Goal: Task Accomplishment & Management: Manage account settings

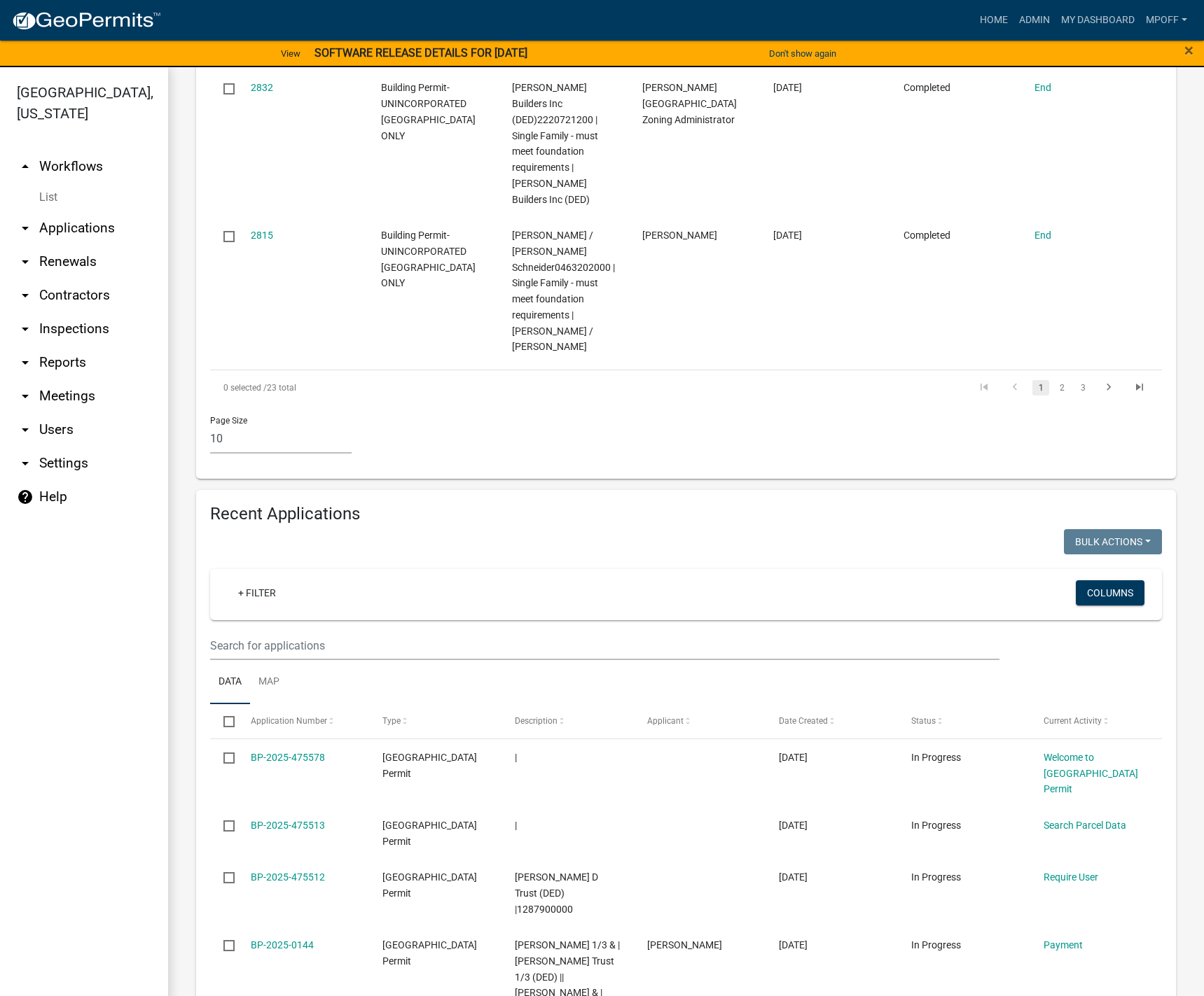
scroll to position [1890, 0]
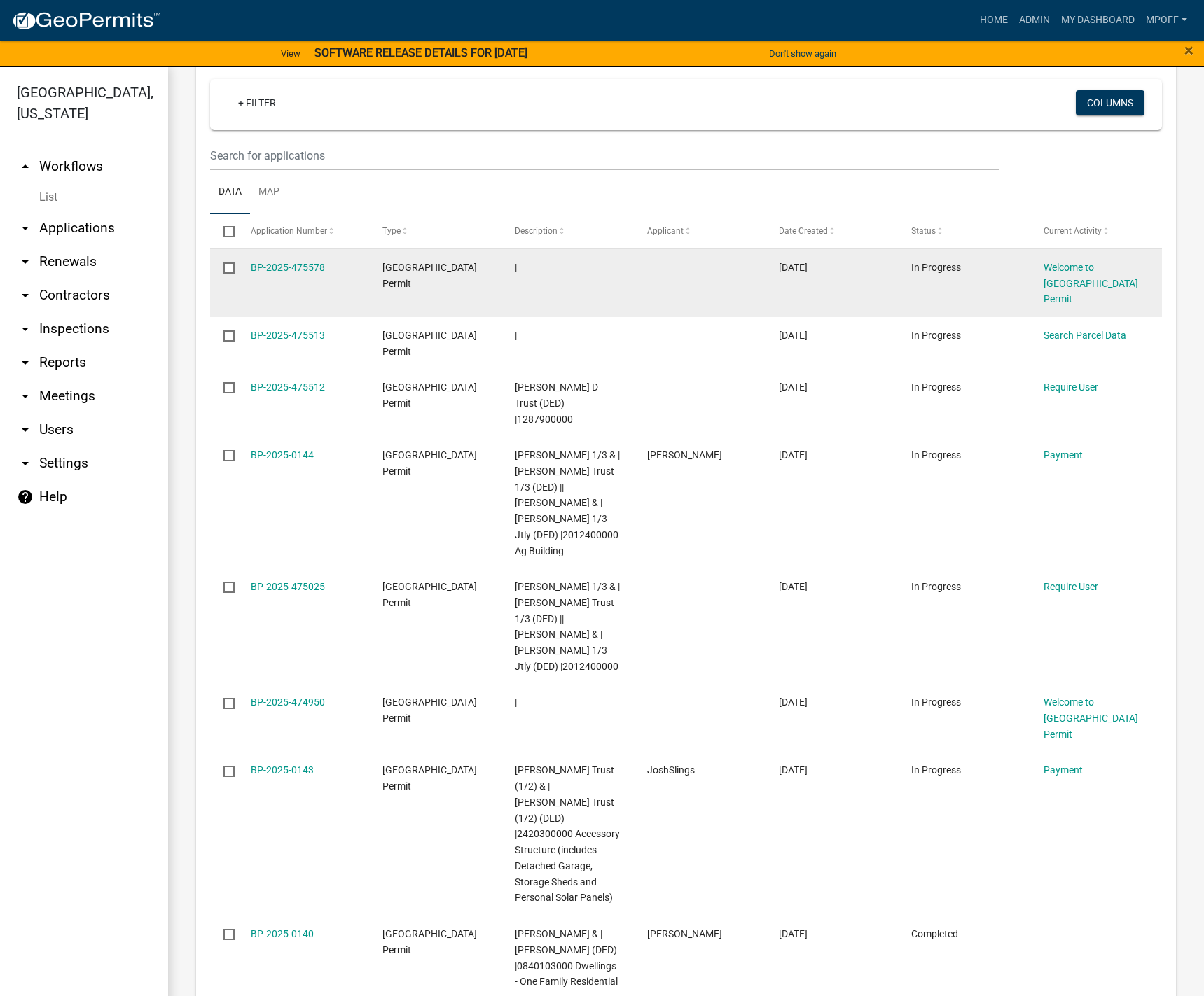
click at [227, 263] on input "checkbox" at bounding box center [228, 268] width 9 height 9
checkbox input "true"
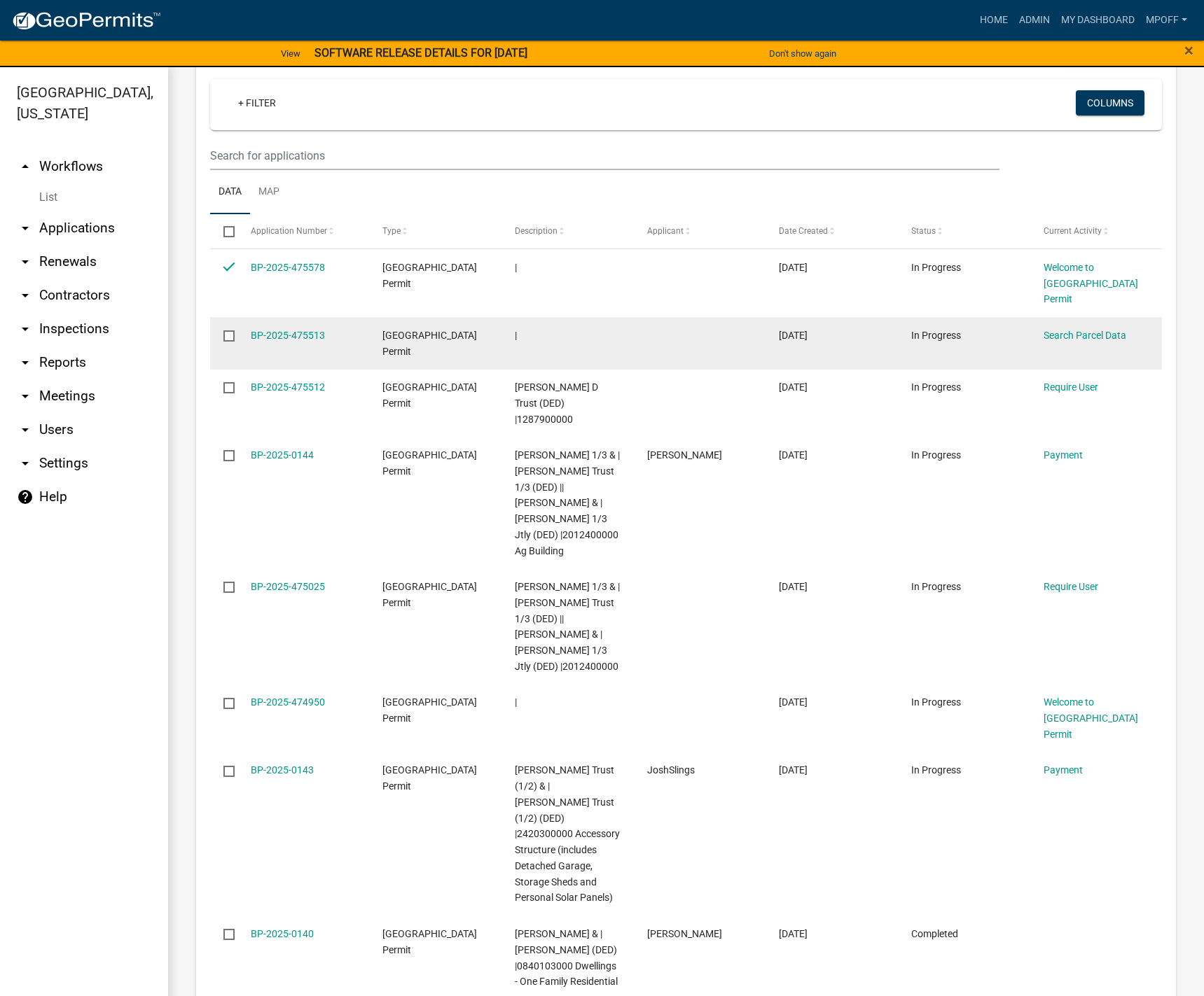
click at [230, 331] on input "checkbox" at bounding box center [228, 335] width 9 height 9
checkbox input "true"
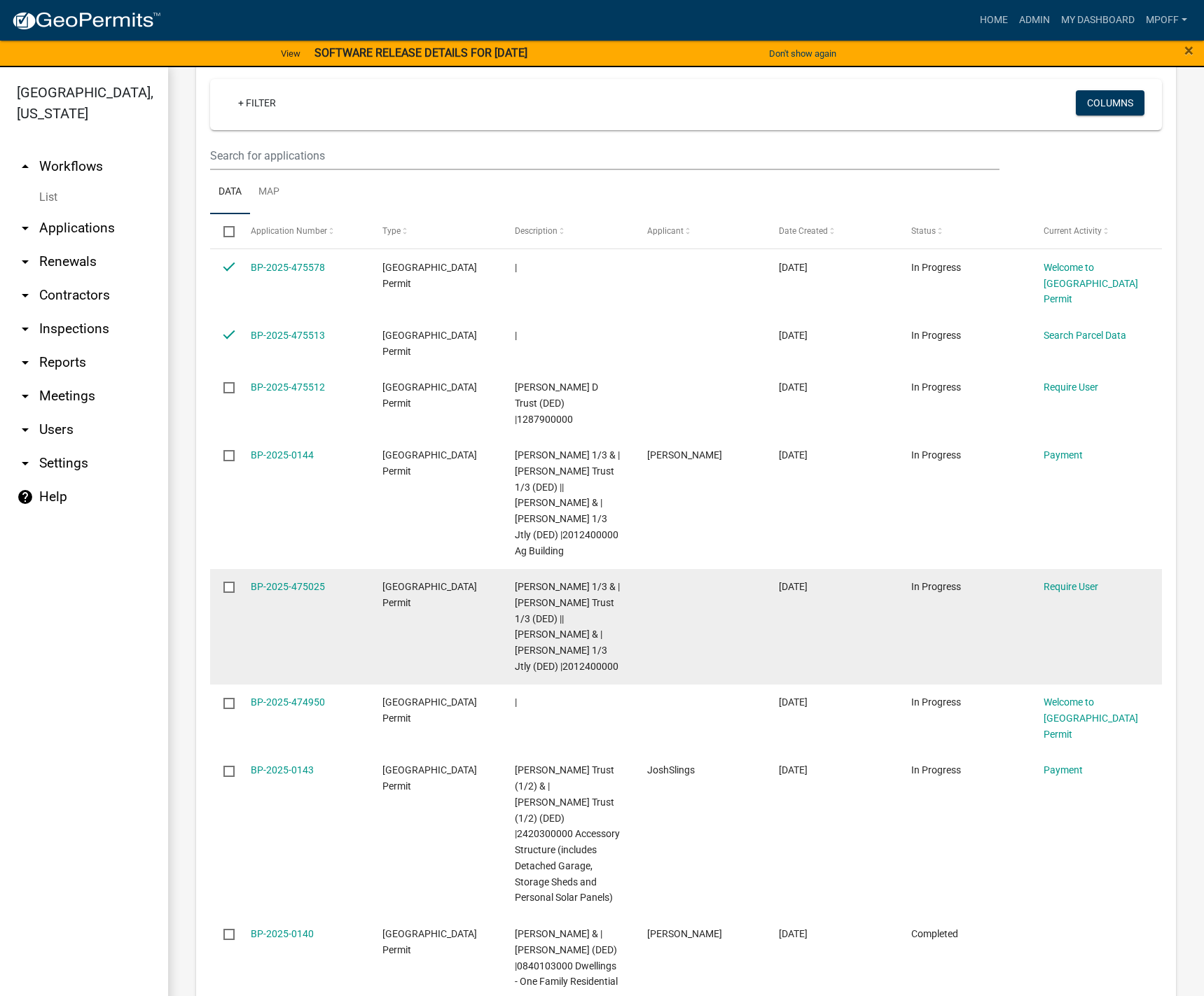
click at [232, 582] on input "checkbox" at bounding box center [228, 586] width 9 height 9
checkbox input "true"
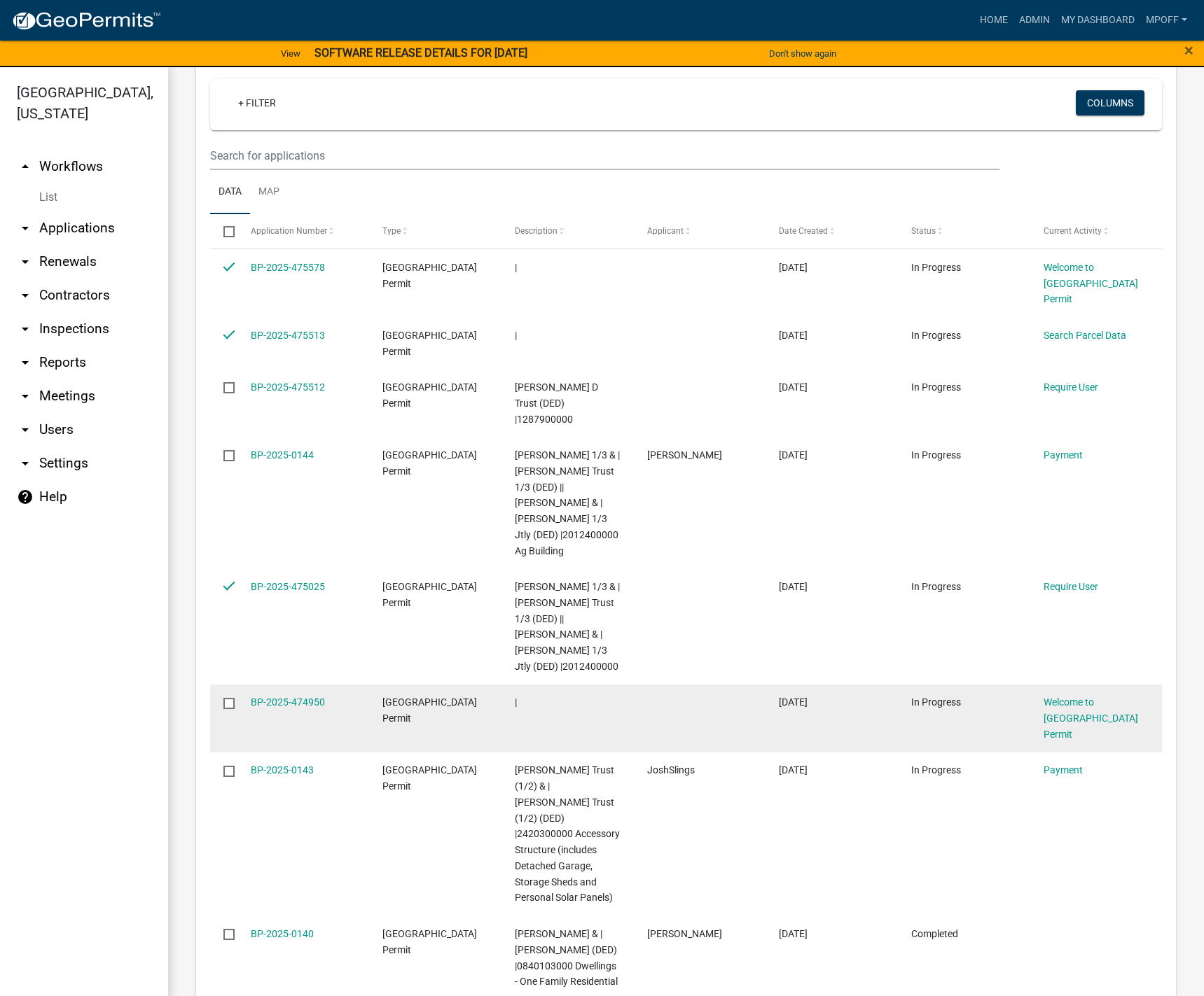
click at [230, 698] on input "checkbox" at bounding box center [228, 703] width 9 height 9
checkbox input "true"
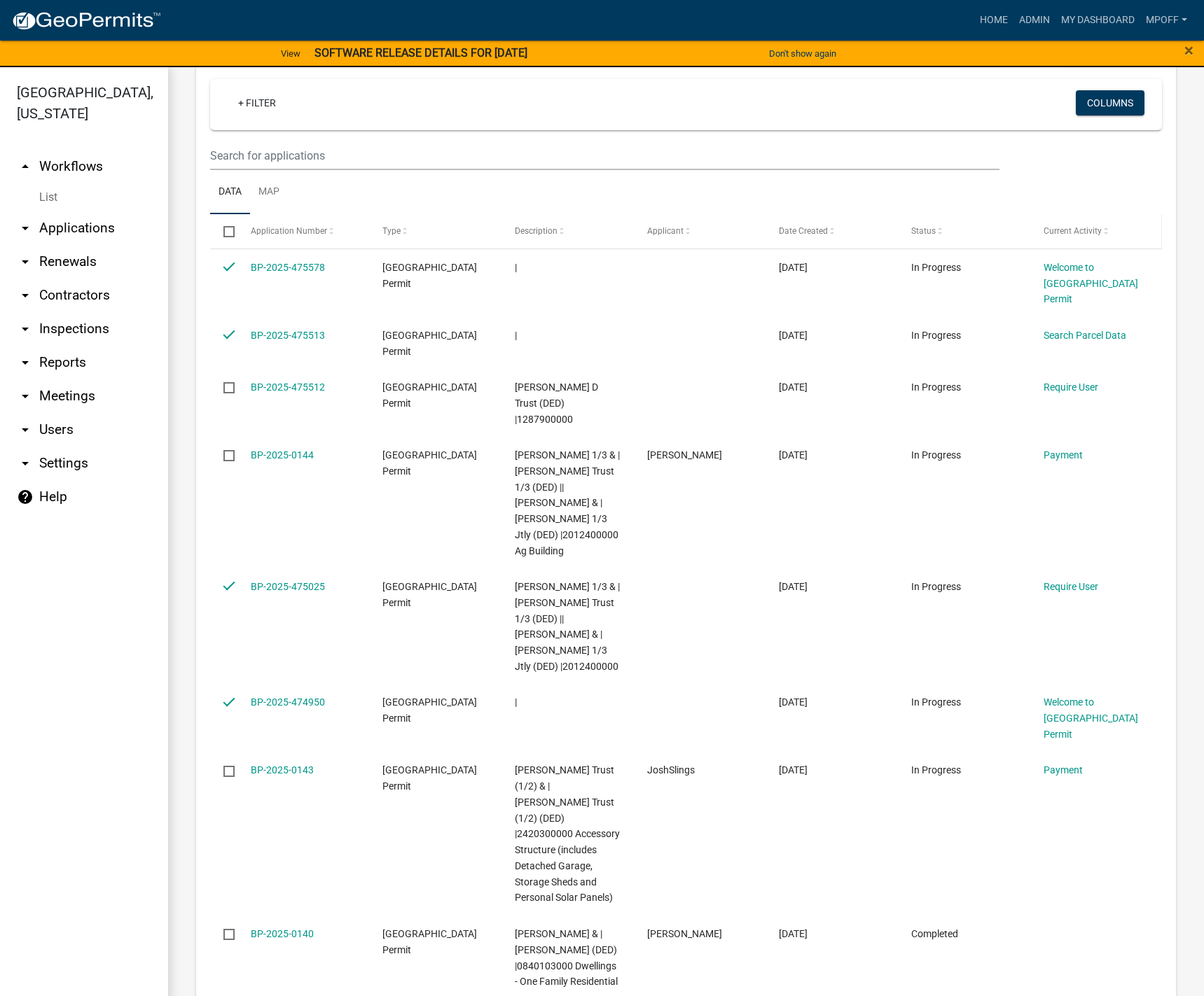
scroll to position [1471, 0]
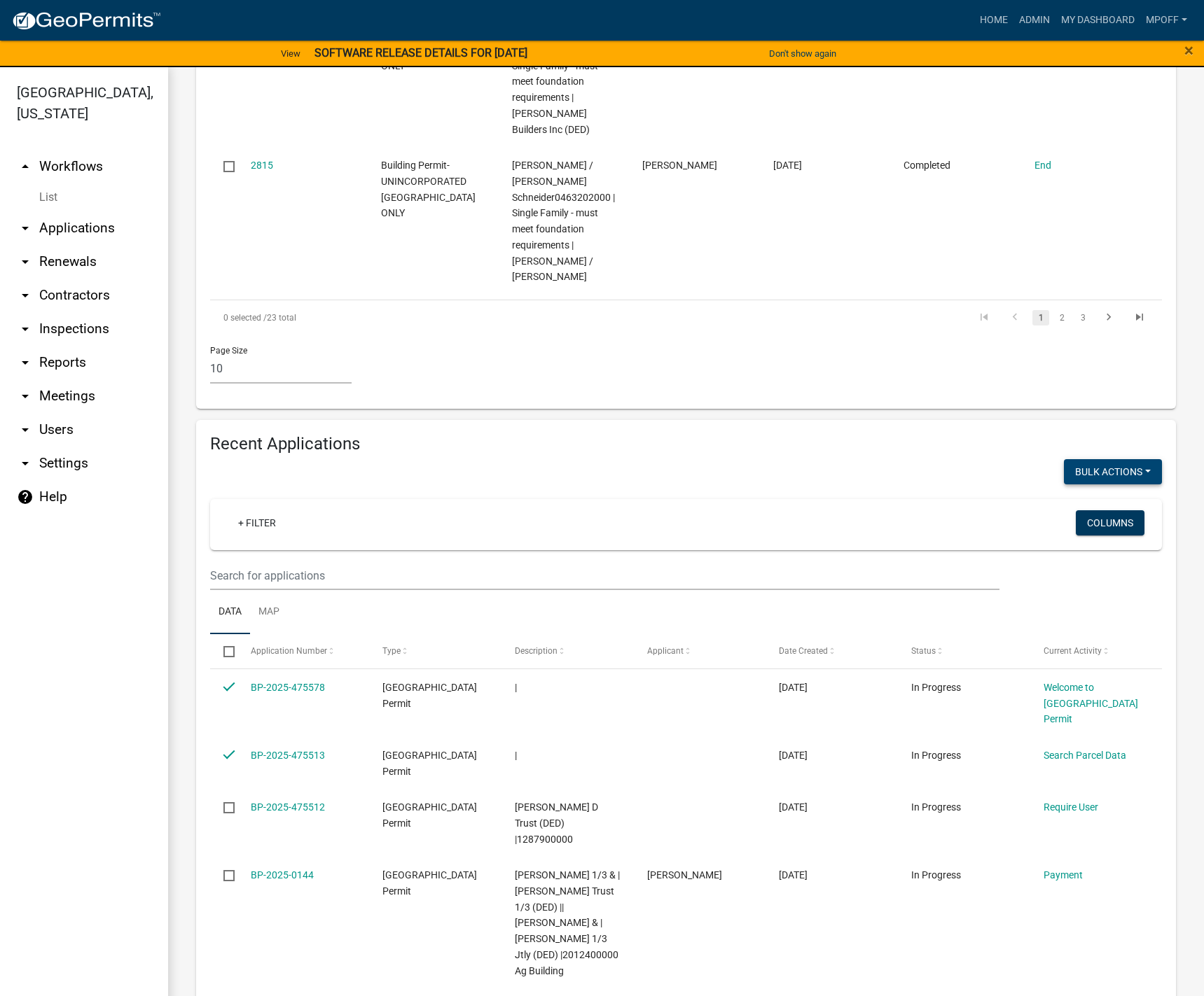
click at [1132, 459] on button "Bulk Actions" at bounding box center [1112, 472] width 98 height 26
click at [1065, 491] on button "Void" at bounding box center [1105, 508] width 112 height 34
checkbox input "false"
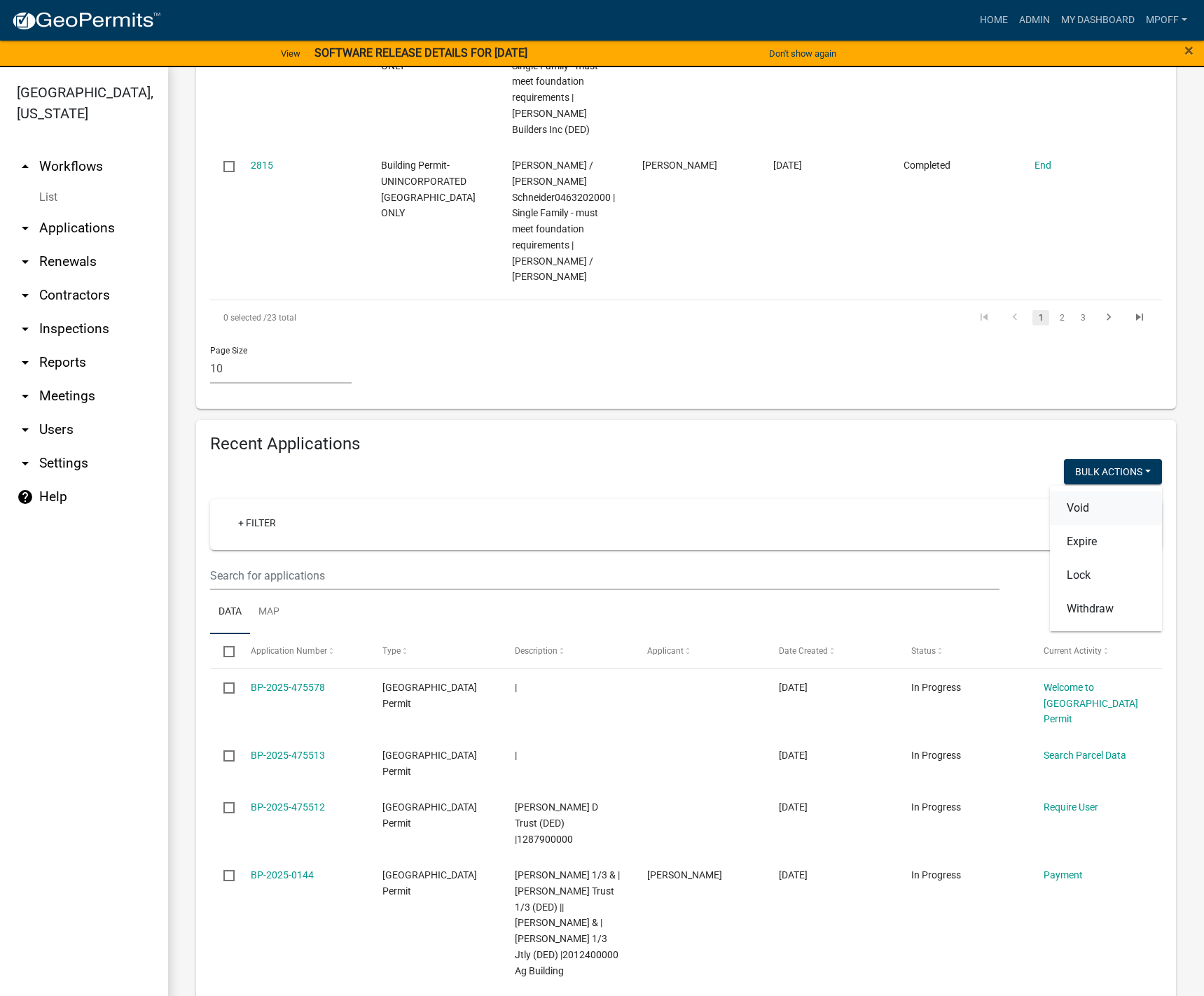
checkbox input "false"
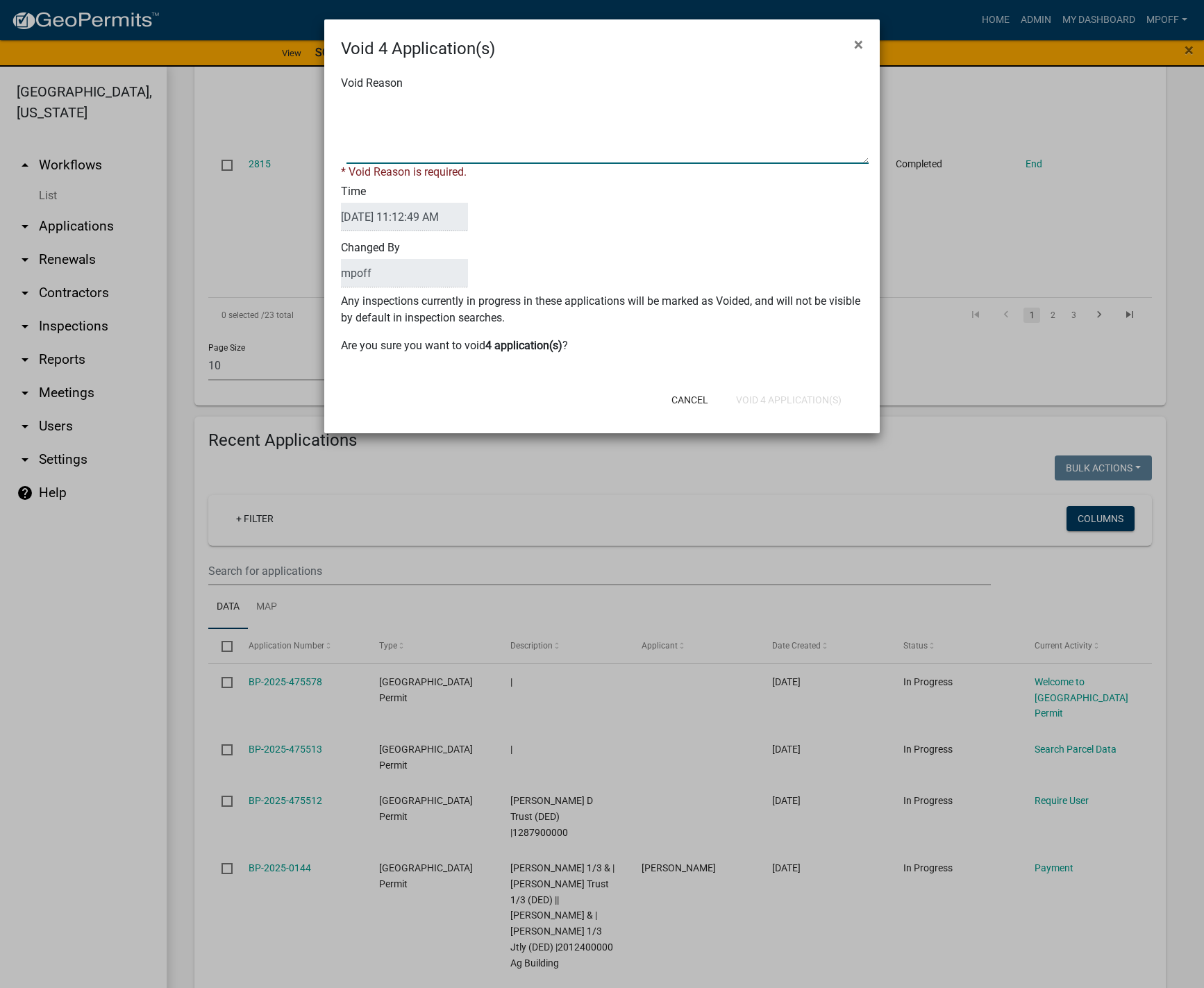
click at [405, 106] on textarea "Void Reason" at bounding box center [607, 129] width 522 height 69
type textarea "inquiry"
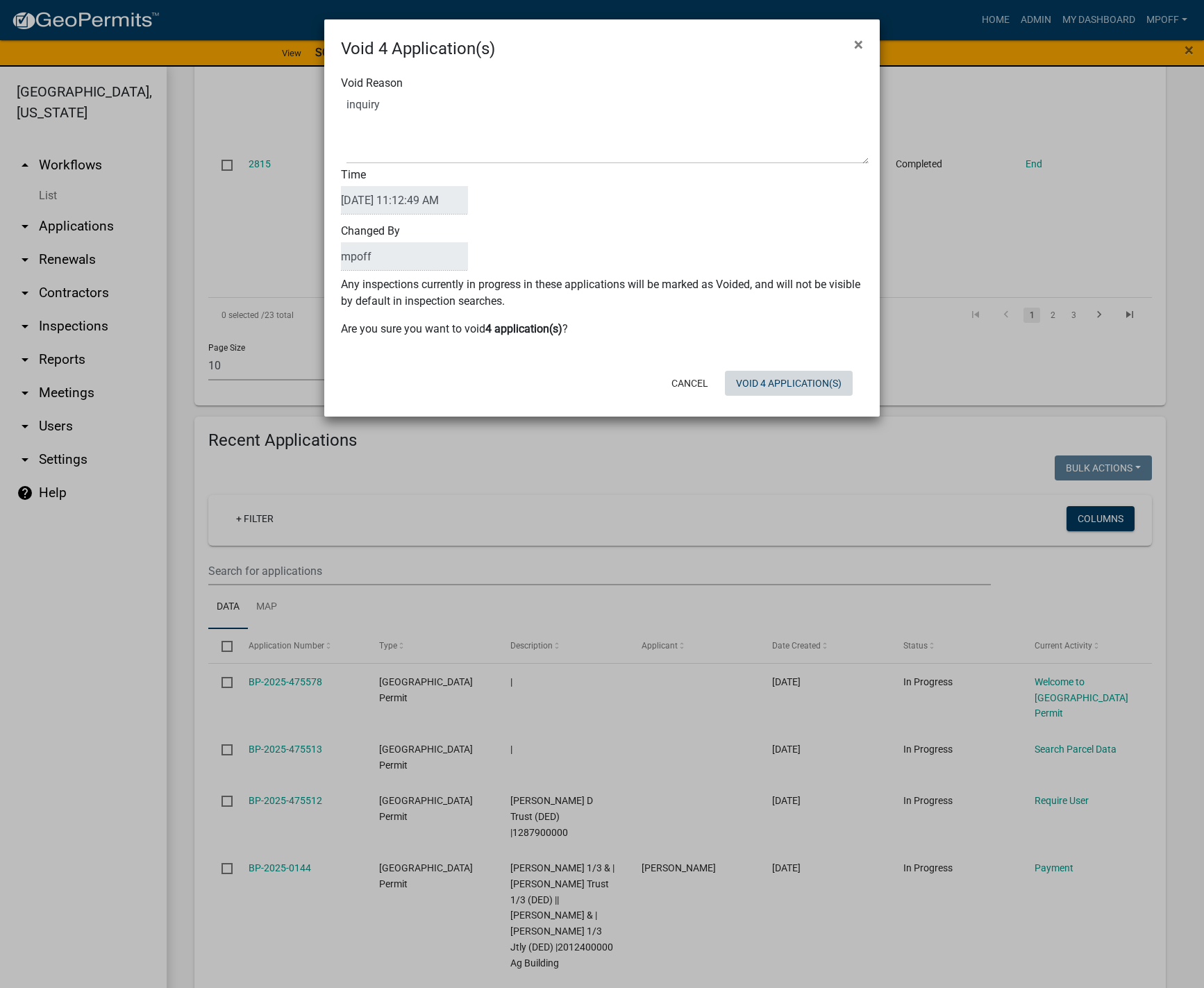
click at [811, 402] on form "Void 4 Application(s) × Void Reason Time [DATE] 11:12:49 AM Changed By mpoff An…" at bounding box center [602, 211] width 555 height 384
click at [809, 381] on button "Void 4 Application(s)" at bounding box center [789, 384] width 128 height 25
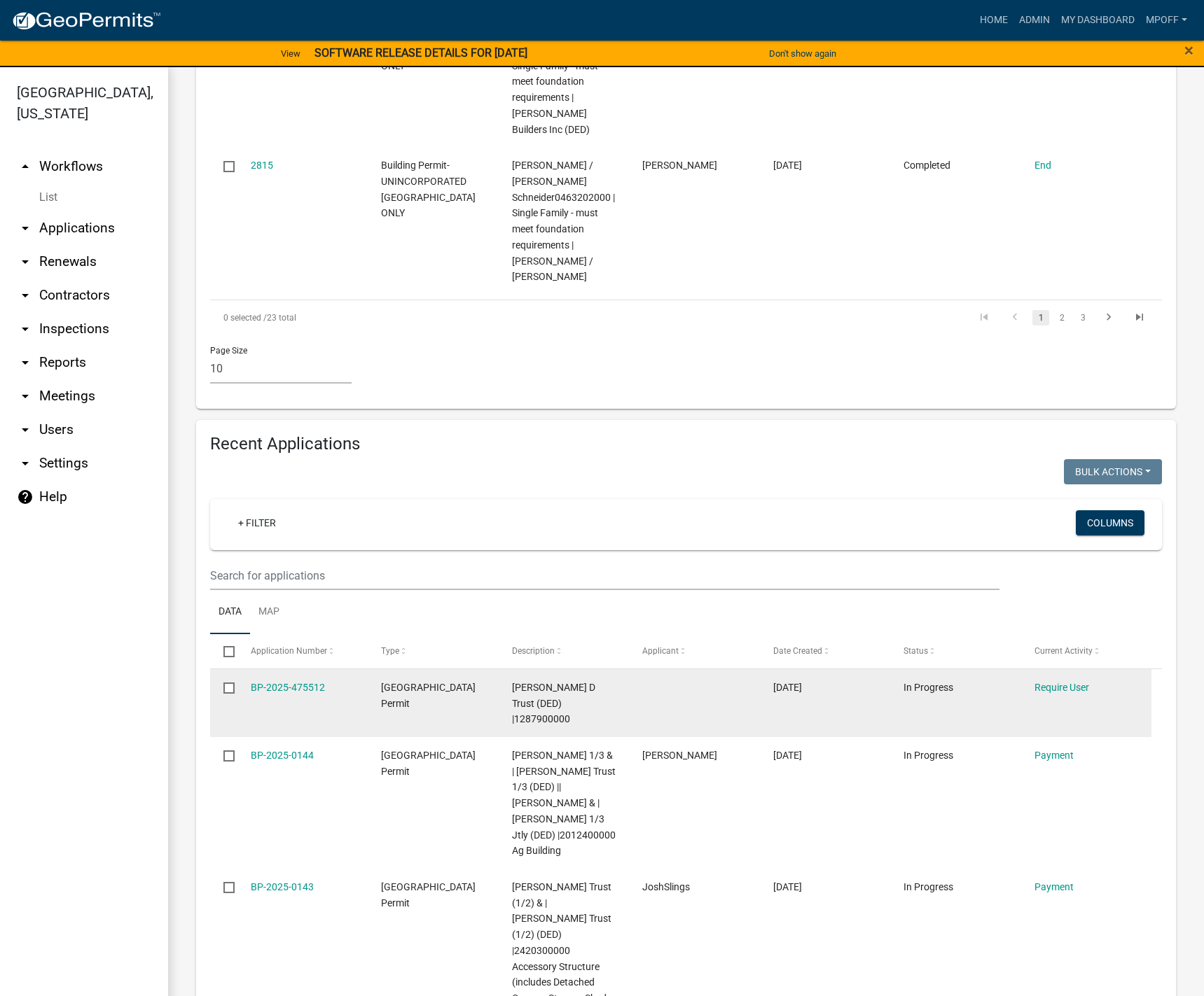
click at [228, 683] on input "checkbox" at bounding box center [228, 687] width 9 height 9
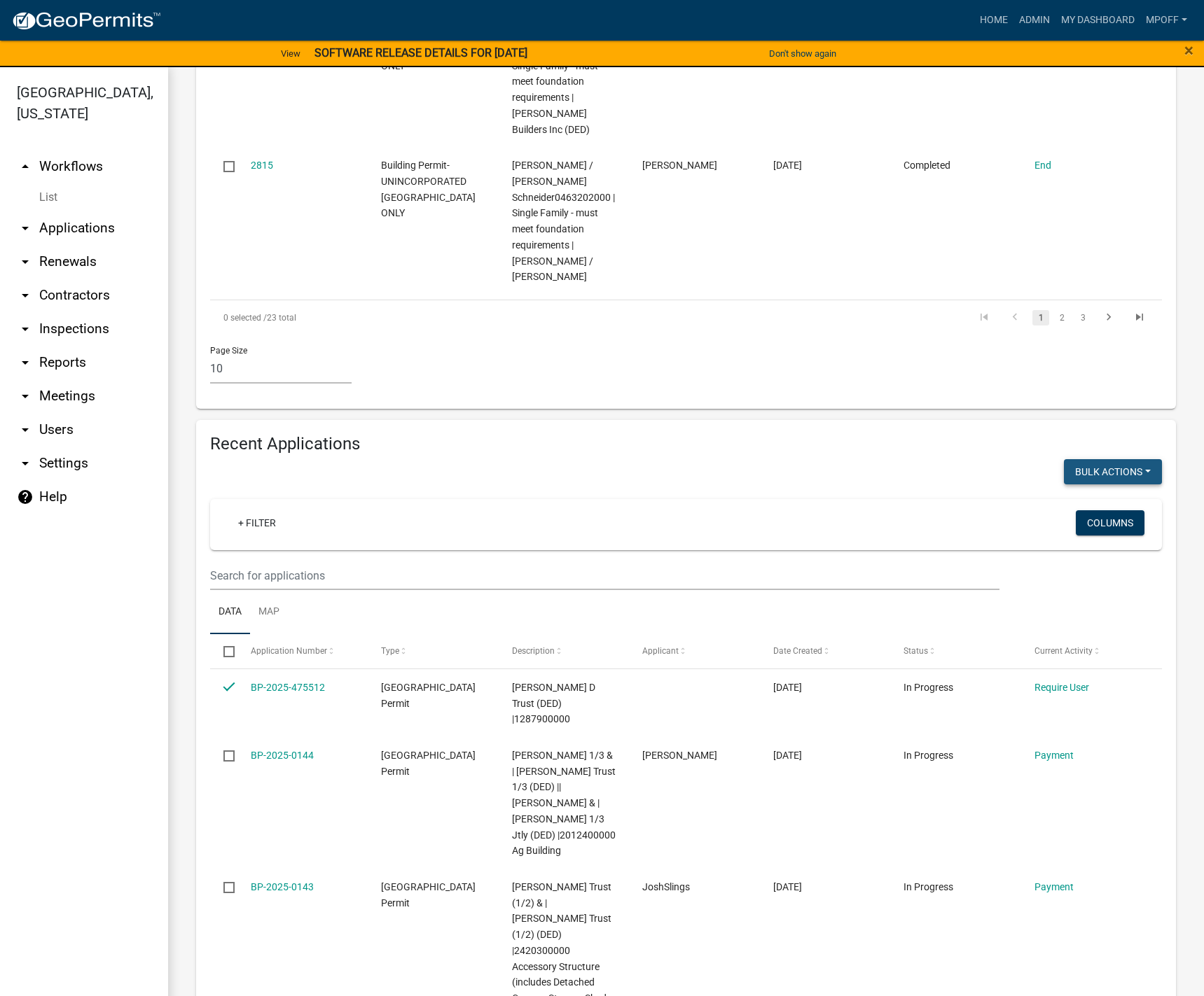
click at [1127, 459] on button "Bulk Actions" at bounding box center [1112, 472] width 98 height 26
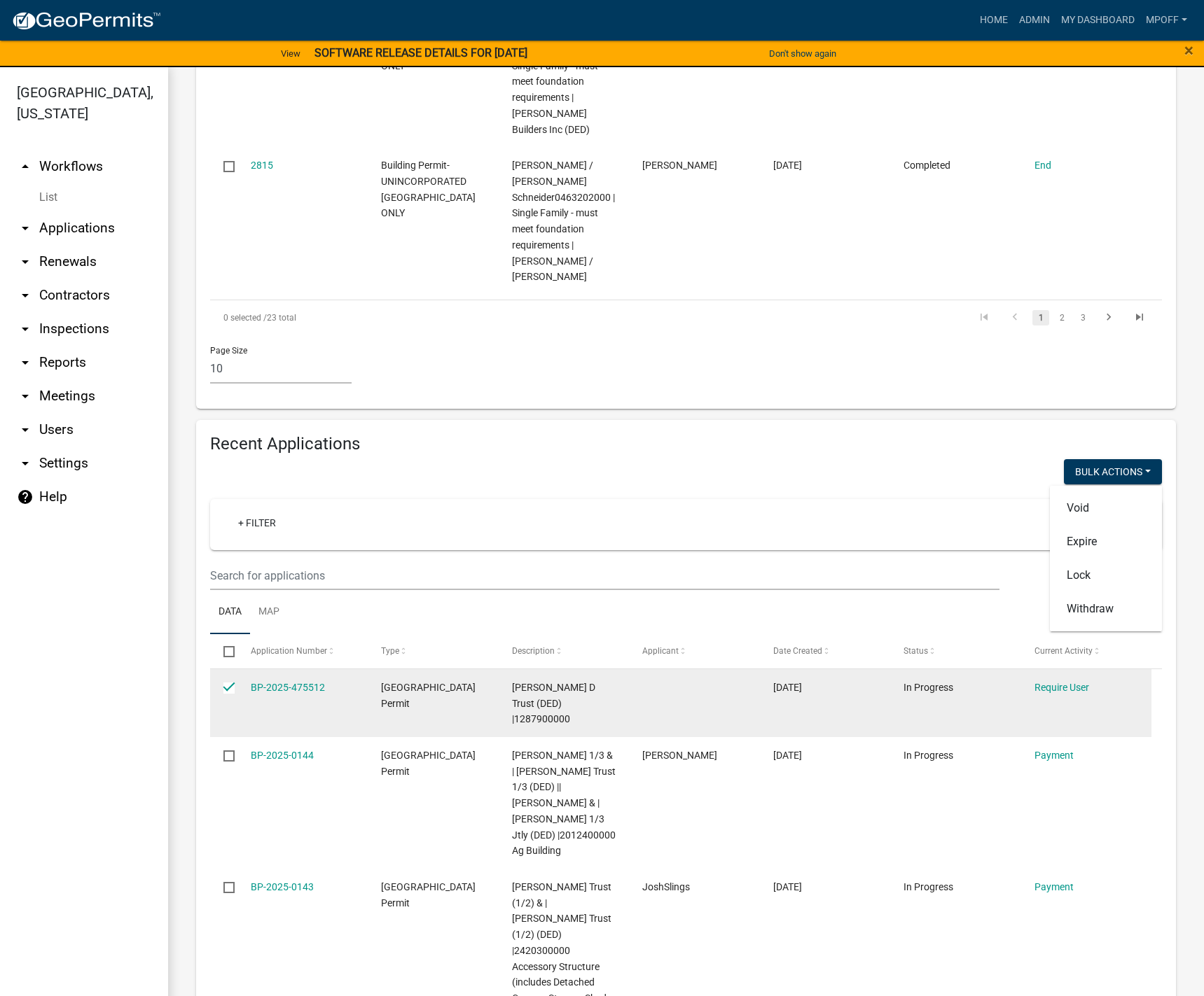
click at [227, 683] on input "checkbox" at bounding box center [228, 687] width 9 height 9
checkbox input "false"
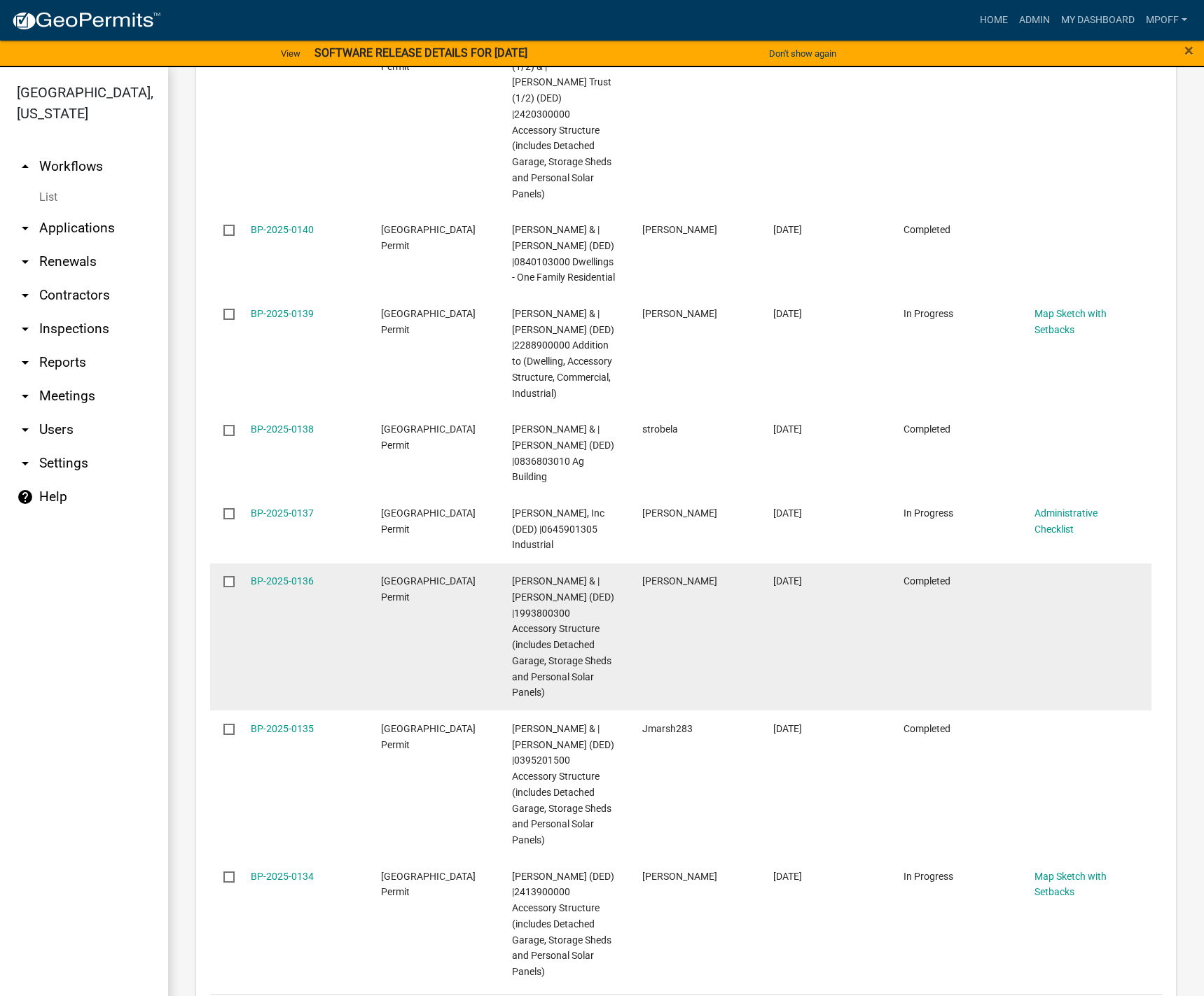
scroll to position [2315, 0]
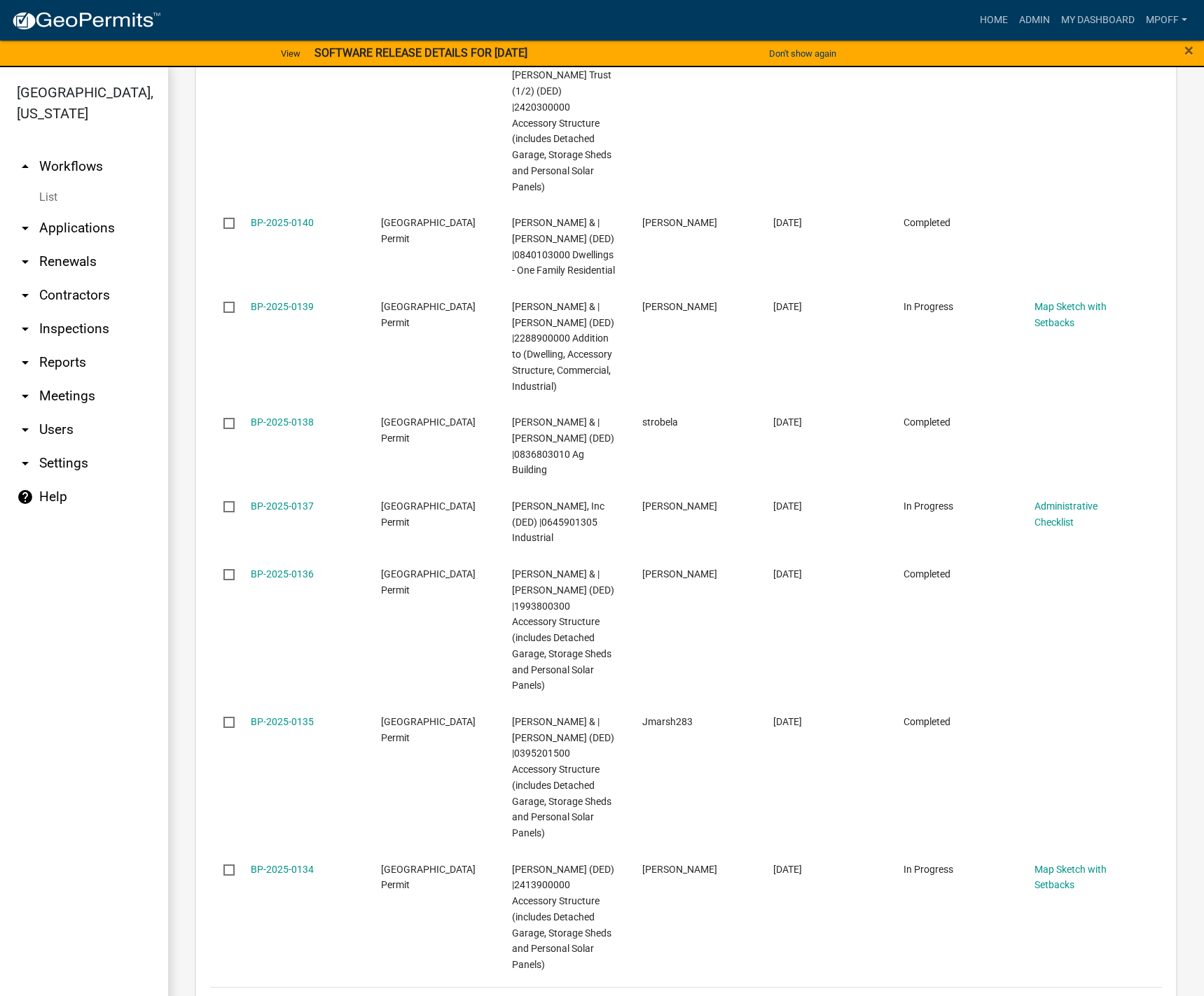
click at [1011, 996] on link "2" at bounding box center [1019, 1005] width 16 height 16
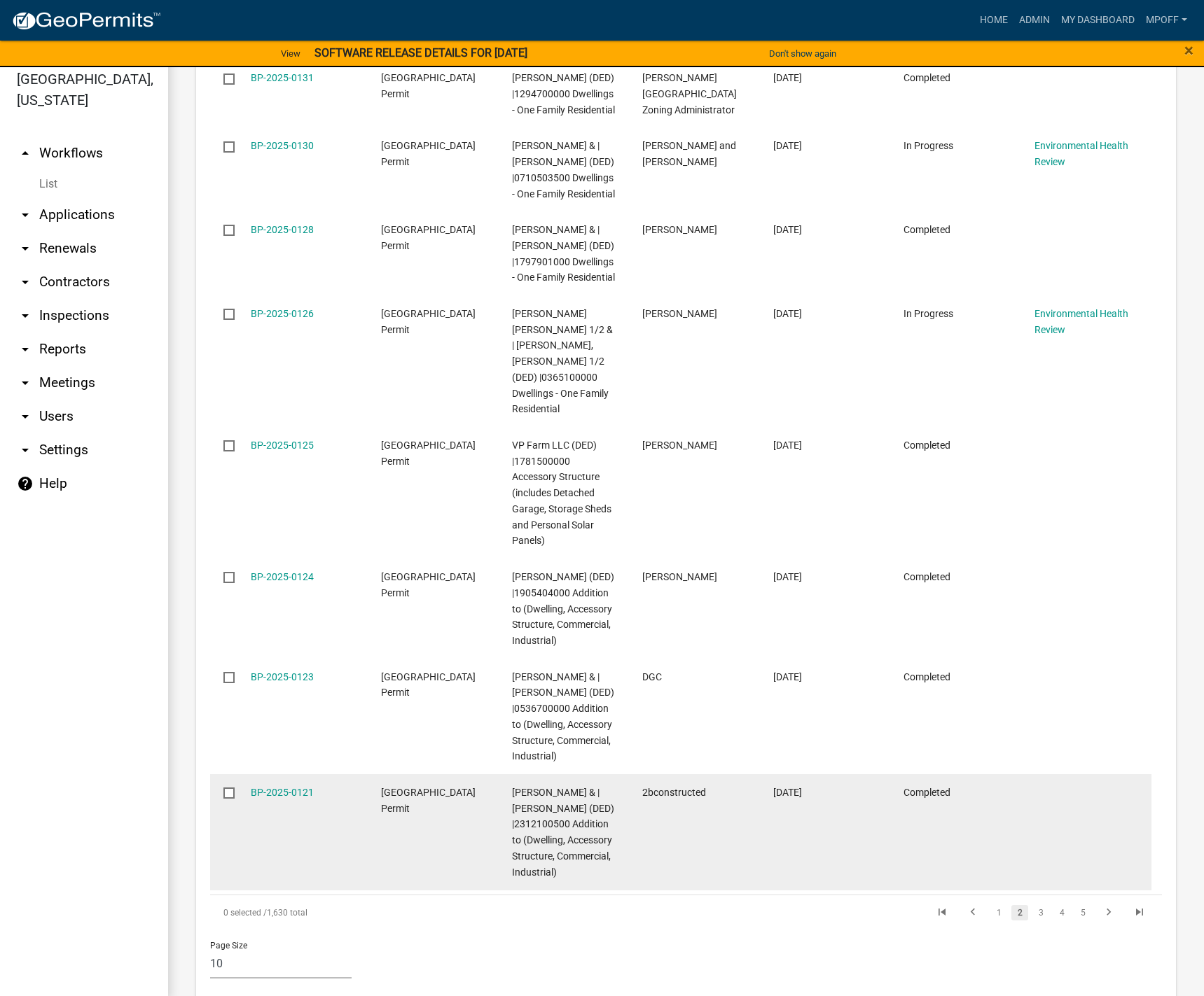
scroll to position [16, 0]
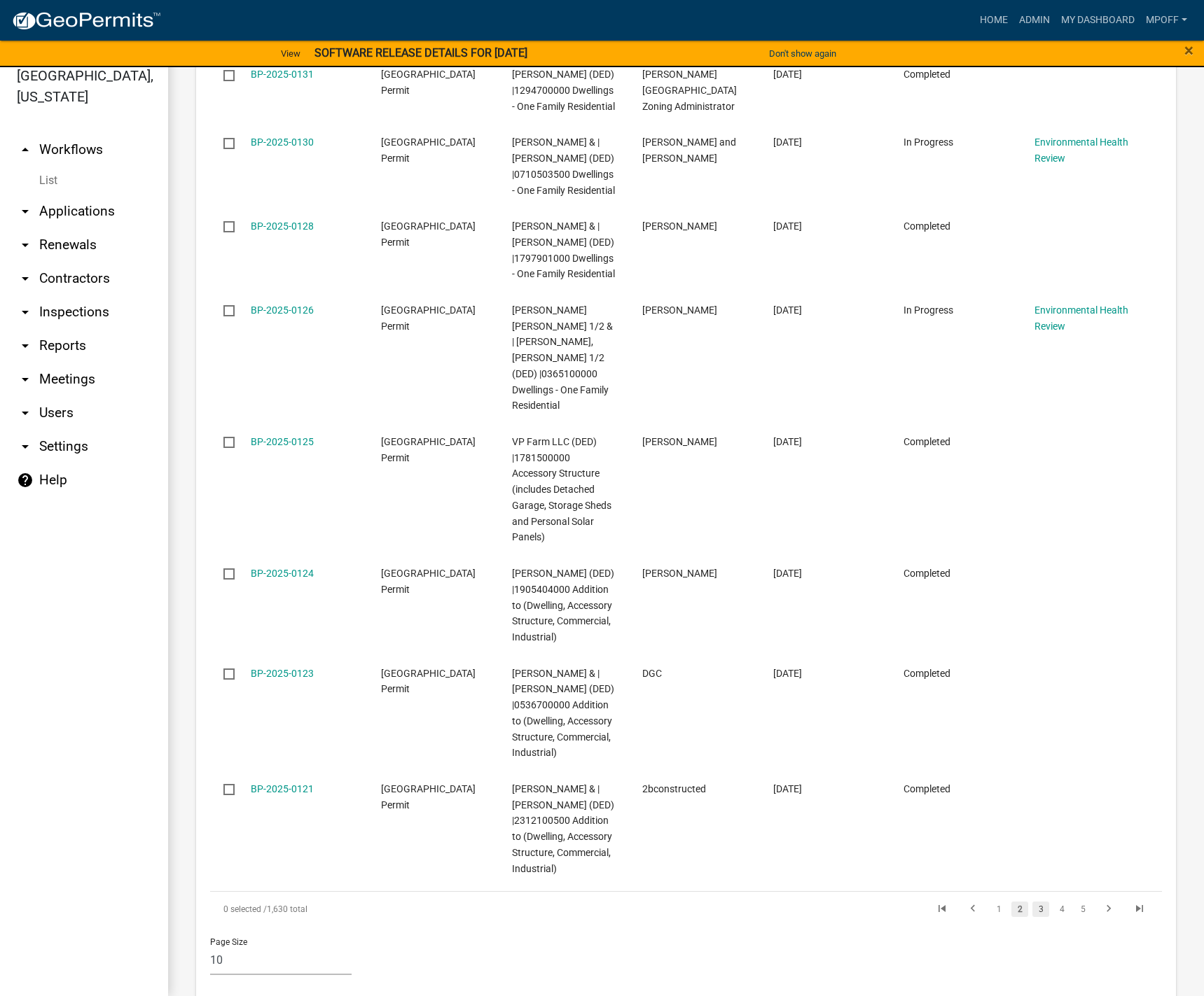
click at [1032, 902] on link "3" at bounding box center [1040, 909] width 16 height 16
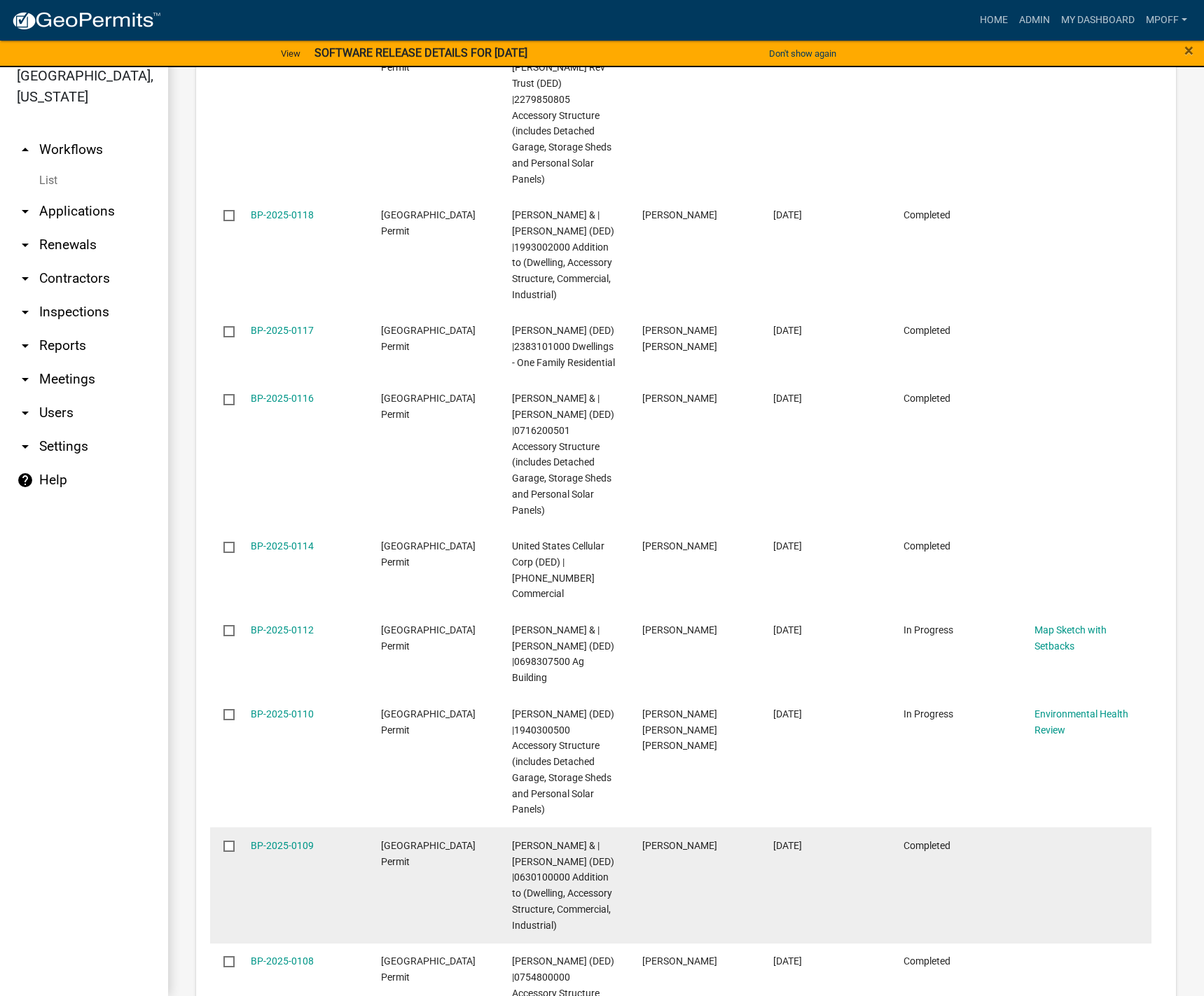
scroll to position [2346, 0]
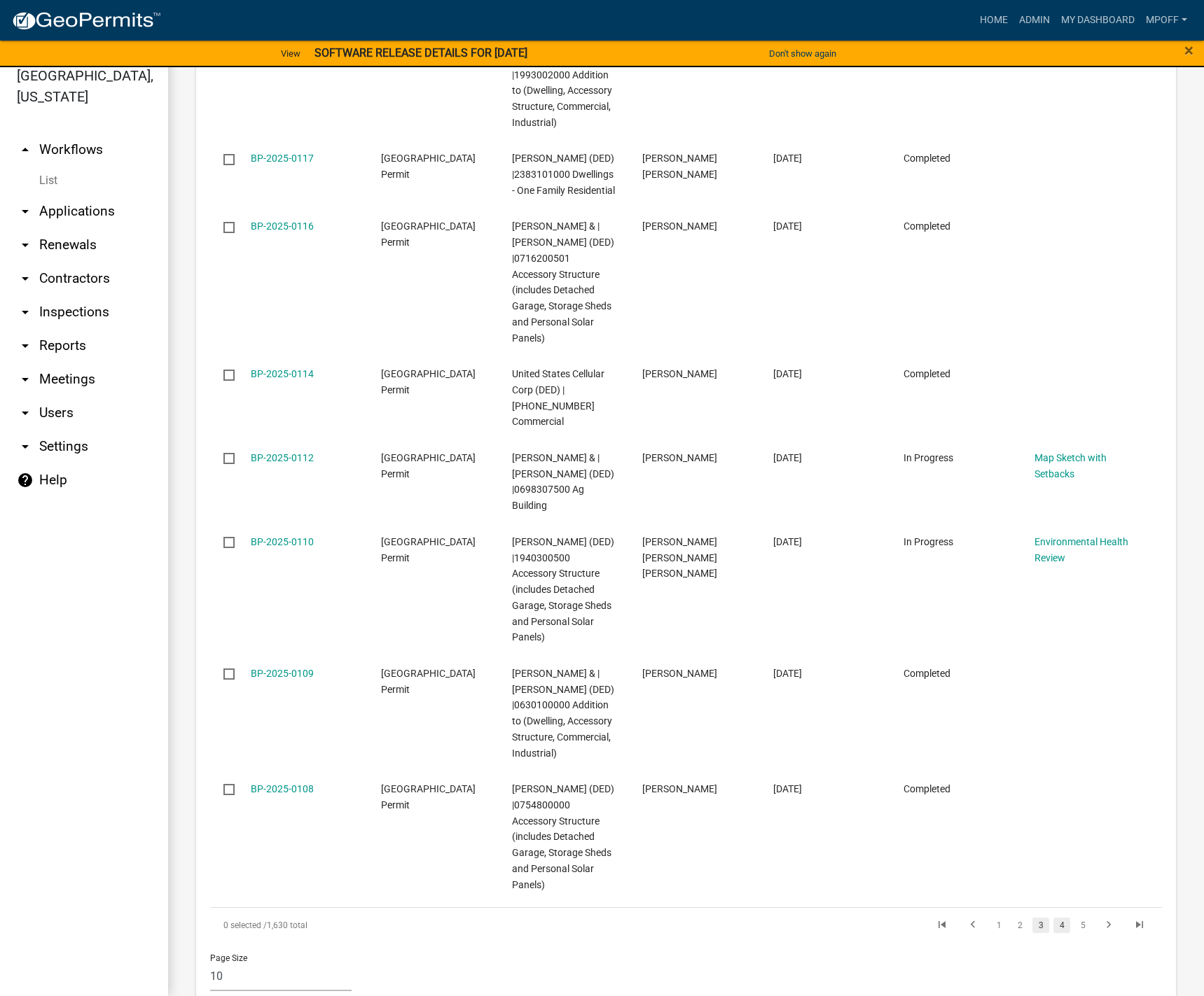
click at [1055, 918] on link "4" at bounding box center [1061, 925] width 16 height 16
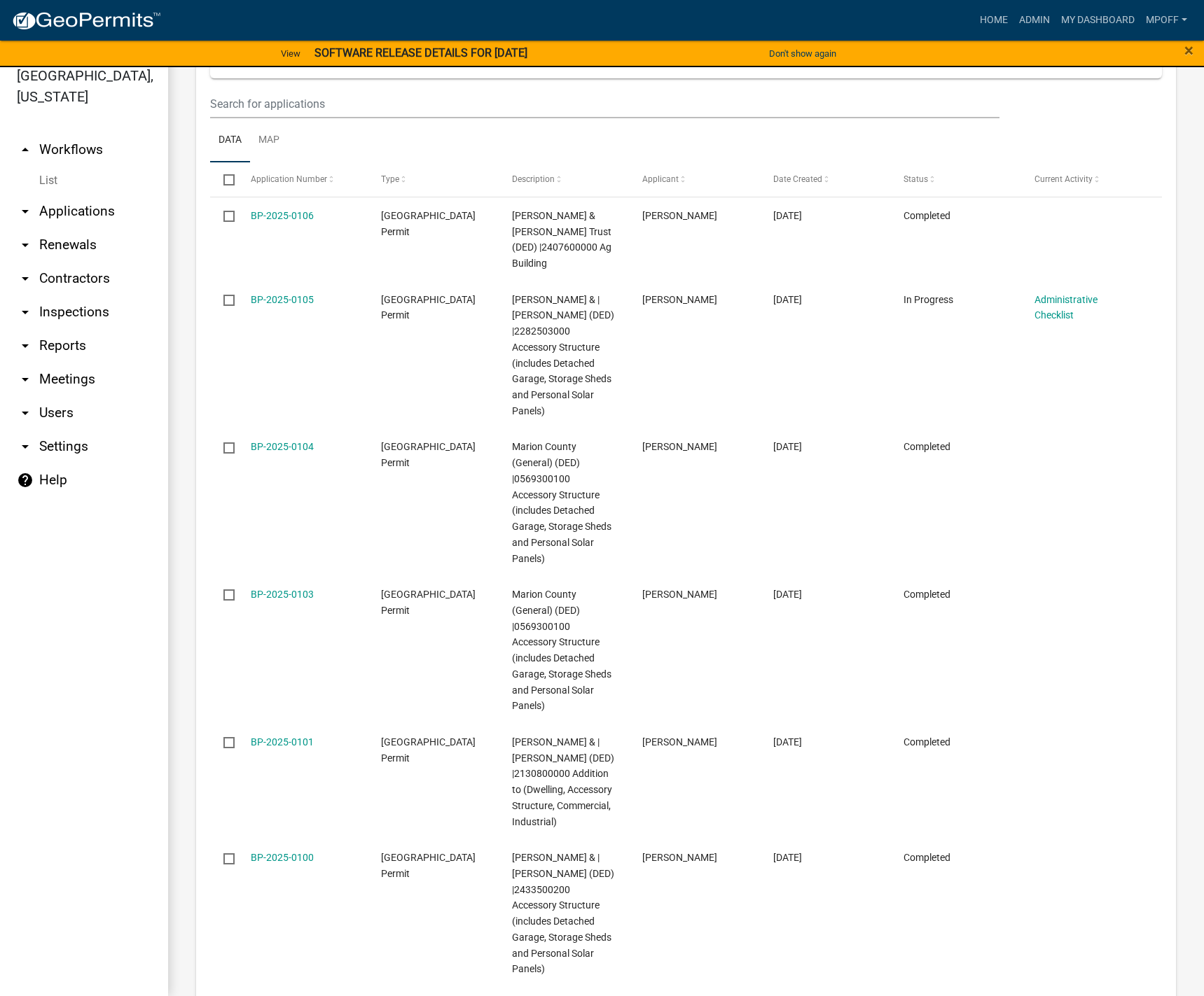
scroll to position [2378, 0]
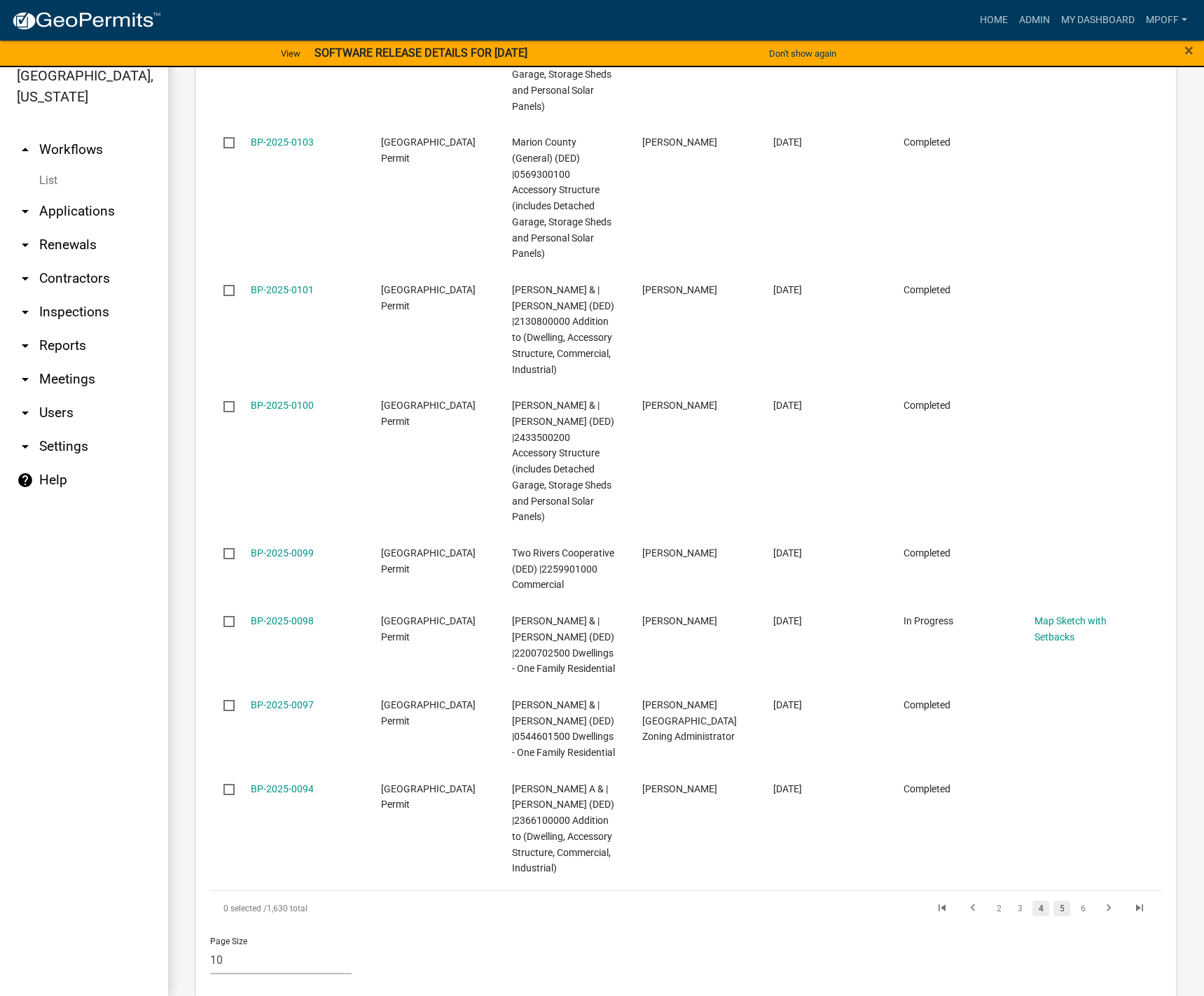
click at [1053, 901] on link "5" at bounding box center [1061, 908] width 16 height 16
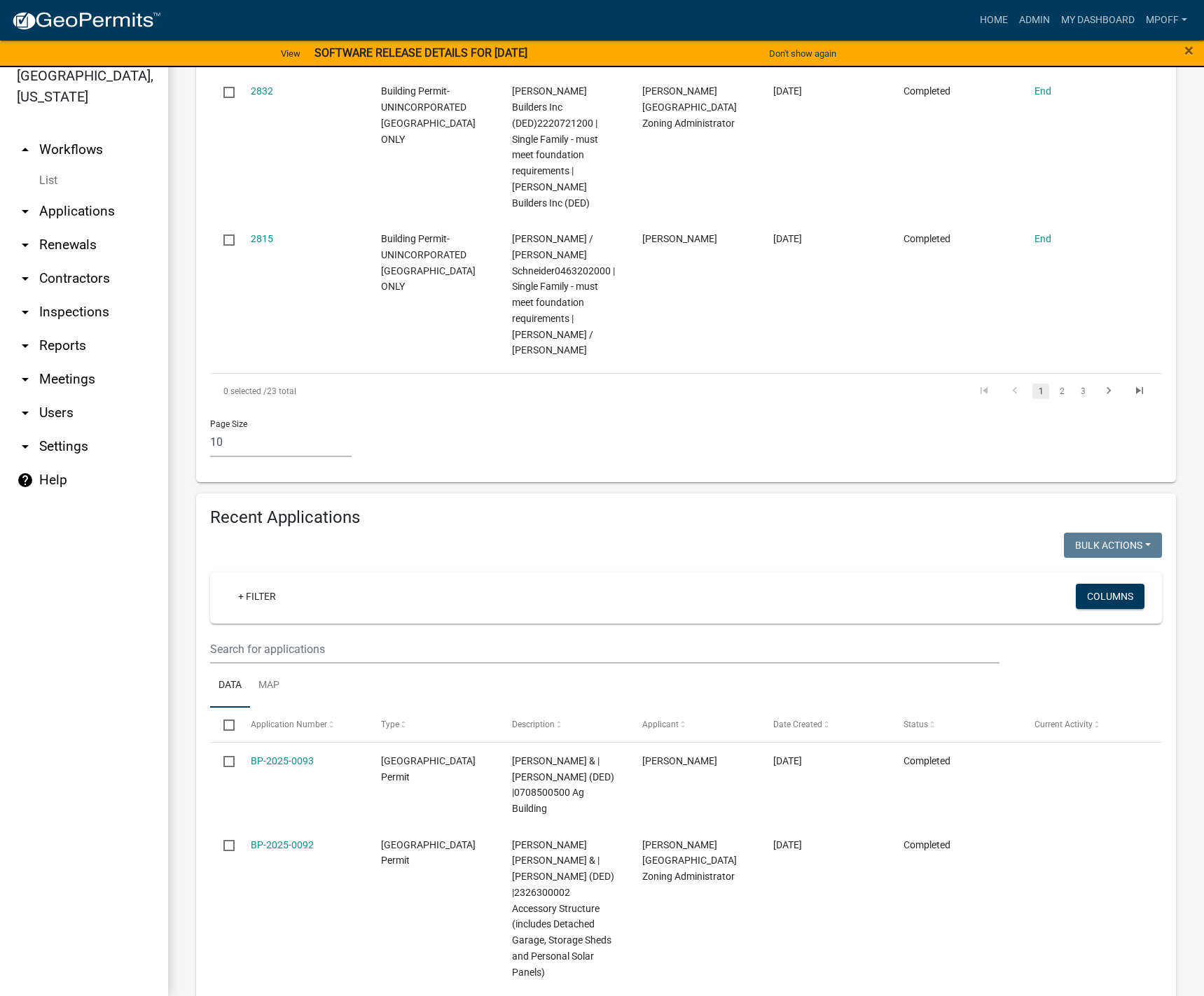
scroll to position [1194, 0]
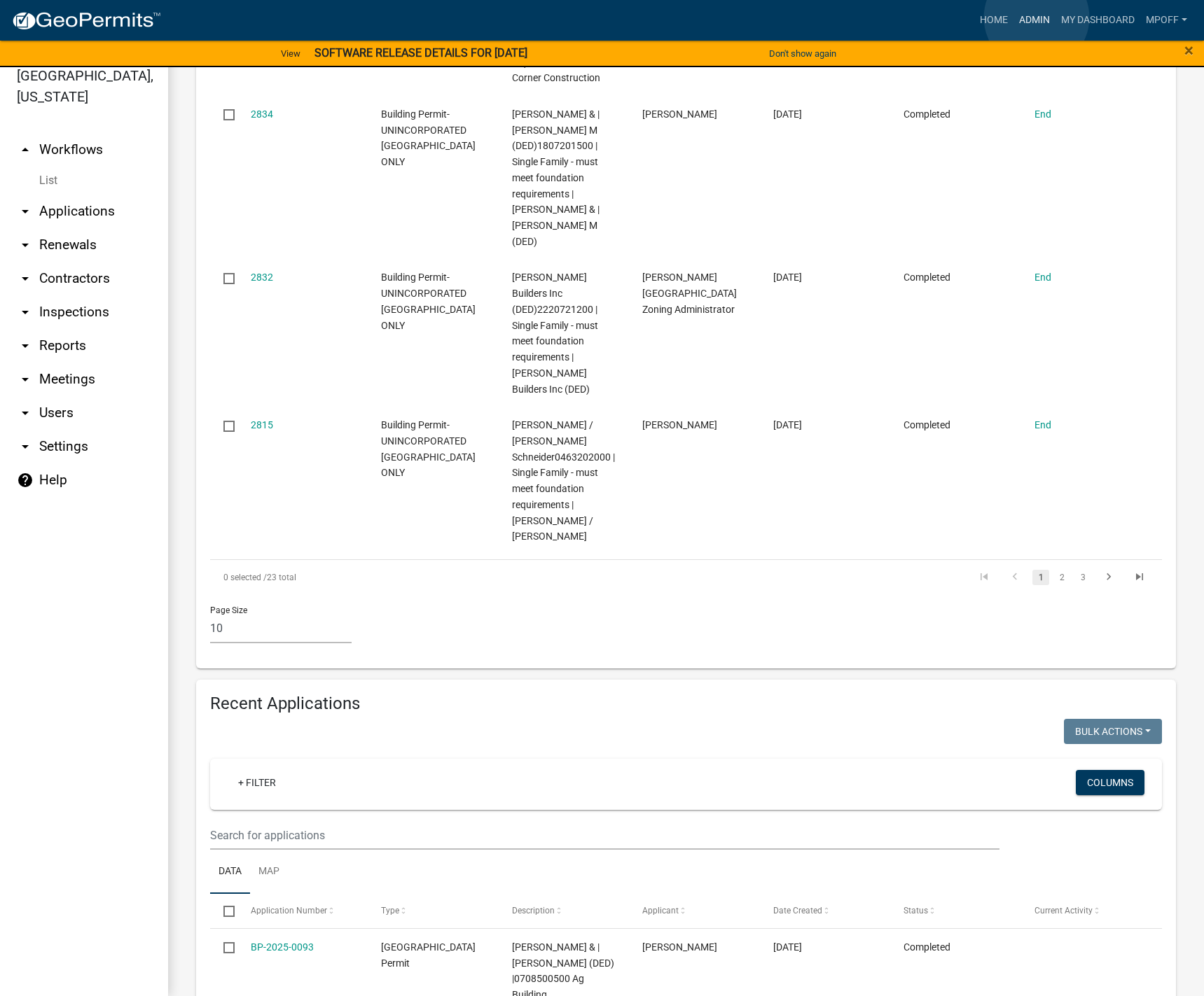
click at [1036, 17] on link "Admin" at bounding box center [1034, 20] width 42 height 27
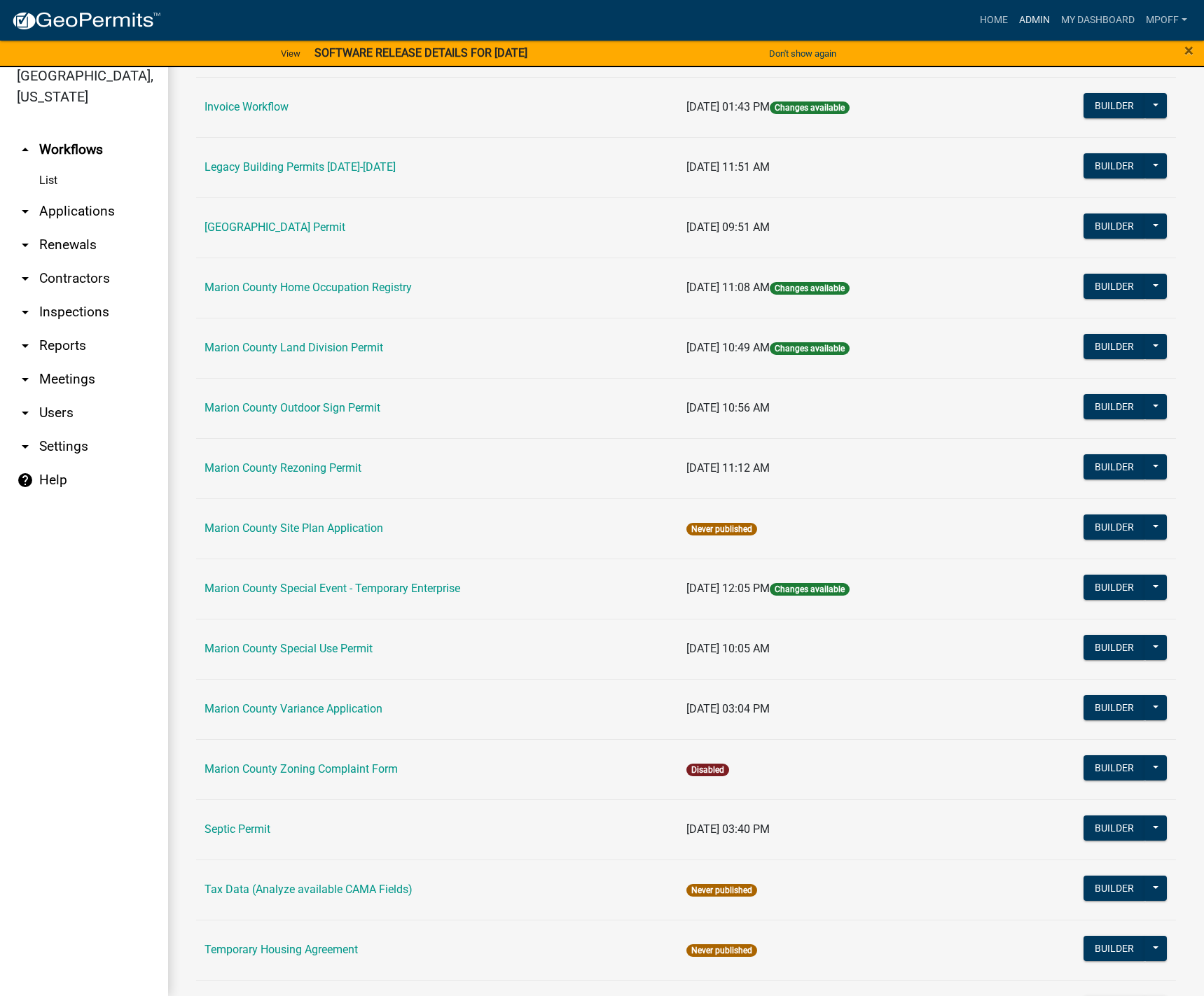
scroll to position [630, 0]
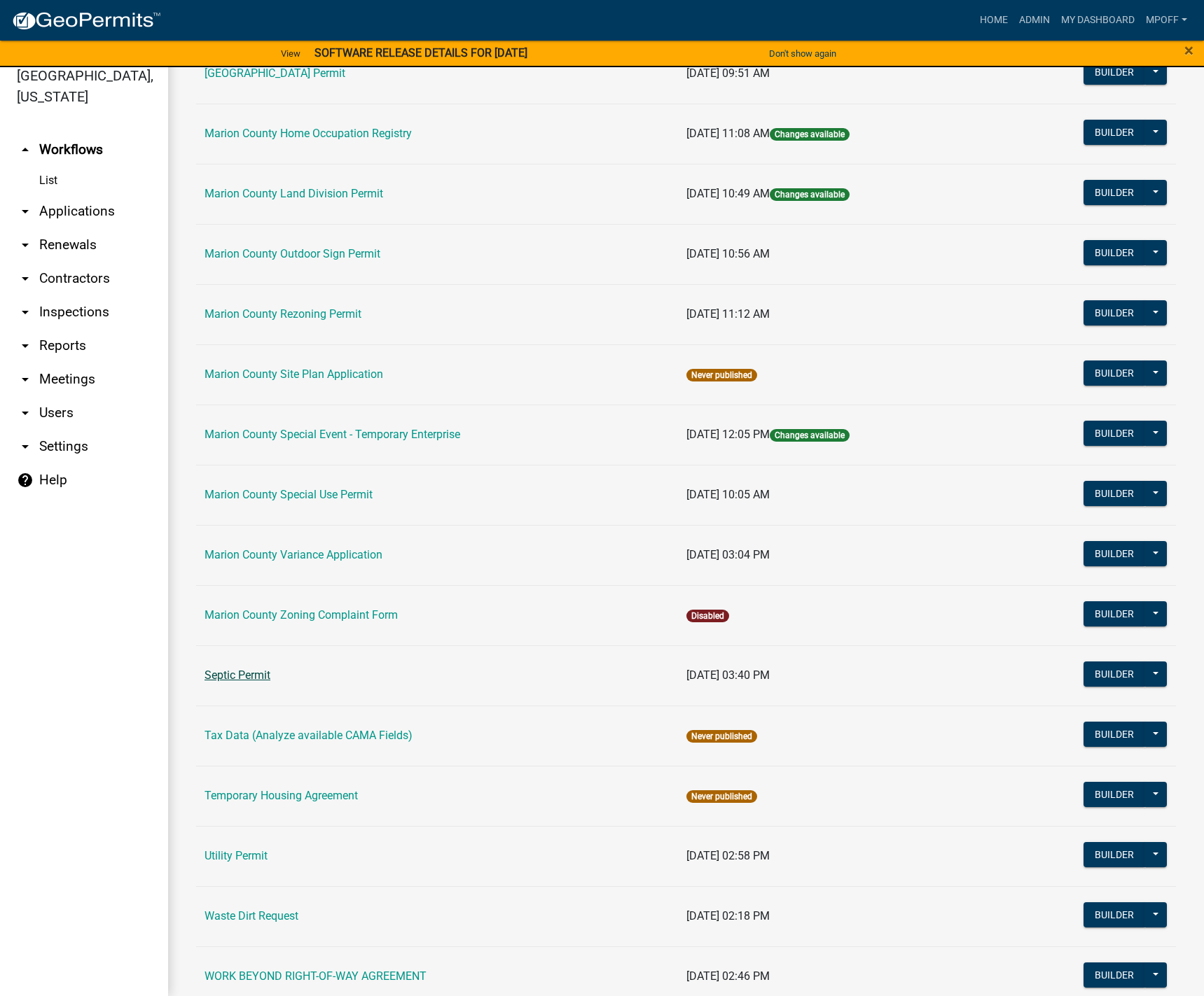
click at [244, 669] on link "Septic Permit" at bounding box center [237, 675] width 66 height 14
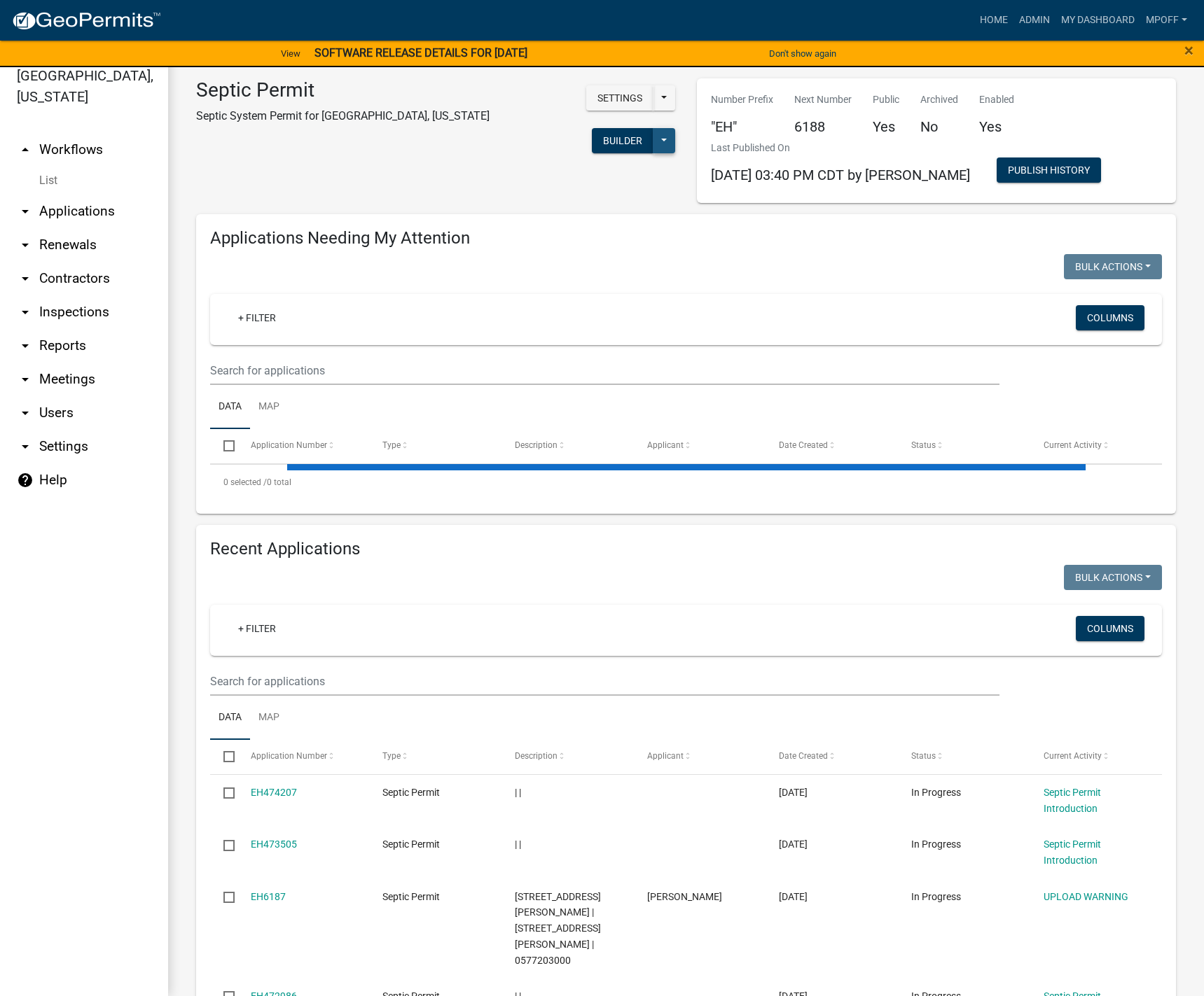
click at [652, 128] on button at bounding box center [663, 141] width 22 height 26
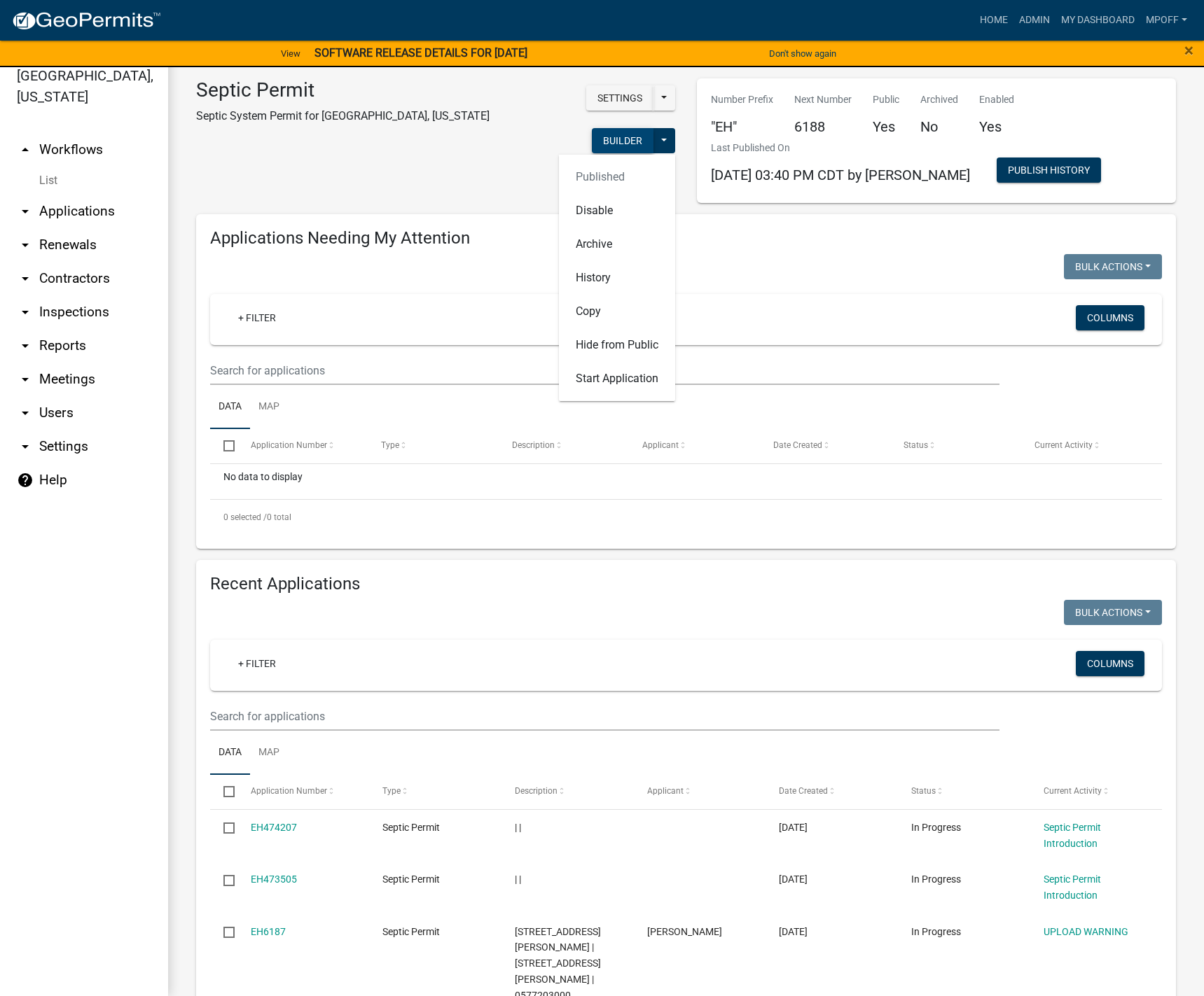
click at [592, 128] on button "Builder" at bounding box center [622, 141] width 61 height 26
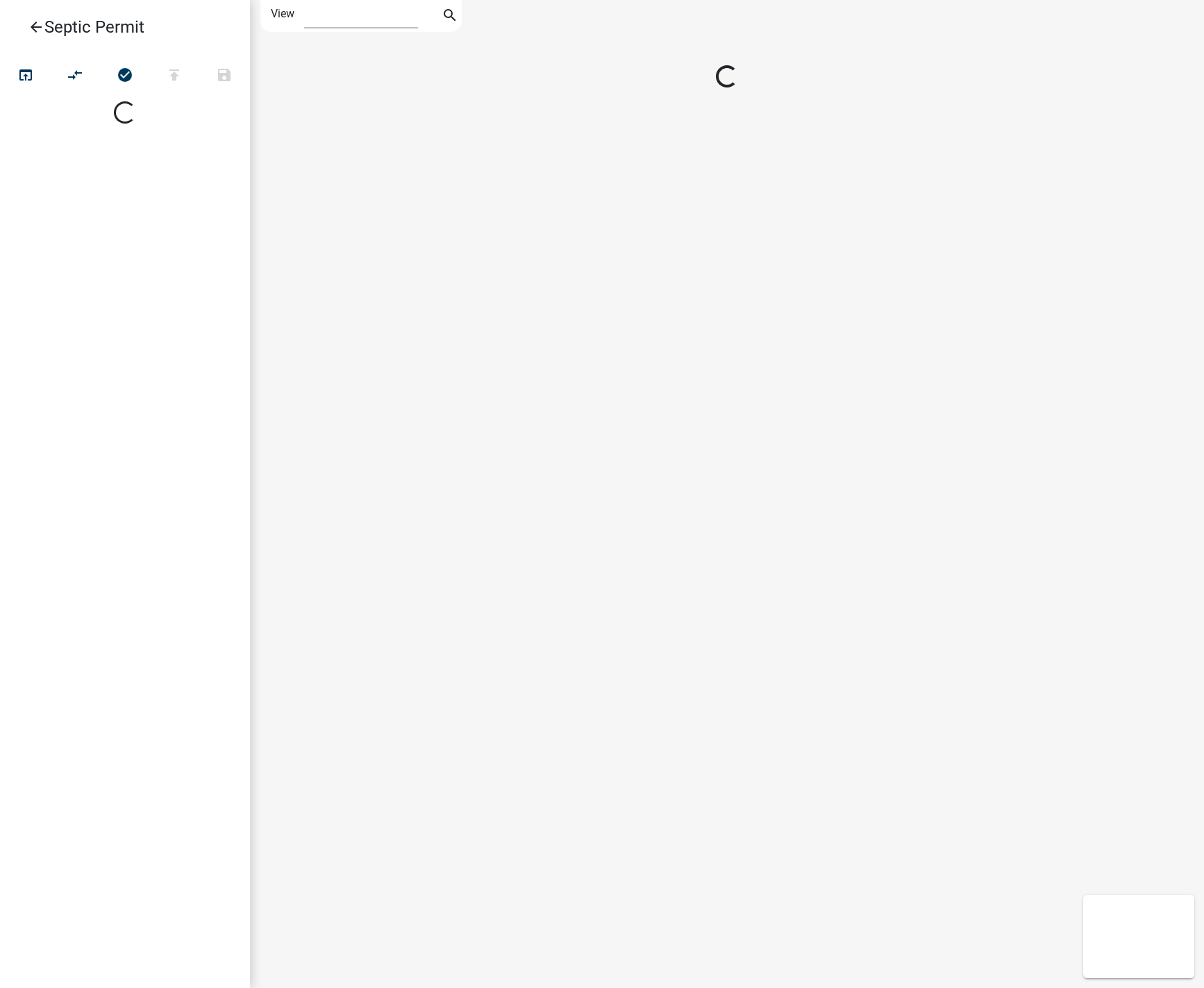
select select "1"
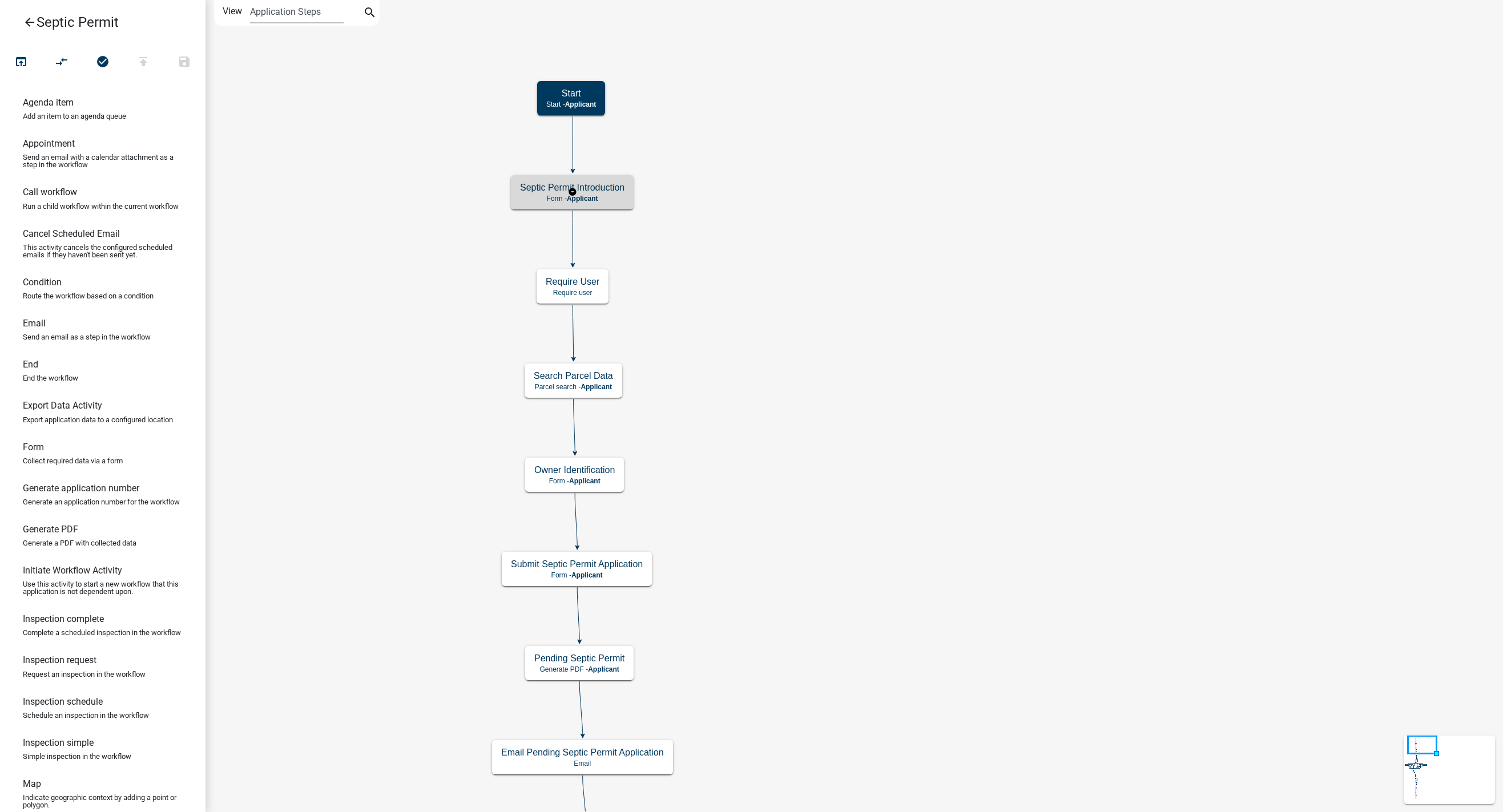
click at [539, 195] on p "Form - Applicant" at bounding box center [572, 199] width 105 height 8
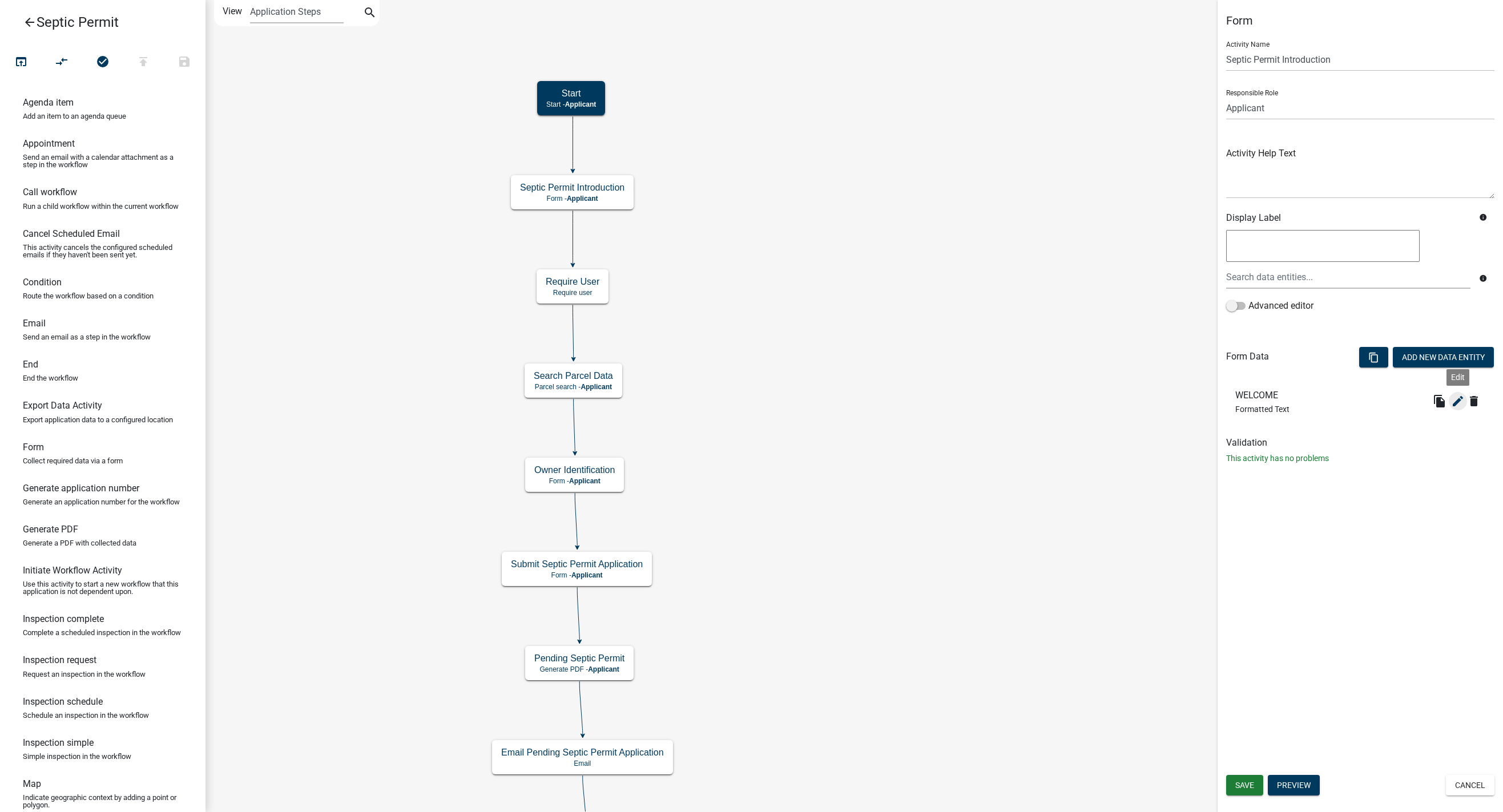
click at [981, 400] on icon "edit" at bounding box center [1458, 401] width 13 height 13
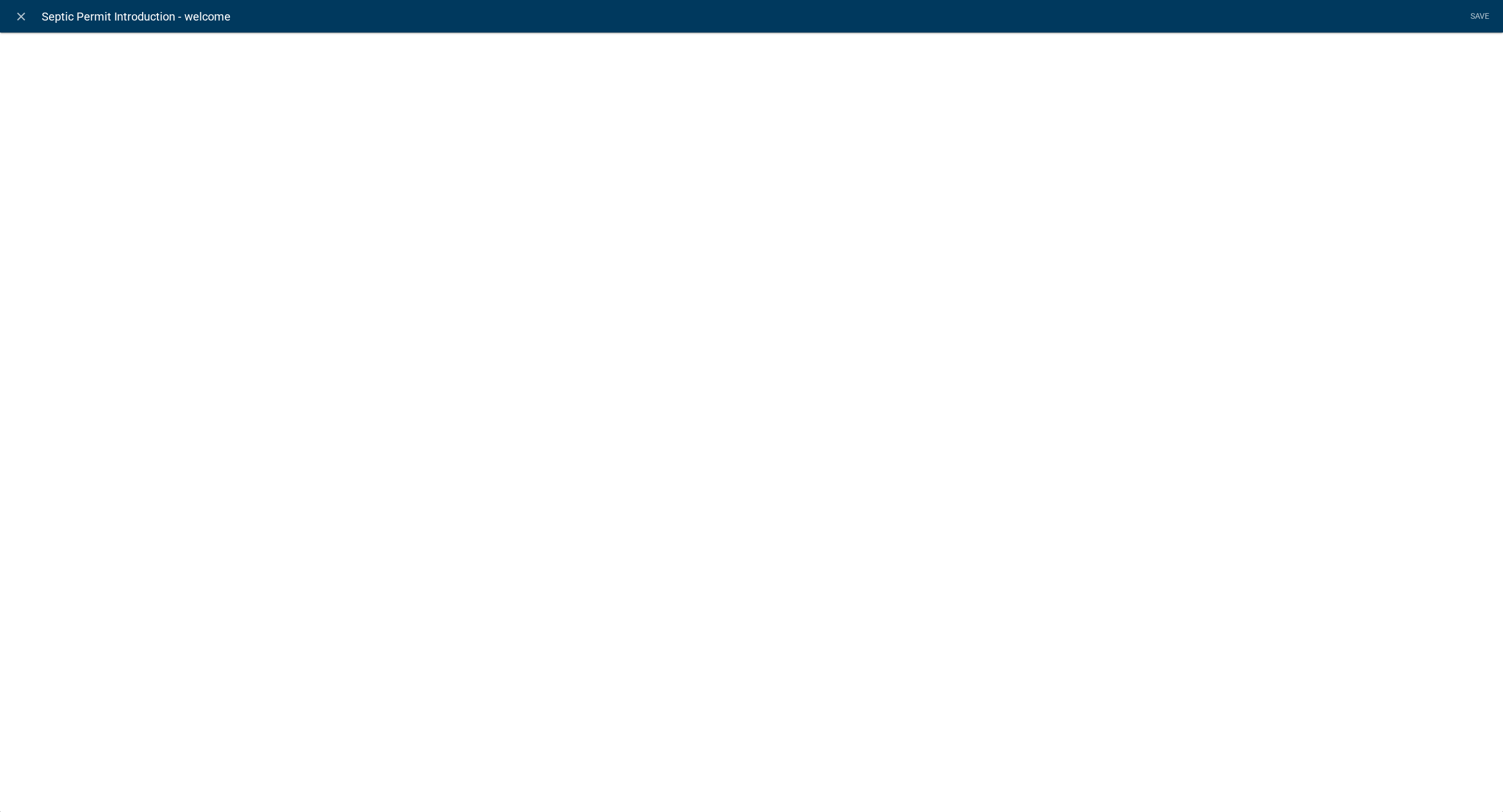
select select "rich-text"
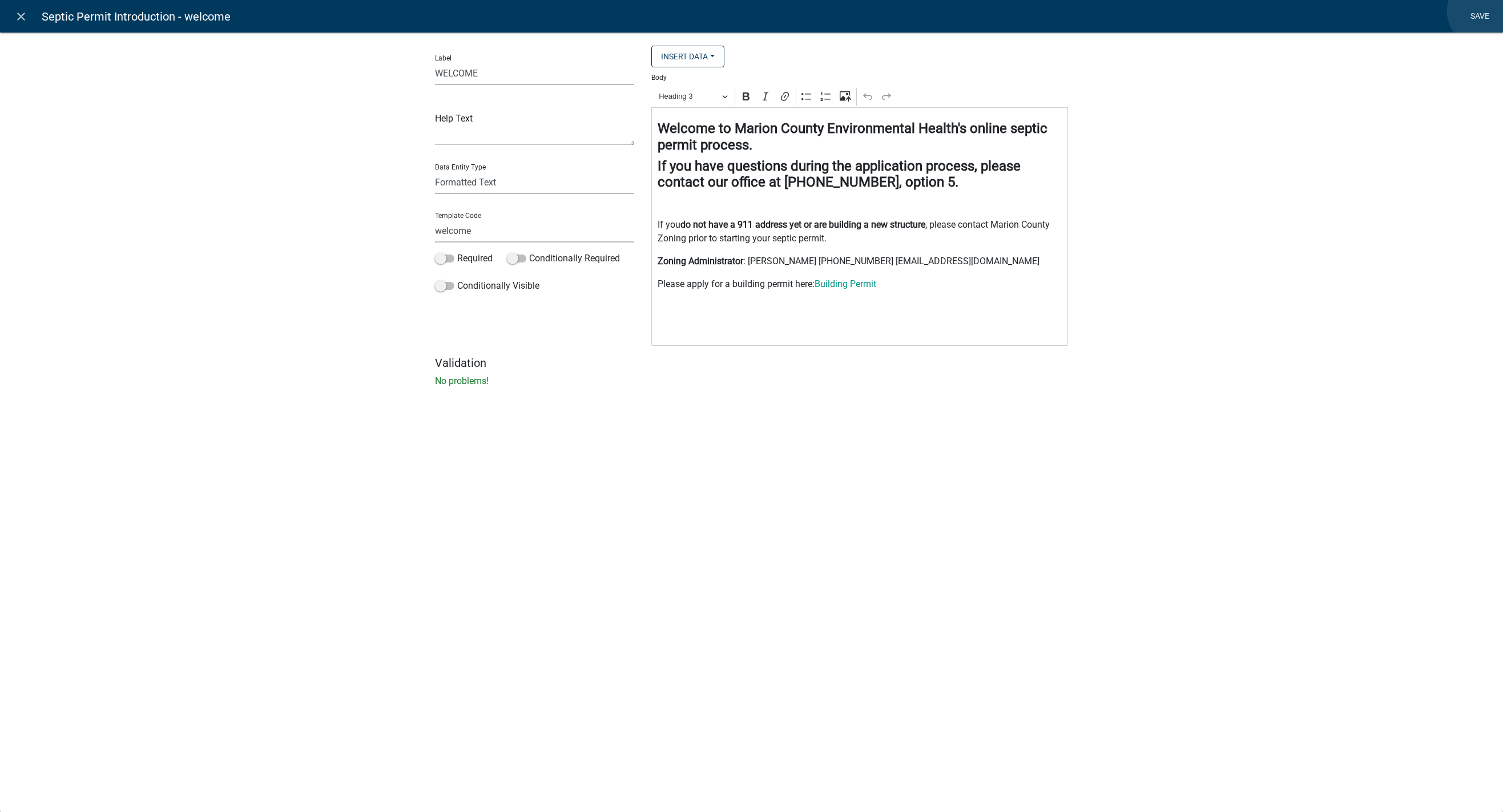
click at [981, 11] on link "Save" at bounding box center [1480, 16] width 28 height 22
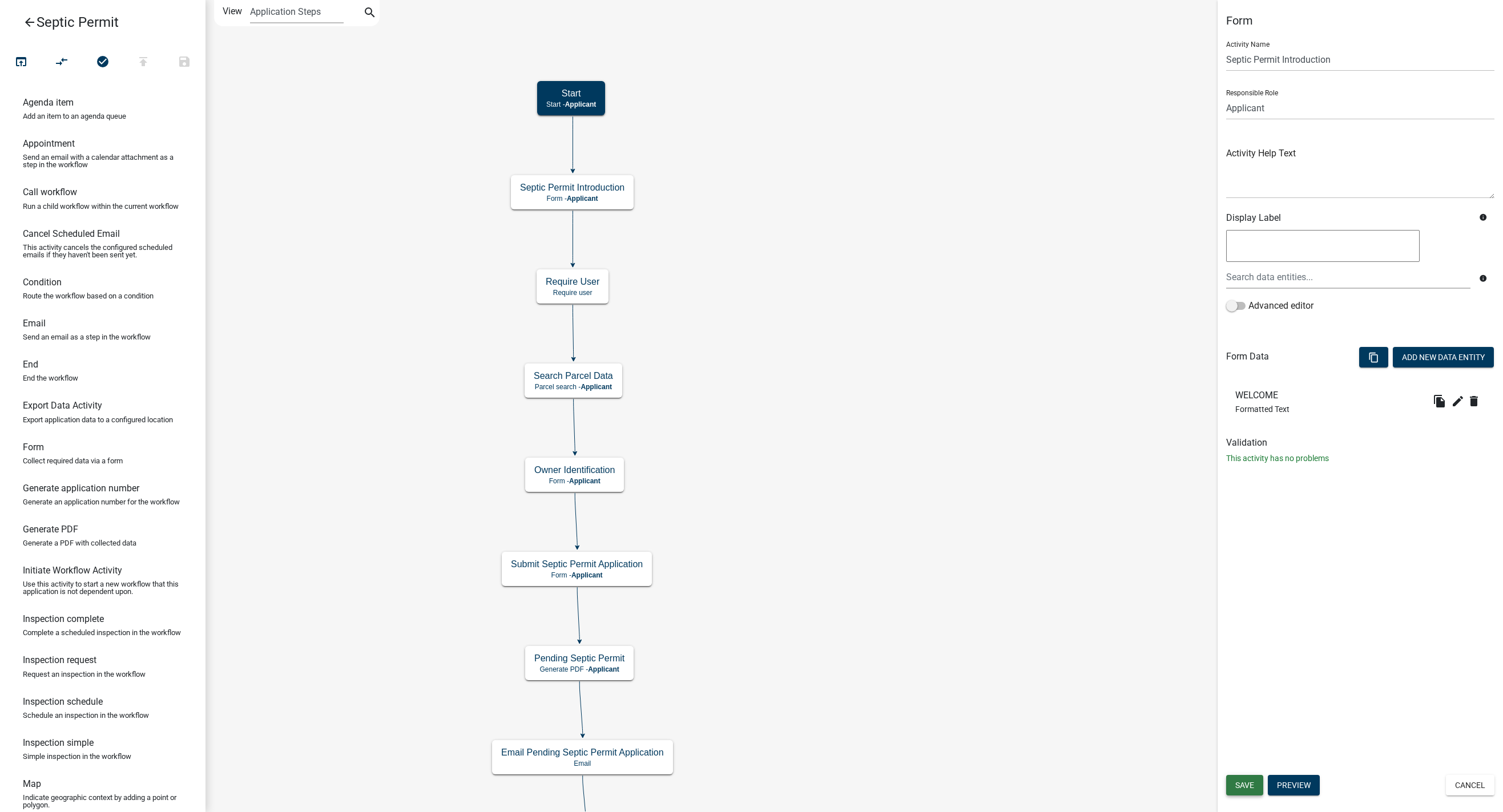
click at [981, 786] on span "Save" at bounding box center [1245, 785] width 19 height 9
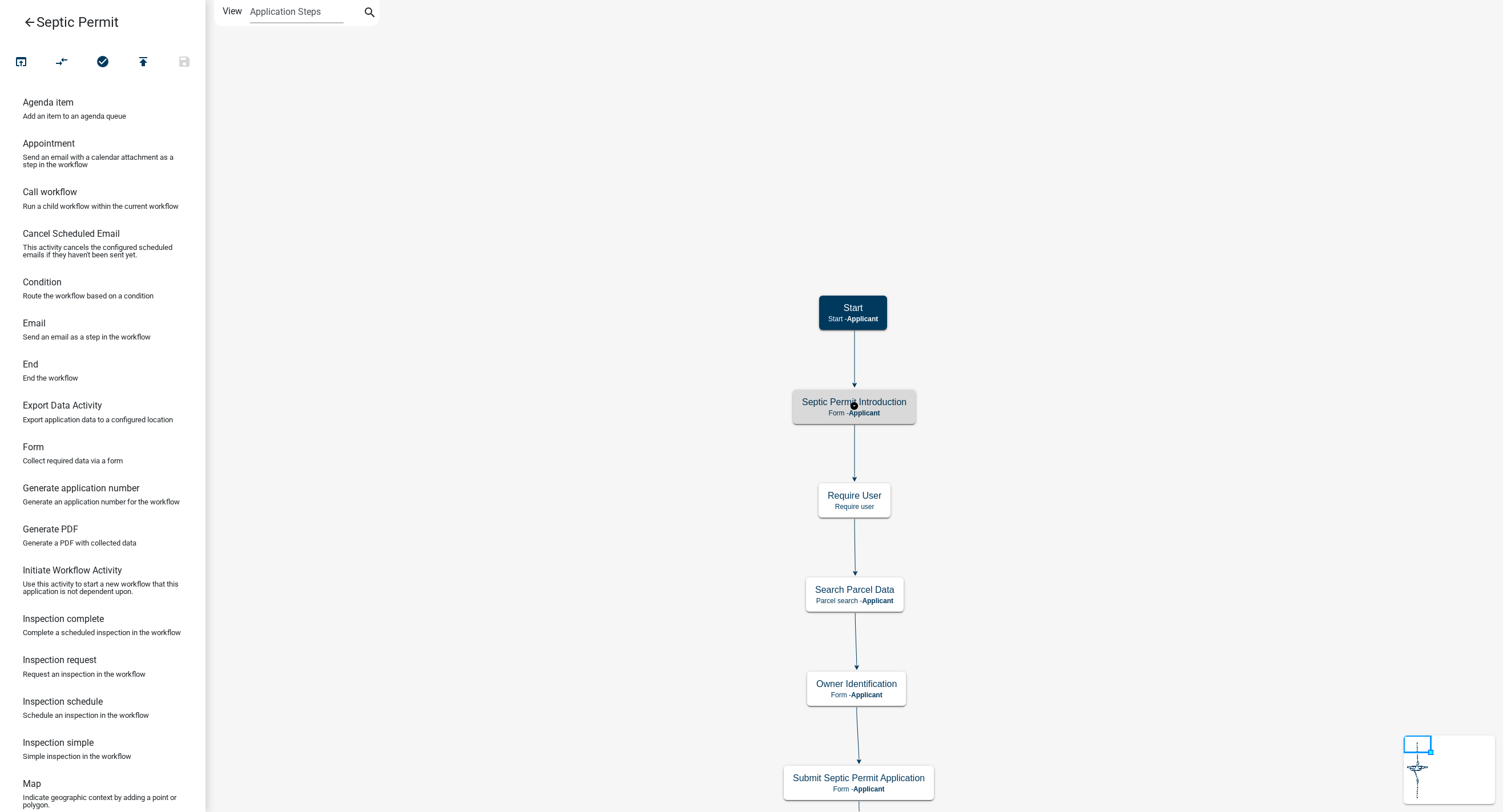
click at [895, 408] on h5 "Septic Permit Introduction" at bounding box center [855, 402] width 105 height 11
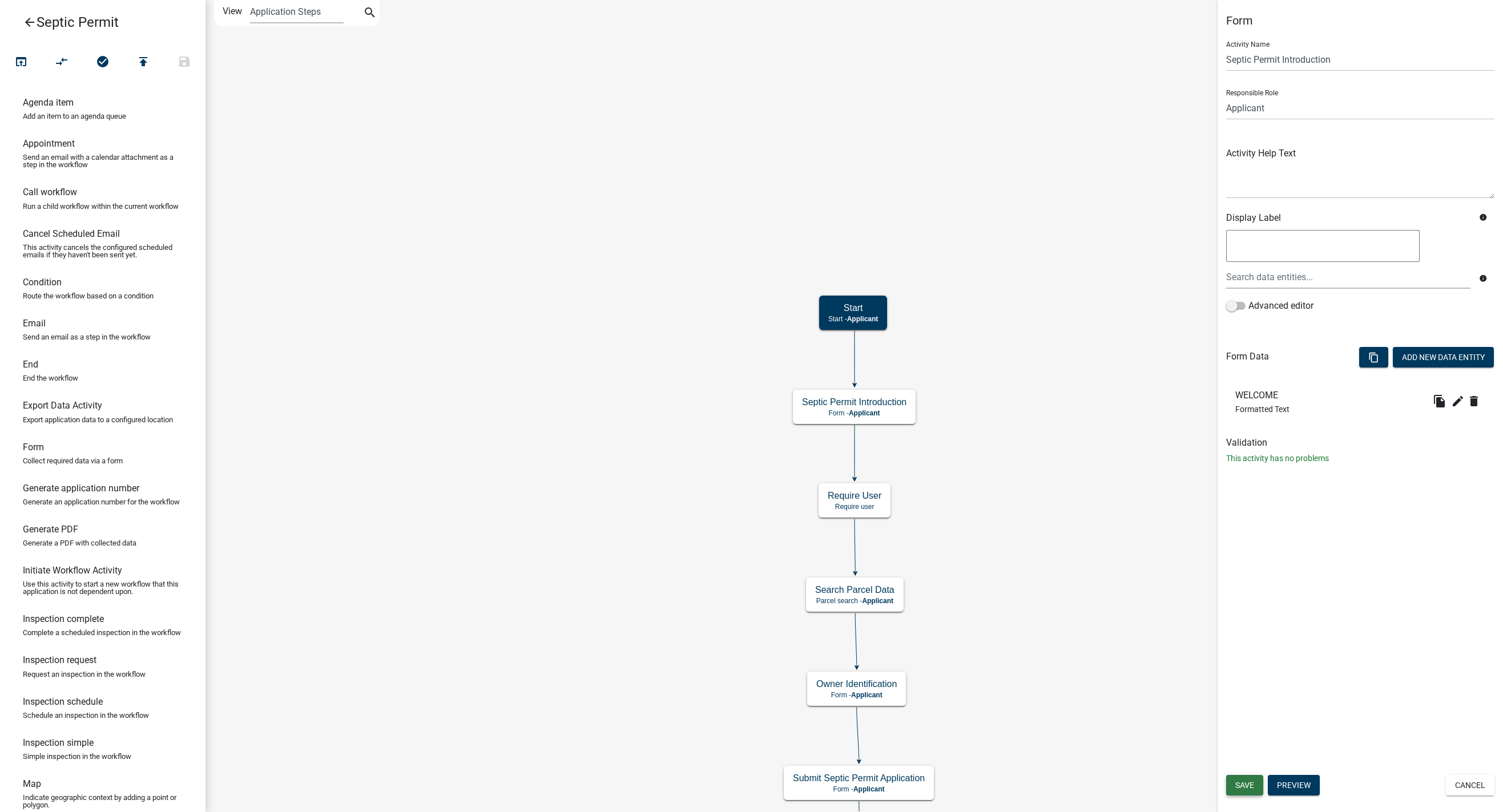
click at [981, 785] on span "Save" at bounding box center [1245, 785] width 19 height 9
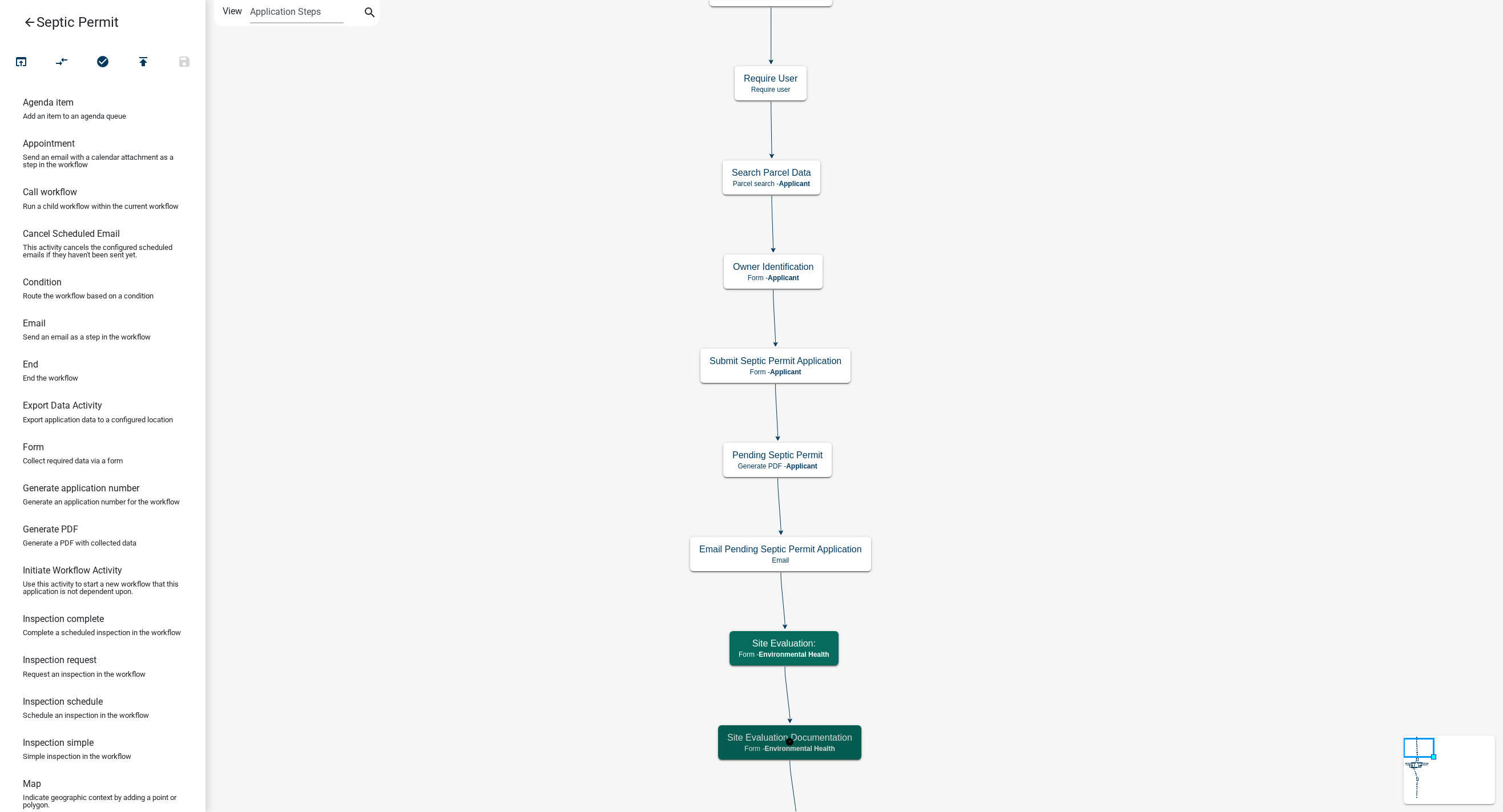
click at [825, 740] on h5 "Site Evaluation Documentation" at bounding box center [790, 737] width 125 height 11
select select "7A8CA4BE-B085-46E1-96E3-B5A0F3483004"
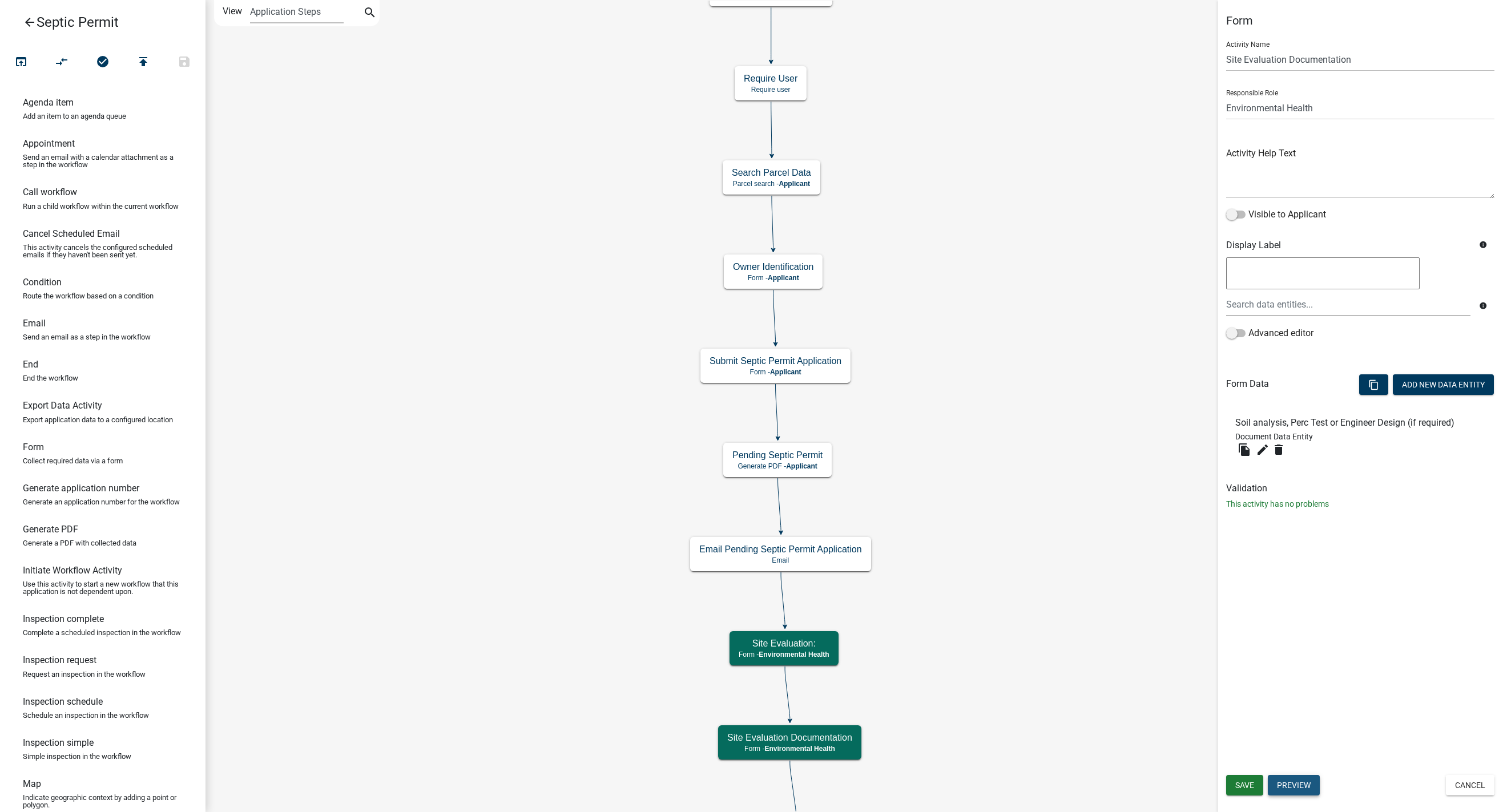
click at [981, 790] on button "Preview" at bounding box center [1294, 786] width 52 height 21
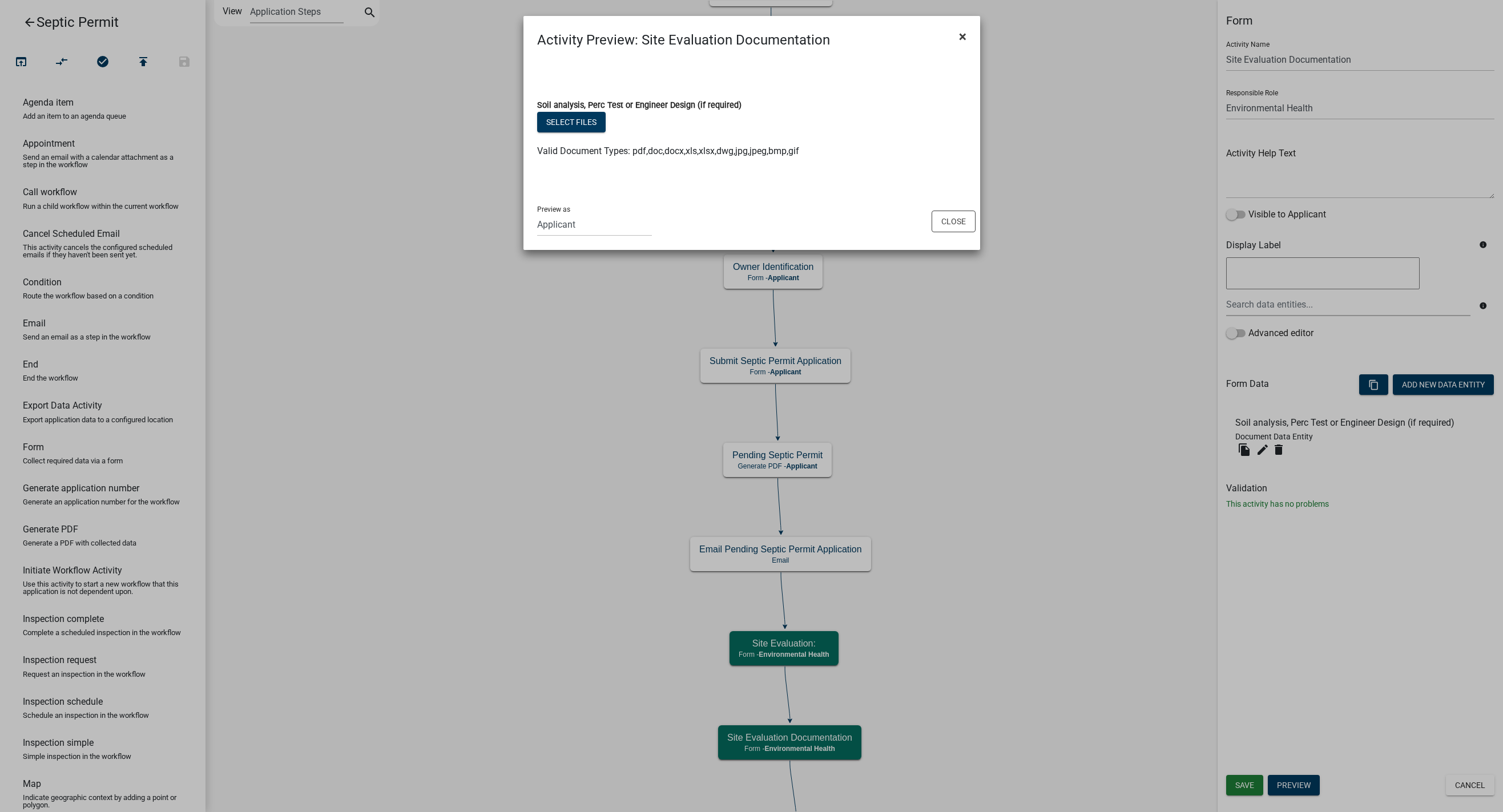
click at [967, 31] on button "×" at bounding box center [963, 37] width 25 height 32
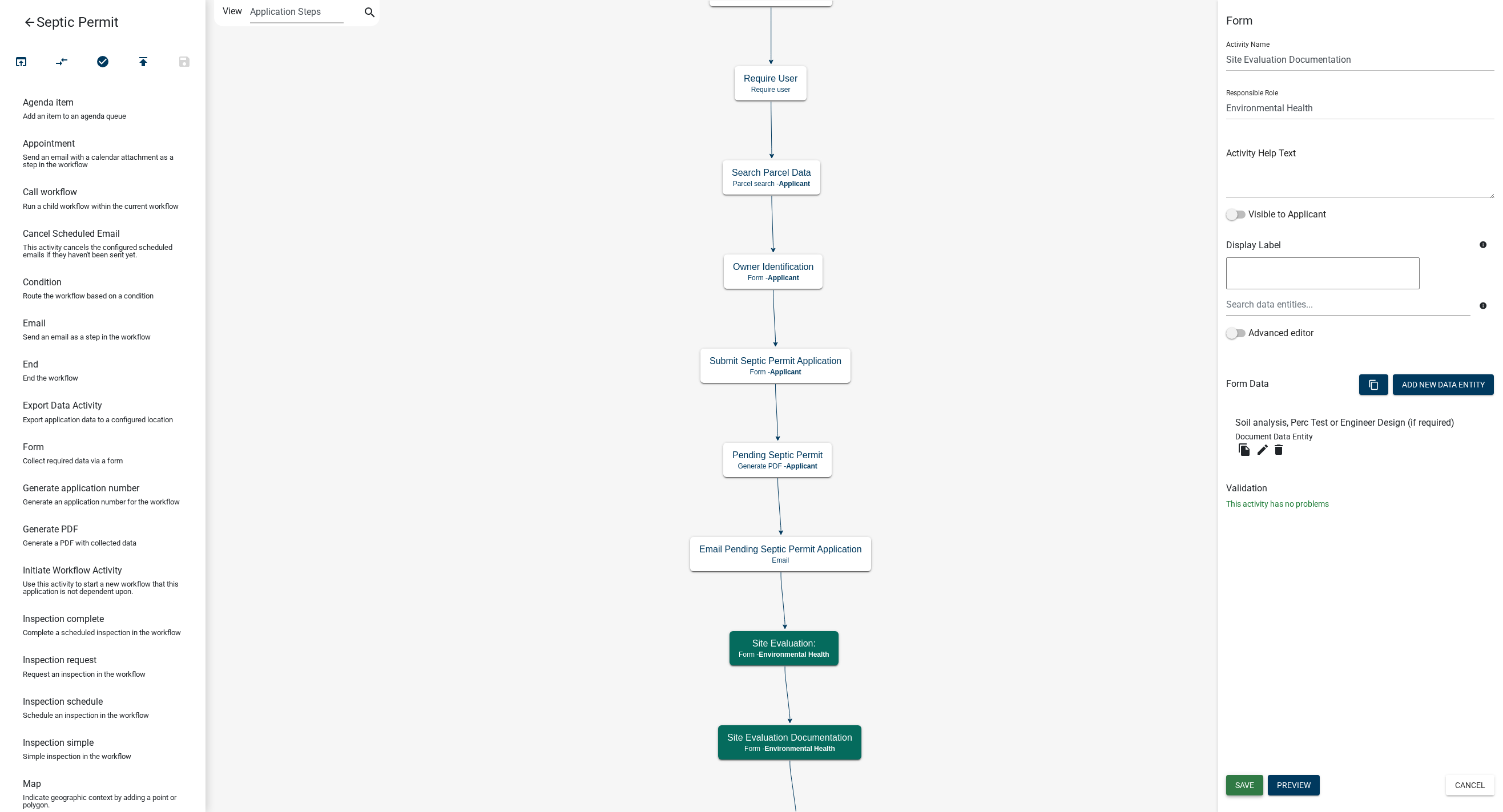
click at [981, 784] on span "Save" at bounding box center [1245, 785] width 19 height 9
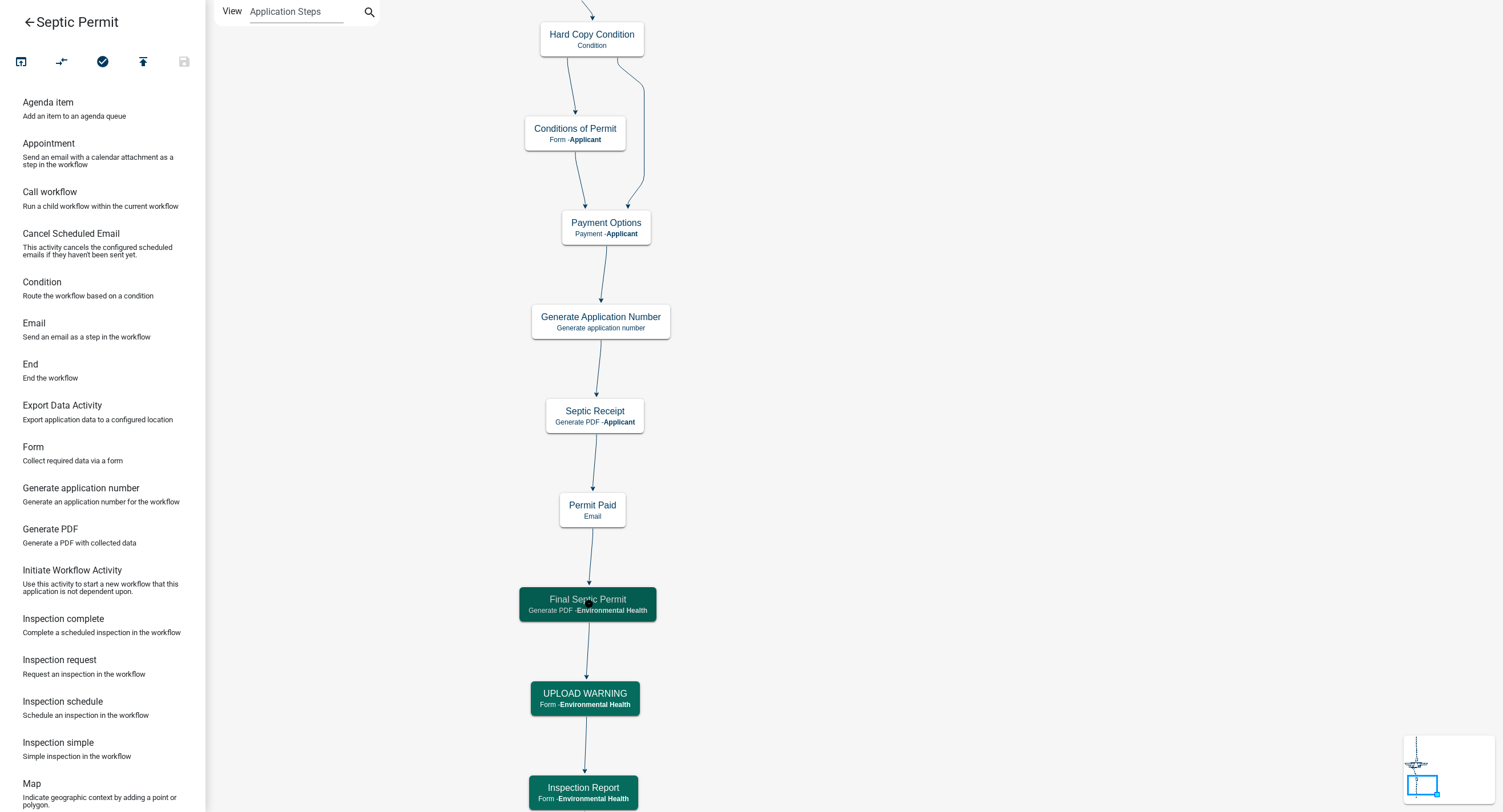
click at [614, 607] on span "Environmental Health" at bounding box center [613, 610] width 70 height 8
select select "7A8CA4BE-B085-46E1-96E3-B5A0F3483004"
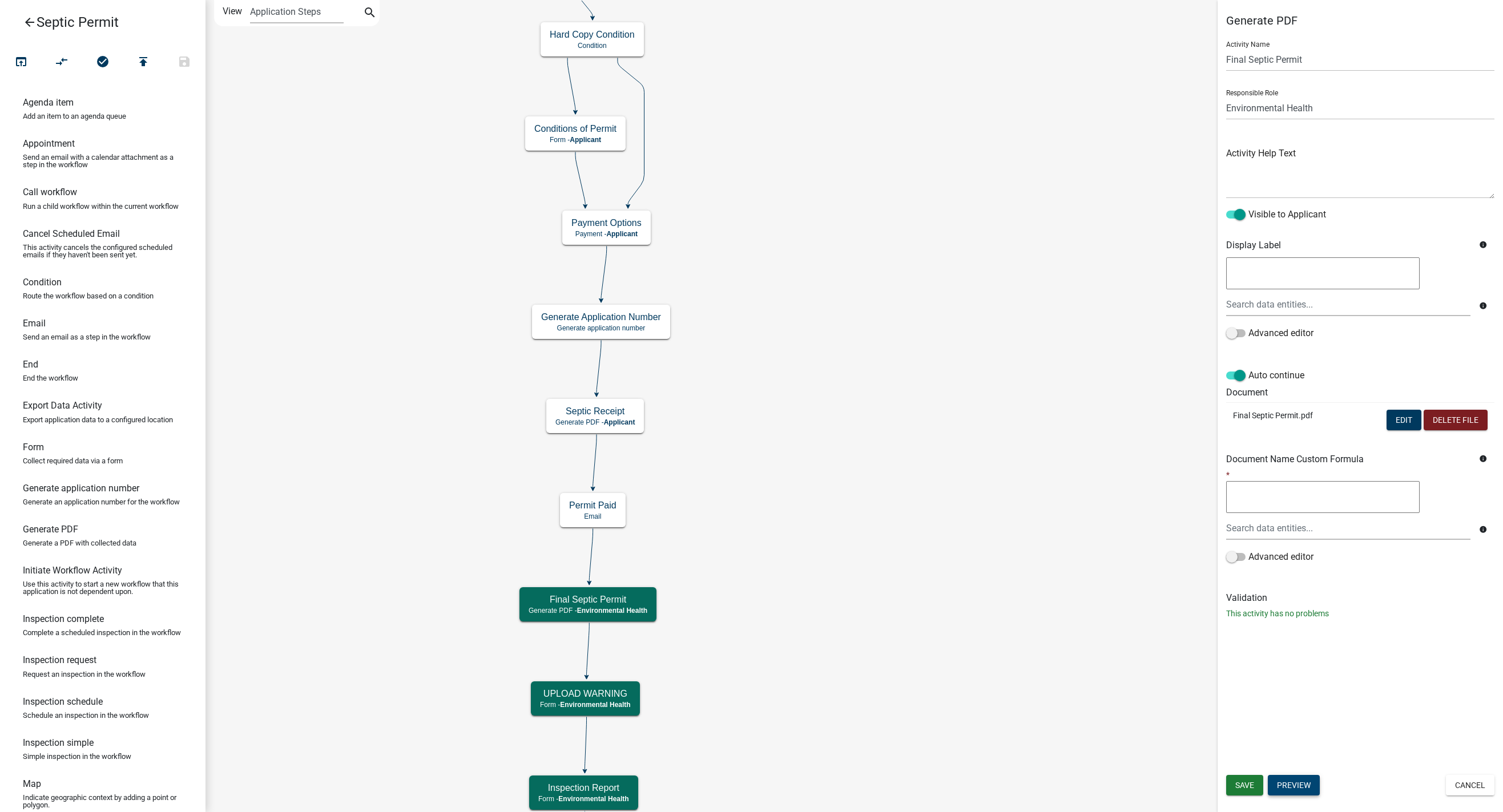
click at [981, 790] on button "Preview" at bounding box center [1294, 786] width 52 height 21
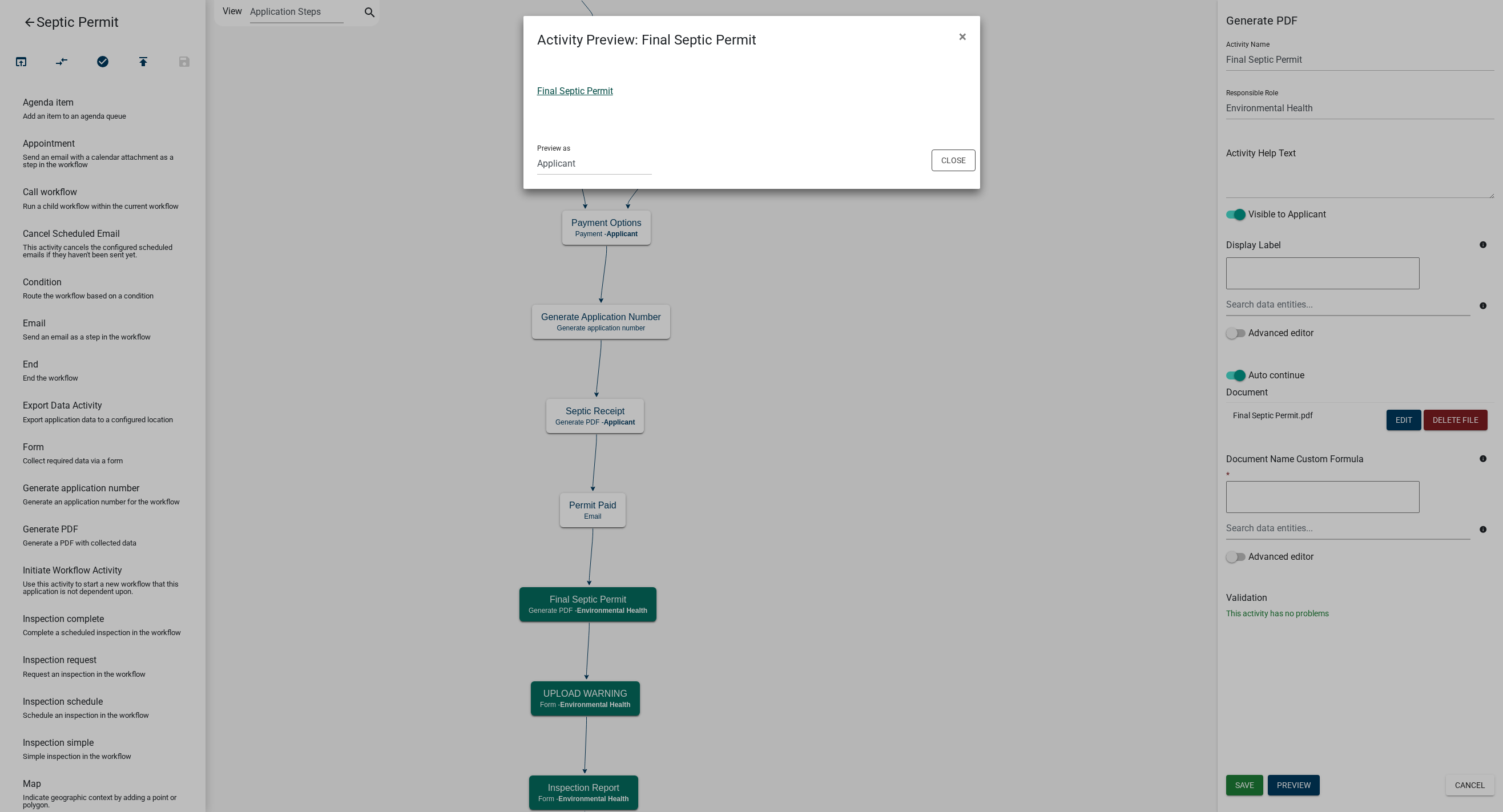
click at [586, 87] on link "Final Septic Permit" at bounding box center [575, 91] width 76 height 11
click at [945, 167] on button "Close" at bounding box center [953, 160] width 44 height 22
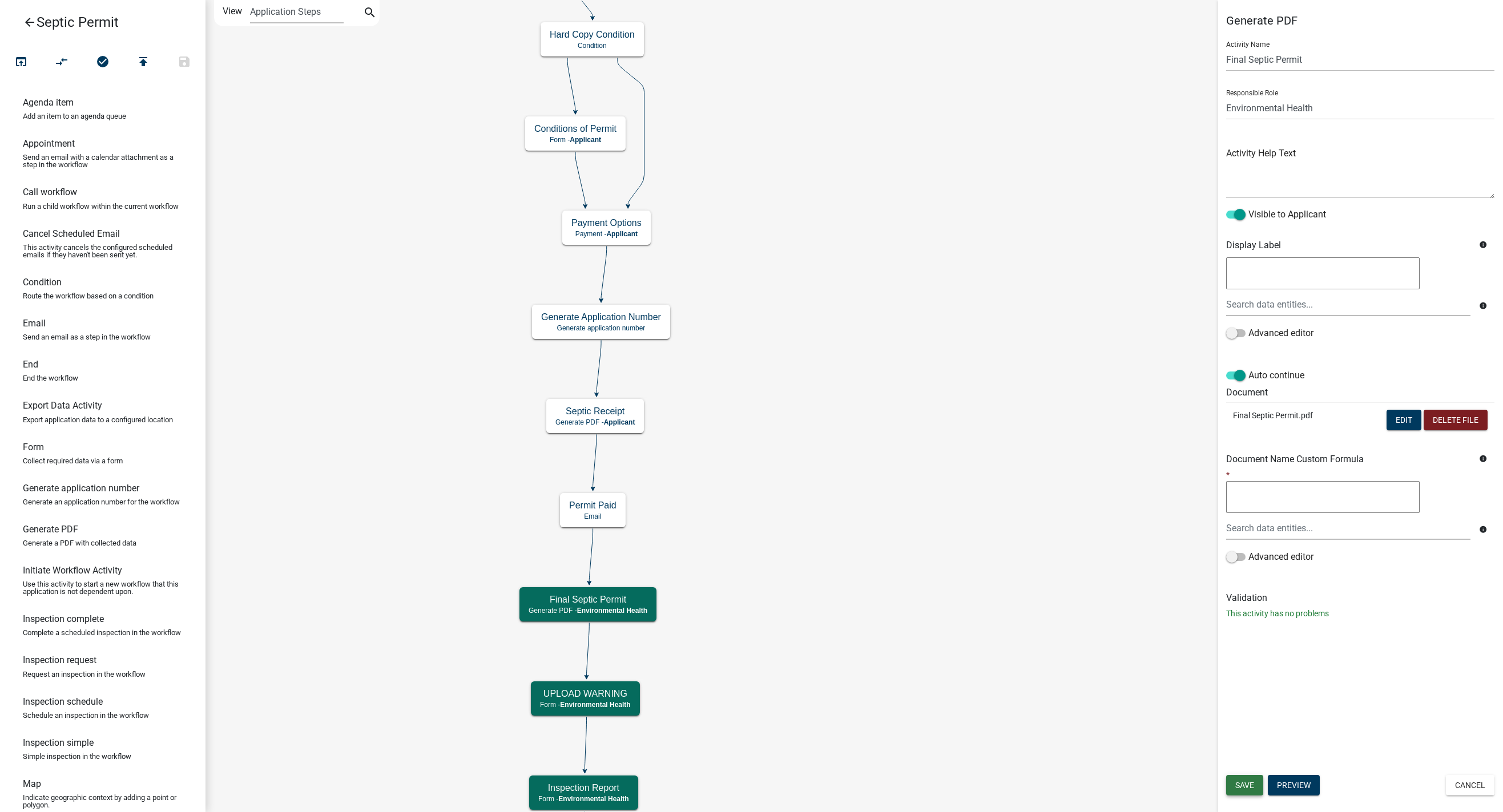
click at [981, 785] on span "Save" at bounding box center [1245, 785] width 19 height 9
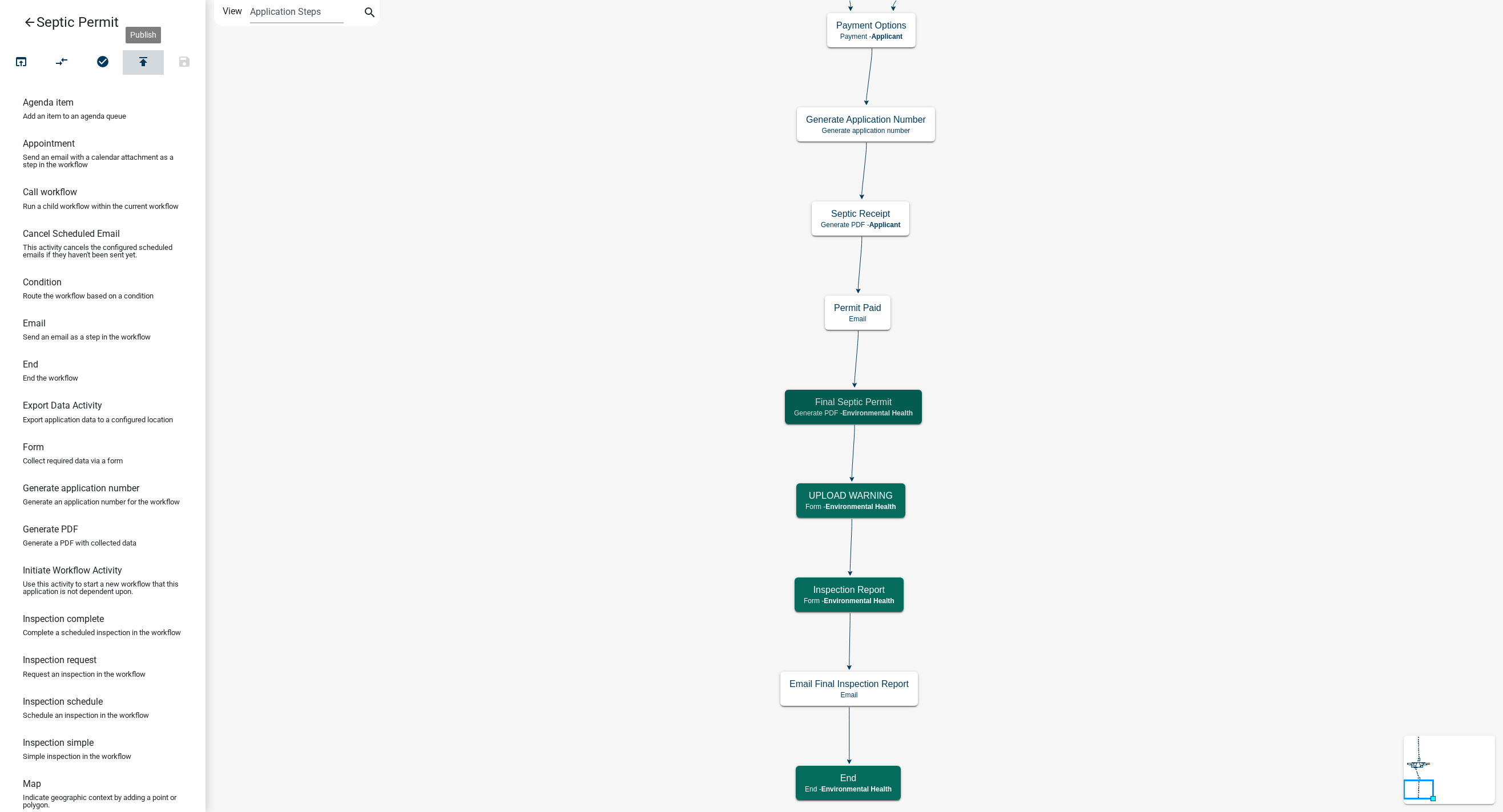
click at [141, 59] on icon "publish" at bounding box center [143, 62] width 13 height 16
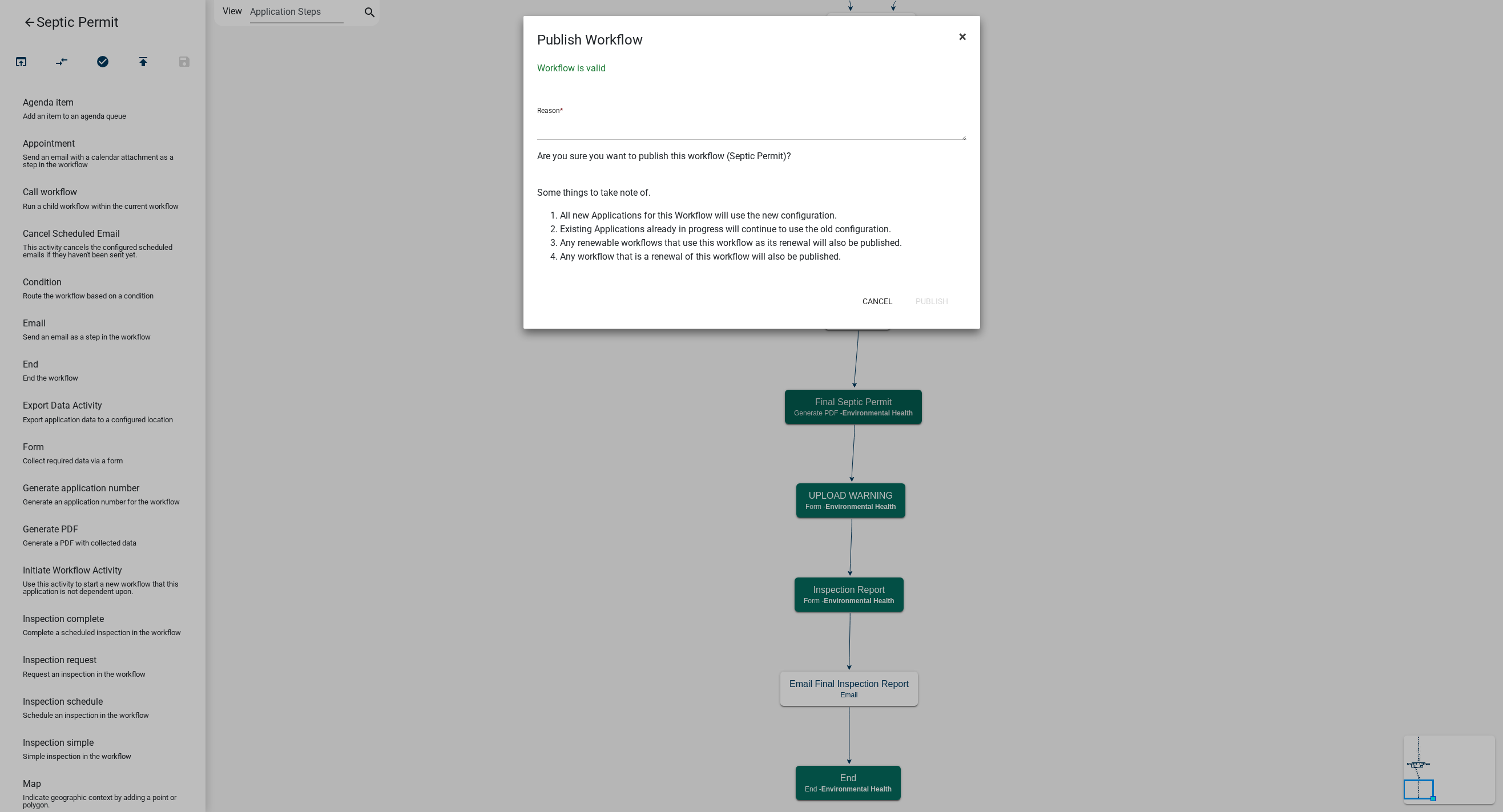
click at [962, 33] on span "×" at bounding box center [963, 36] width 7 height 16
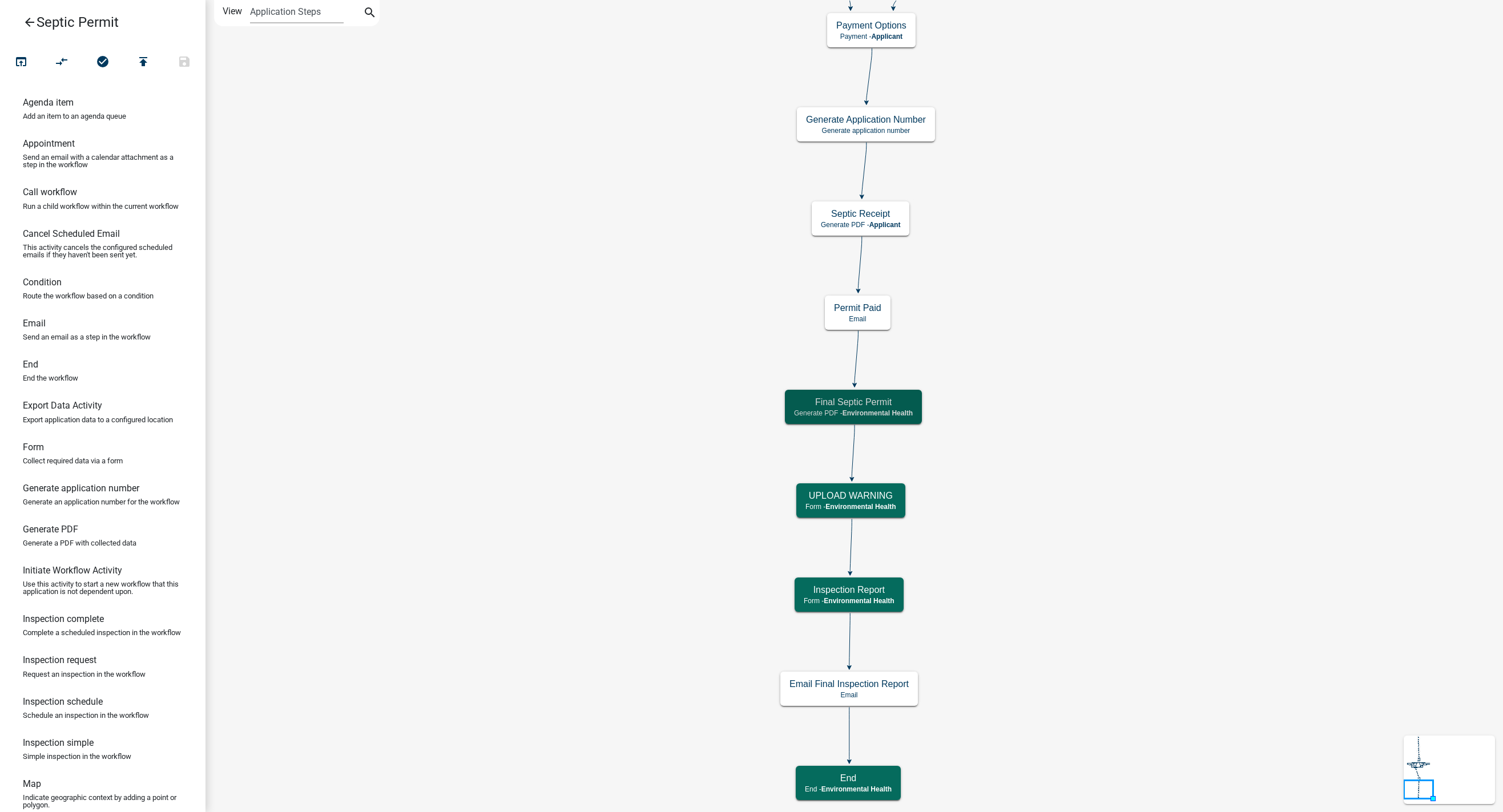
click at [31, 25] on icon "arrow_back" at bounding box center [30, 23] width 13 height 16
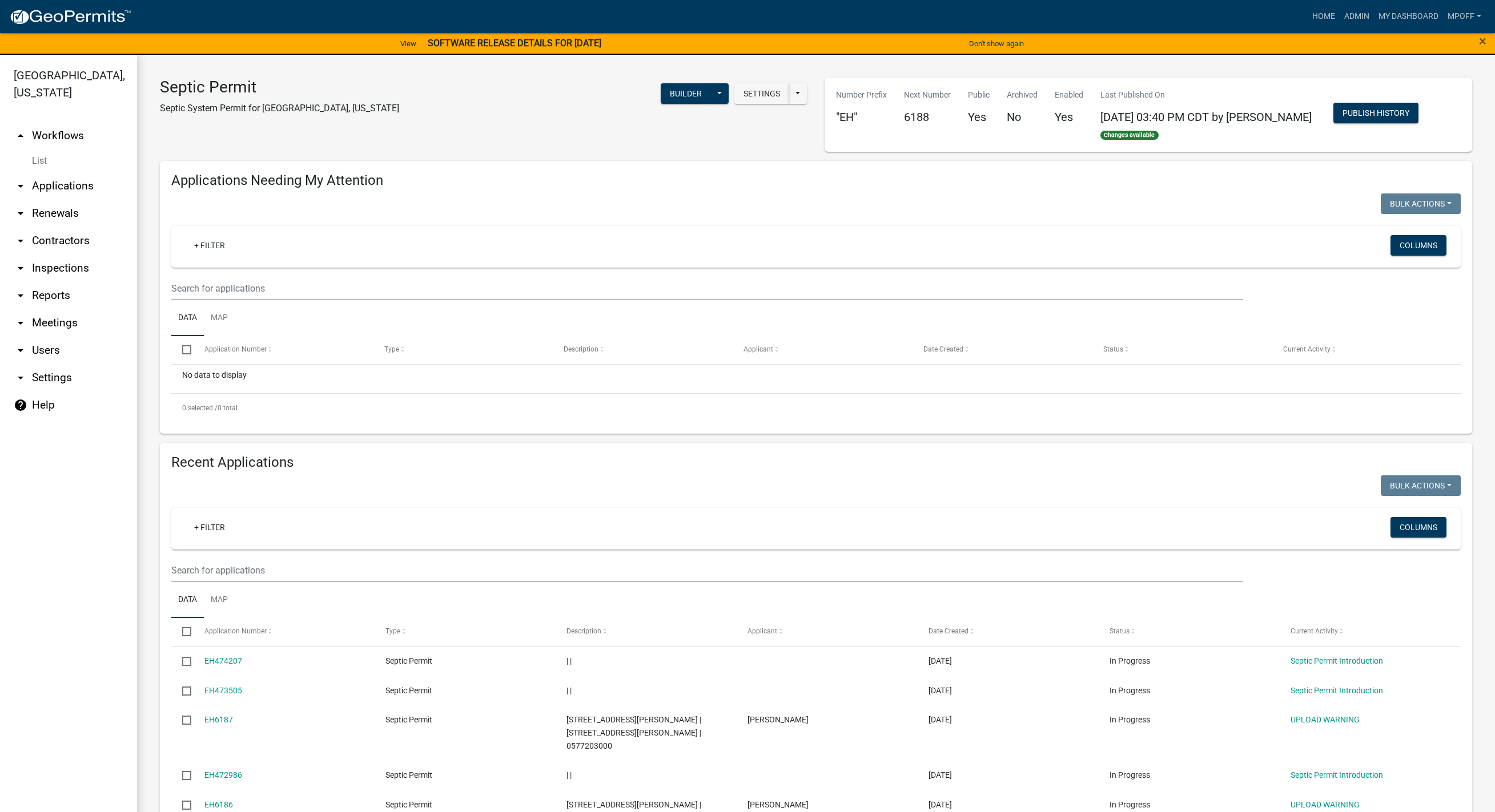
click at [43, 337] on link "arrow_drop_down Users" at bounding box center [68, 350] width 137 height 28
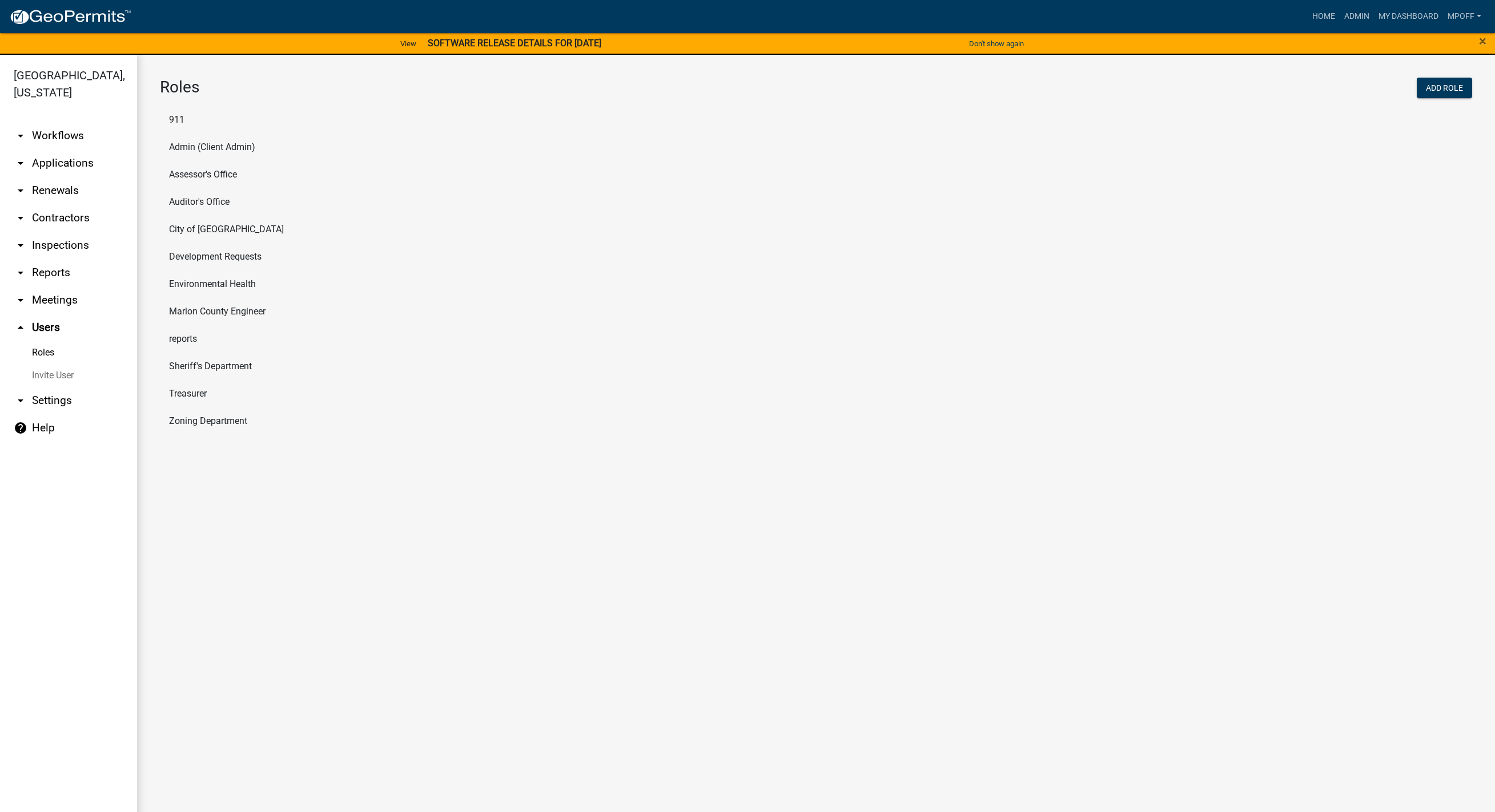
click at [213, 284] on li "Environmental Health" at bounding box center [816, 284] width 1312 height 28
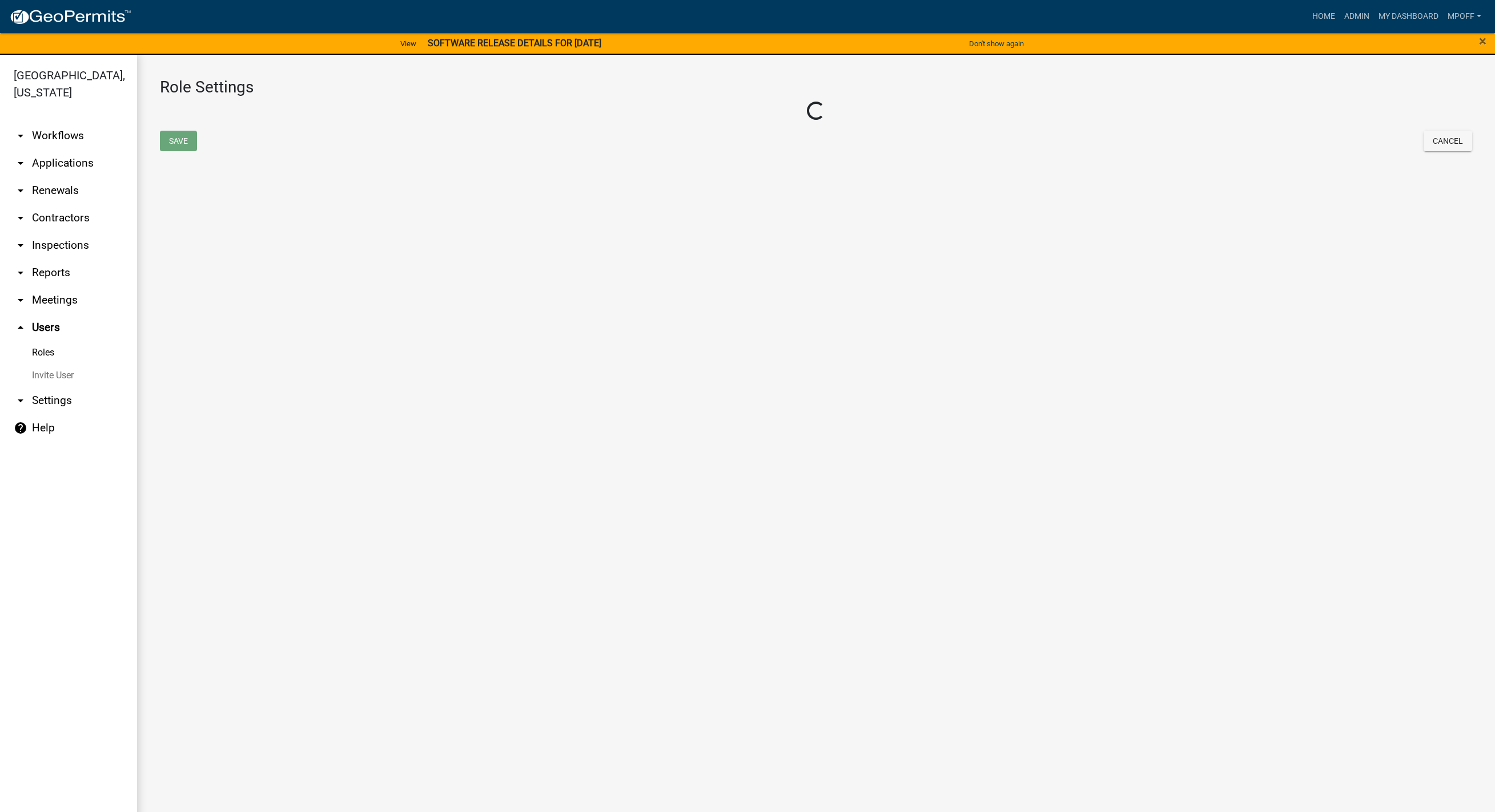
select select "1: green"
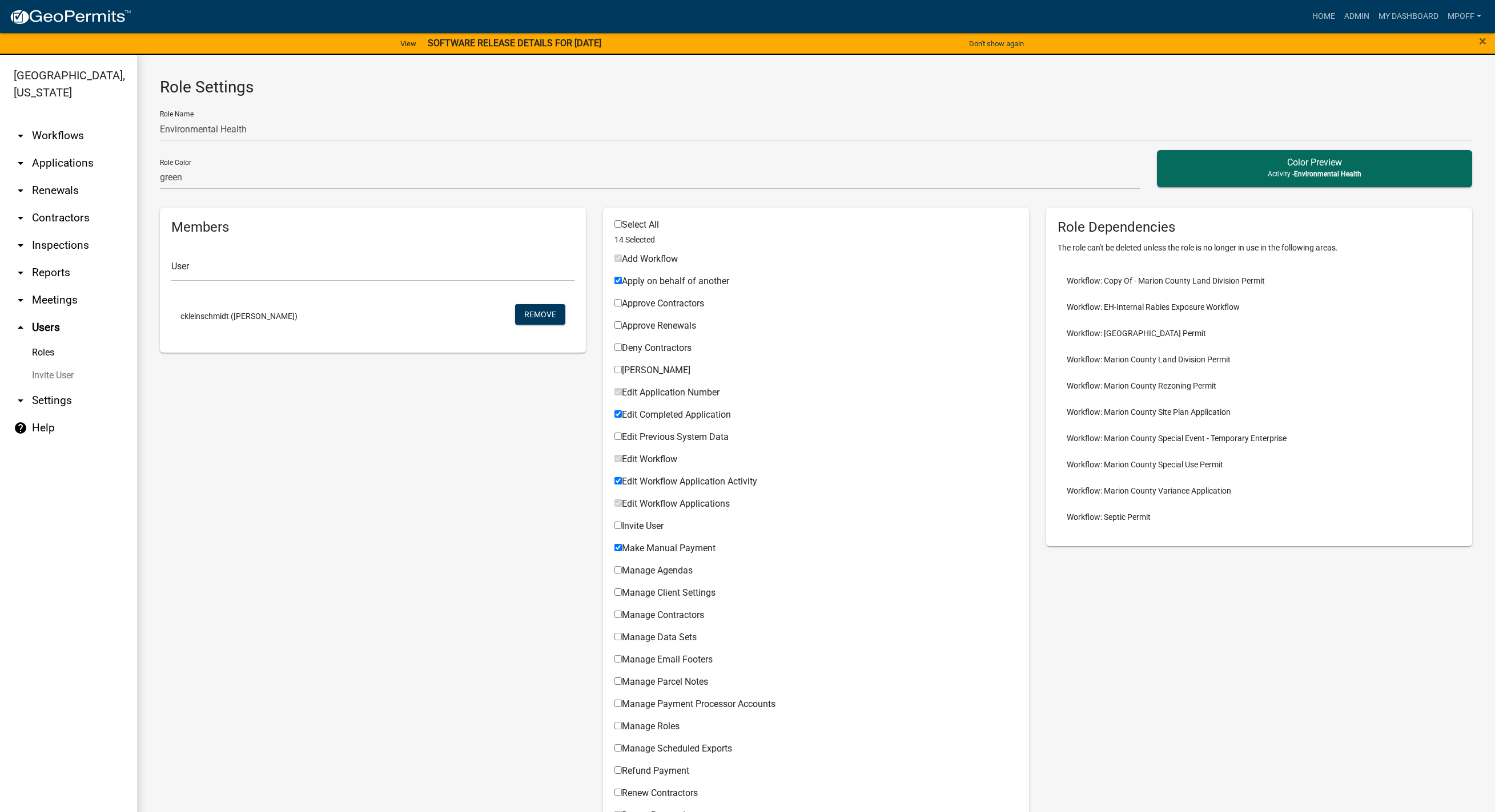
click at [52, 341] on link "Roles" at bounding box center [68, 353] width 137 height 23
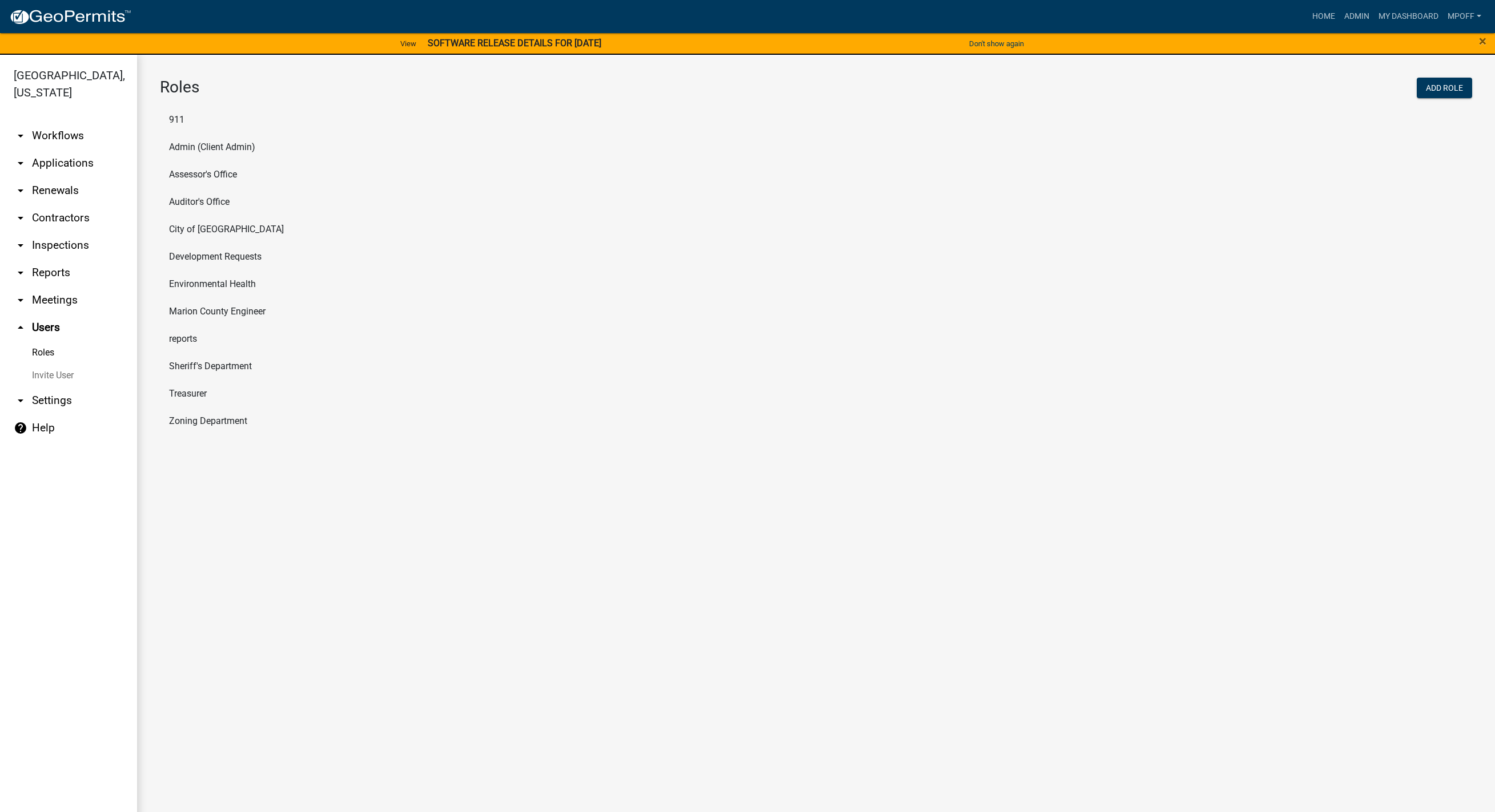
click at [202, 312] on li "Marion County Engineer" at bounding box center [816, 312] width 1312 height 28
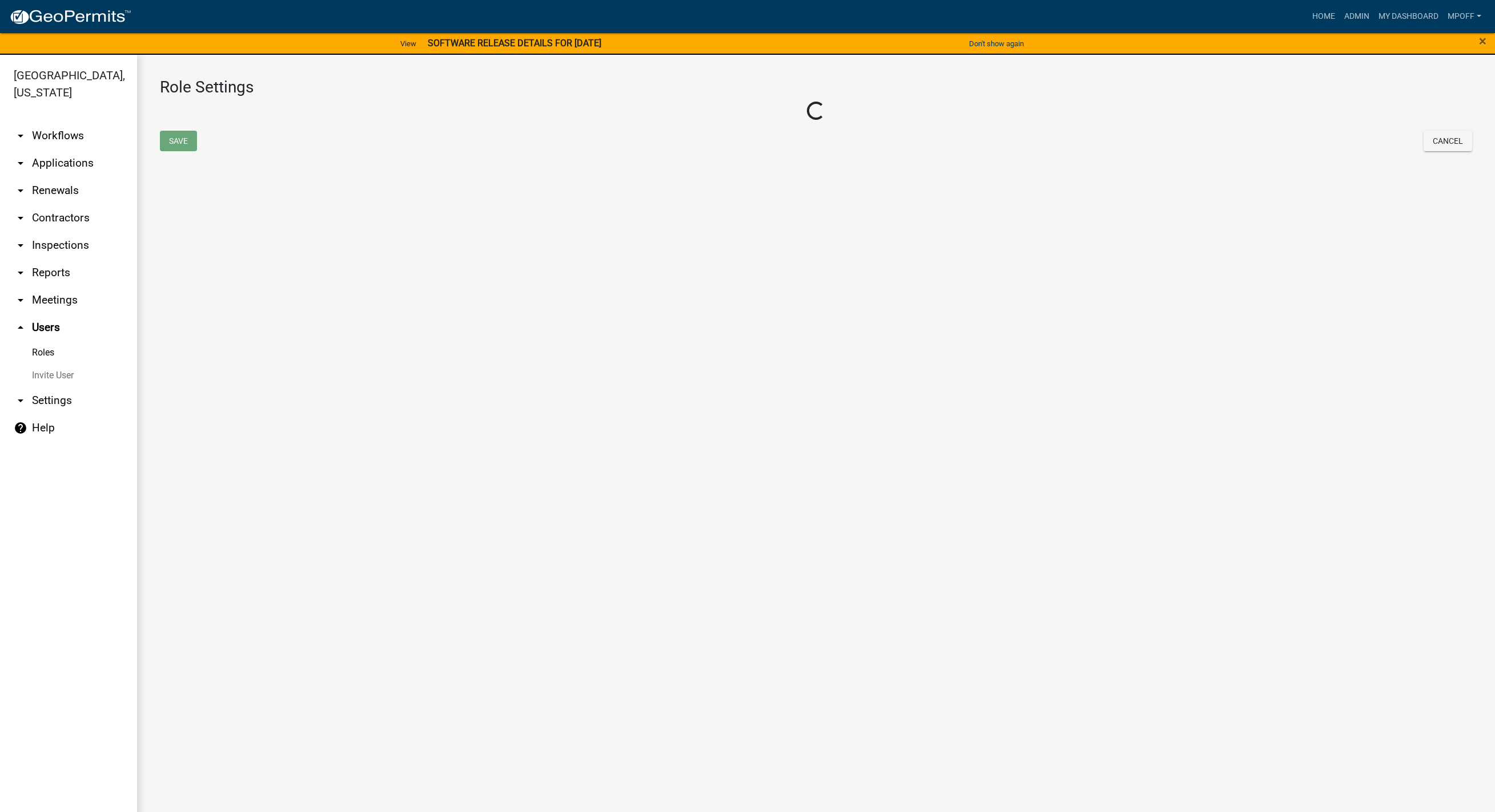
select select "4: red"
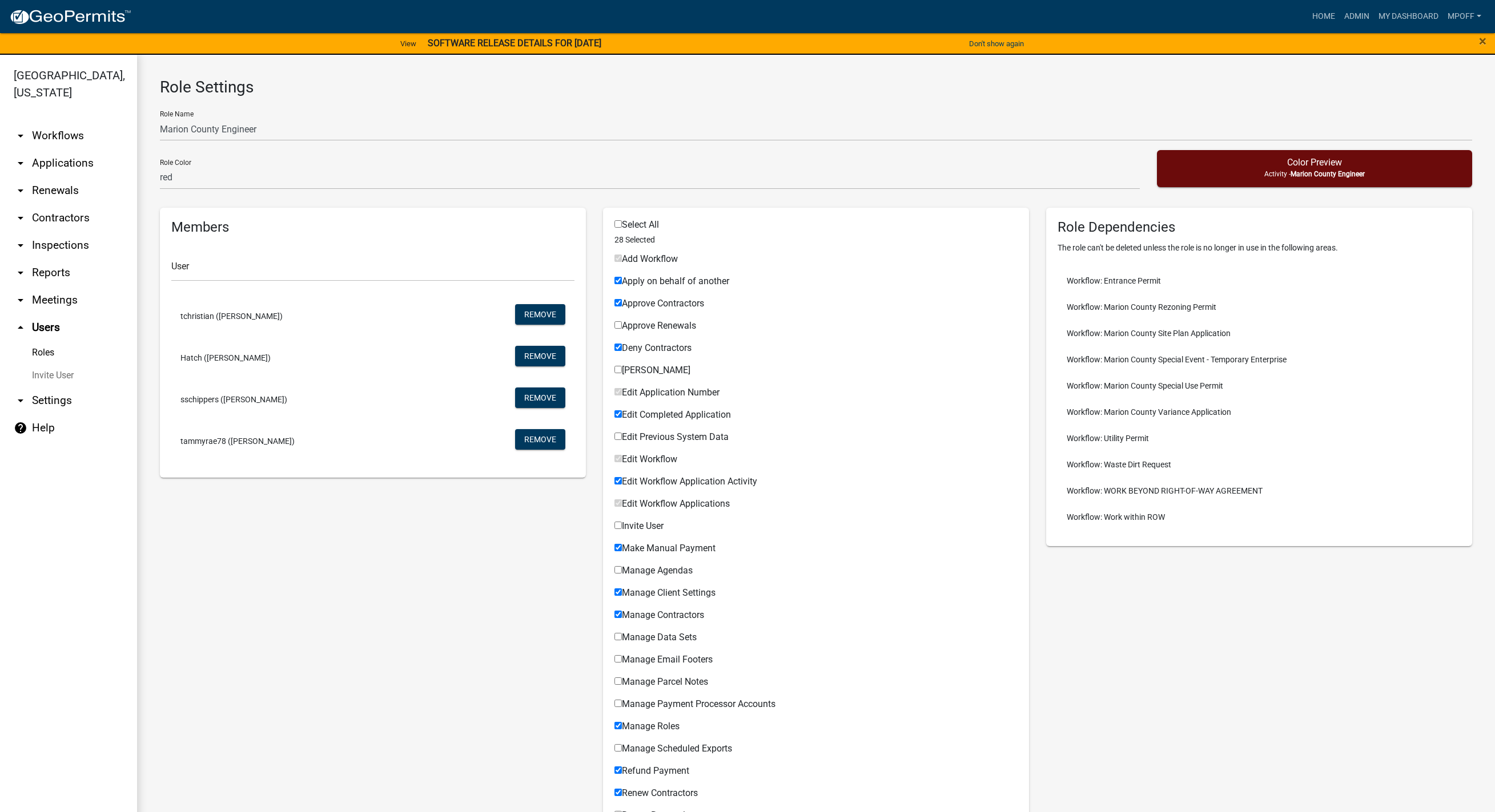
click at [50, 341] on link "Roles" at bounding box center [68, 353] width 137 height 23
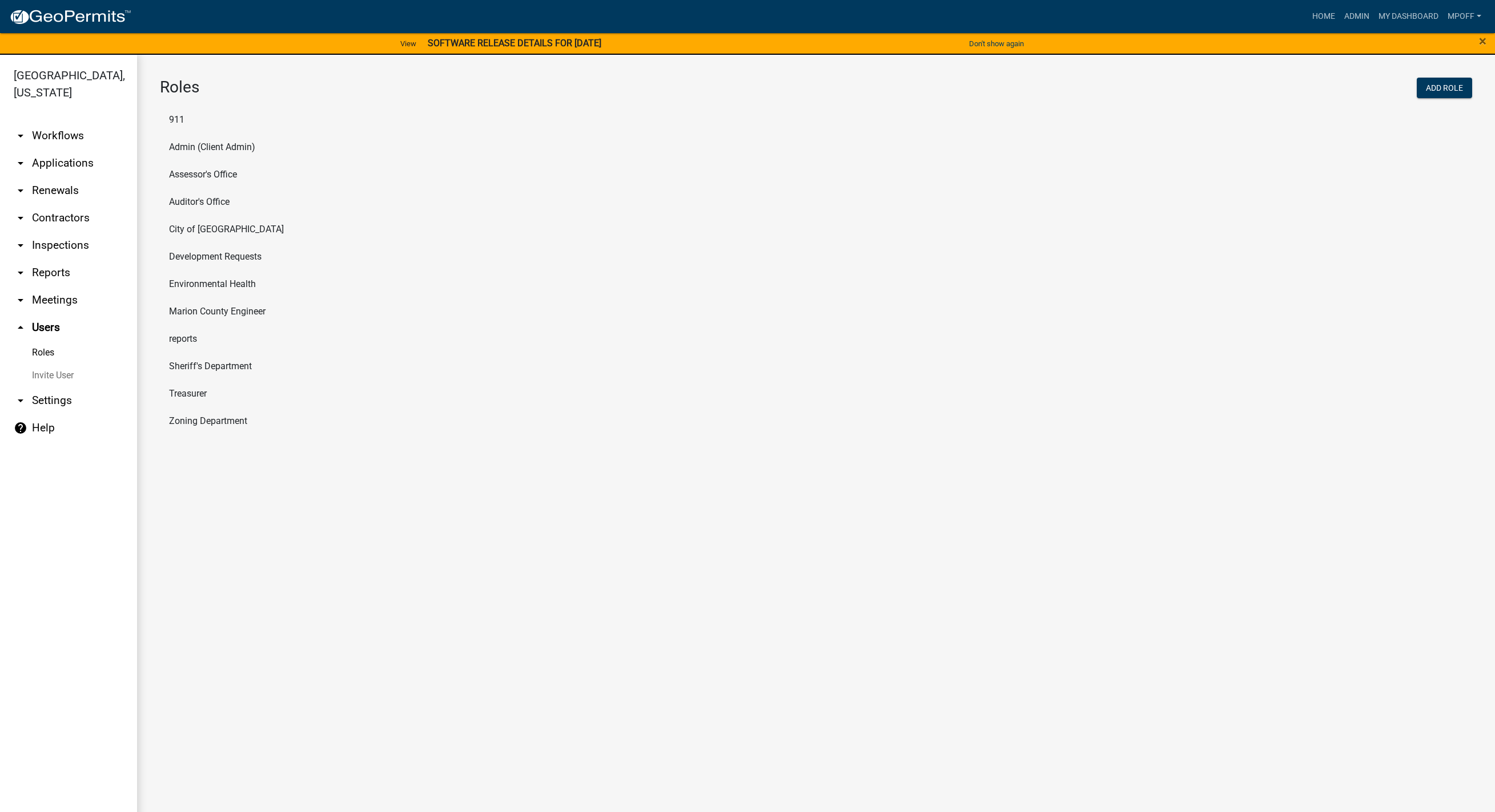
click at [191, 282] on li "Environmental Health" at bounding box center [816, 284] width 1312 height 28
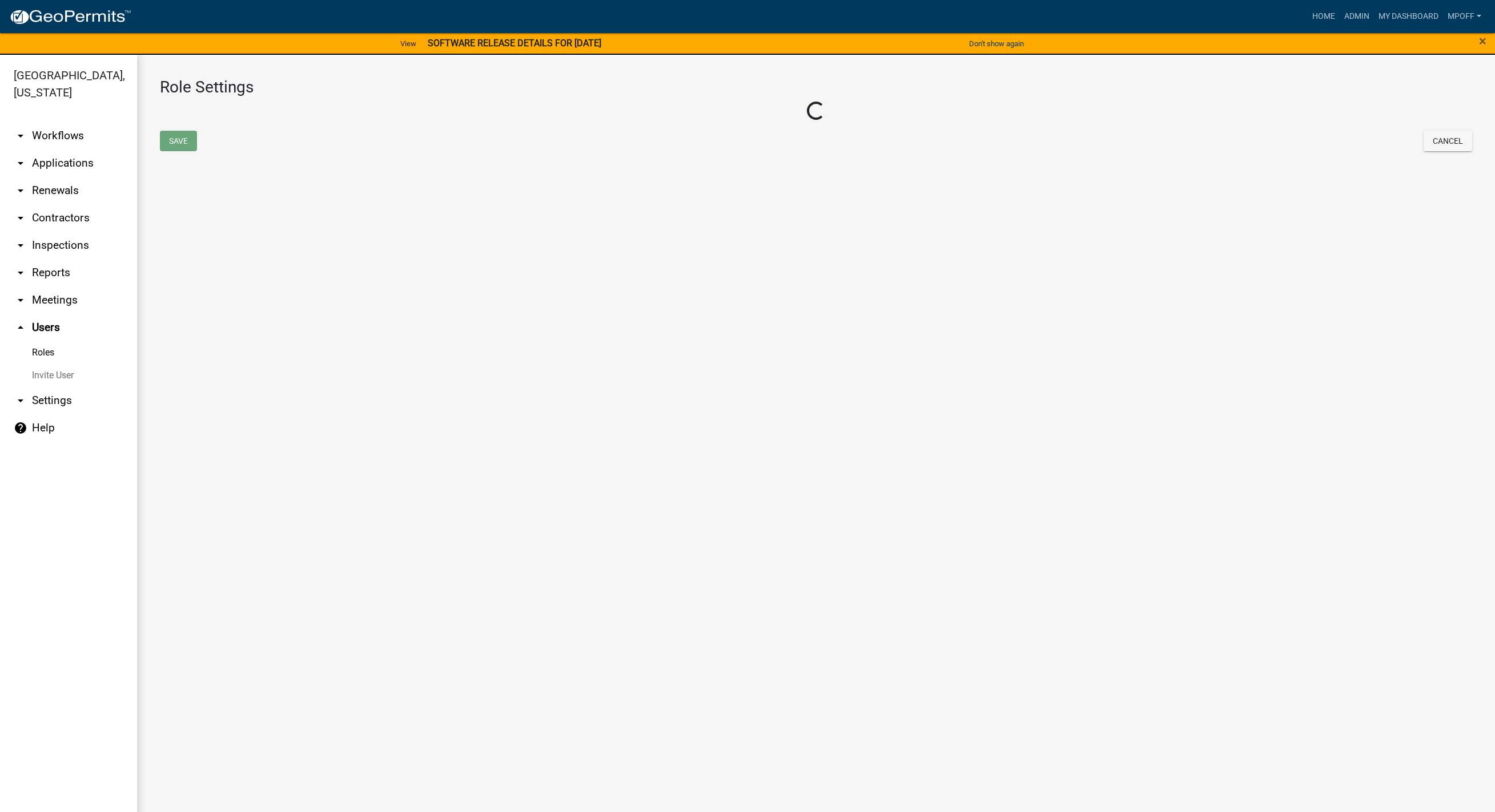
select select "1: green"
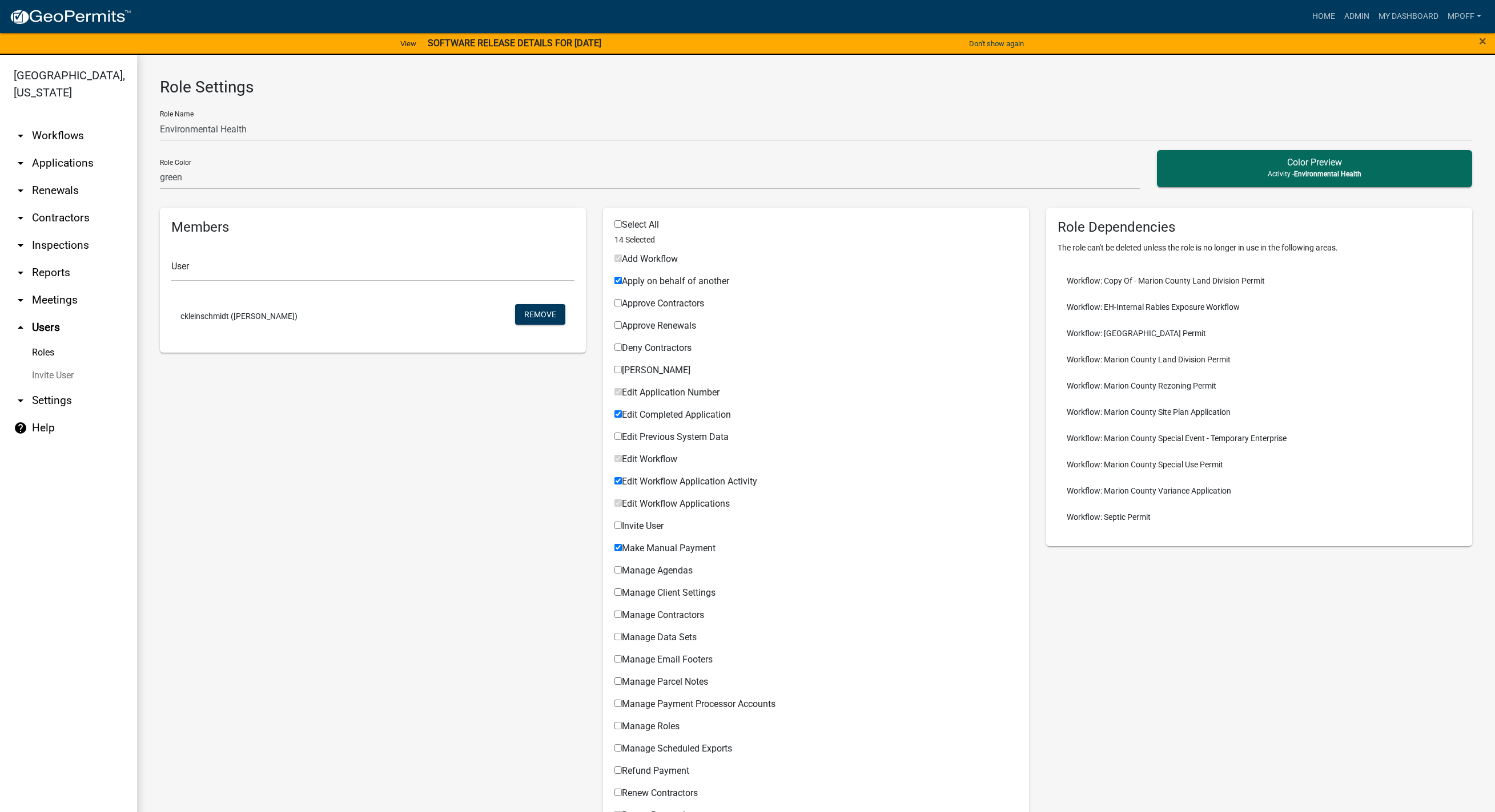
click at [52, 341] on link "Roles" at bounding box center [68, 353] width 137 height 23
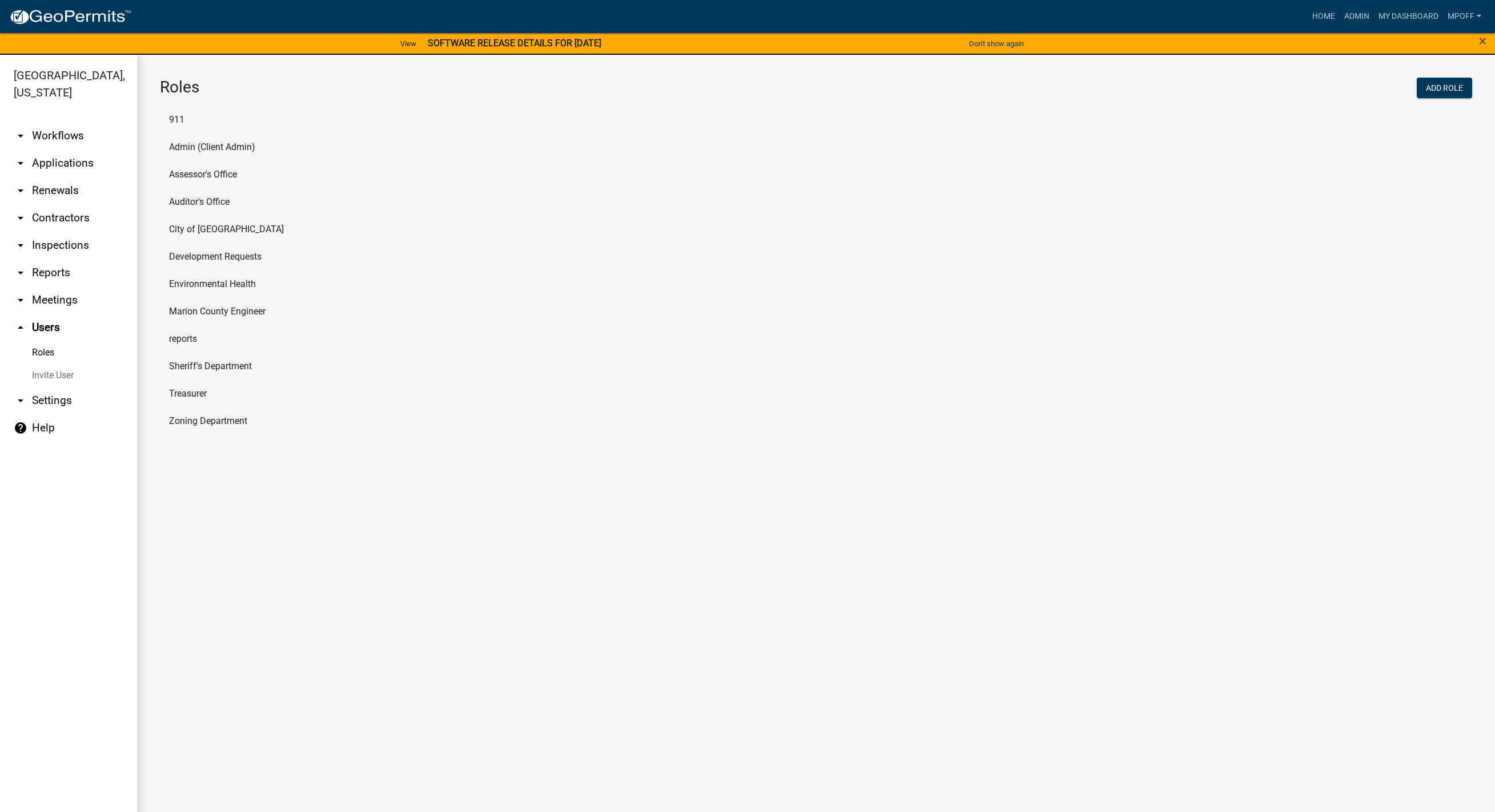
click at [23, 129] on icon "arrow_drop_down" at bounding box center [20, 136] width 13 height 13
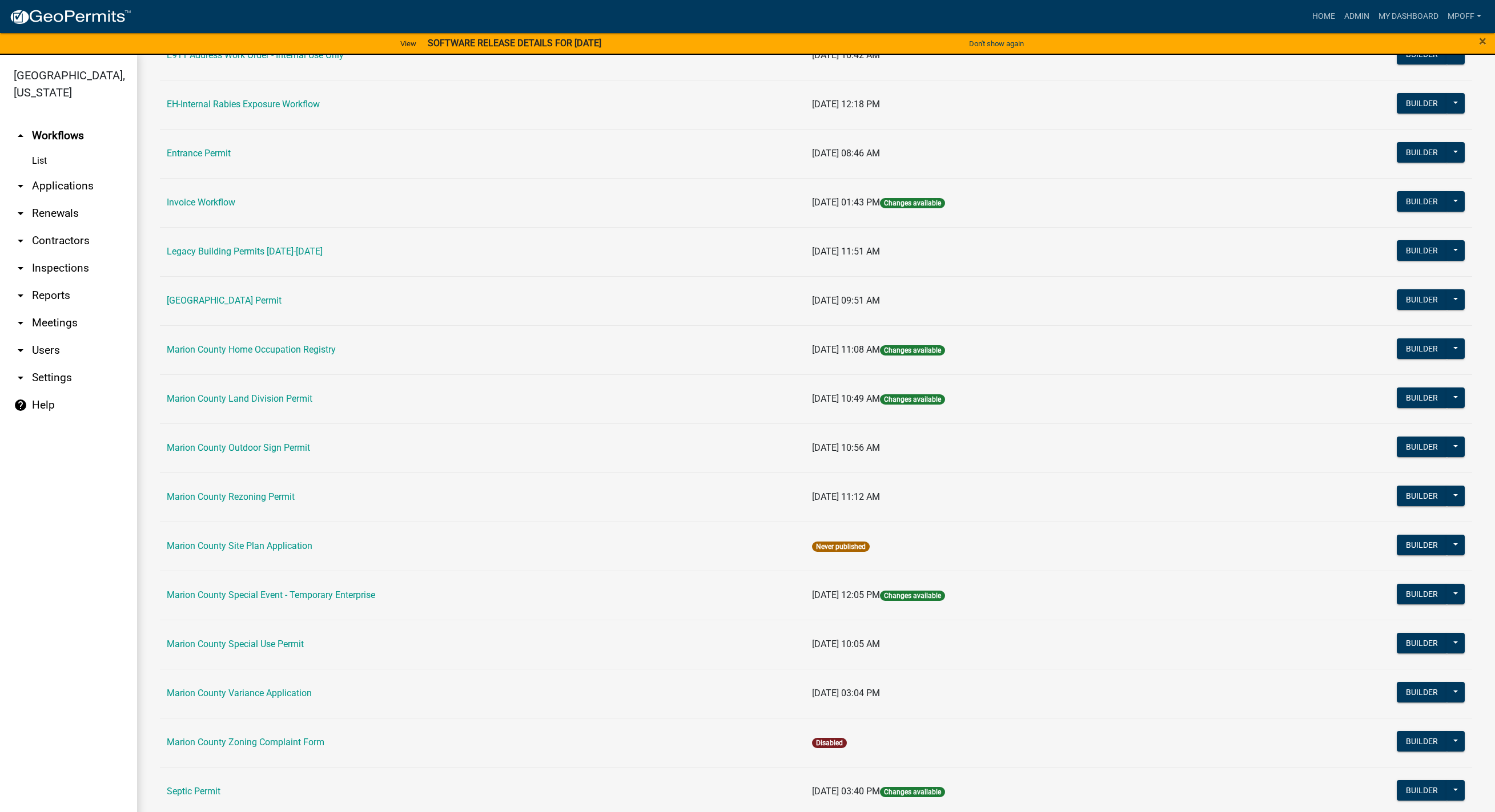
scroll to position [342, 0]
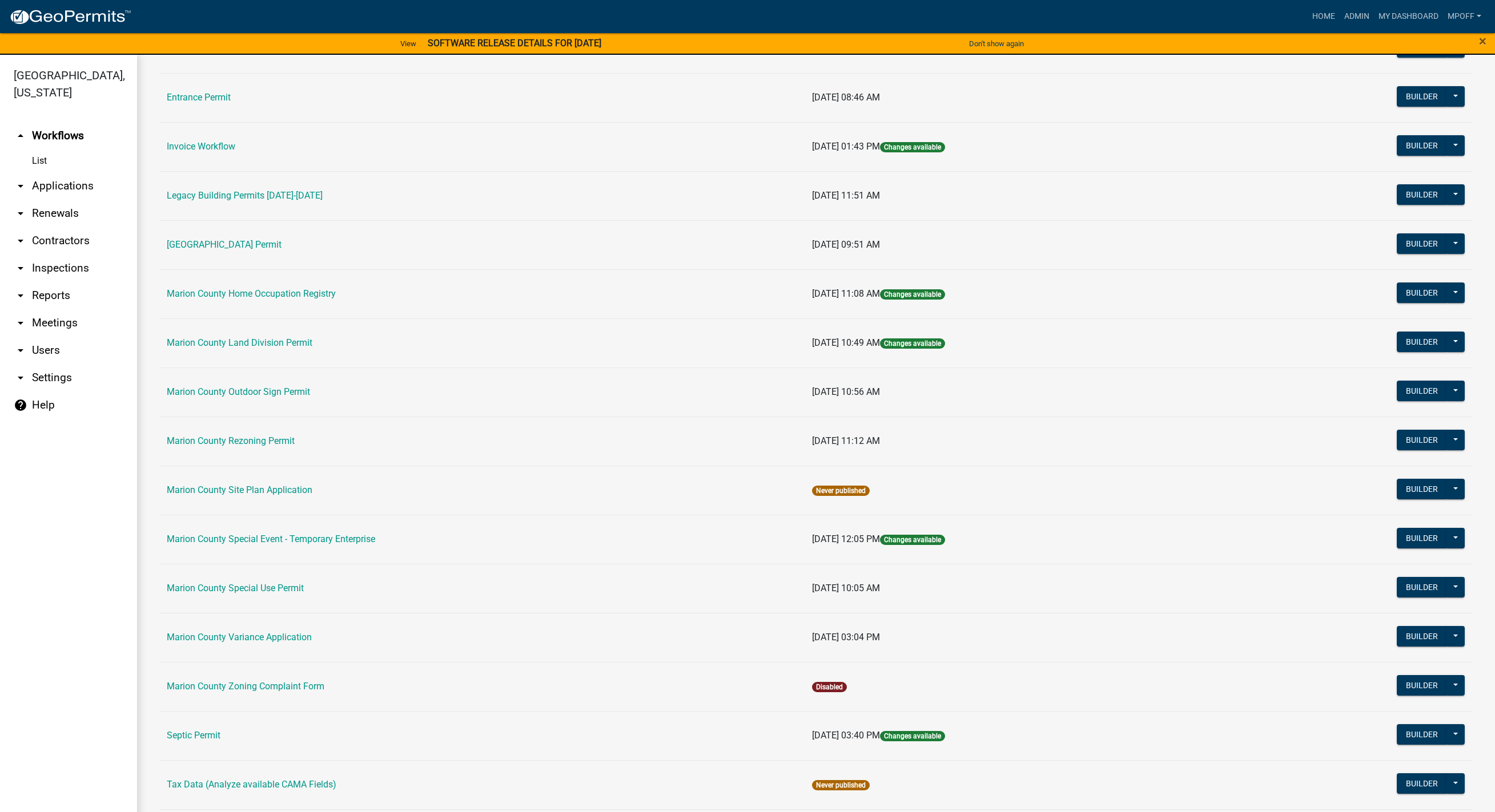
click at [198, 731] on link "Septic Permit" at bounding box center [194, 735] width 54 height 11
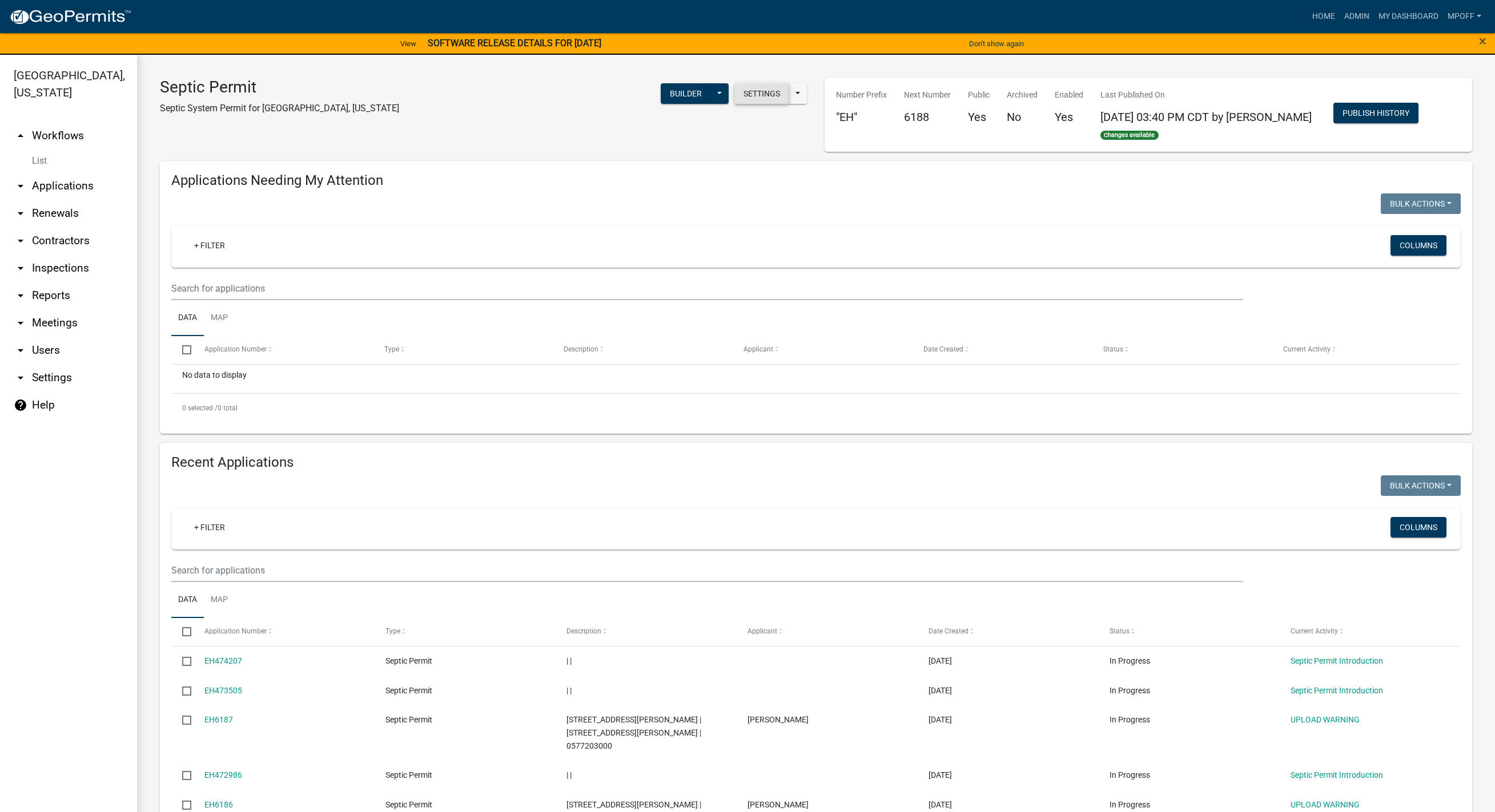
click at [769, 96] on button "Settings" at bounding box center [761, 94] width 55 height 21
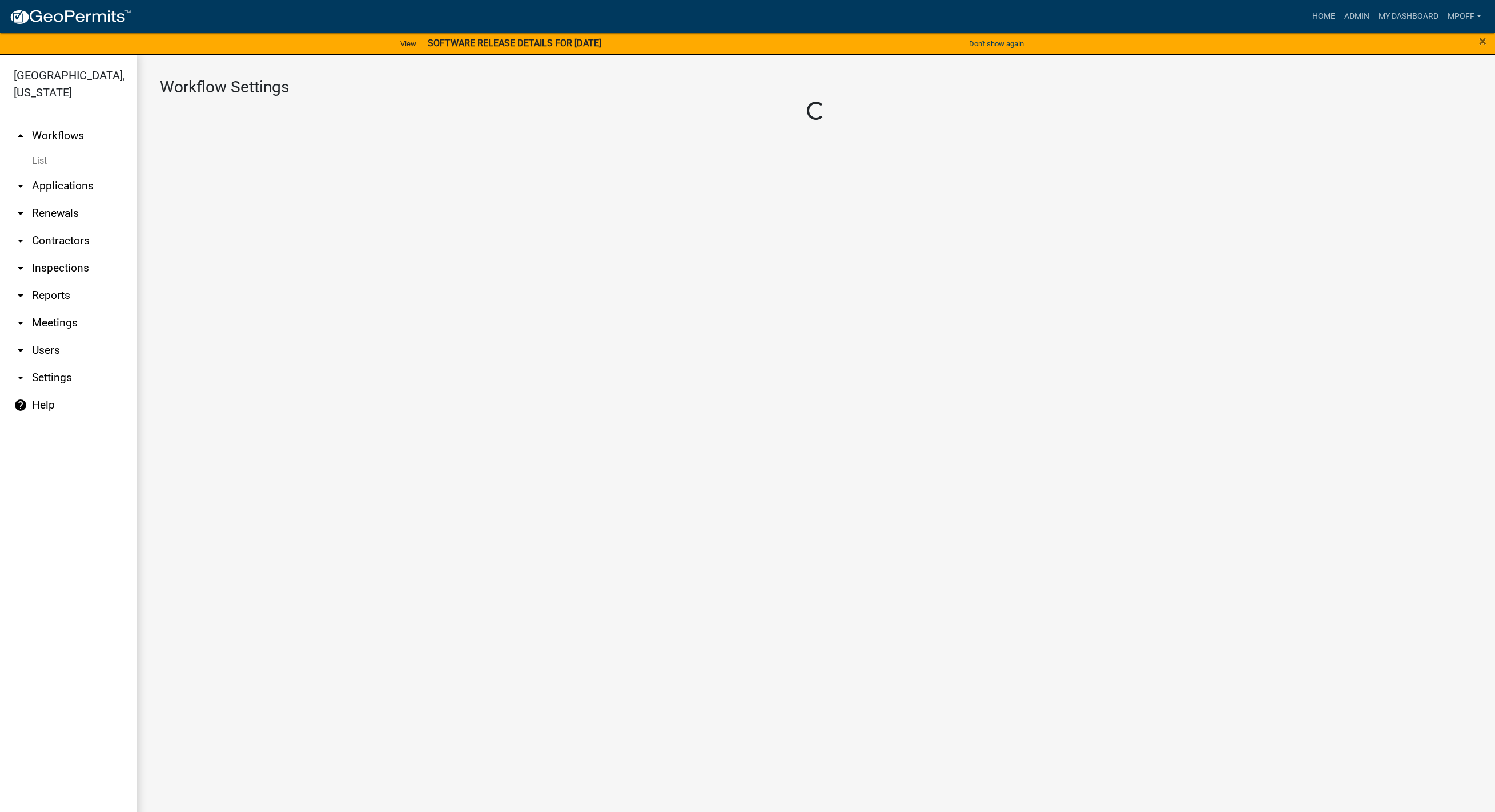
select select "43b82852-eccd-4a1b-961a-8566c5f4c905"
select select "7a8ca4be-b085-46e1-96e3-b5a0f3483004"
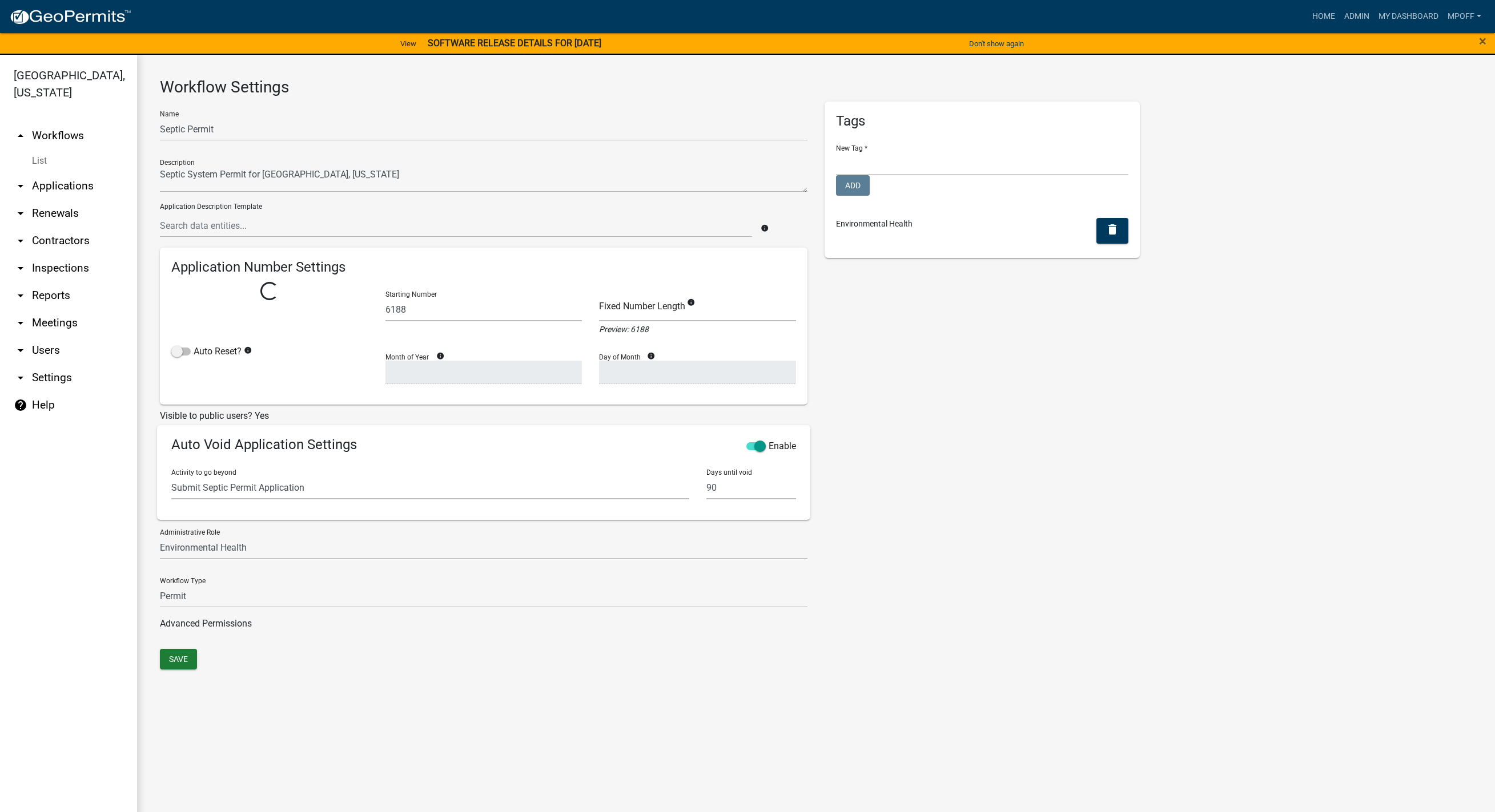
select select
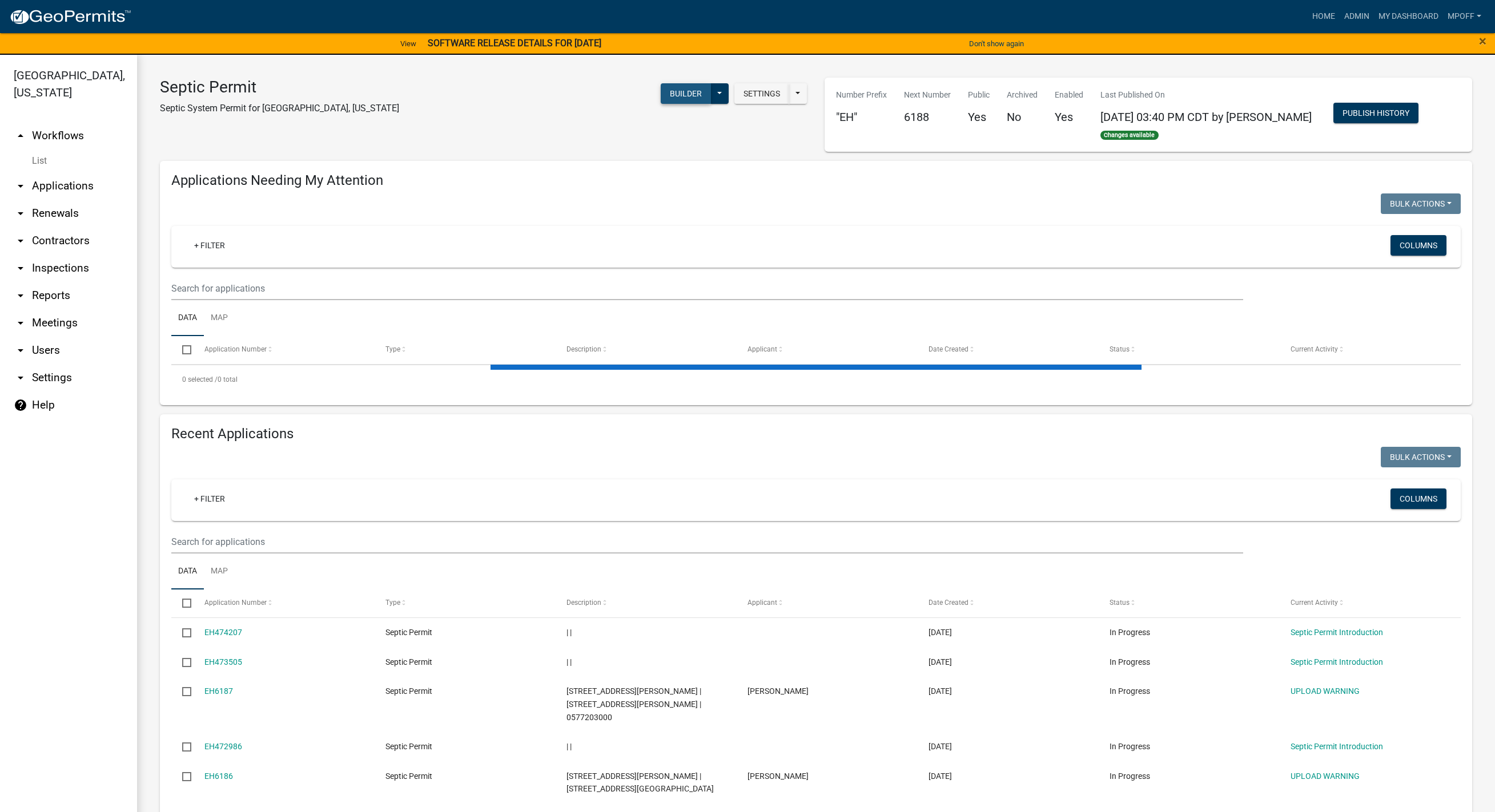
click at [687, 96] on button "Builder" at bounding box center [685, 94] width 50 height 21
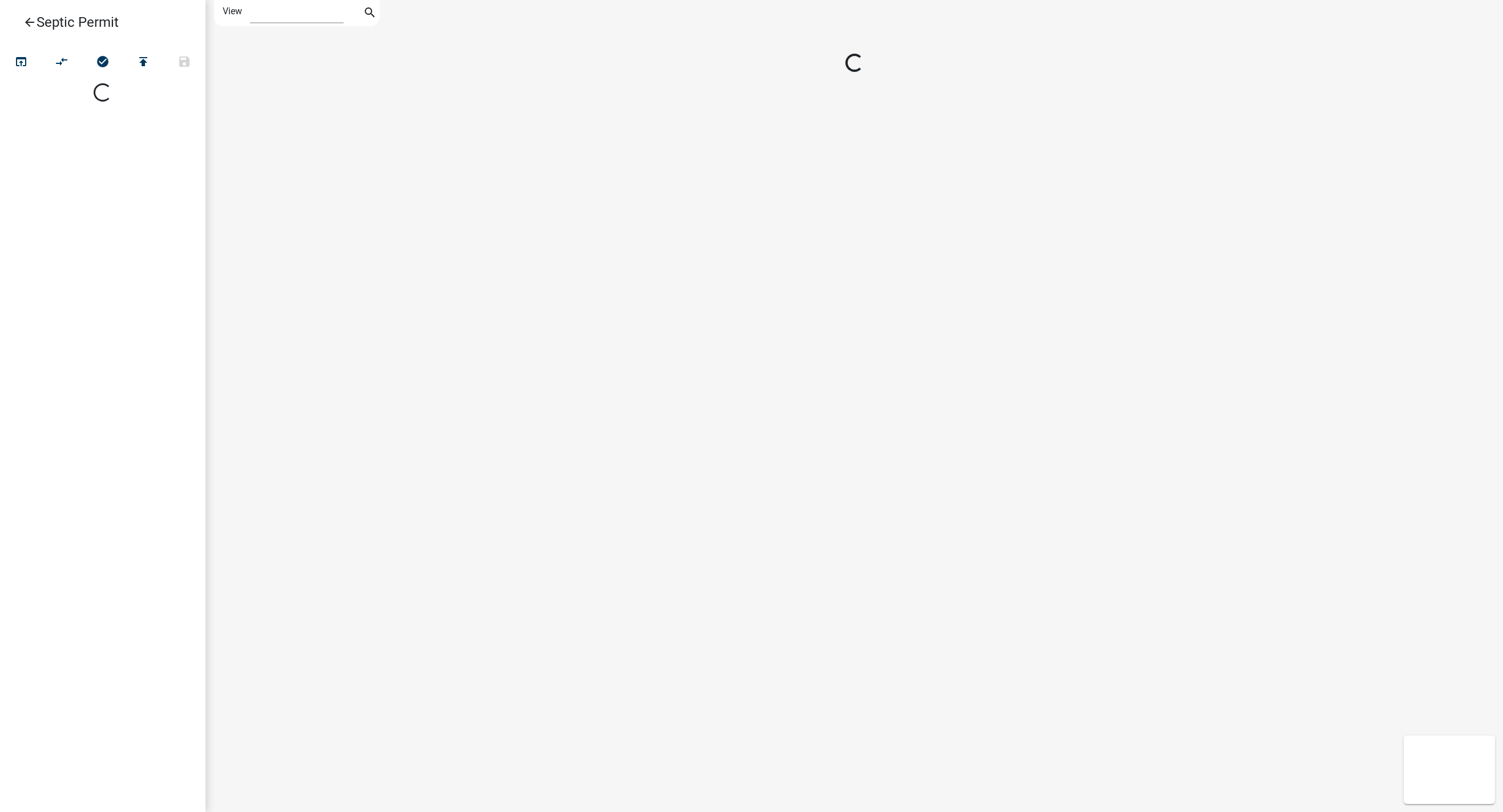
select select "1"
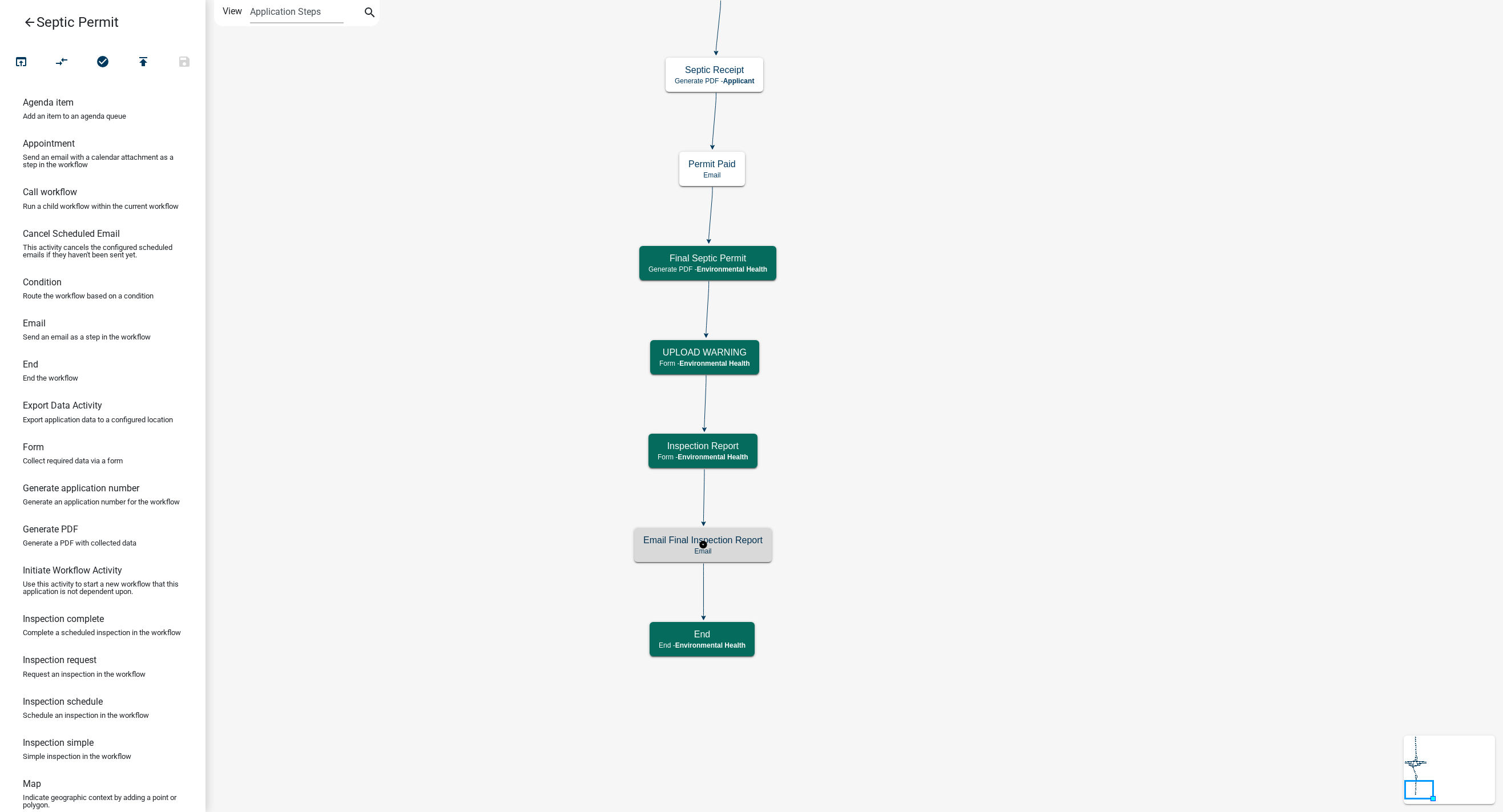
click at [674, 543] on h5 "Email Final Inspection Report" at bounding box center [703, 540] width 120 height 11
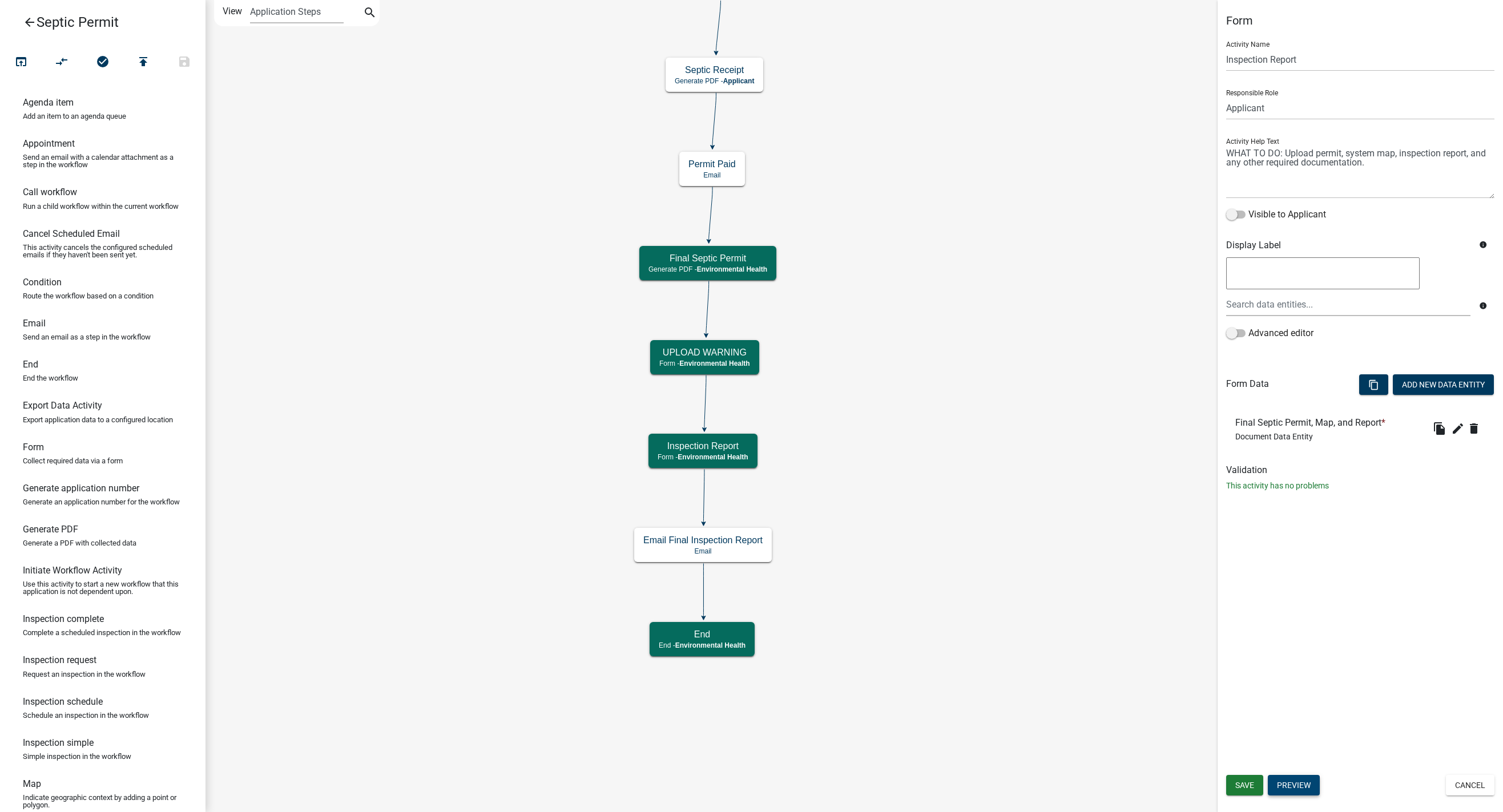
click at [981, 790] on button "Preview" at bounding box center [1294, 786] width 52 height 21
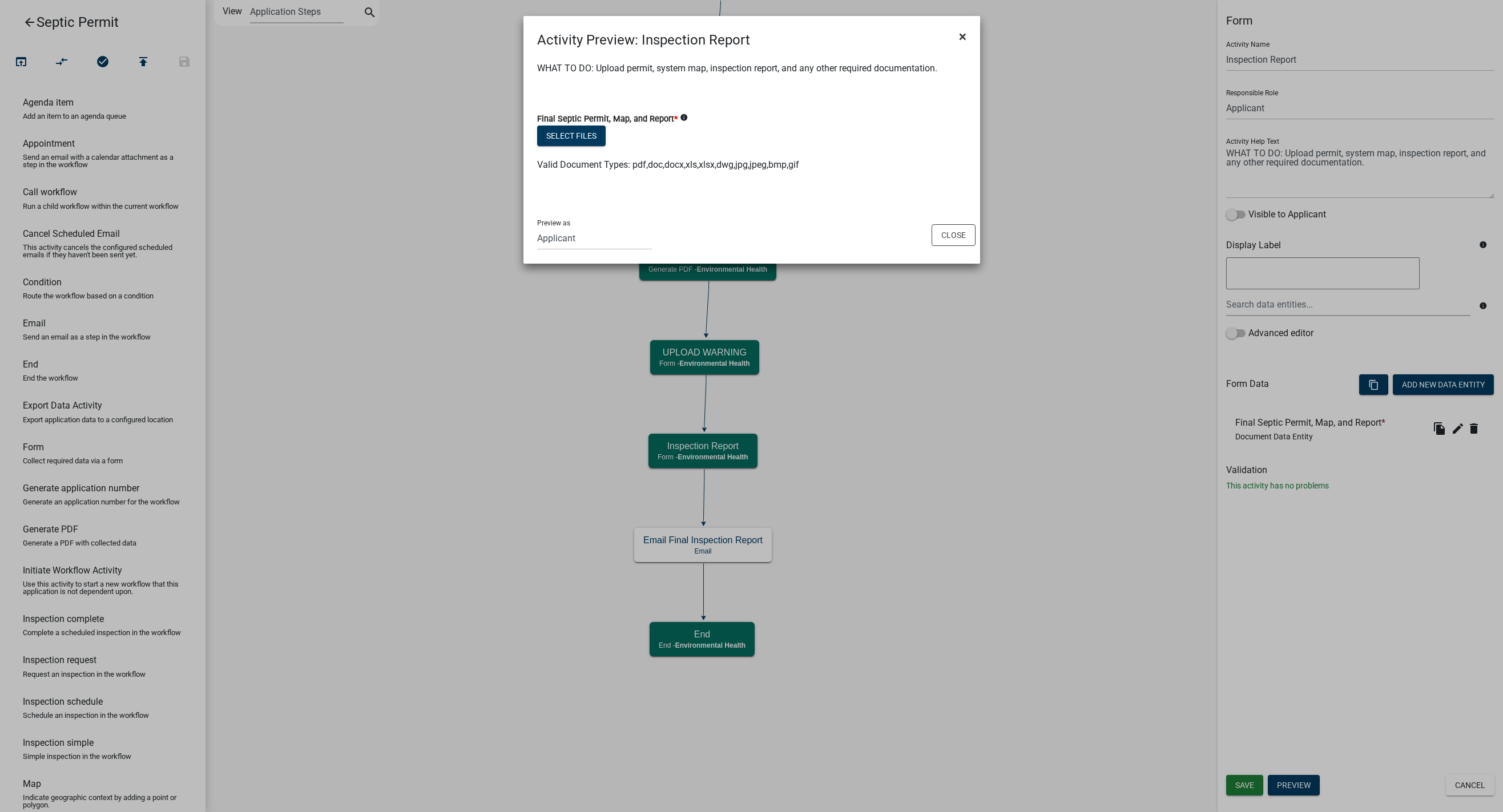
click at [963, 41] on span "×" at bounding box center [963, 36] width 7 height 16
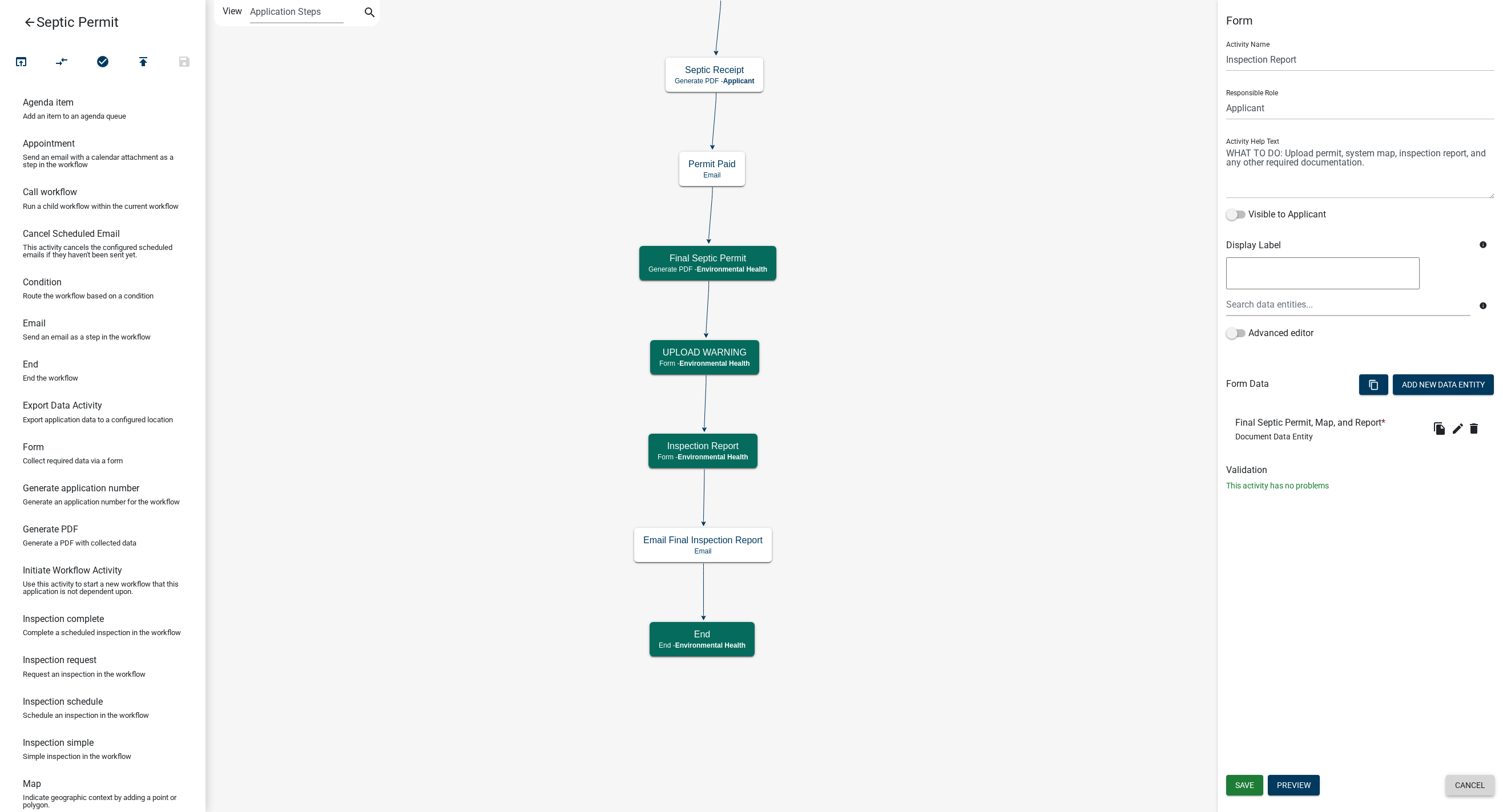
click at [981, 790] on button "Cancel" at bounding box center [1470, 786] width 49 height 21
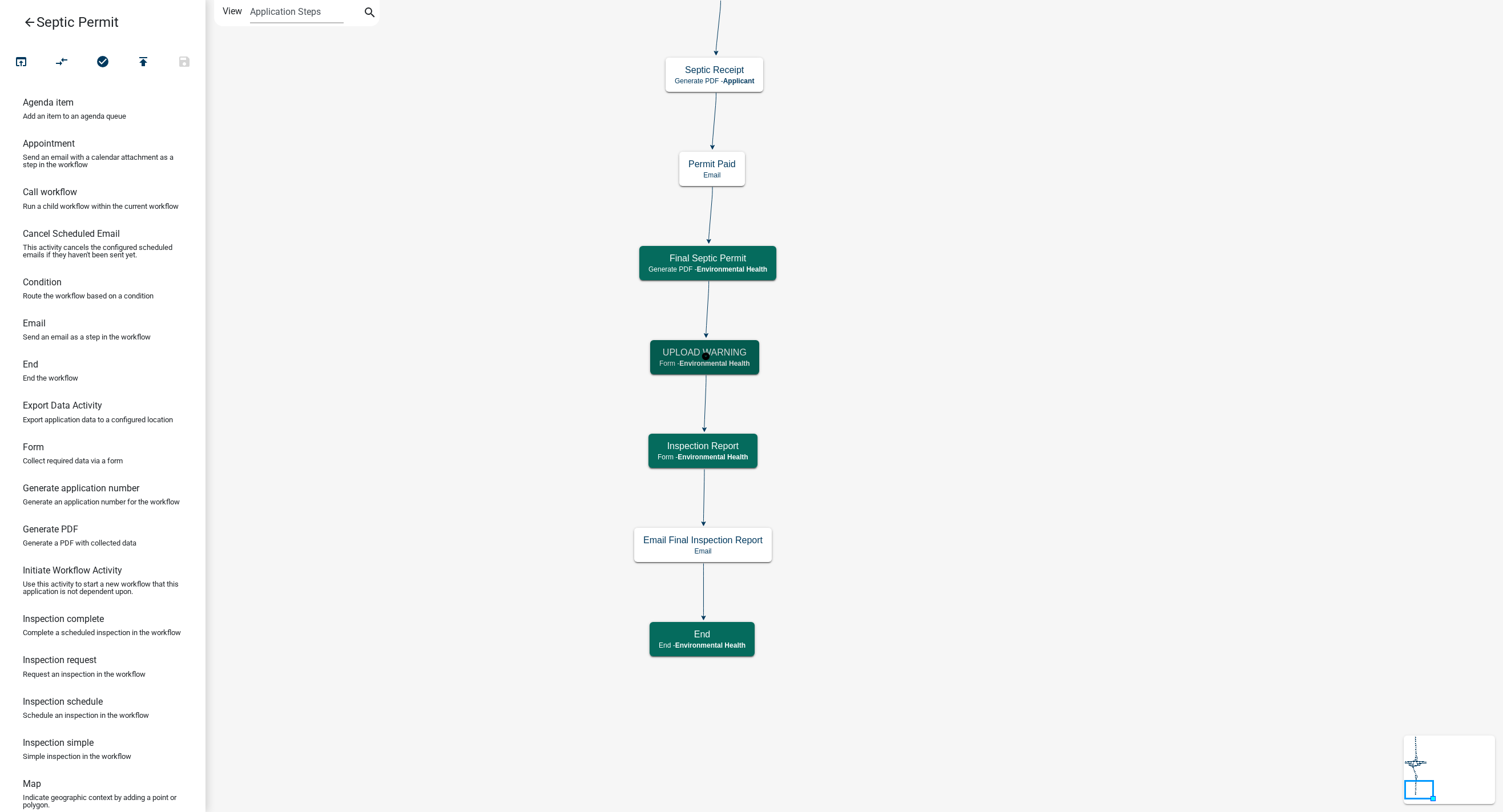
click at [737, 363] on span "Environmental Health" at bounding box center [714, 363] width 70 height 8
select select "7A8CA4BE-B085-46E1-96E3-B5A0F3483004"
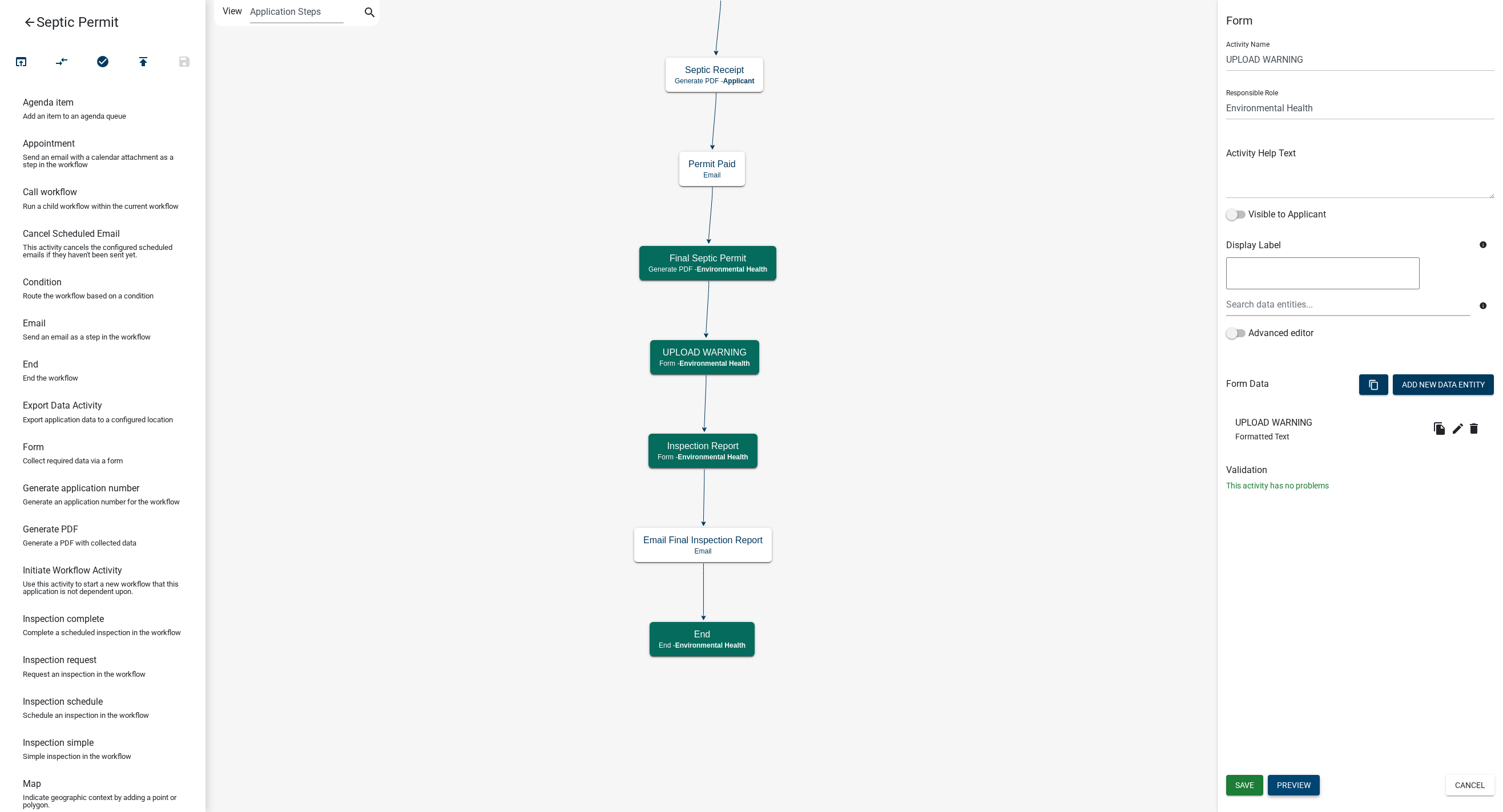
click at [981, 784] on button "Preview" at bounding box center [1294, 786] width 52 height 21
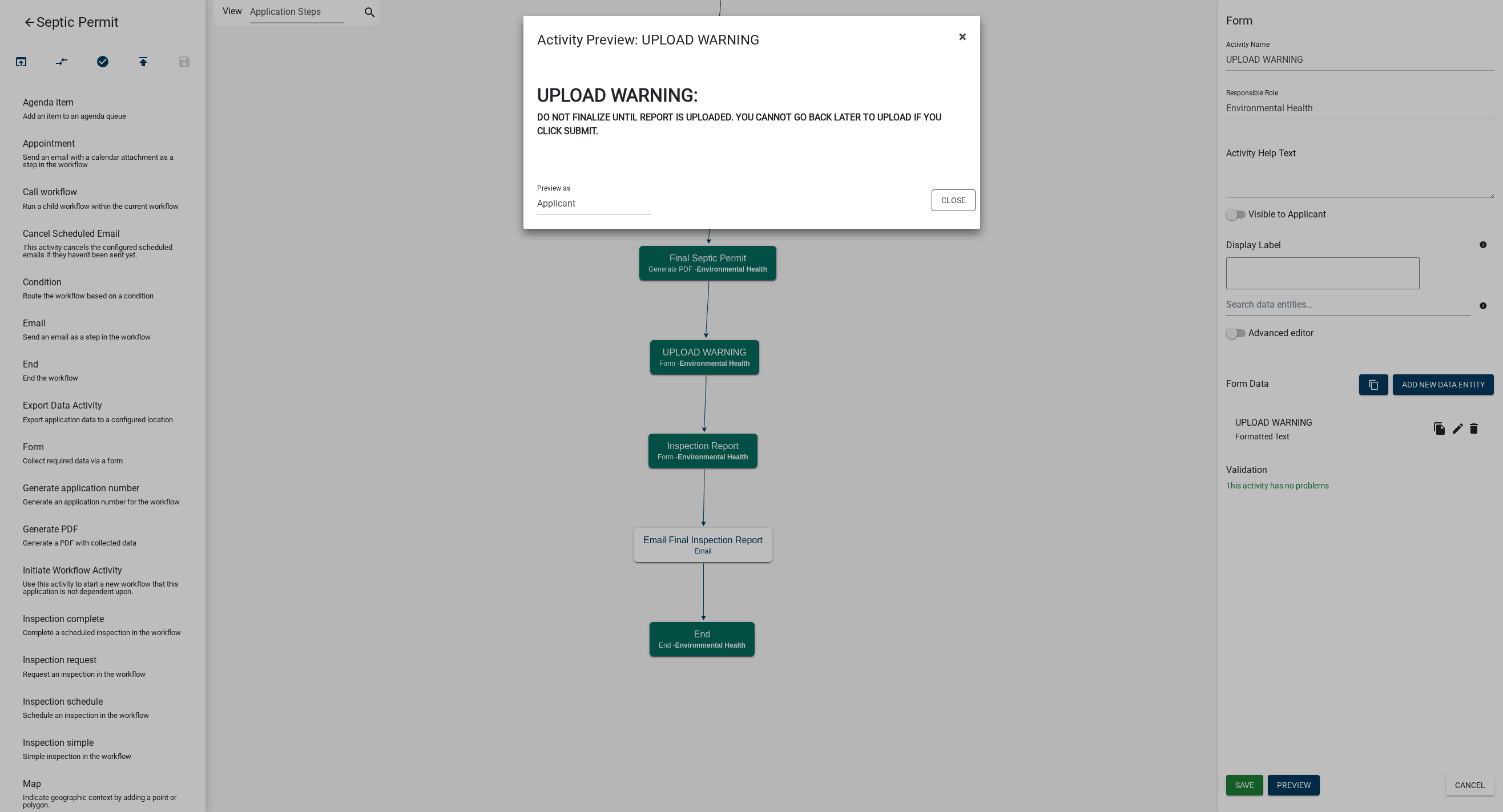
click at [962, 33] on span "×" at bounding box center [963, 36] width 7 height 16
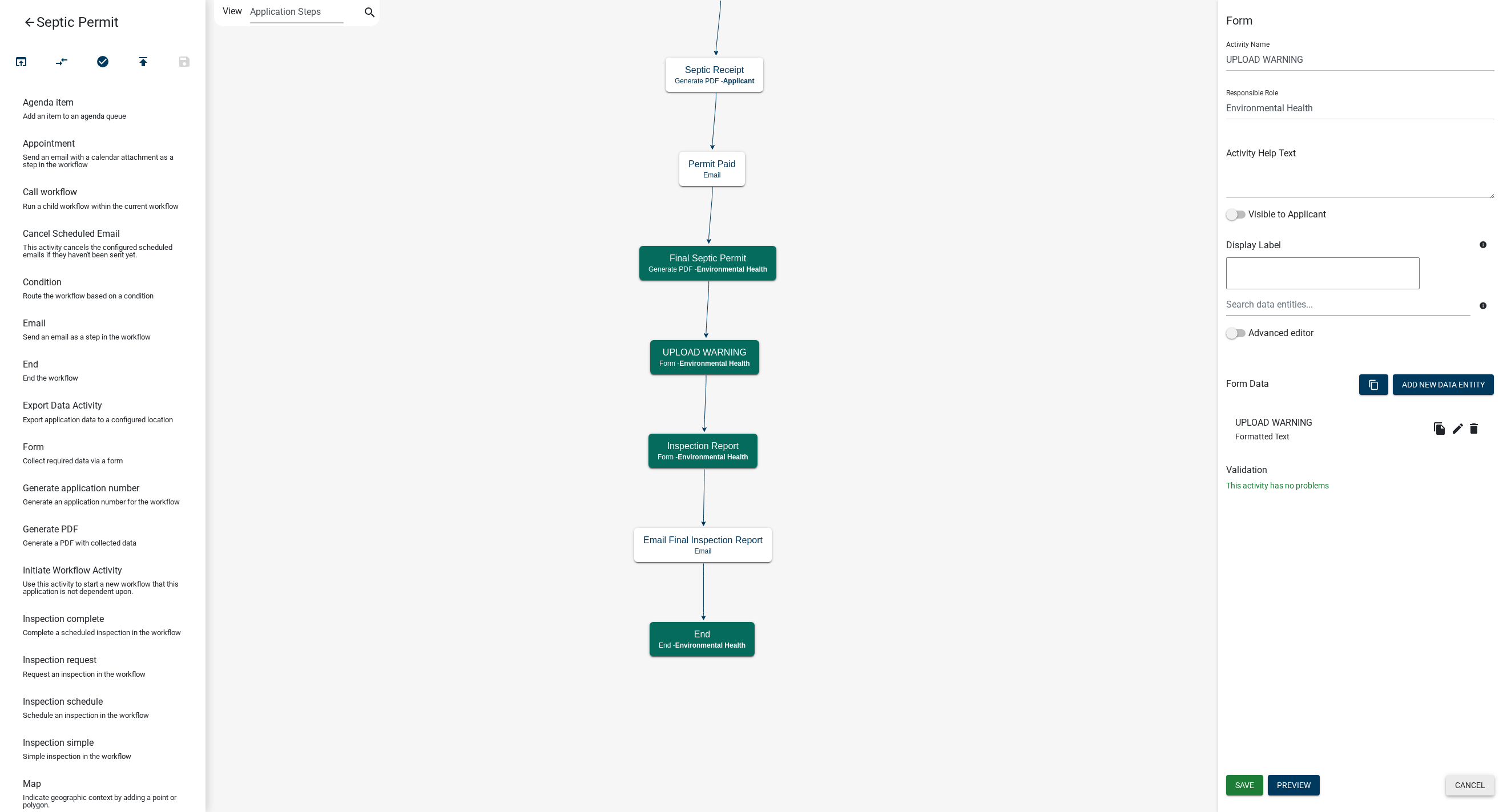
click at [981, 783] on button "Cancel" at bounding box center [1470, 786] width 49 height 21
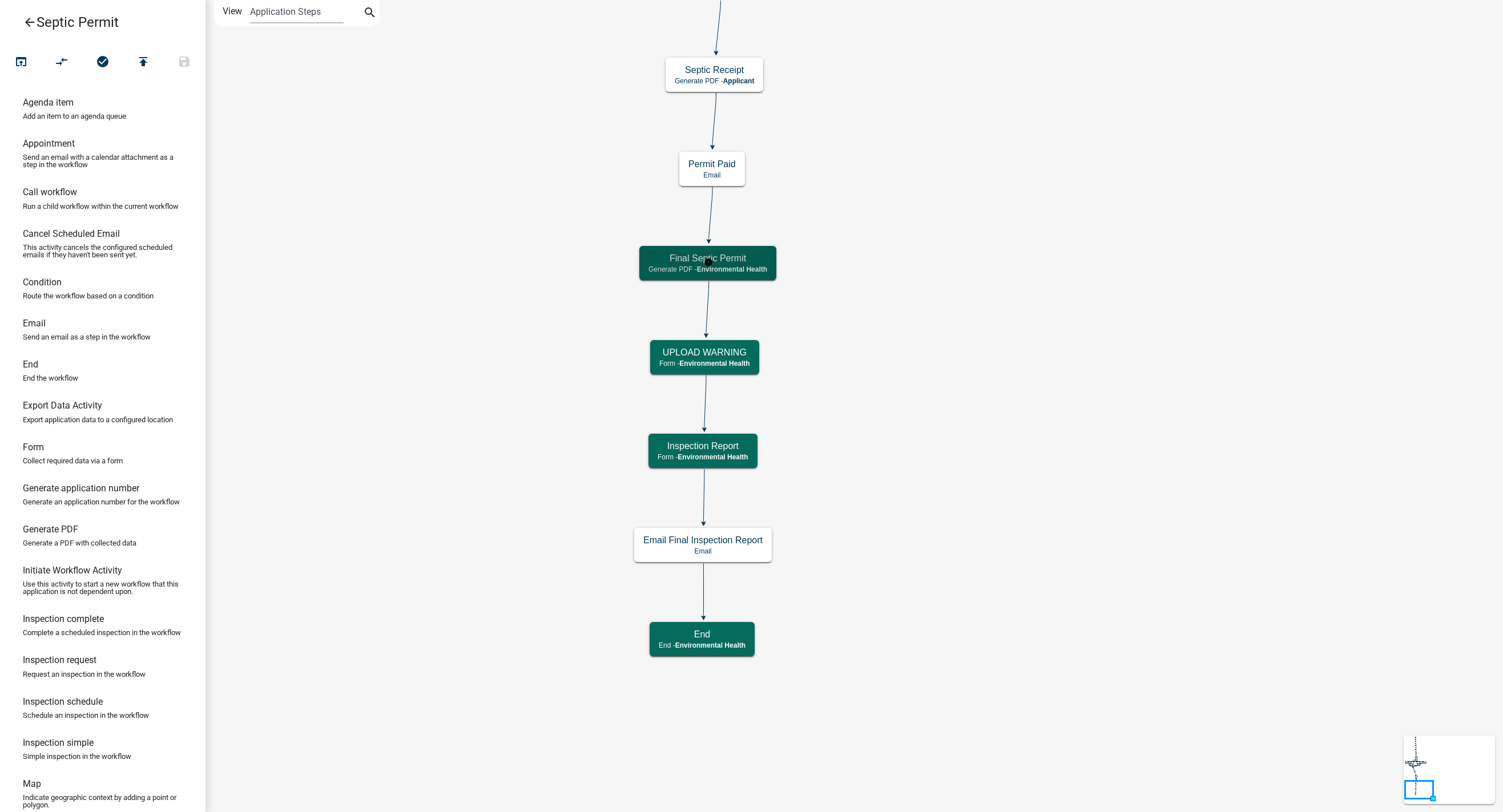
click at [660, 258] on h5 "Final Septic Permit" at bounding box center [707, 258] width 119 height 11
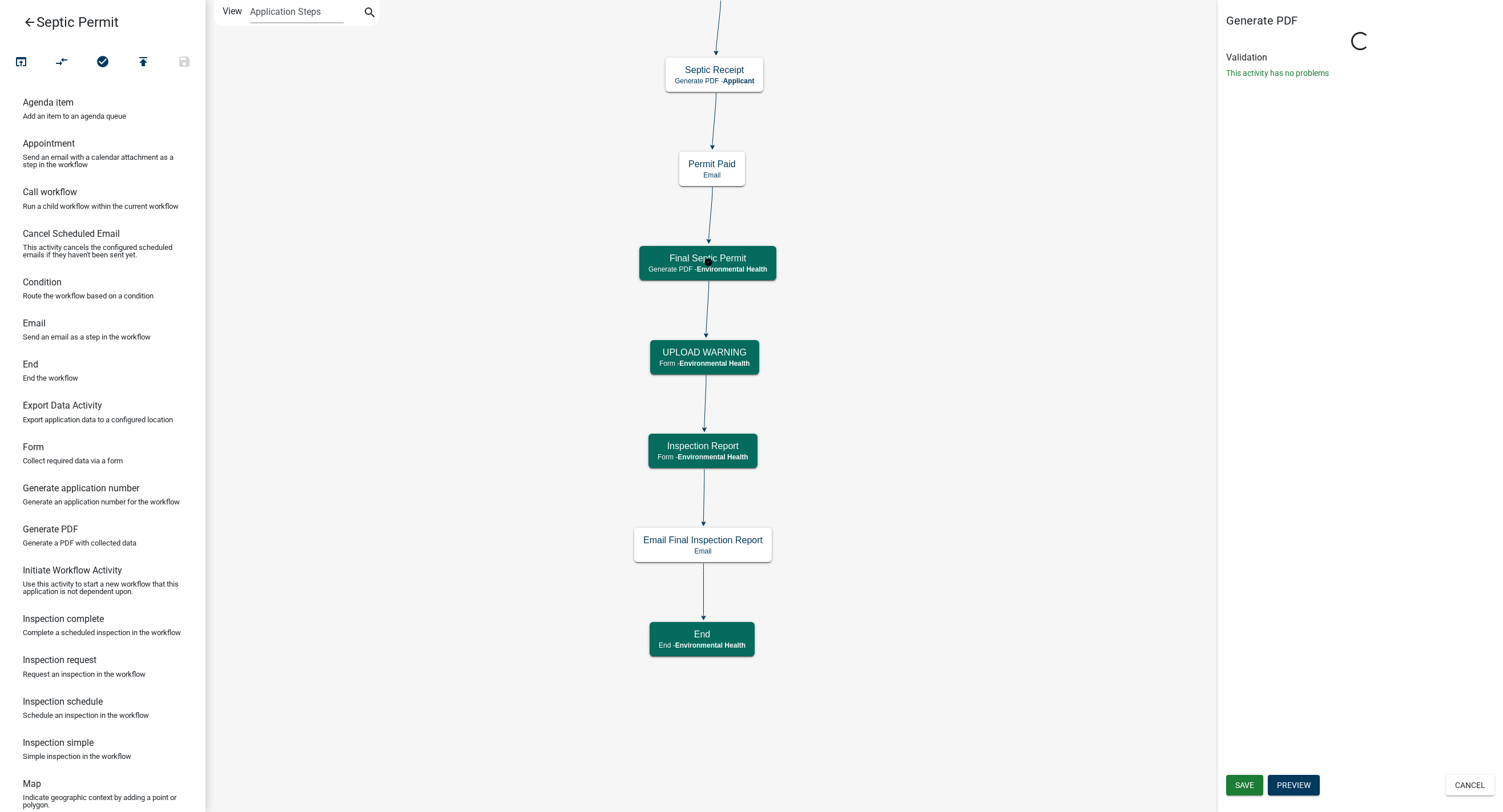
select select "7A8CA4BE-B085-46E1-96E3-B5A0F3483004"
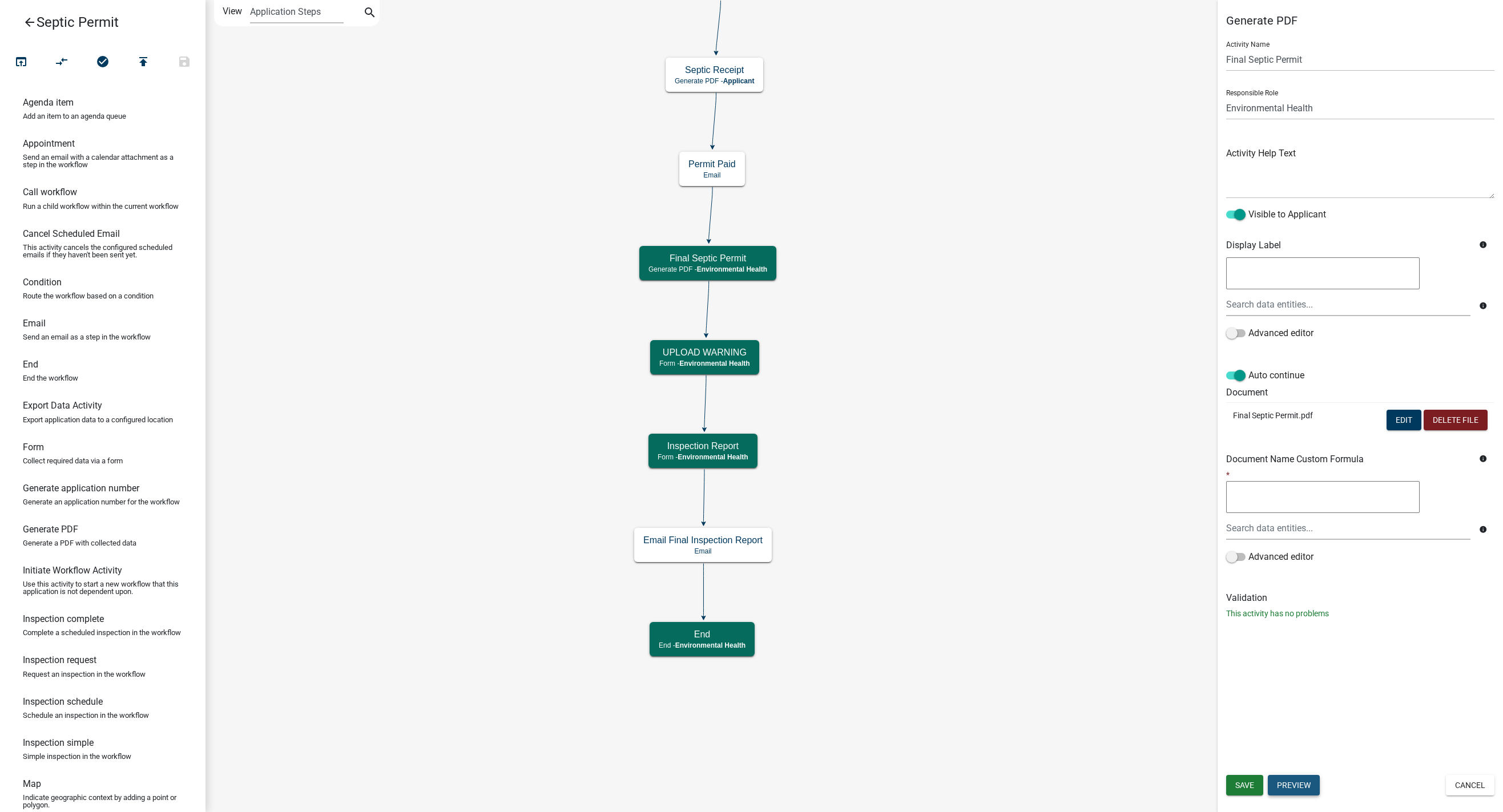
click at [981, 790] on button "Preview" at bounding box center [1294, 786] width 52 height 21
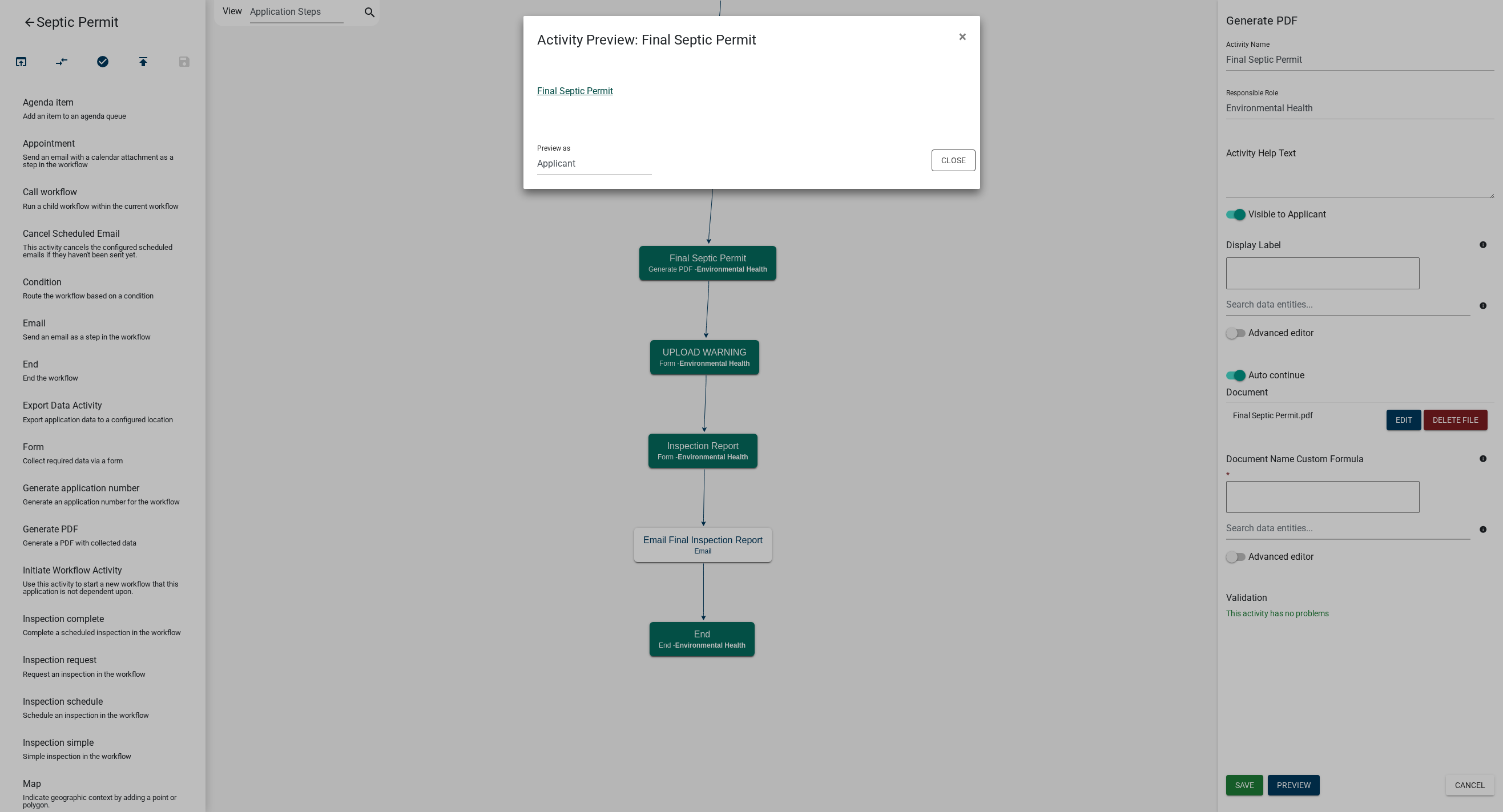
click at [587, 87] on link "Final Septic Permit" at bounding box center [575, 91] width 76 height 11
click at [962, 161] on button "Close" at bounding box center [953, 160] width 44 height 22
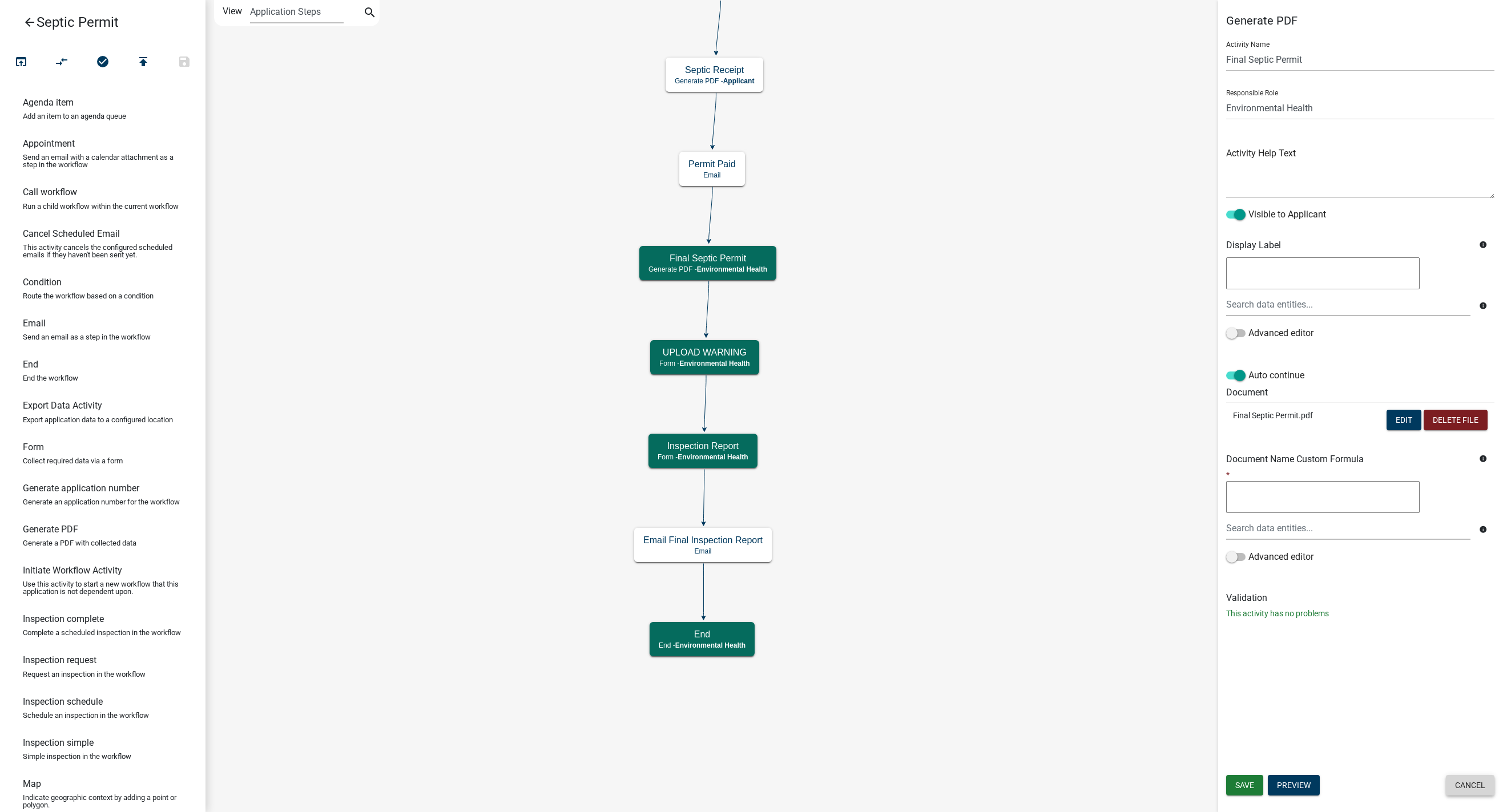
click at [981, 790] on button "Cancel" at bounding box center [1470, 786] width 49 height 21
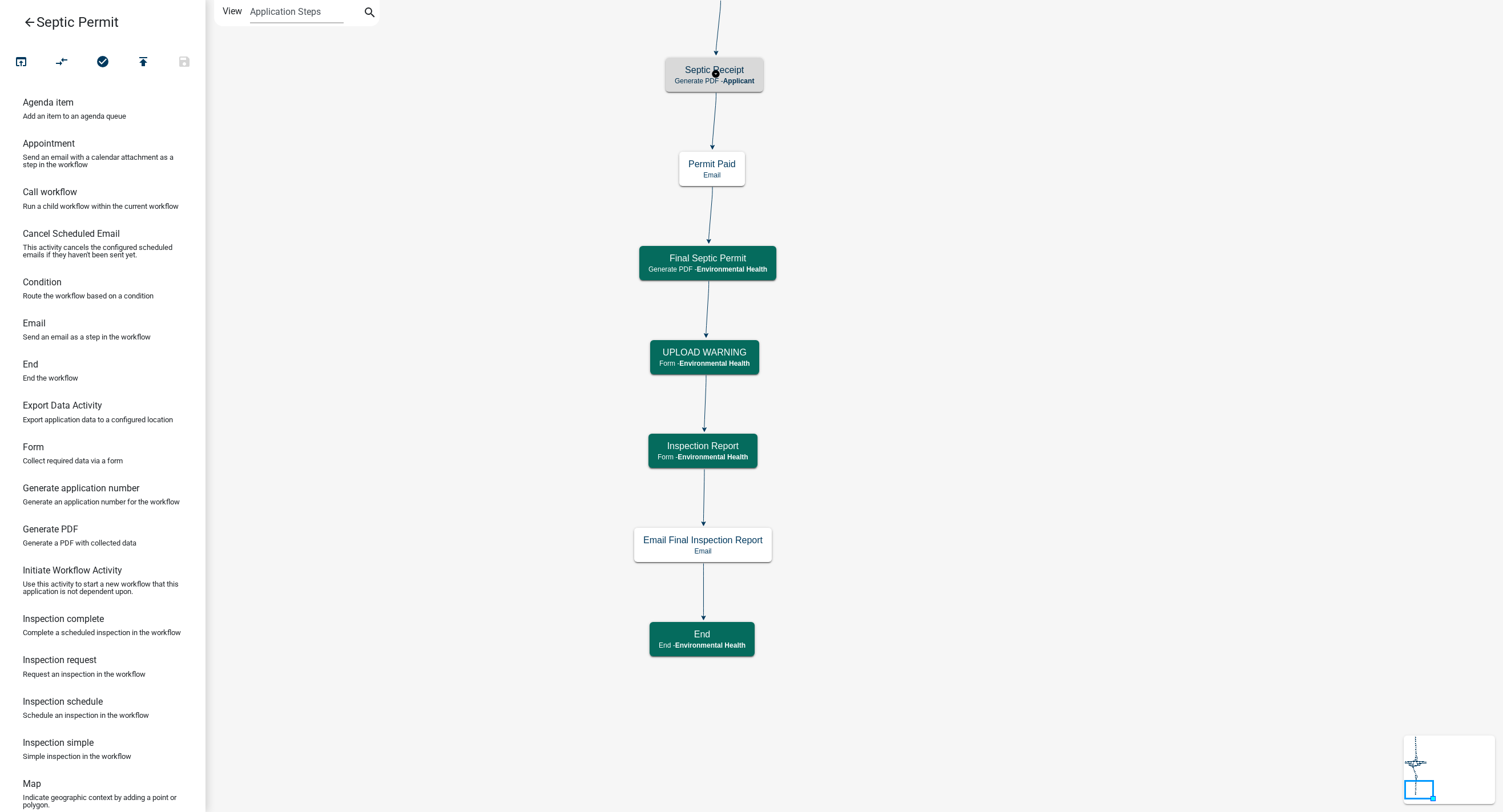
click at [692, 72] on h5 "Septic Receipt" at bounding box center [714, 69] width 79 height 11
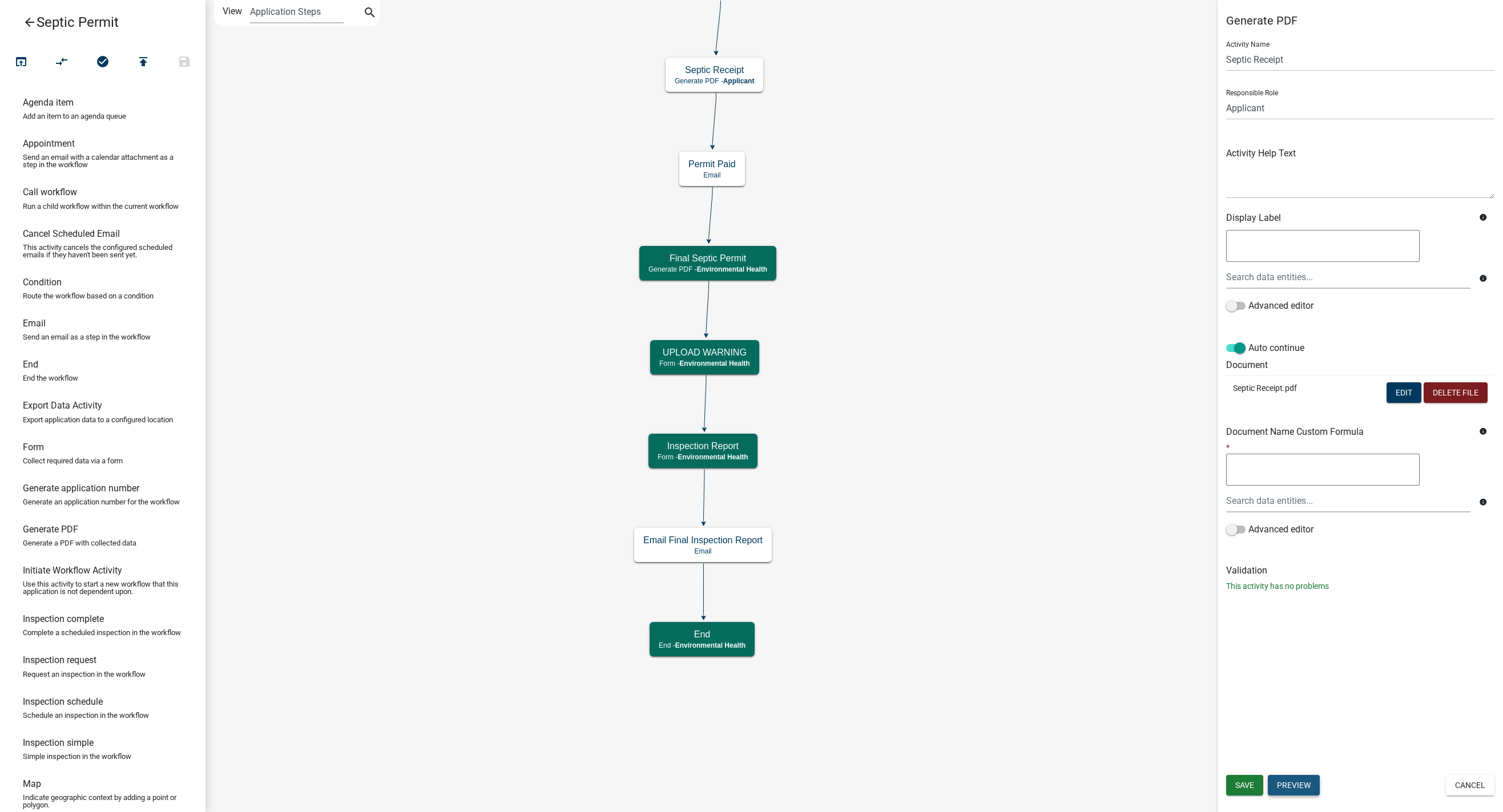
click at [981, 790] on button "Preview" at bounding box center [1294, 786] width 52 height 21
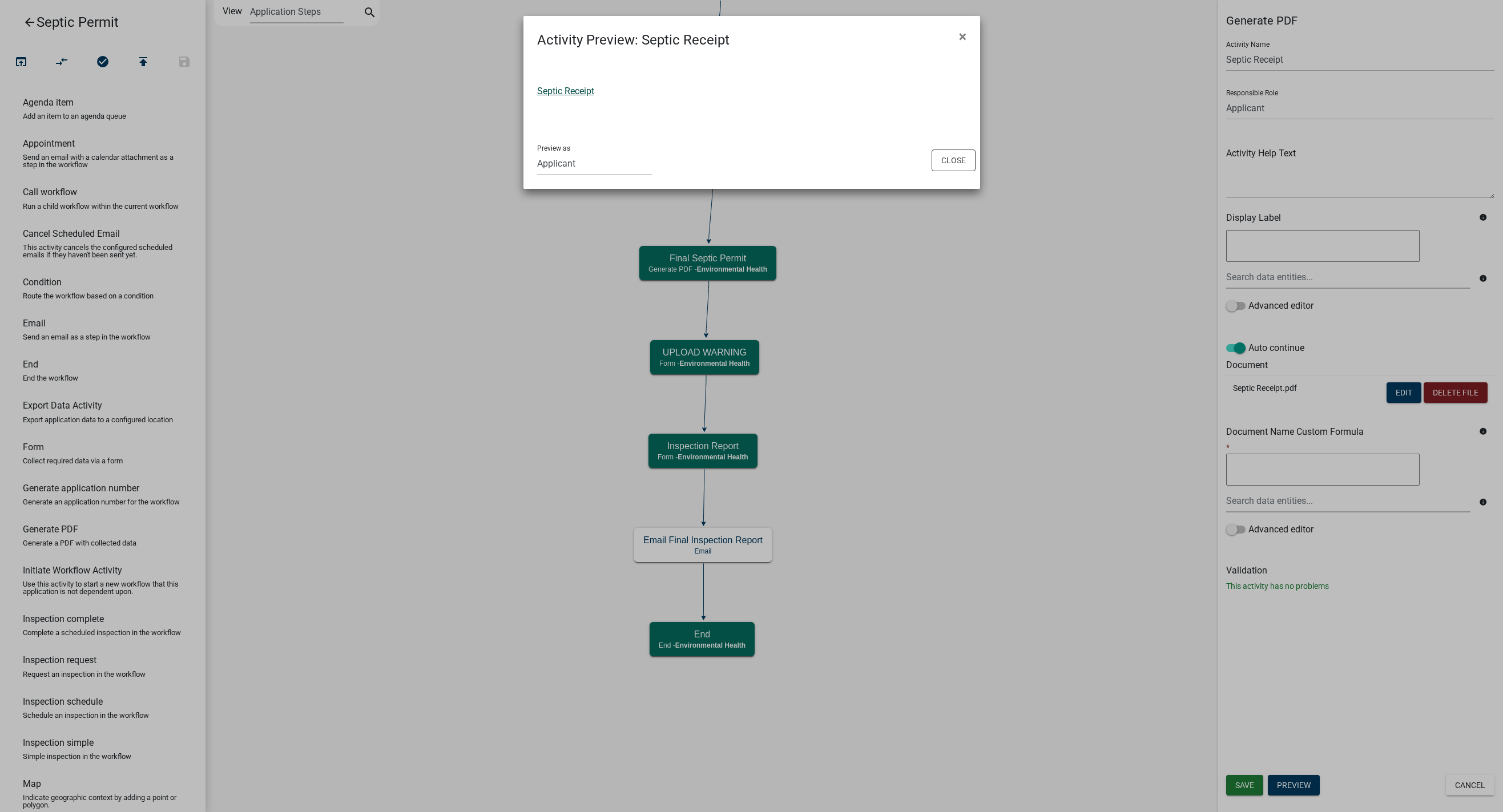
click at [565, 87] on link "Septic Receipt" at bounding box center [565, 91] width 57 height 11
click at [962, 167] on button "Close" at bounding box center [953, 160] width 44 height 22
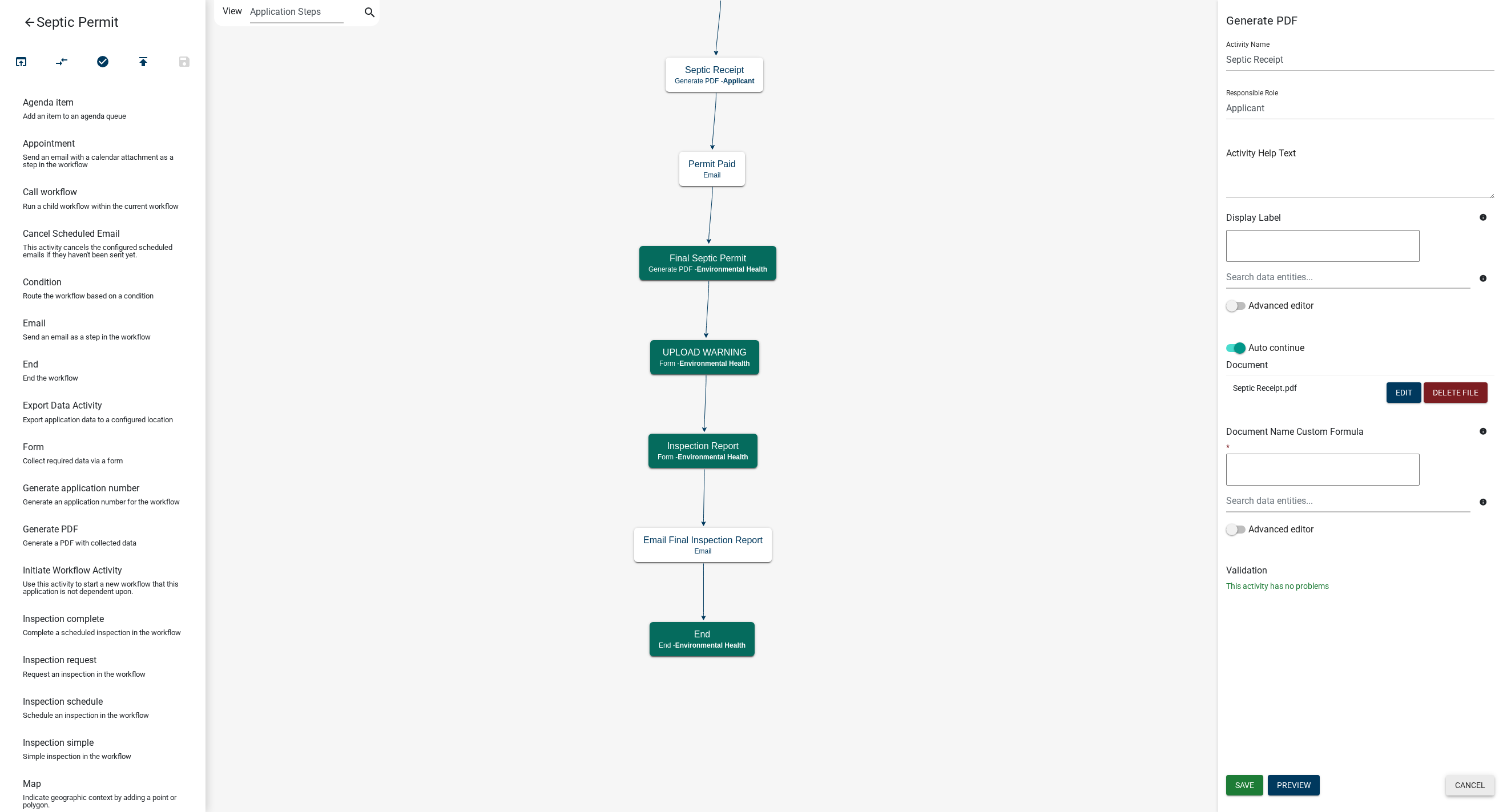
click at [981, 792] on button "Cancel" at bounding box center [1470, 786] width 49 height 21
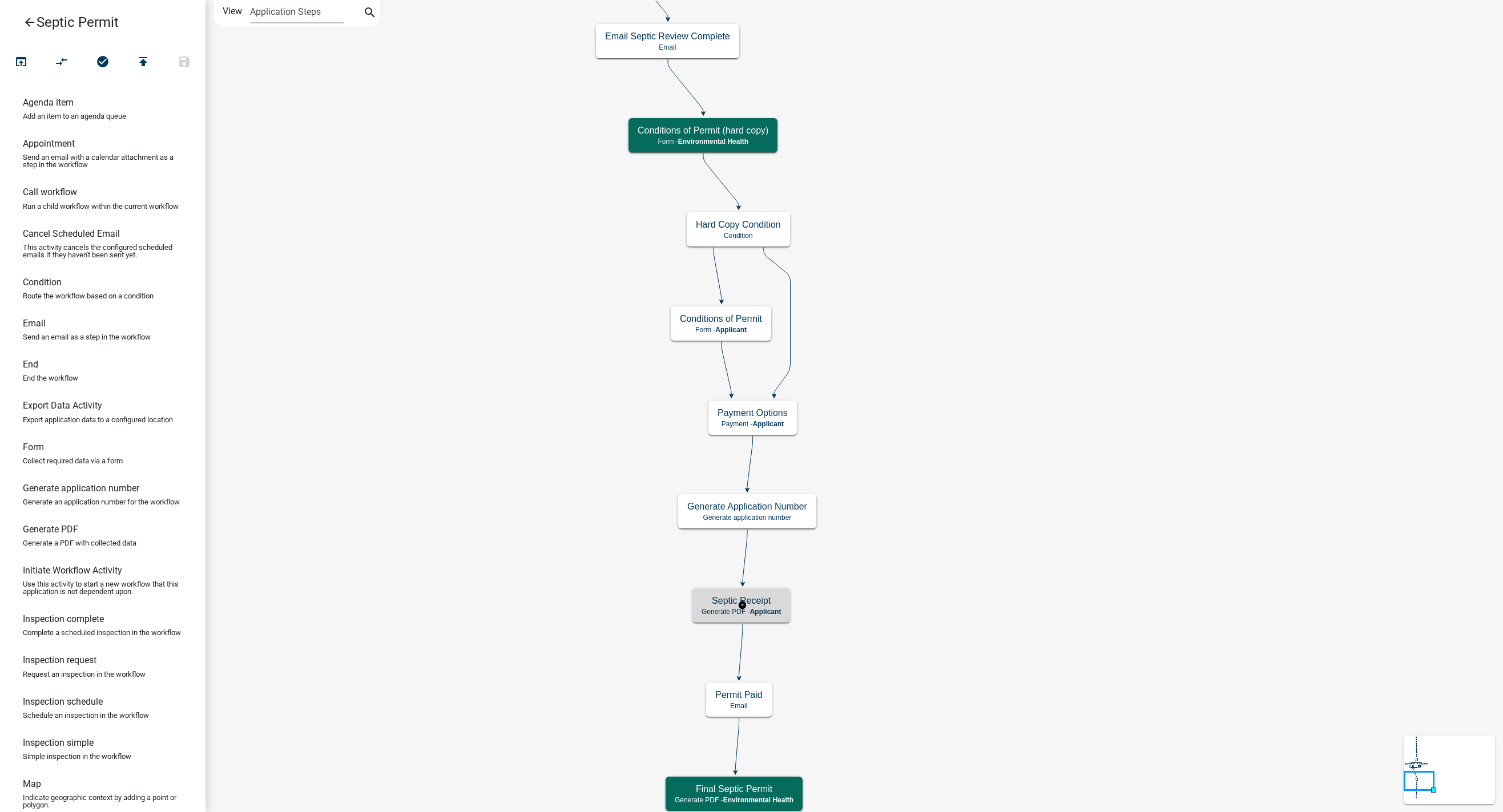
click at [720, 598] on h5 "Septic Receipt" at bounding box center [741, 601] width 79 height 11
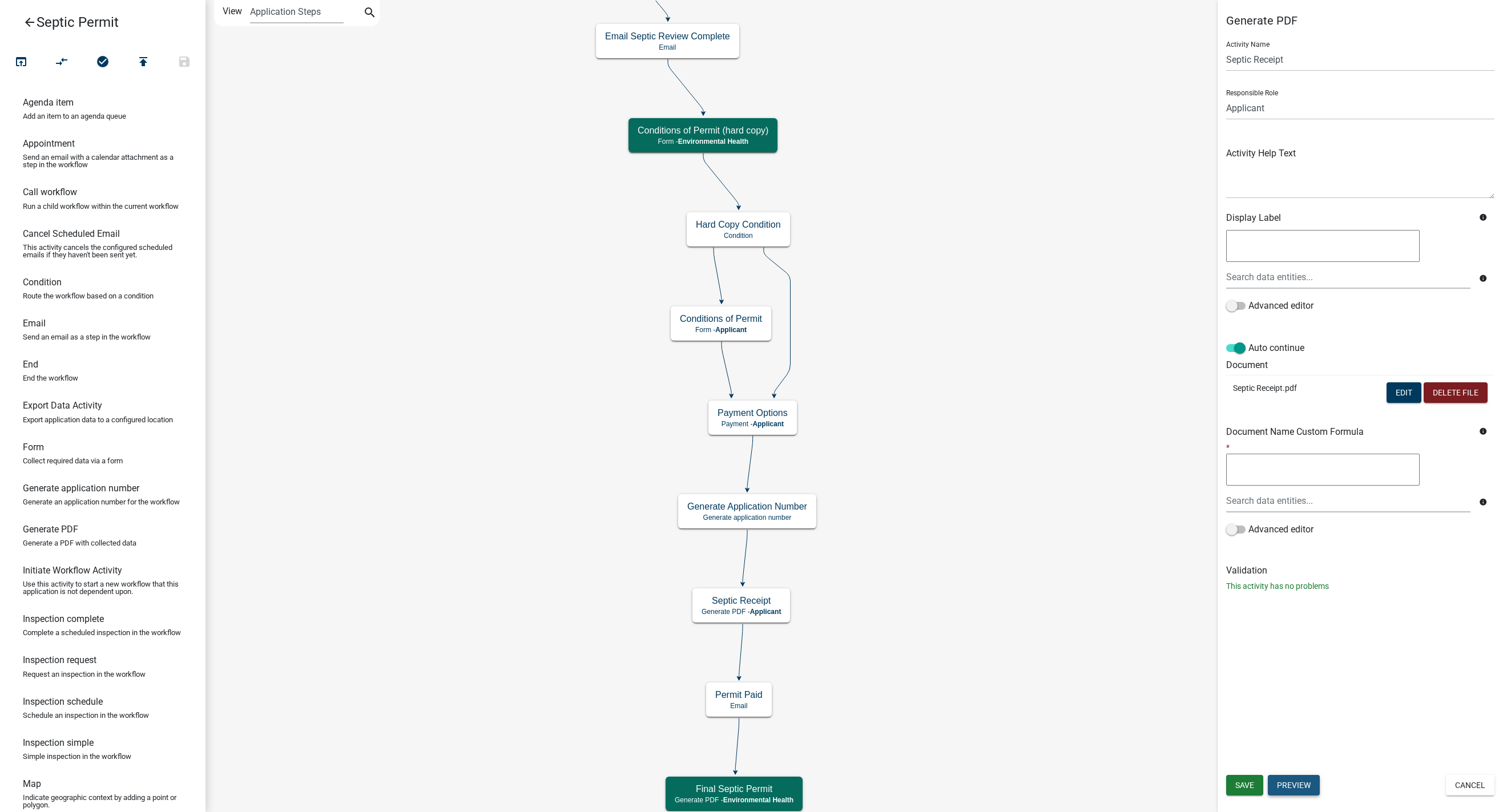
click at [981, 787] on button "Preview" at bounding box center [1294, 786] width 52 height 21
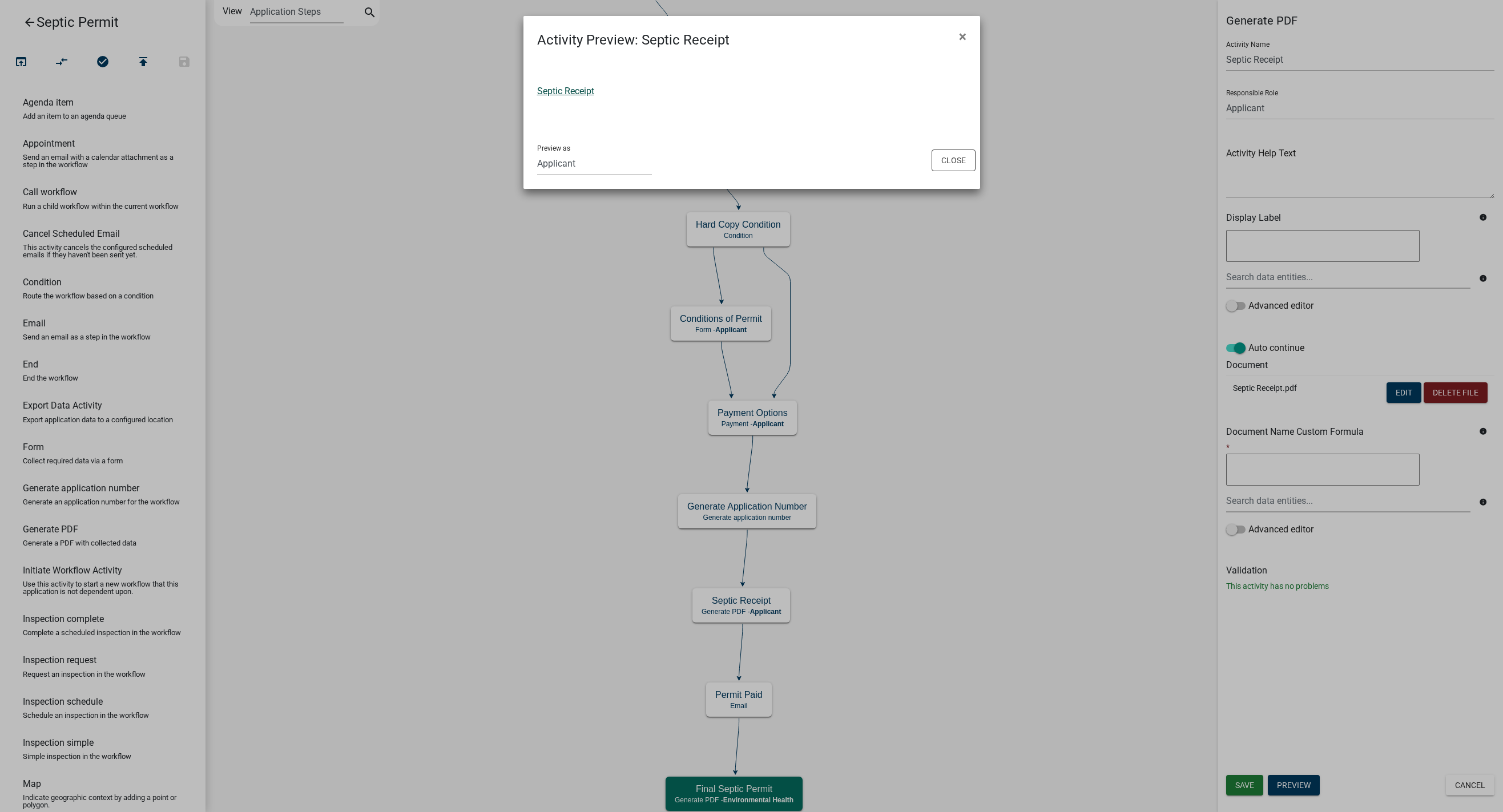
click at [554, 86] on link "Septic Receipt" at bounding box center [565, 91] width 57 height 11
click at [964, 153] on button "Close" at bounding box center [953, 160] width 44 height 22
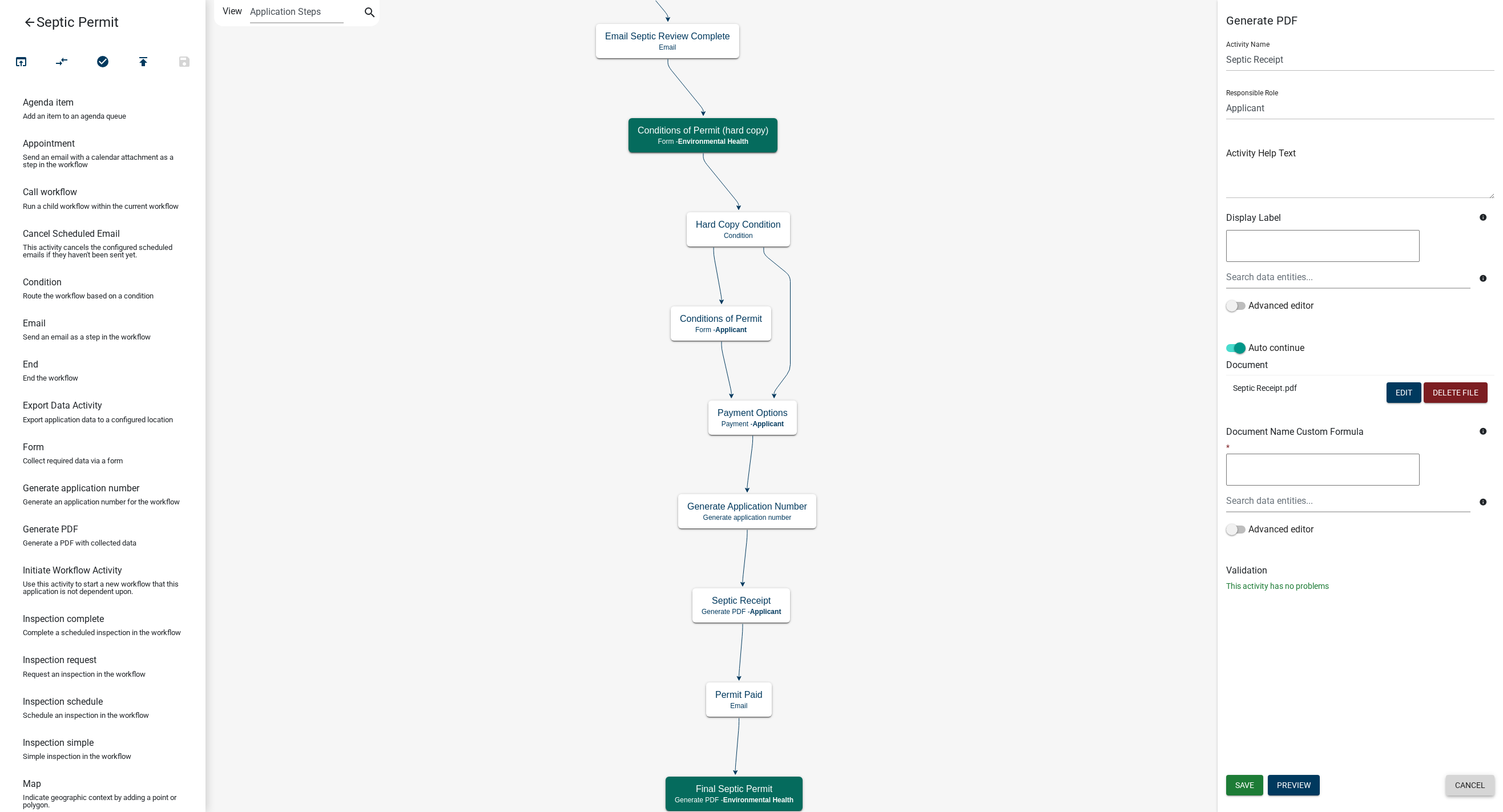
click at [981, 791] on button "Cancel" at bounding box center [1470, 786] width 49 height 21
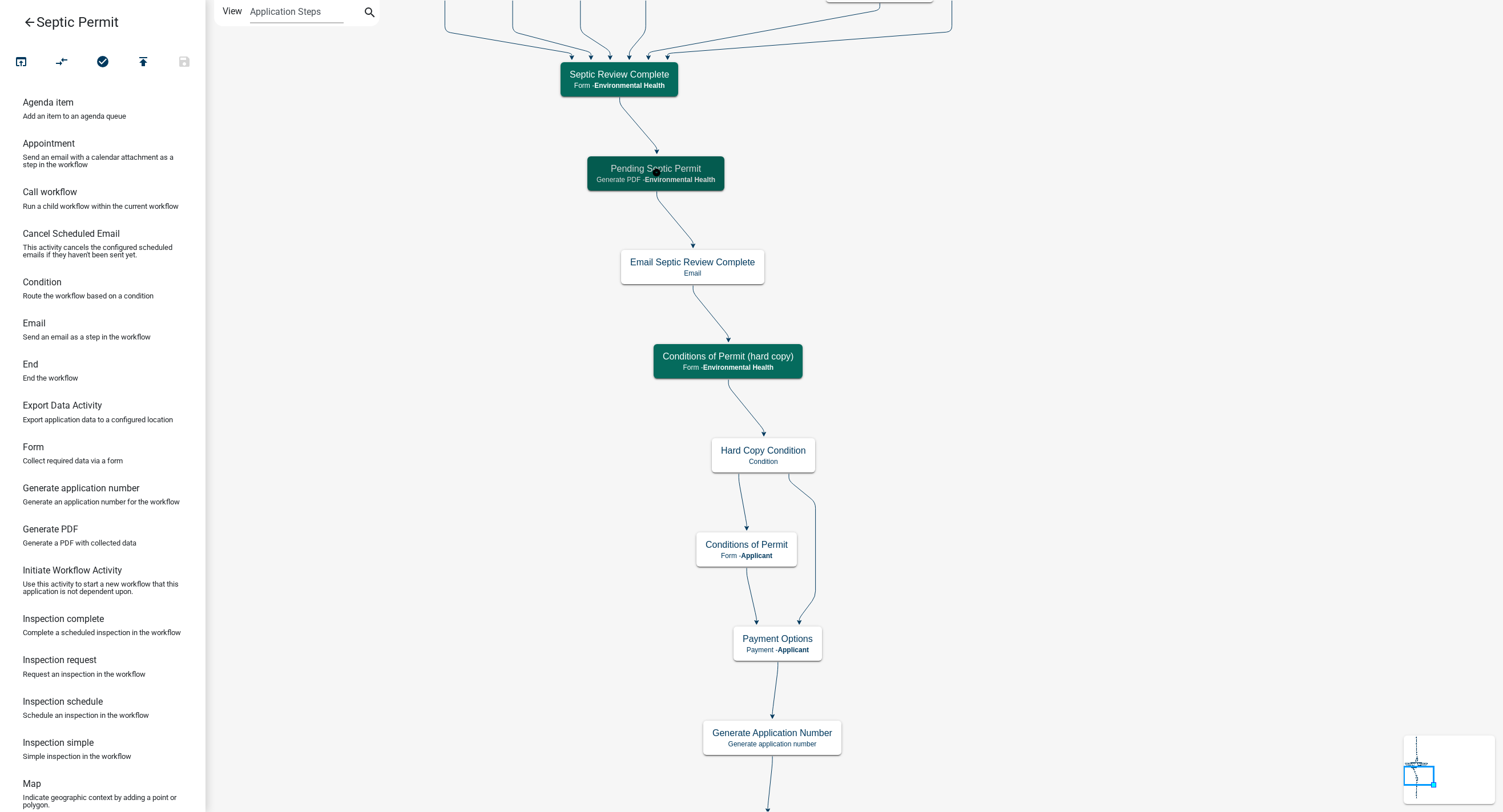
click at [610, 173] on h5 "Pending Septic Permit" at bounding box center [656, 169] width 119 height 11
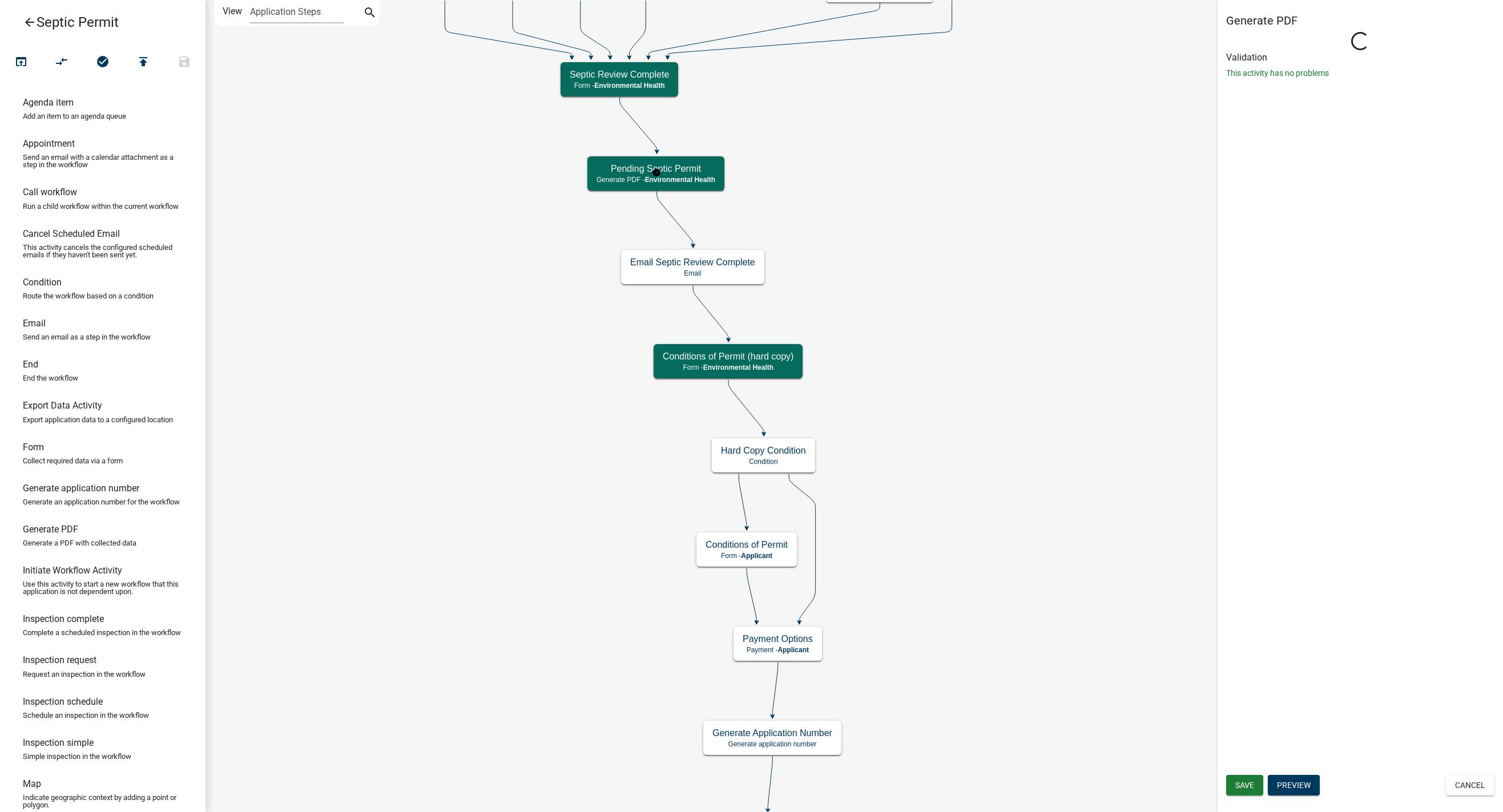
select select "7A8CA4BE-B085-46E1-96E3-B5A0F3483004"
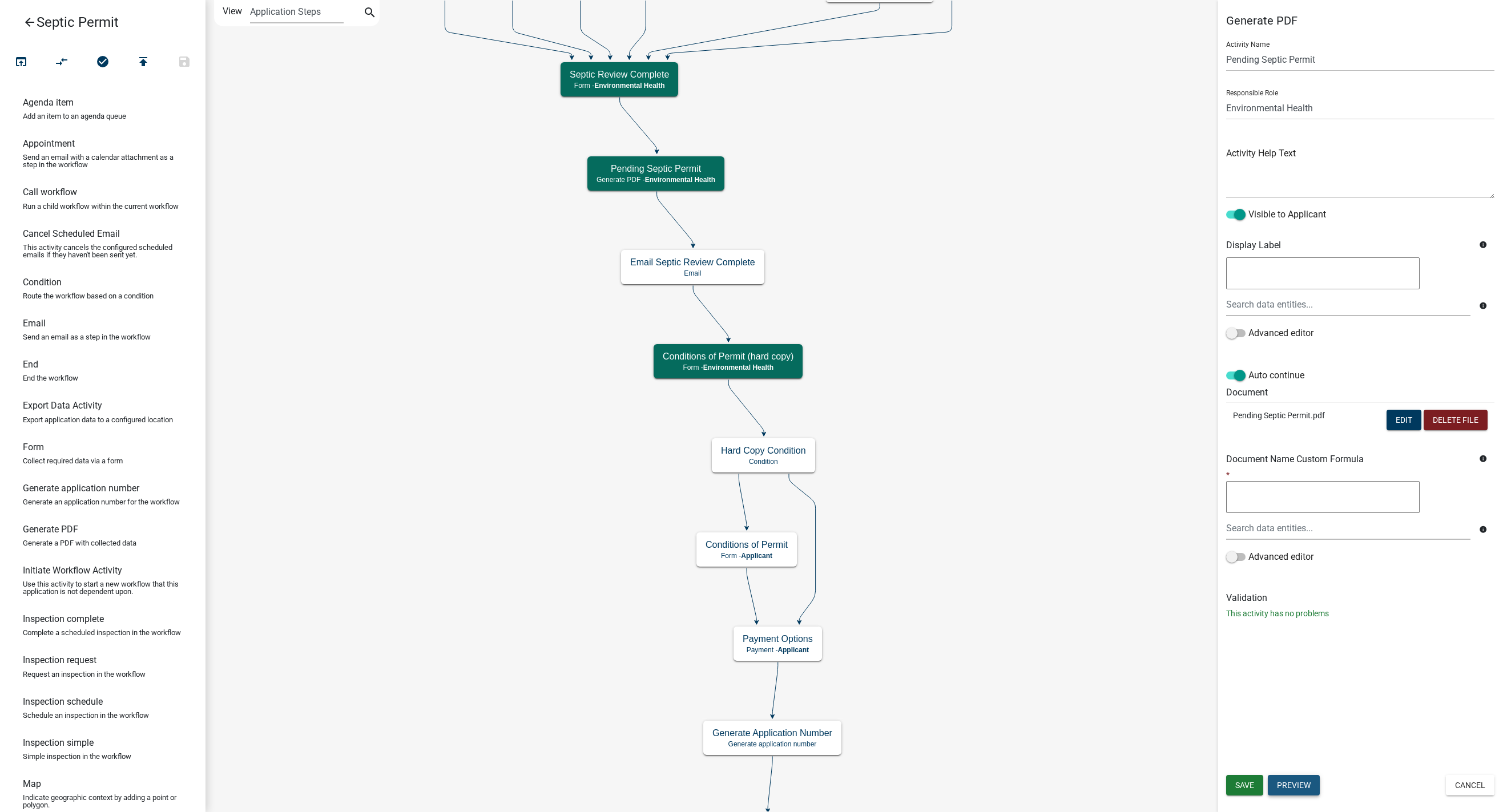
click at [981, 782] on button "Preview" at bounding box center [1294, 786] width 52 height 21
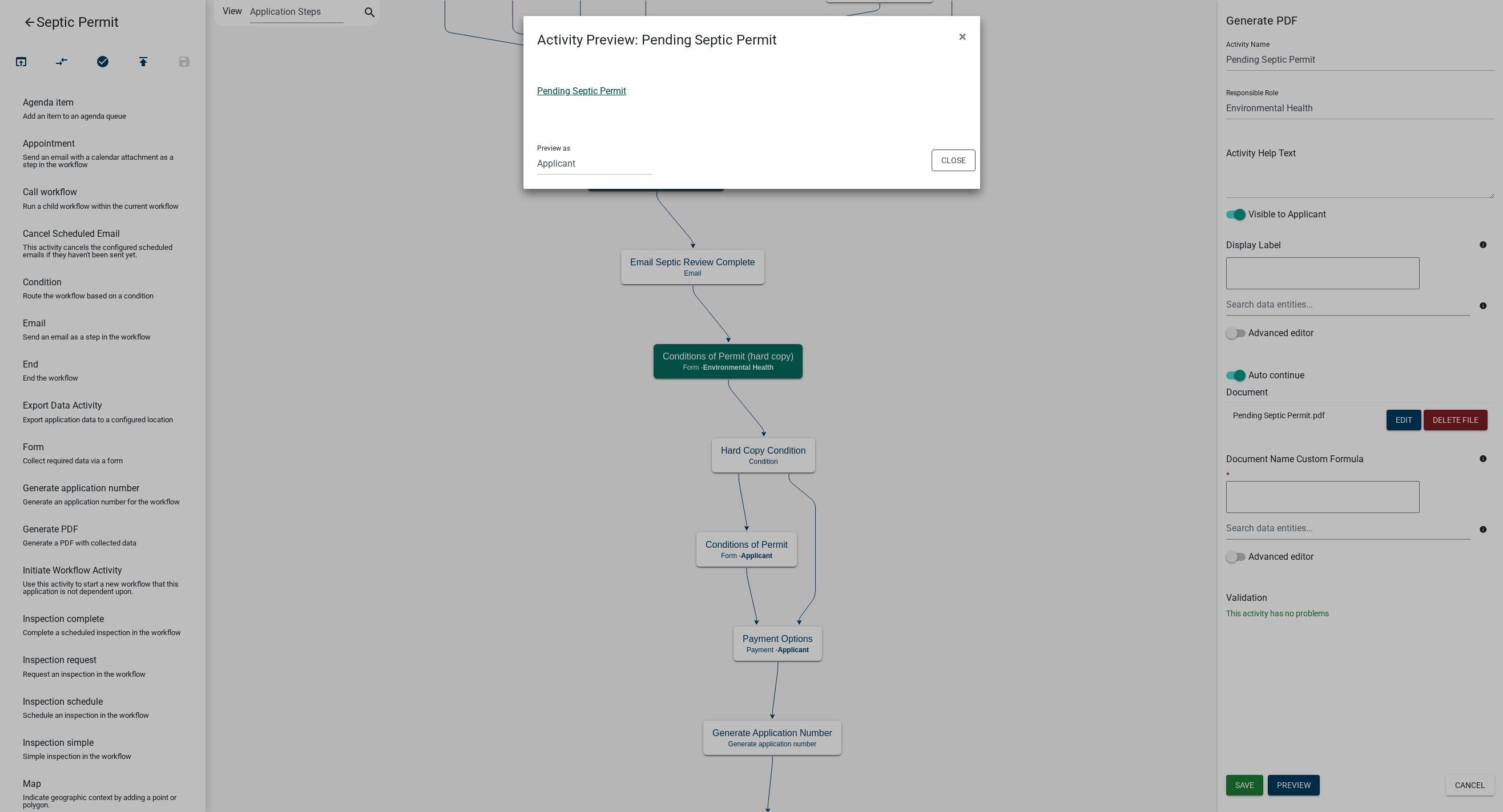
click at [594, 89] on link "Pending Septic Permit" at bounding box center [581, 91] width 89 height 11
click at [981, 161] on ngb-modal-window "Activity Preview : Pending Septic Permit × Pending Septic Permit Preview as App…" at bounding box center [752, 406] width 1503 height 812
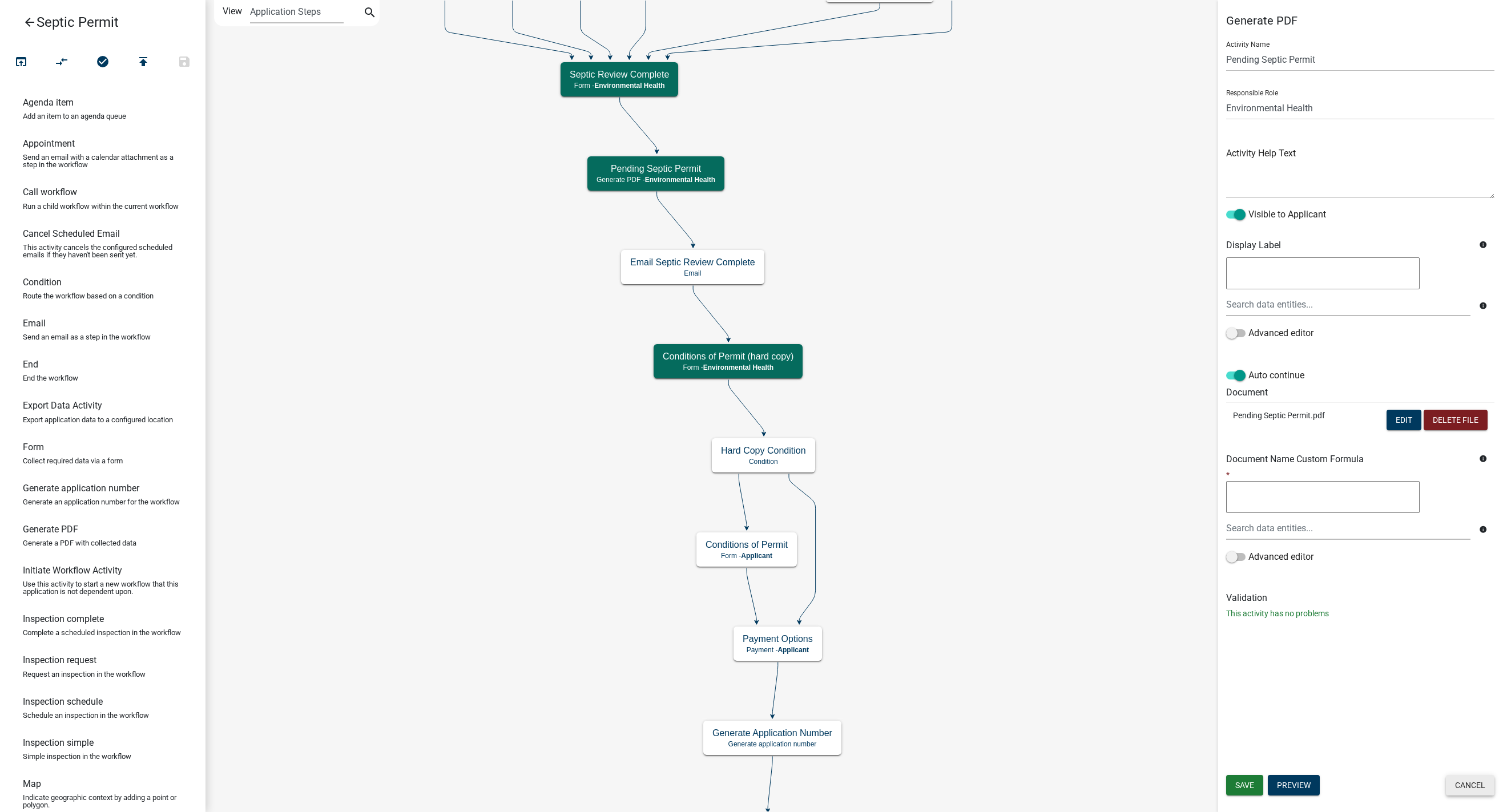
click at [981, 790] on button "Cancel" at bounding box center [1470, 786] width 49 height 21
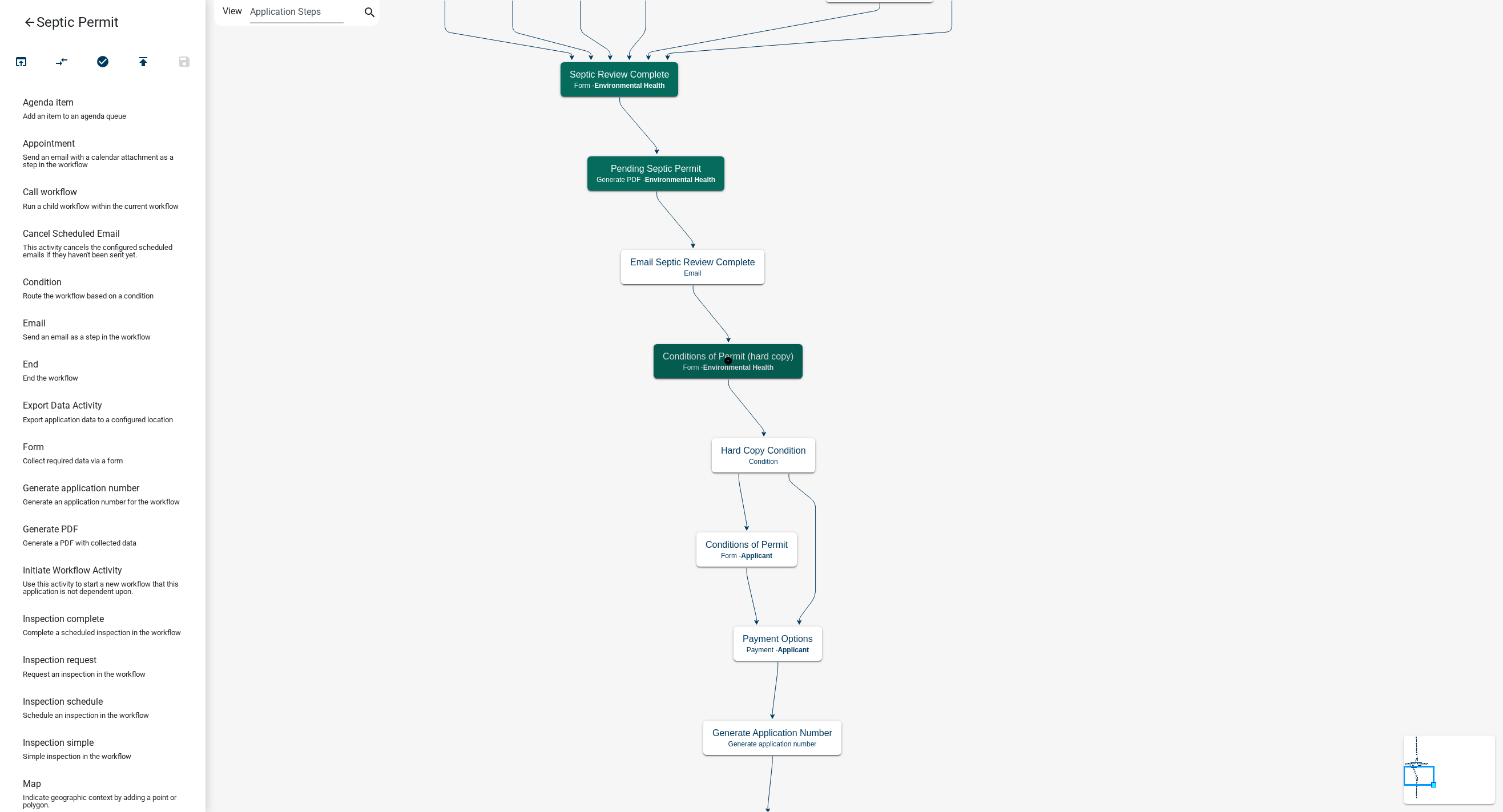
click at [690, 360] on h5 "Conditions of Permit (hard copy)" at bounding box center [728, 356] width 131 height 11
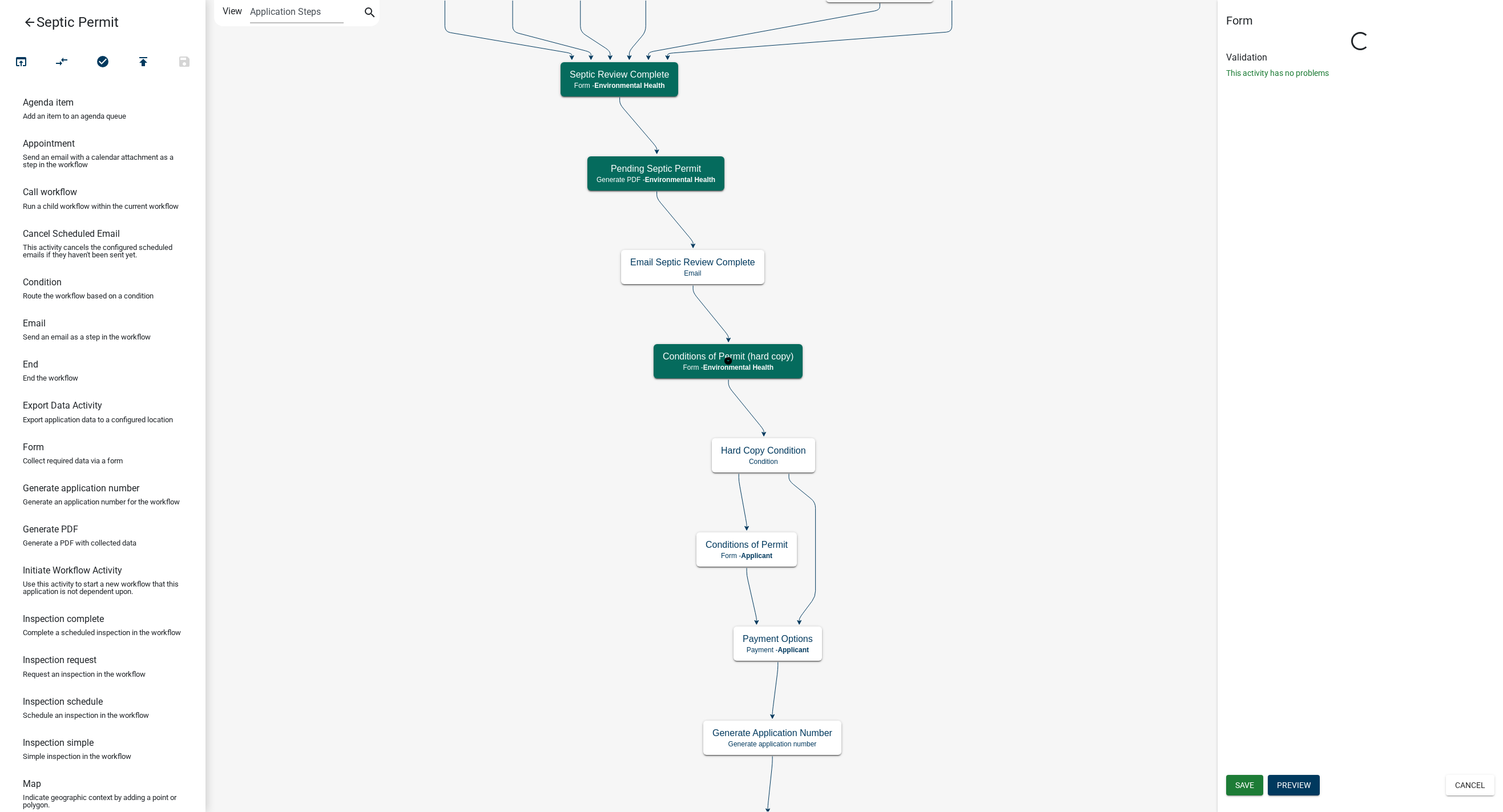
select select "7A8CA4BE-B085-46E1-96E3-B5A0F3483004"
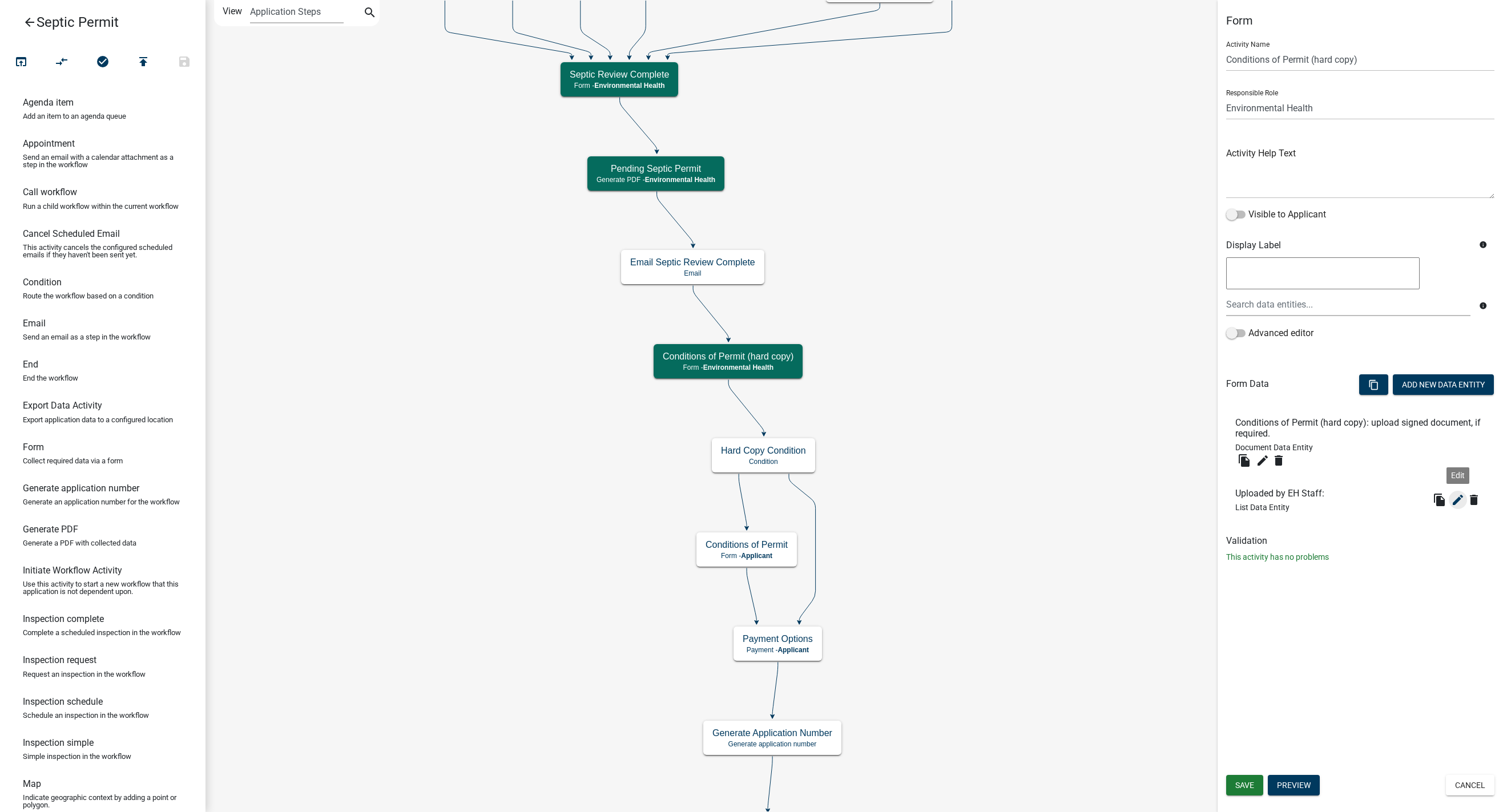
click at [981, 500] on icon "edit" at bounding box center [1458, 500] width 13 height 13
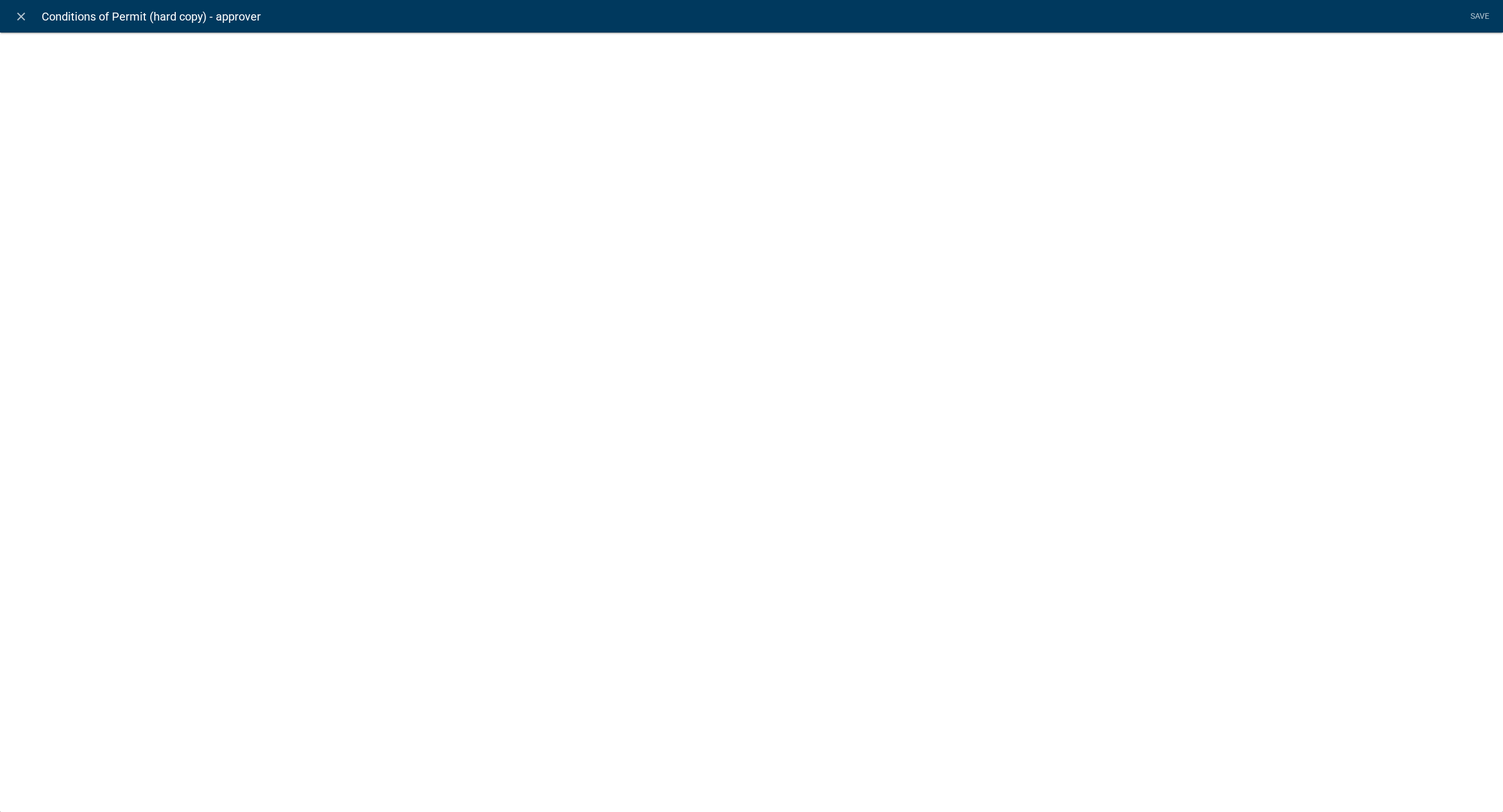
select select "list-data"
select select
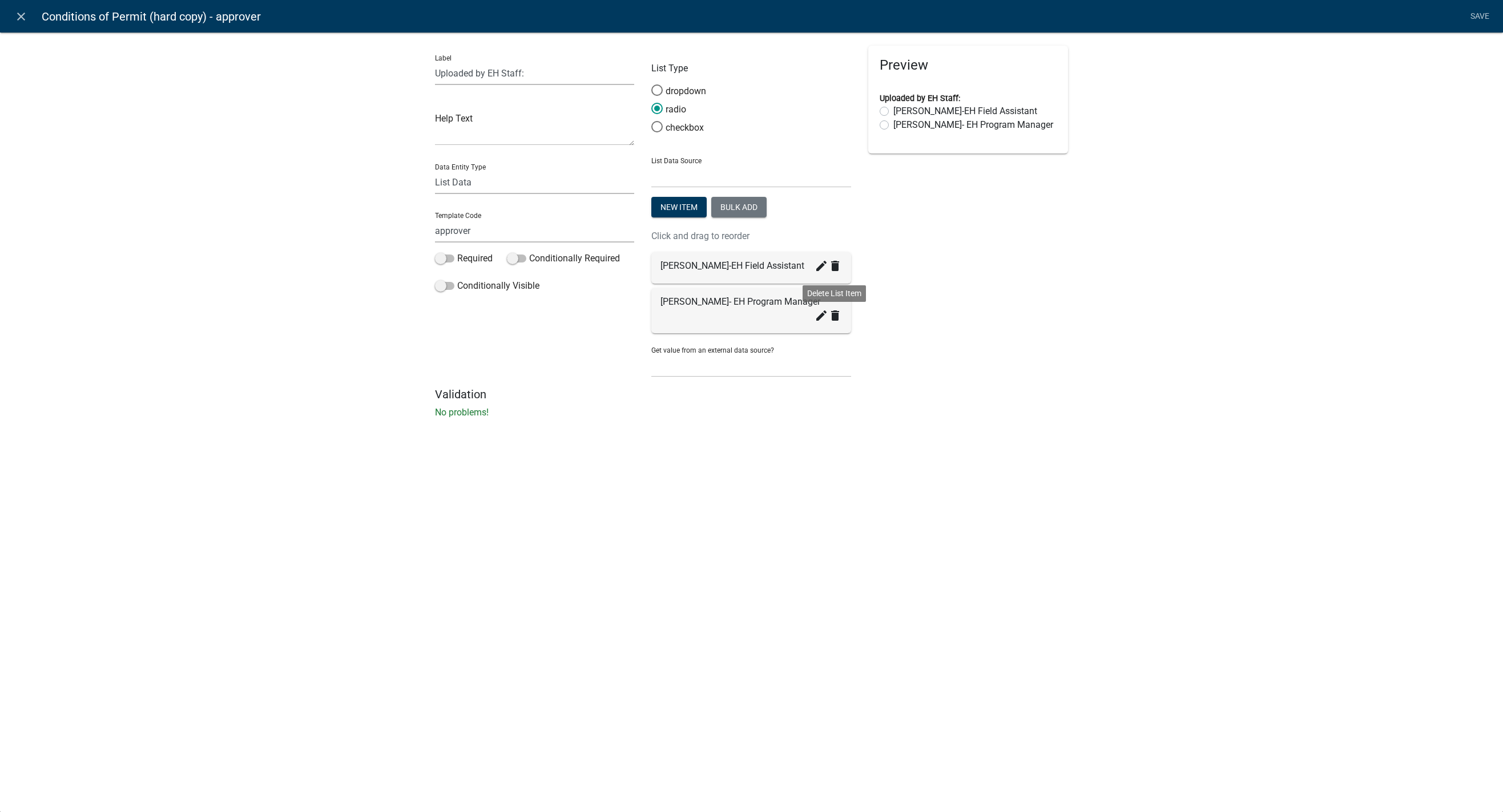
click at [837, 323] on icon "delete" at bounding box center [835, 315] width 13 height 13
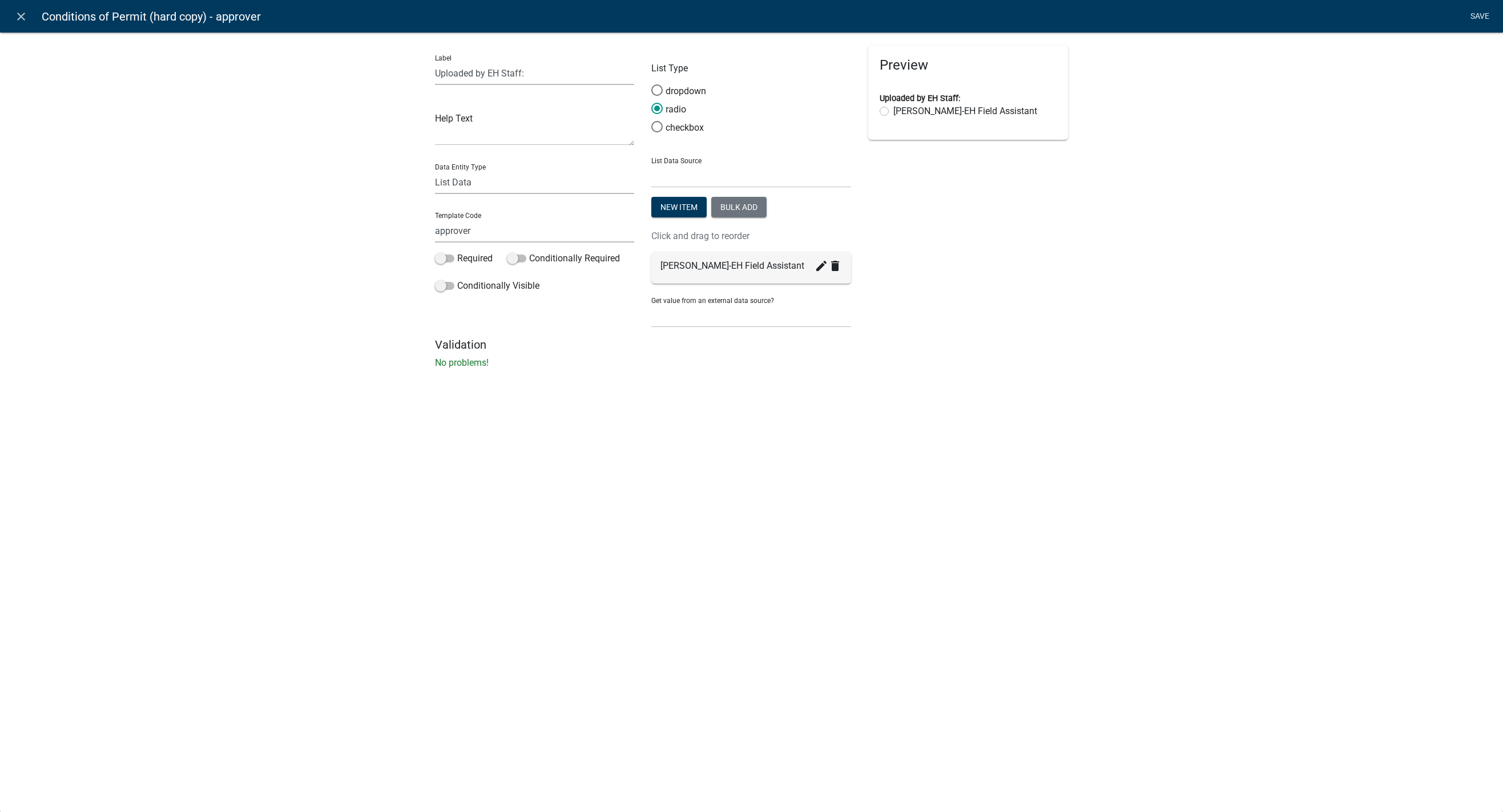
click at [981, 15] on link "Save" at bounding box center [1480, 16] width 28 height 22
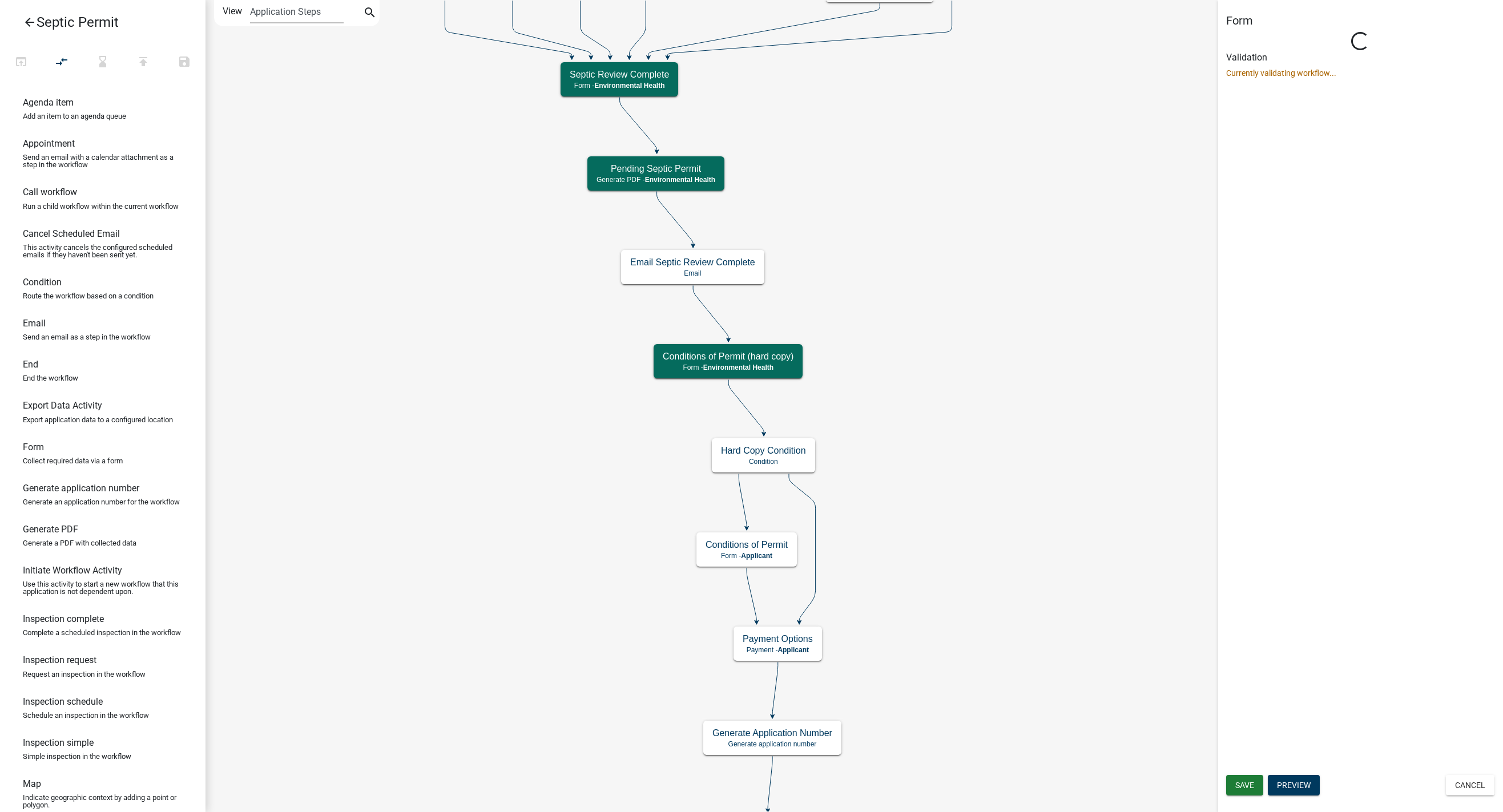
select select "7A8CA4BE-B085-46E1-96E3-B5A0F3483004"
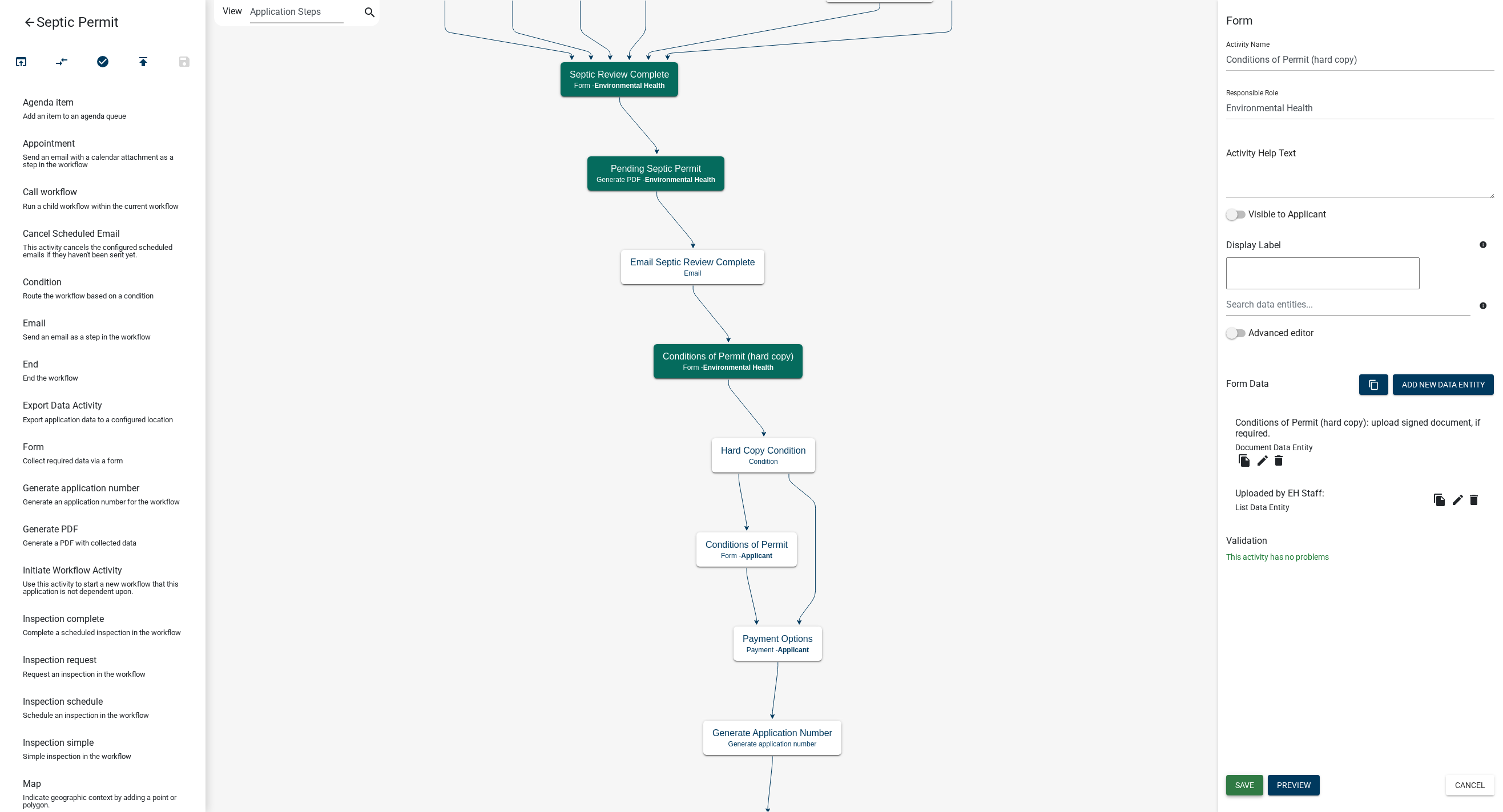
click at [981, 787] on span "Save" at bounding box center [1245, 785] width 19 height 9
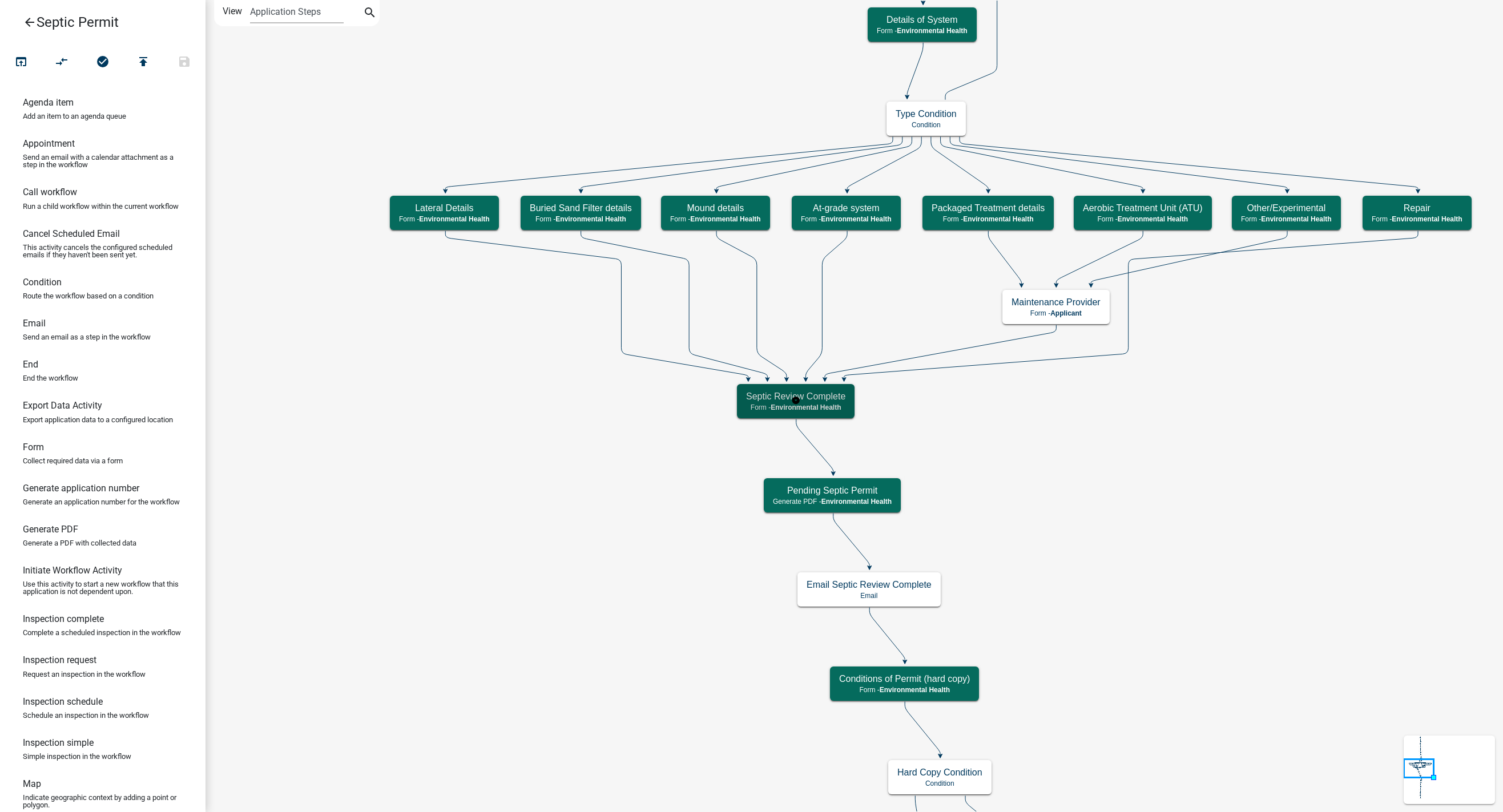
click at [767, 410] on p "Form - Environmental Health" at bounding box center [796, 407] width 99 height 8
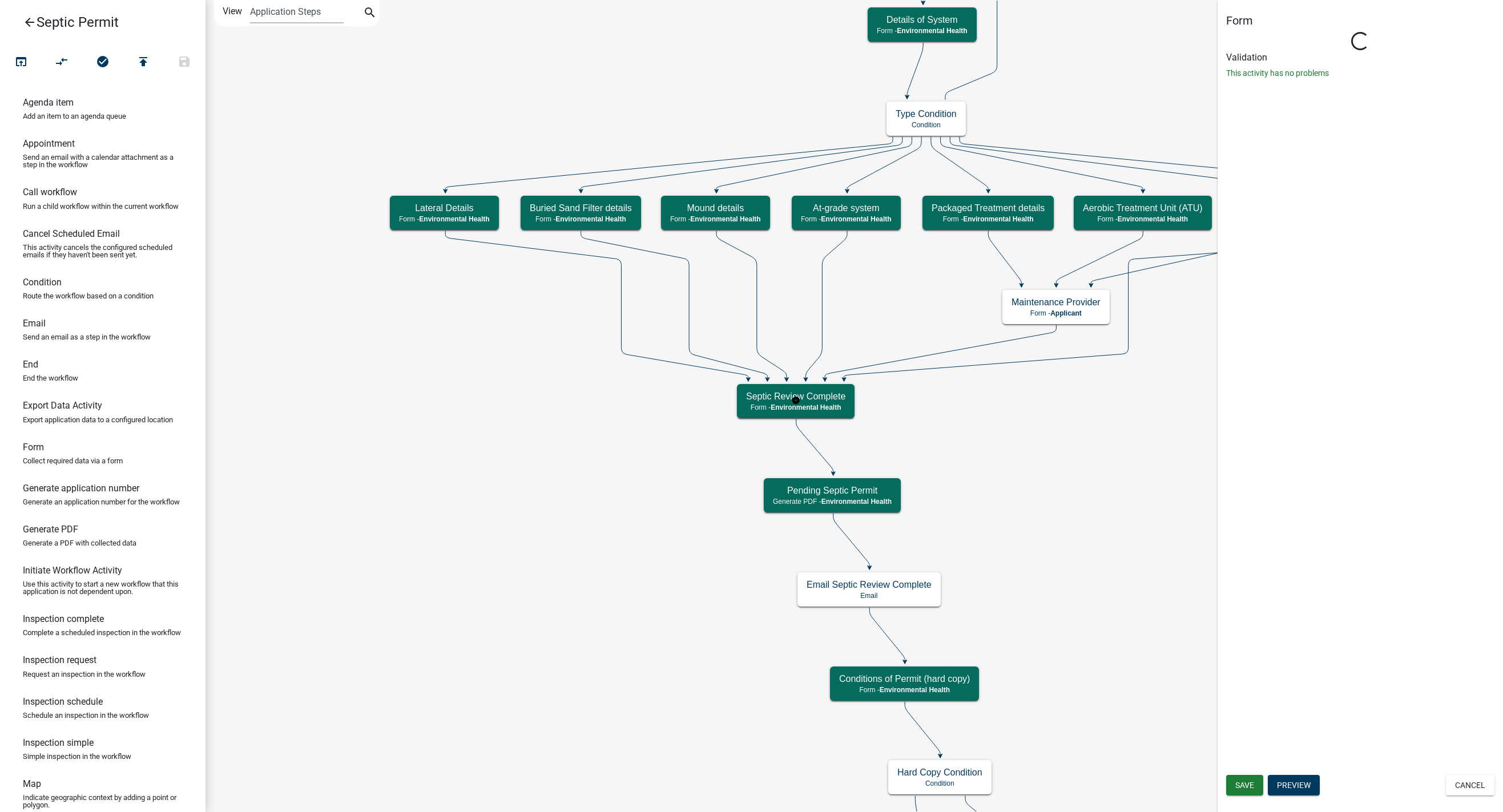
select select "7A8CA4BE-B085-46E1-96E3-B5A0F3483004"
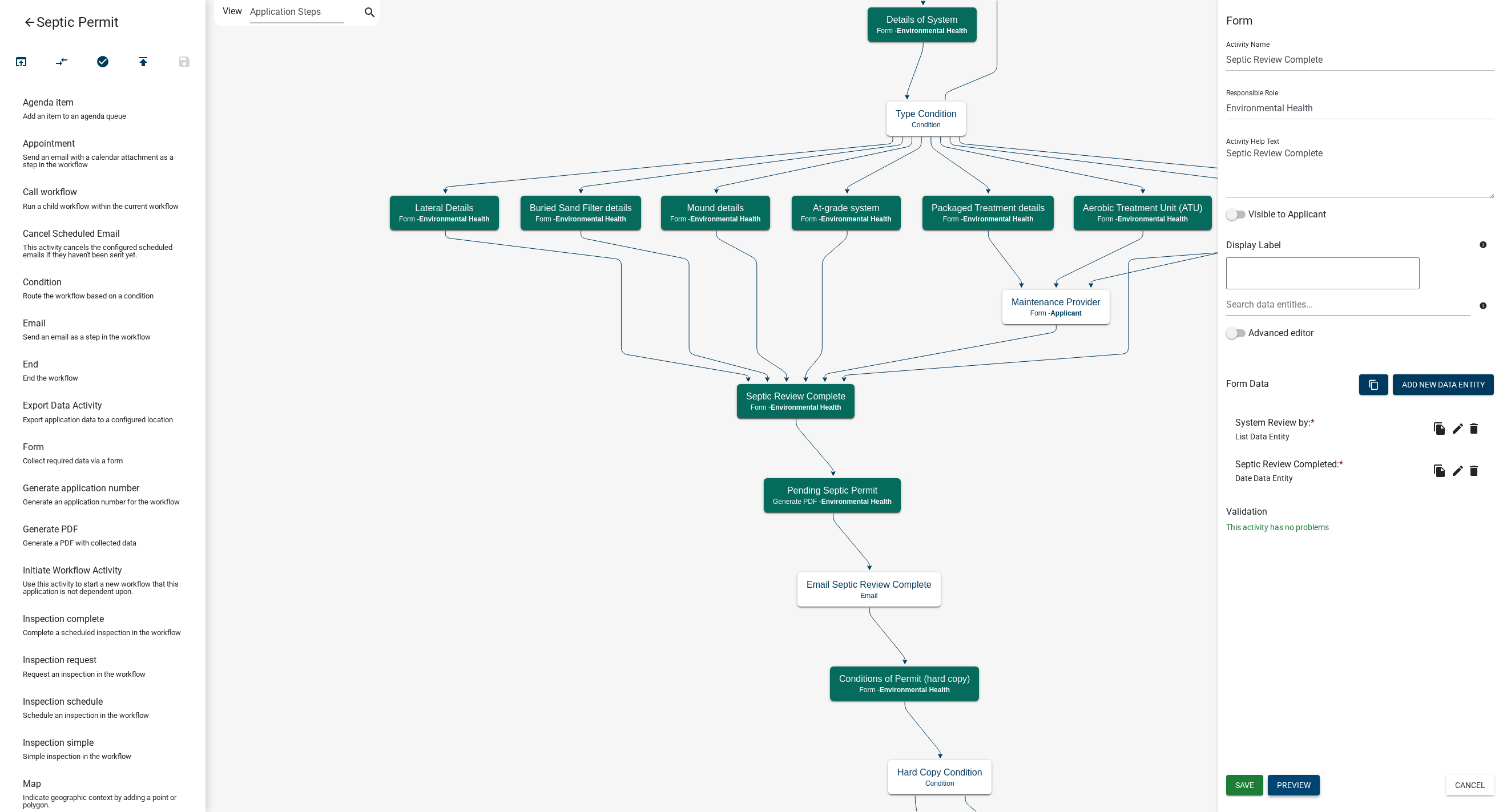
click at [981, 787] on button "Preview" at bounding box center [1294, 786] width 52 height 21
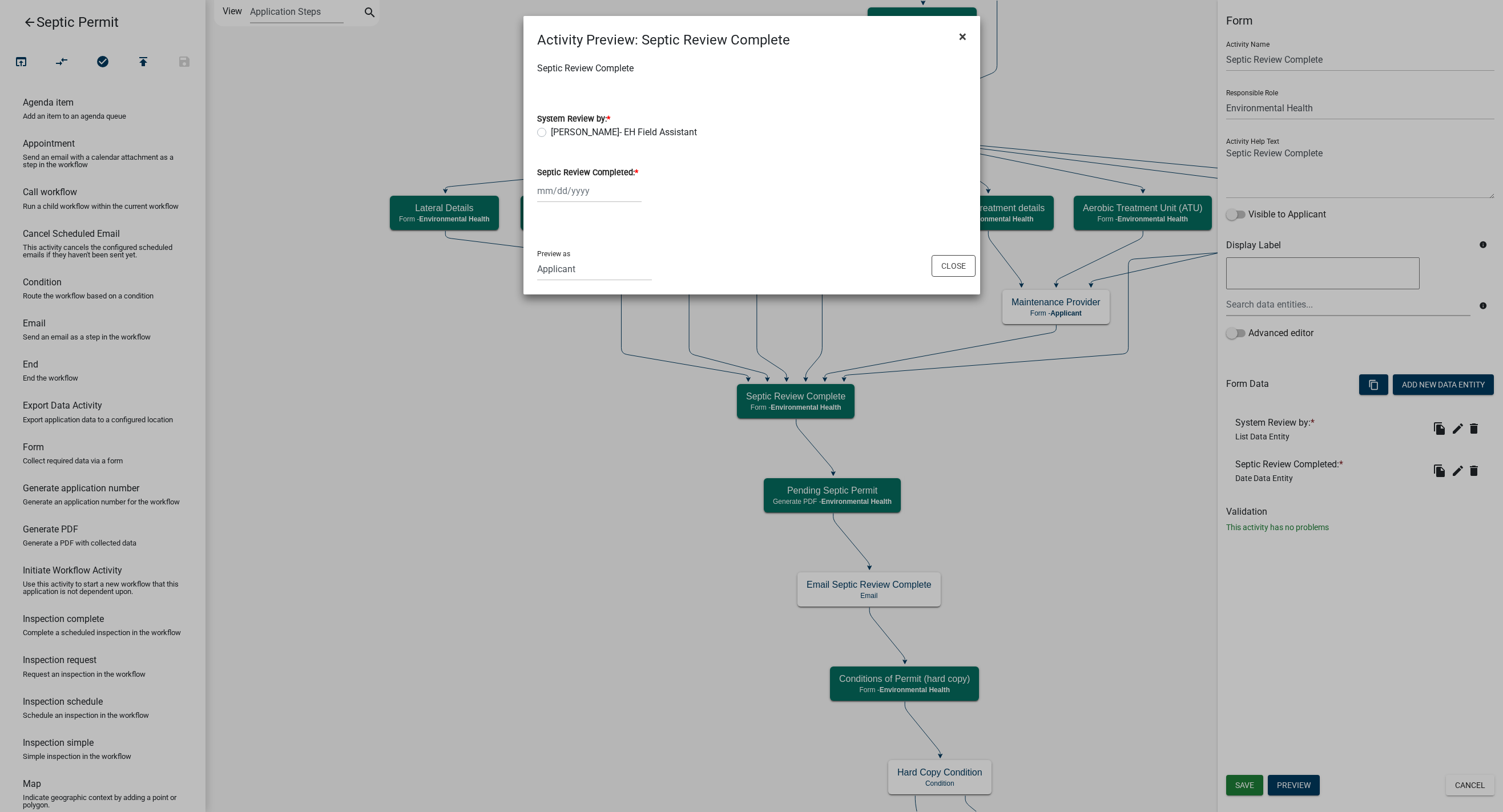
click at [964, 33] on span "×" at bounding box center [963, 36] width 7 height 16
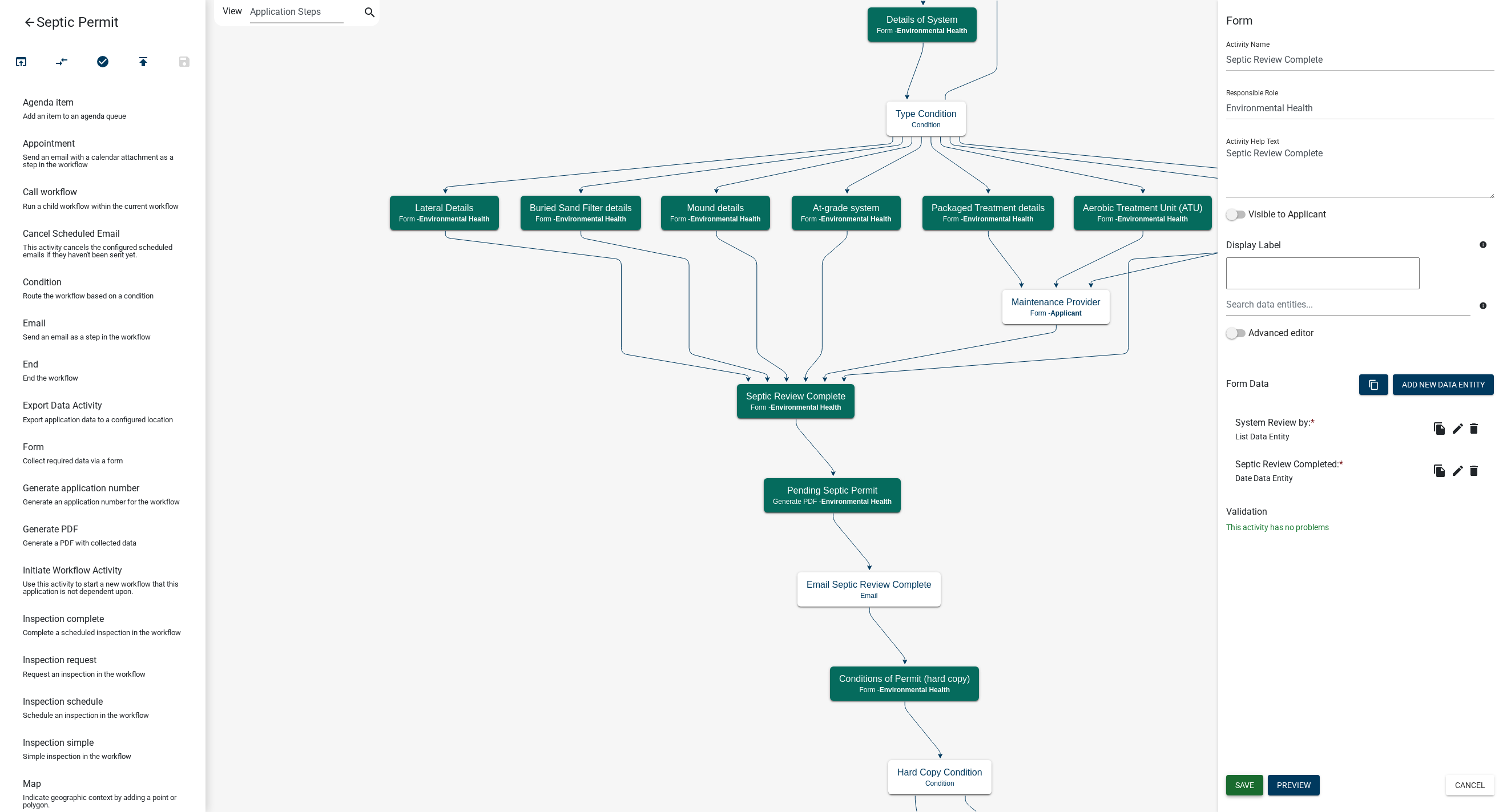
click at [981, 788] on span "Save" at bounding box center [1245, 785] width 19 height 9
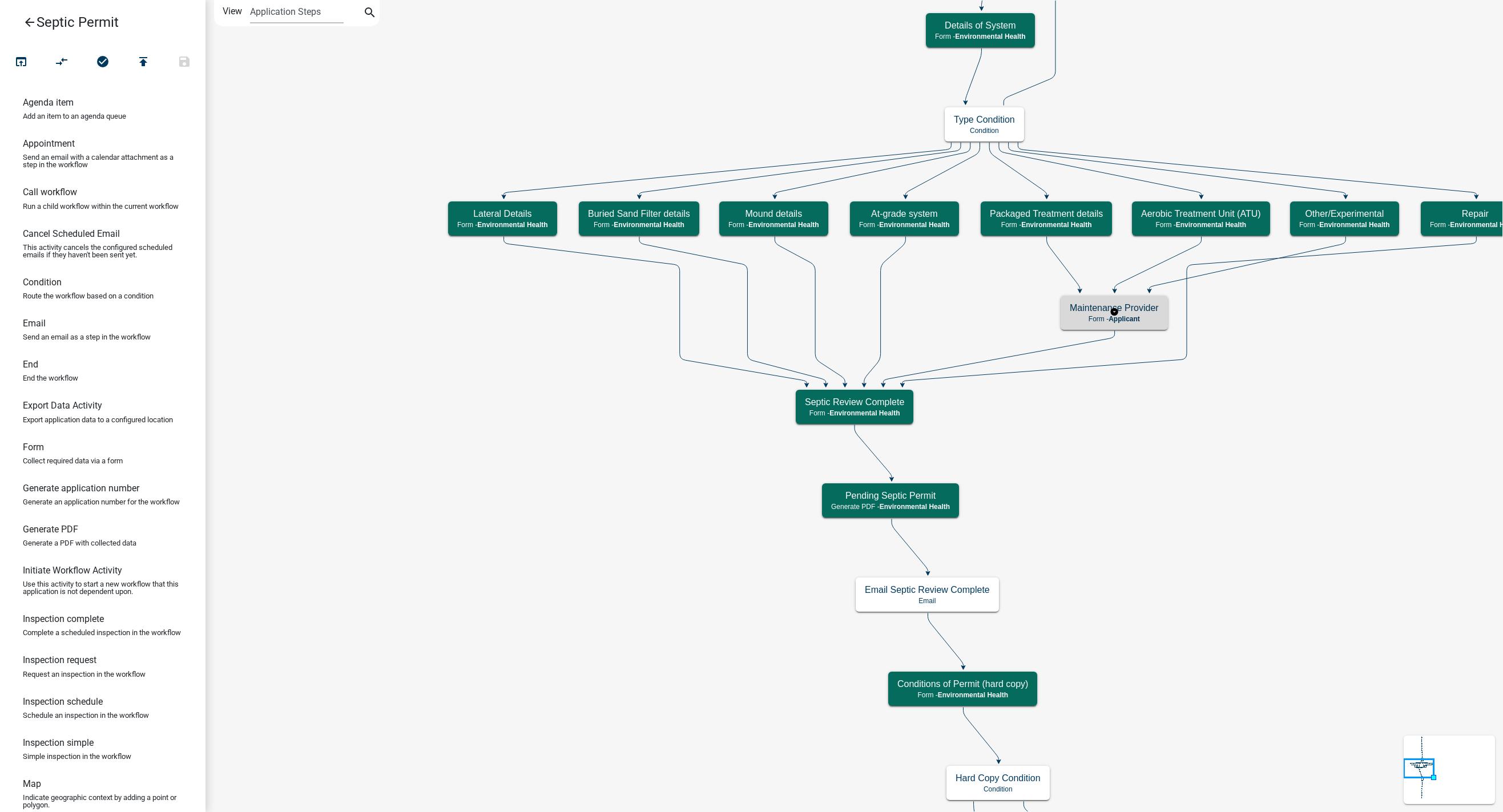
click at [981, 313] on h5 "Maintenance Provider" at bounding box center [1114, 308] width 89 height 11
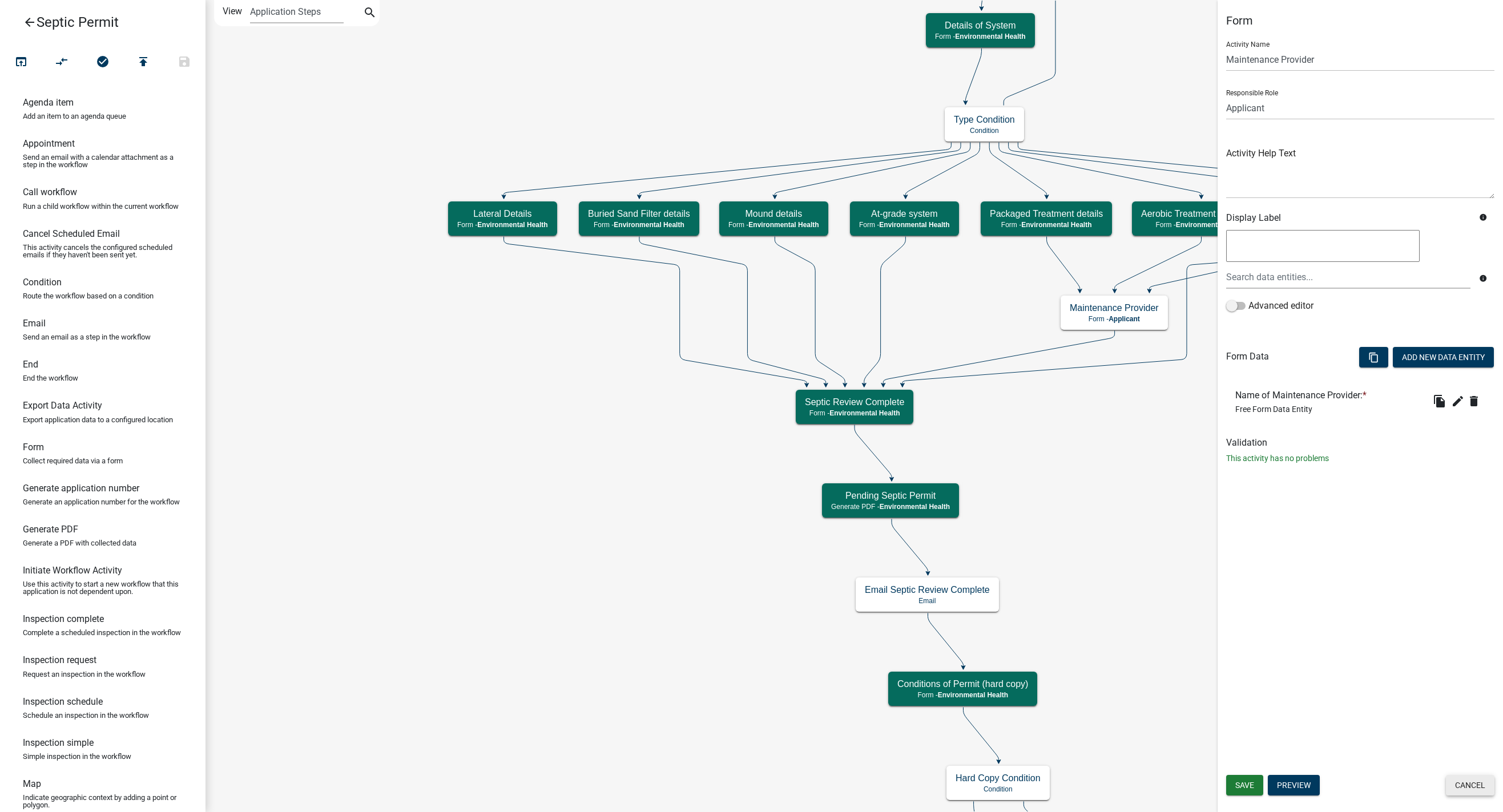
click at [981, 792] on button "Cancel" at bounding box center [1470, 786] width 49 height 21
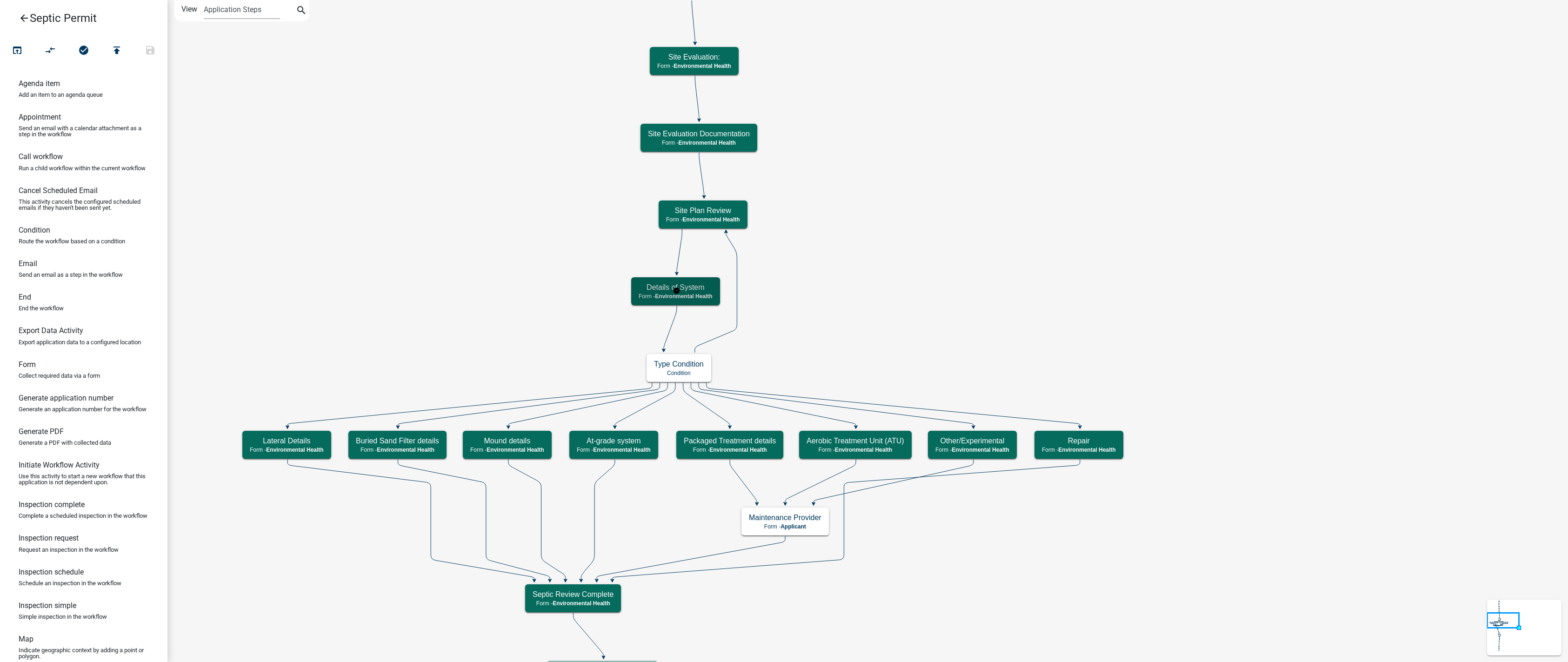
click at [642, 286] on h5 "Details of System" at bounding box center [676, 287] width 74 height 9
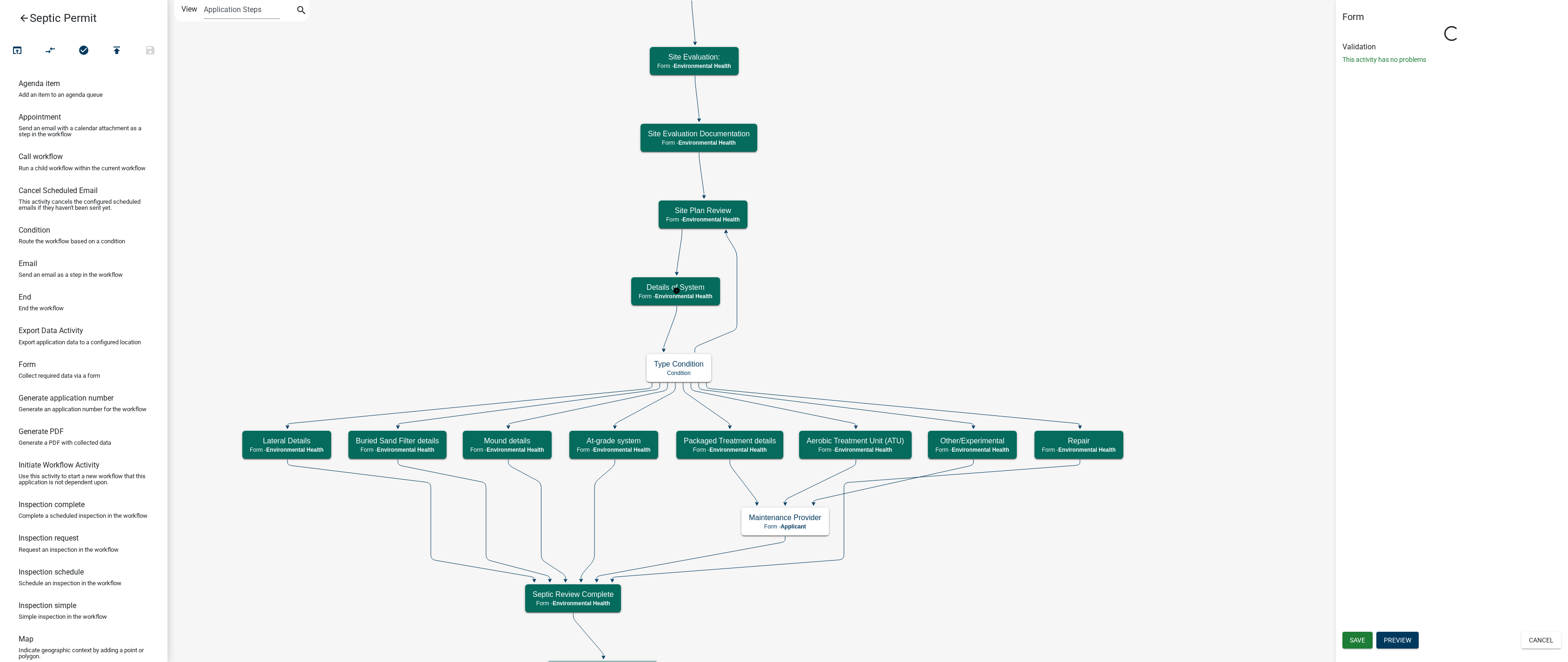
select select "7A8CA4BE-B085-46E1-96E3-B5A0F3483004"
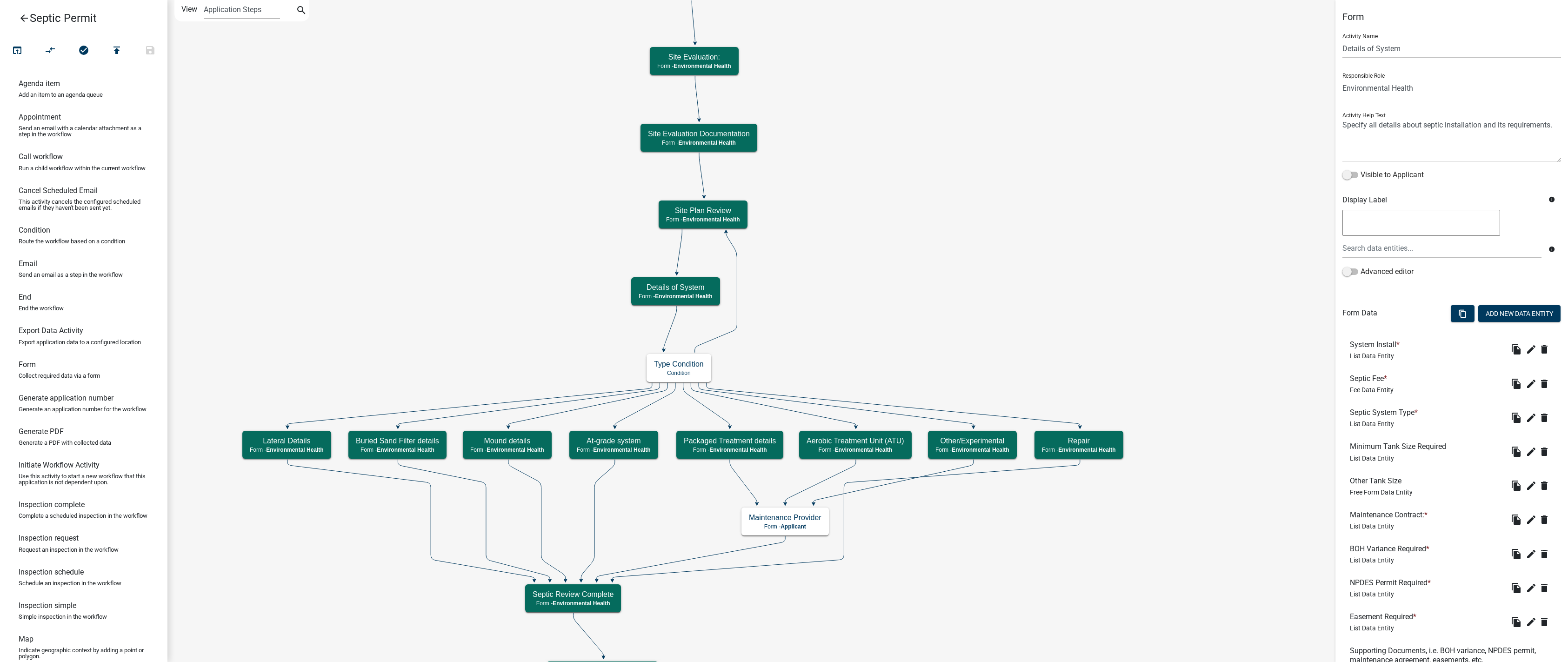
scroll to position [164, 0]
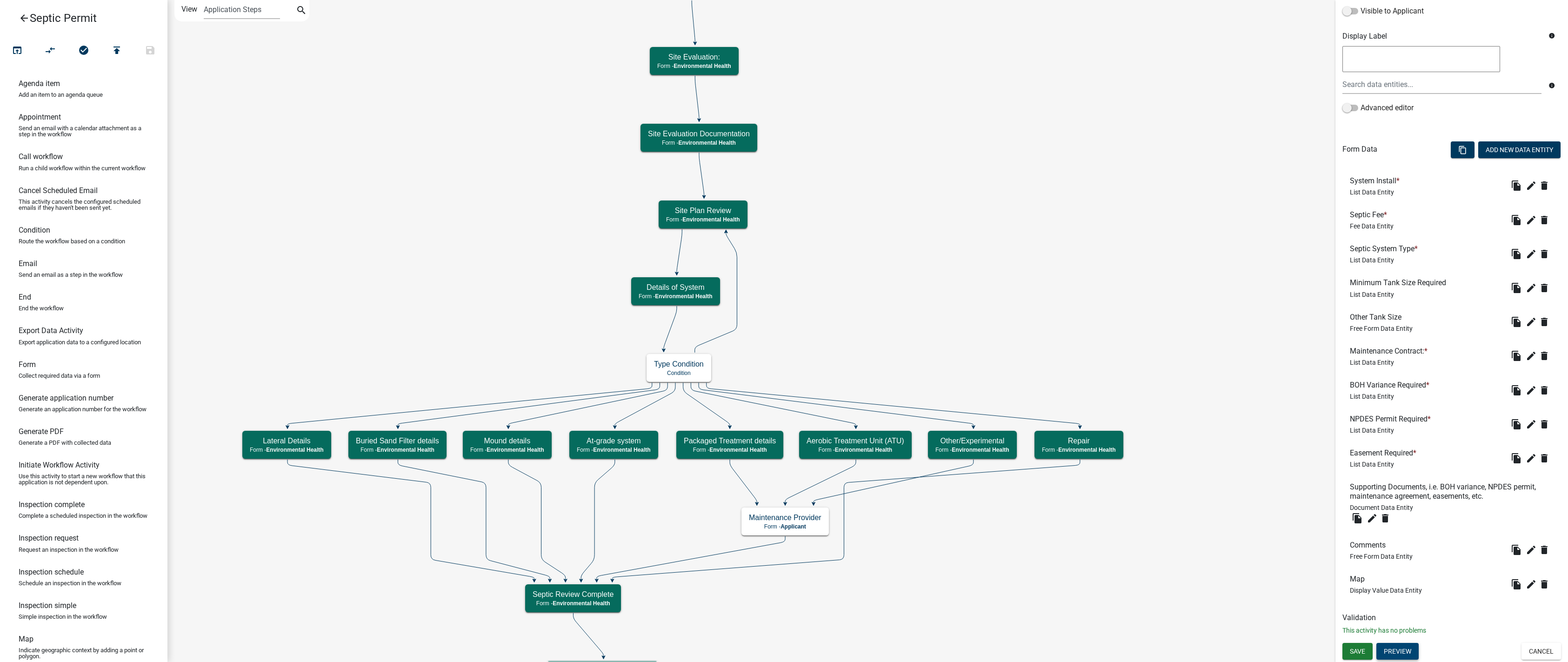
click at [799, 654] on button "Preview" at bounding box center [1398, 652] width 43 height 17
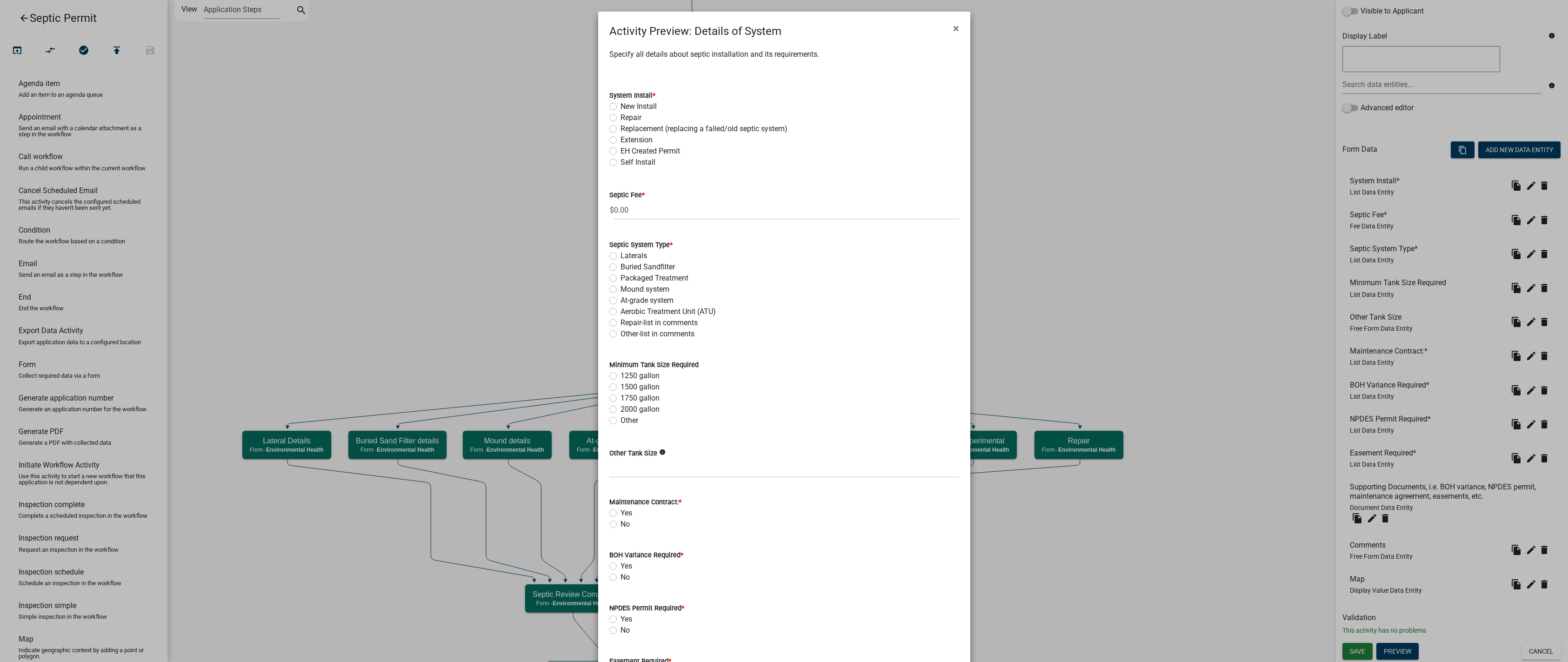
scroll to position [0, 0]
click at [799, 33] on span "×" at bounding box center [956, 29] width 6 height 13
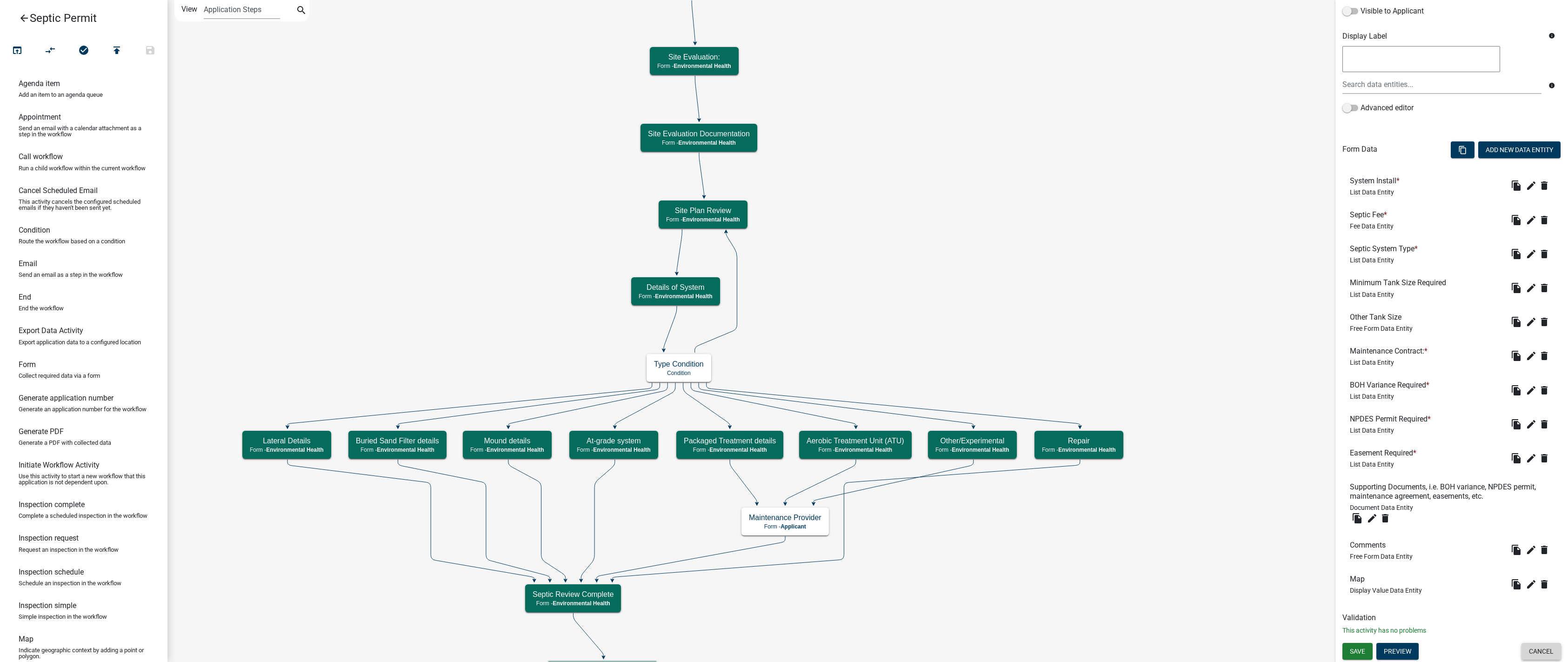
click at [799, 654] on button "Cancel" at bounding box center [1541, 652] width 40 height 17
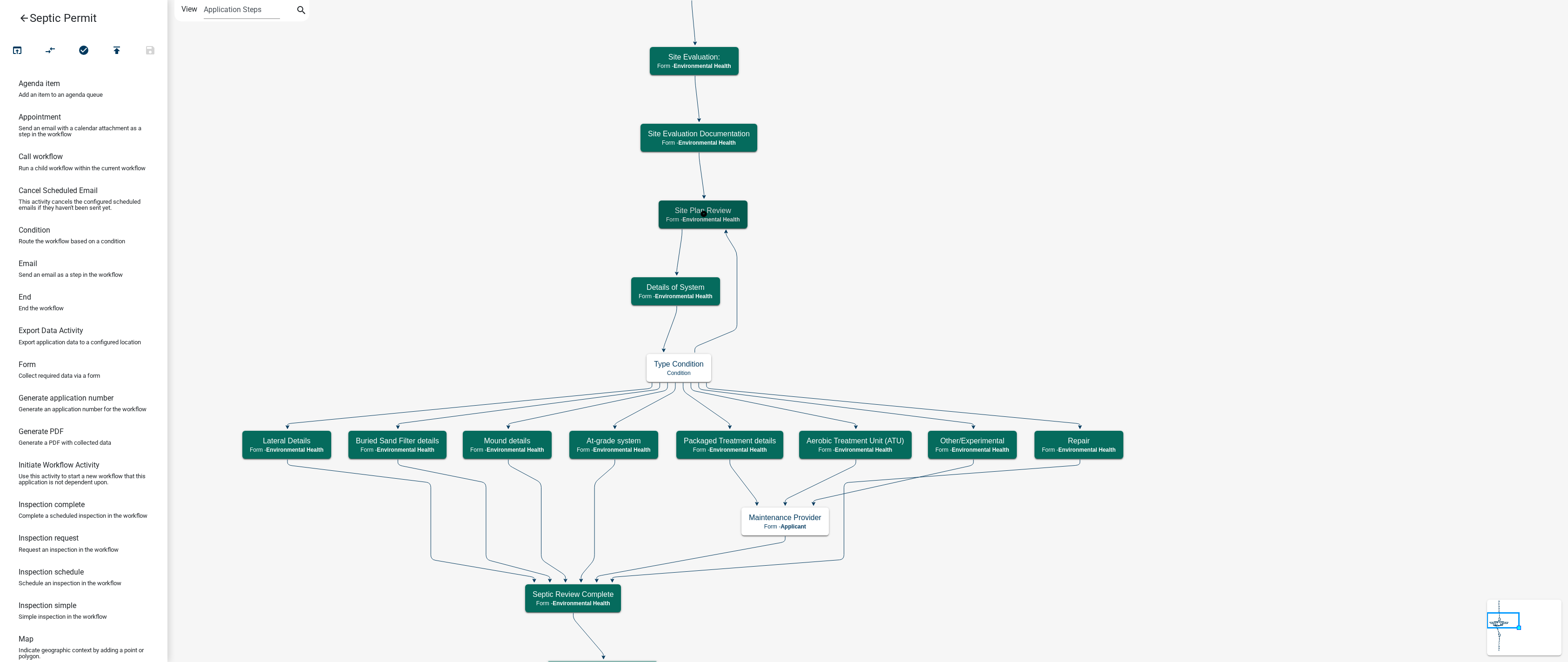
click at [723, 220] on span "Environmental Health" at bounding box center [711, 219] width 57 height 7
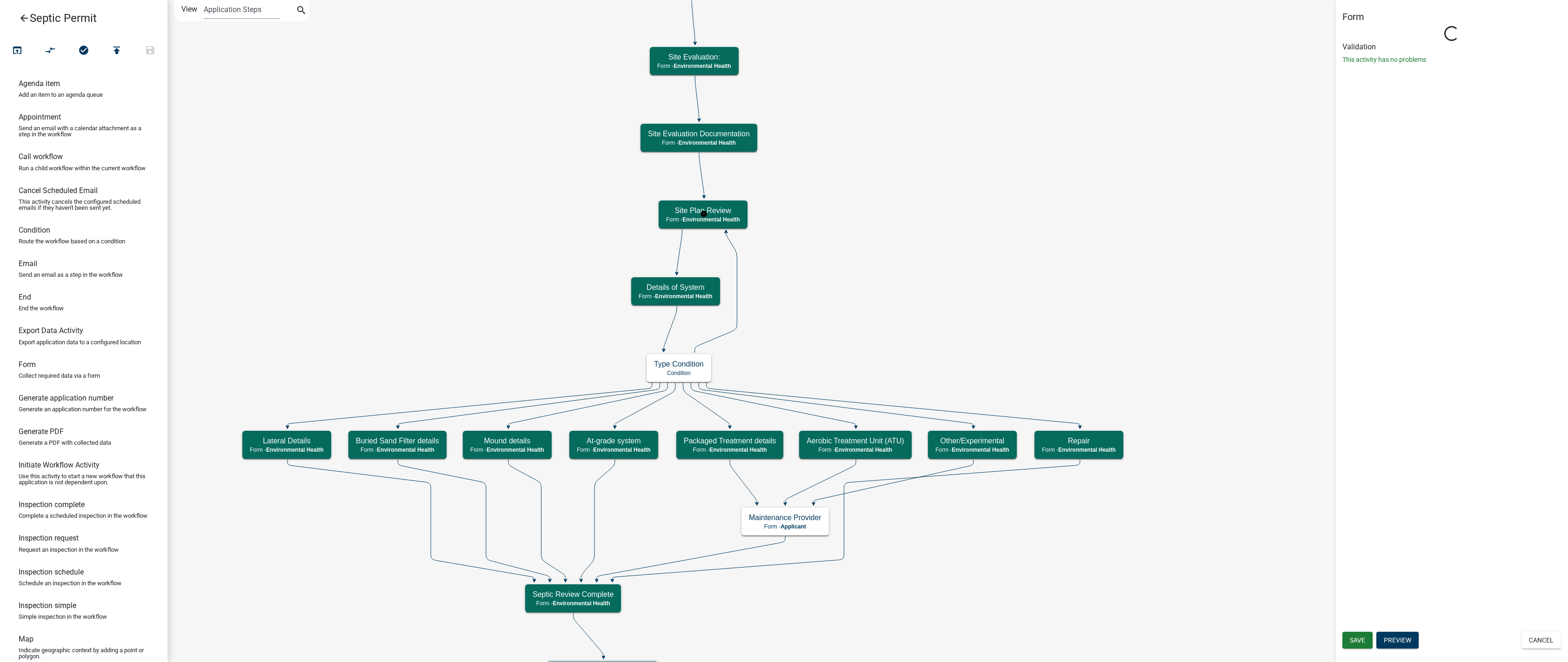
select select "7A8CA4BE-B085-46E1-96E3-B5A0F3483004"
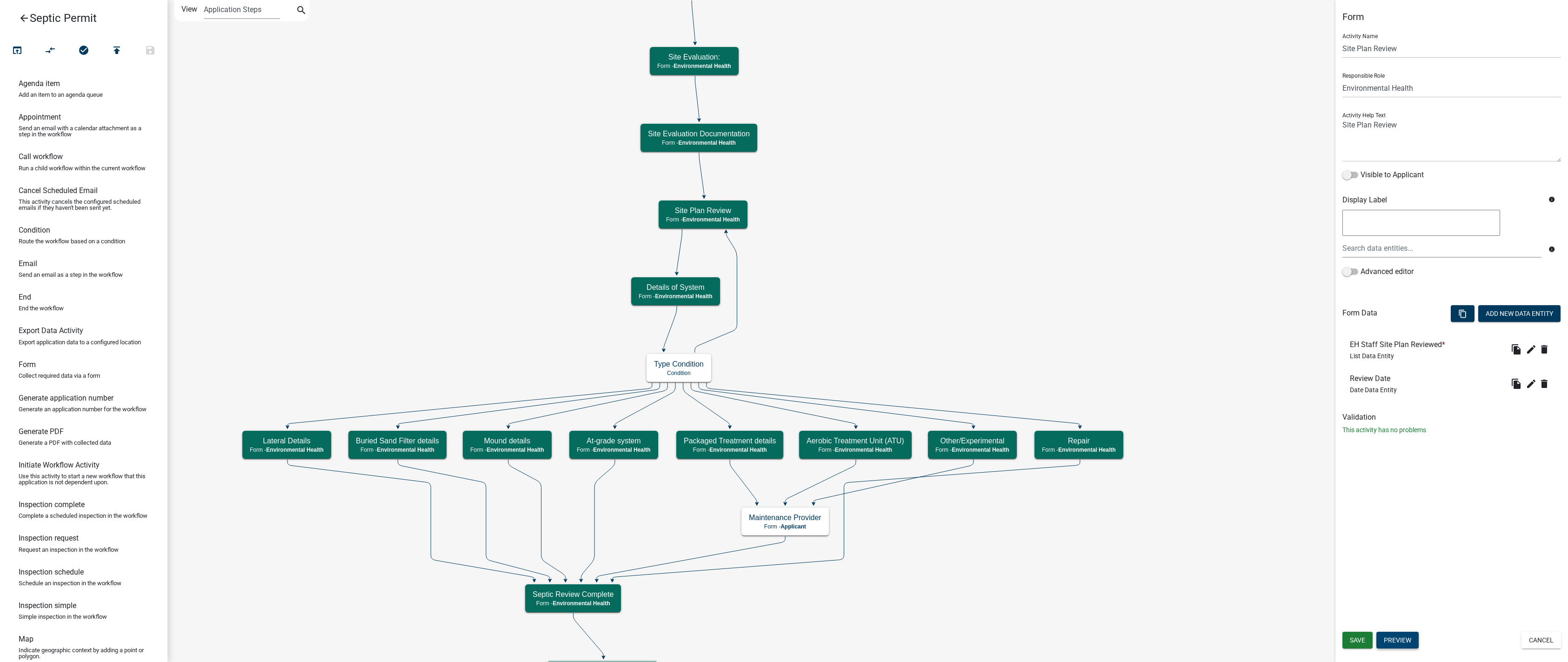
click at [799, 641] on button "Preview" at bounding box center [1398, 641] width 43 height 17
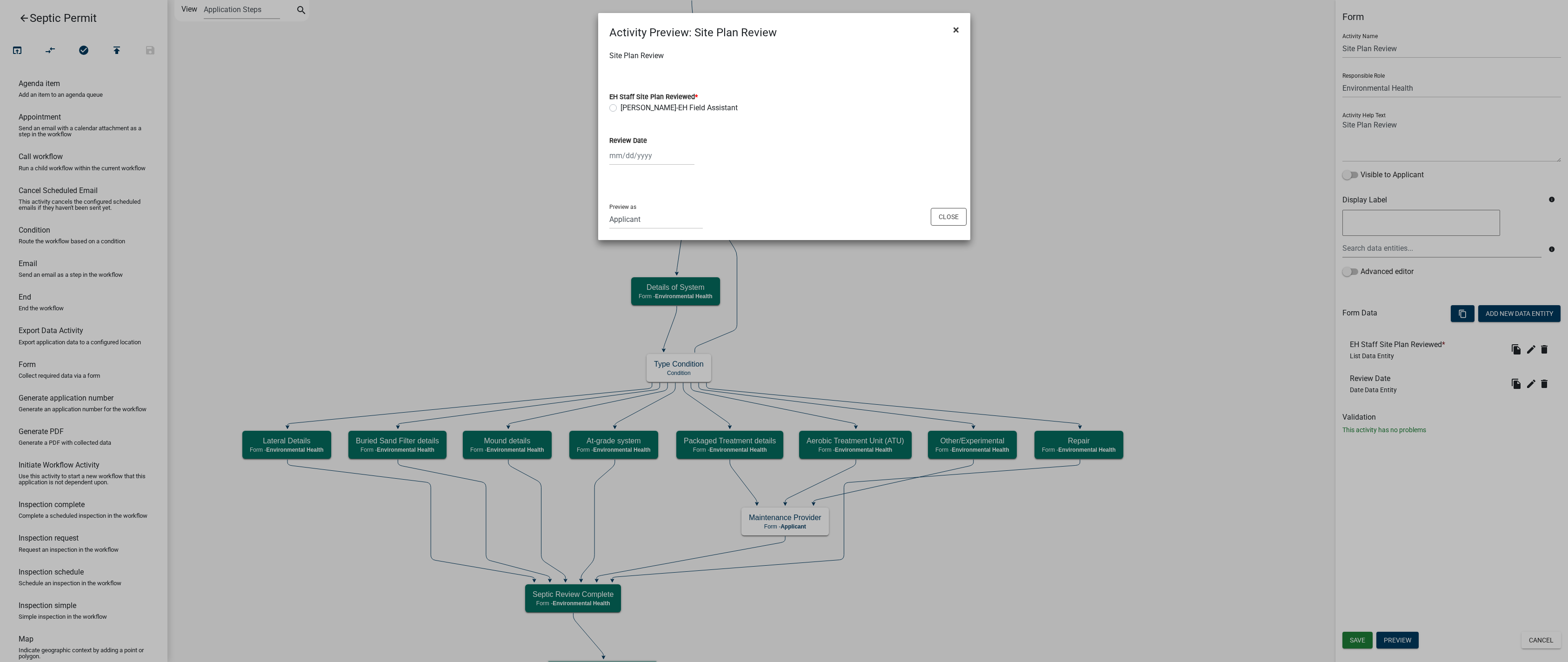
click at [799, 35] on button "×" at bounding box center [956, 30] width 21 height 26
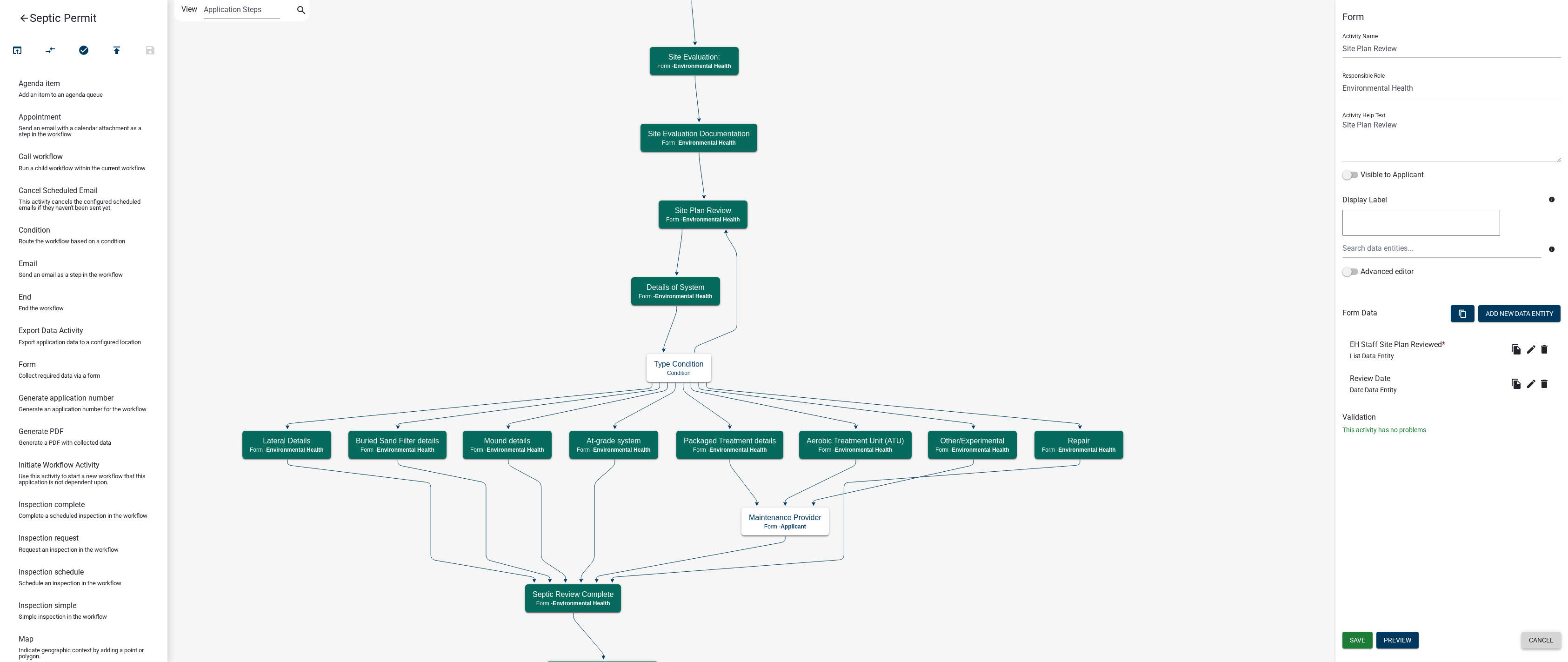
click at [799, 640] on button "Cancel" at bounding box center [1541, 641] width 40 height 17
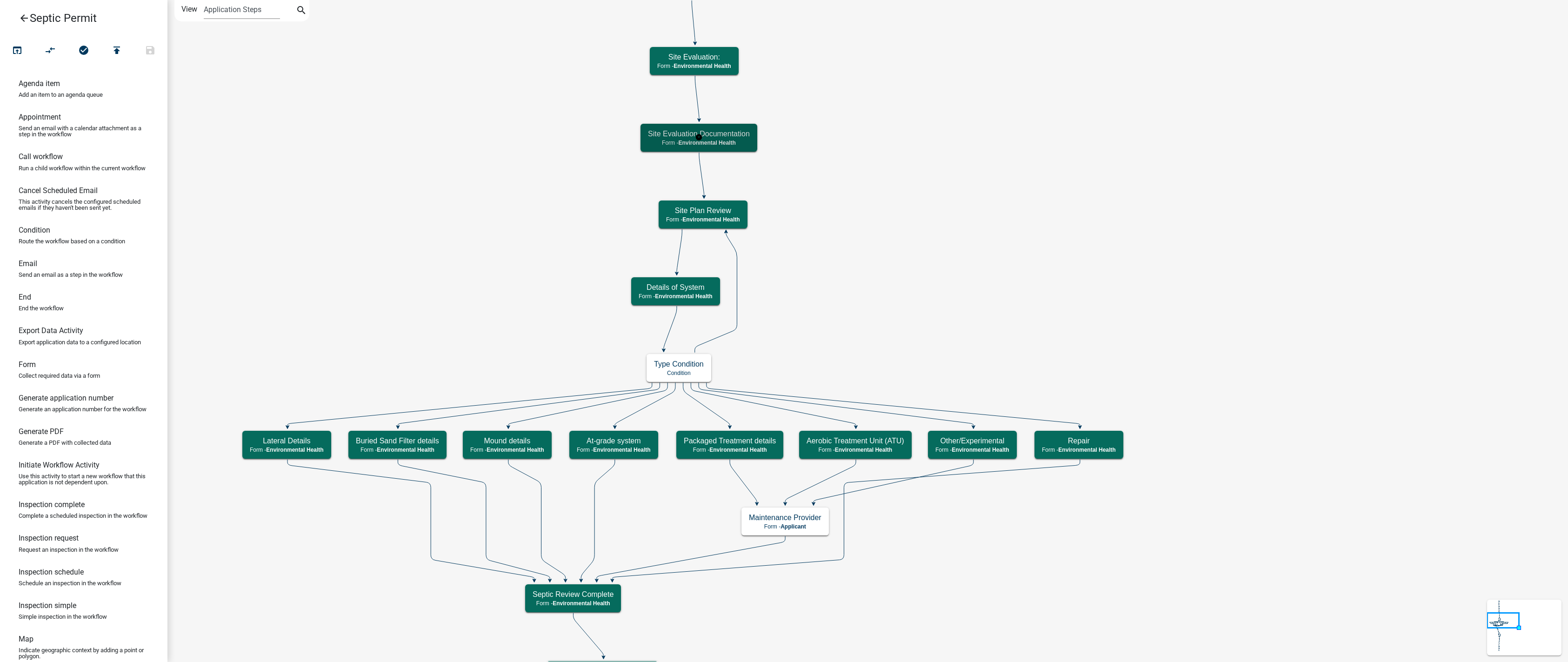
click at [674, 133] on h5 "Site Evaluation Documentation" at bounding box center [698, 133] width 102 height 9
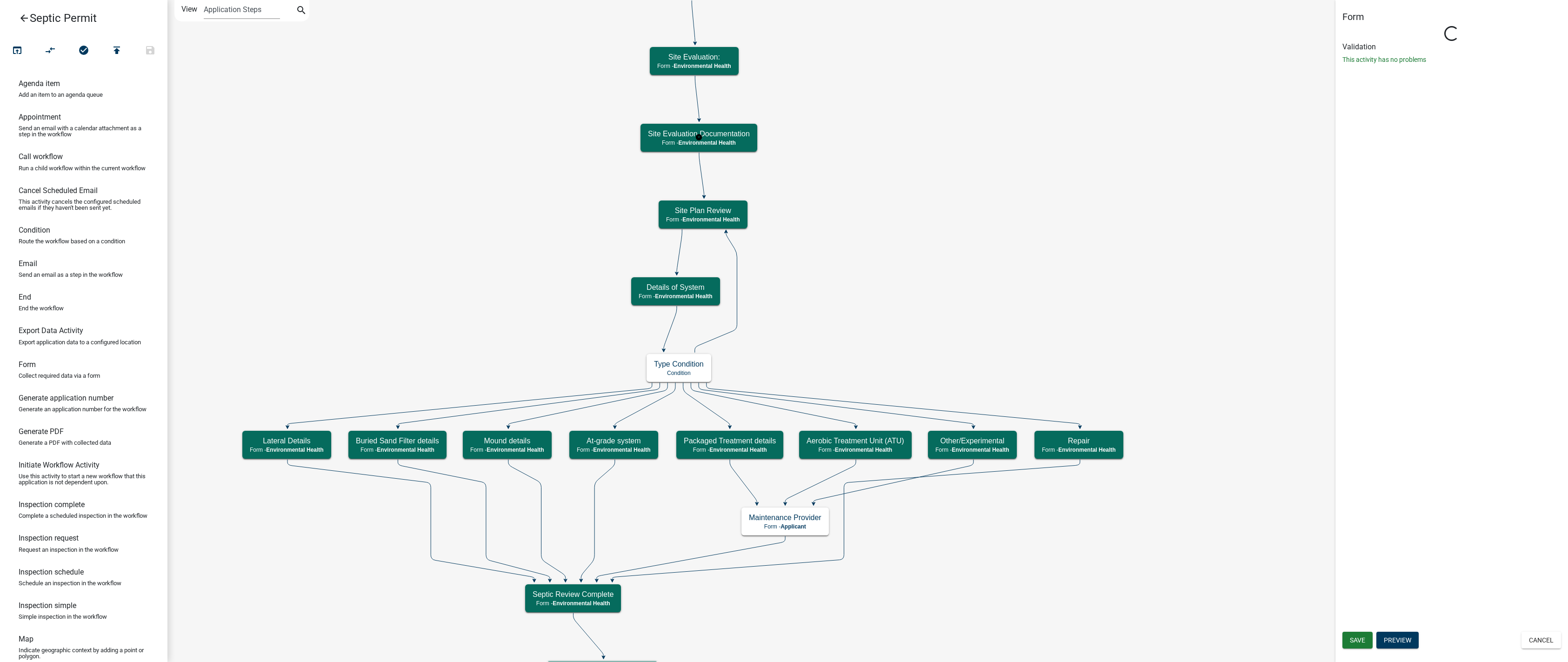
select select "7A8CA4BE-B085-46E1-96E3-B5A0F3483004"
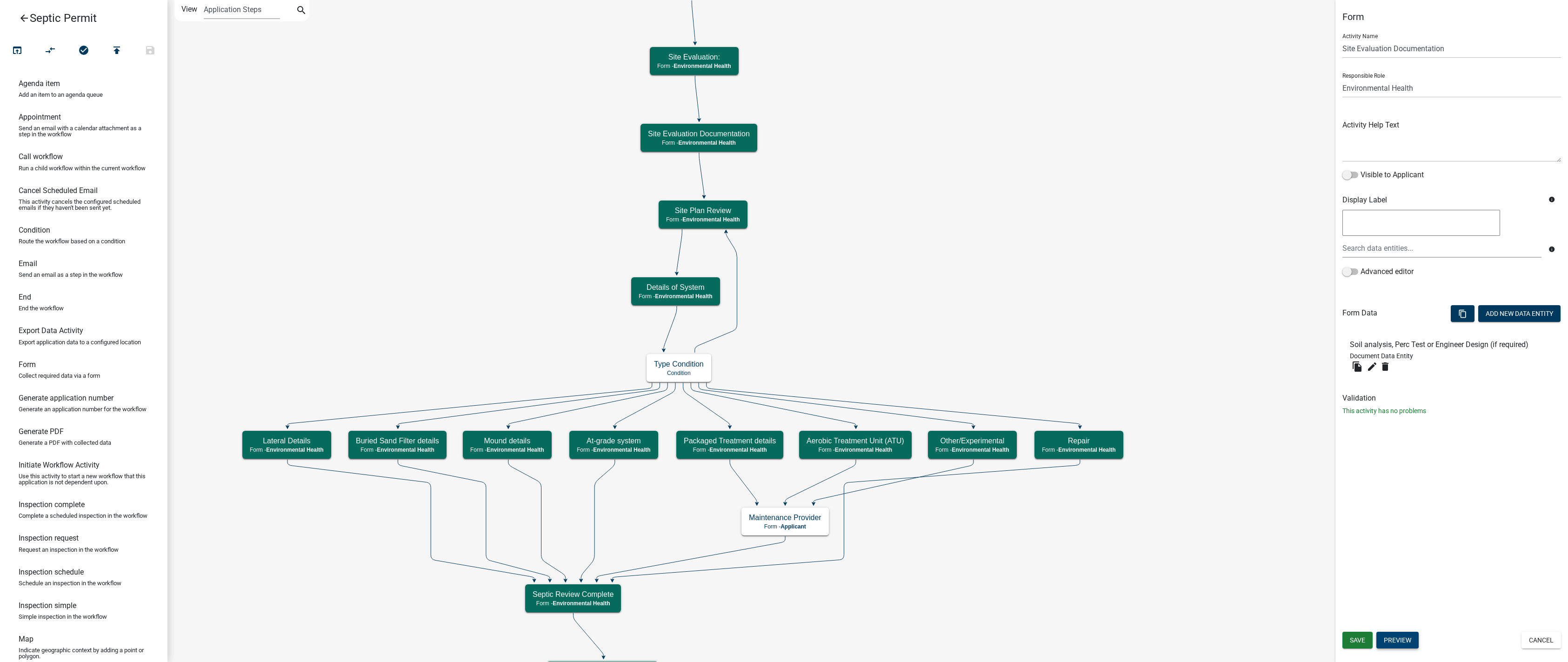
click at [799, 644] on button "Preview" at bounding box center [1398, 641] width 43 height 17
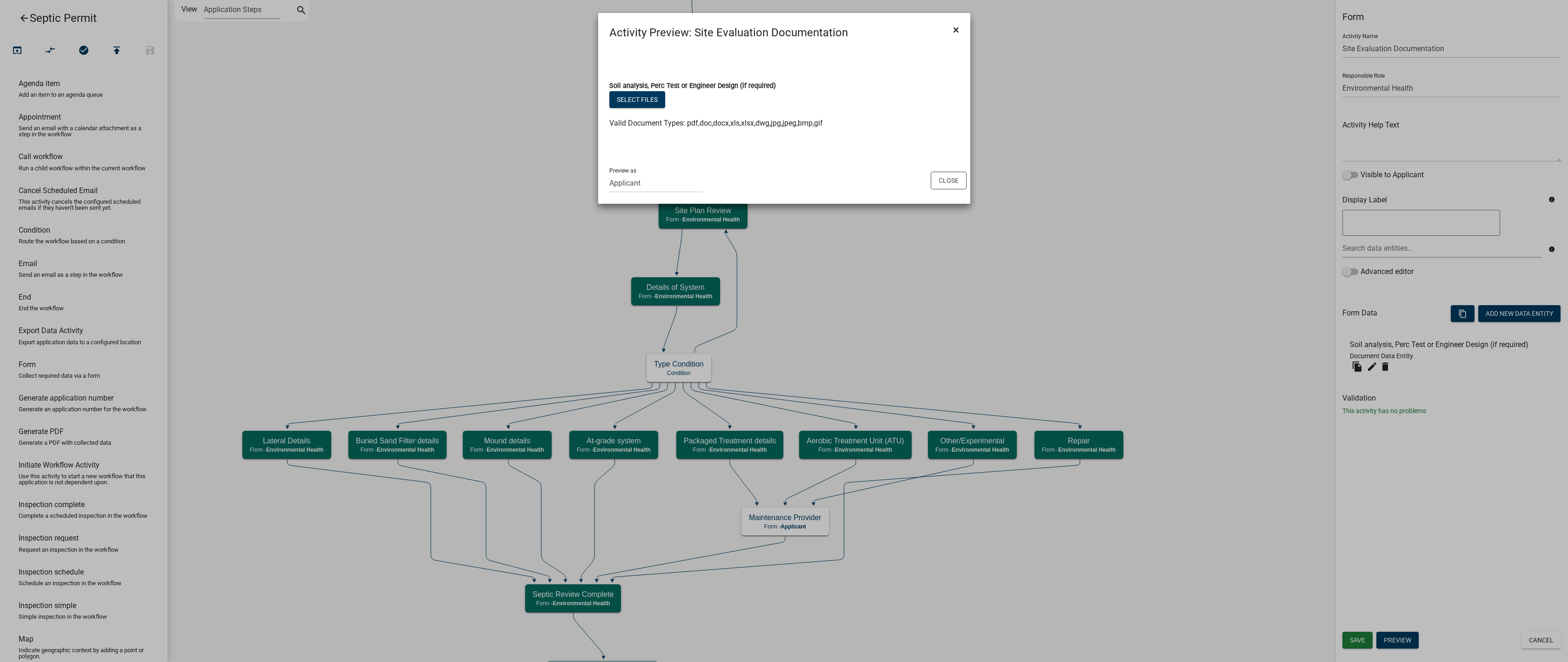
click at [799, 27] on button "×" at bounding box center [956, 30] width 21 height 26
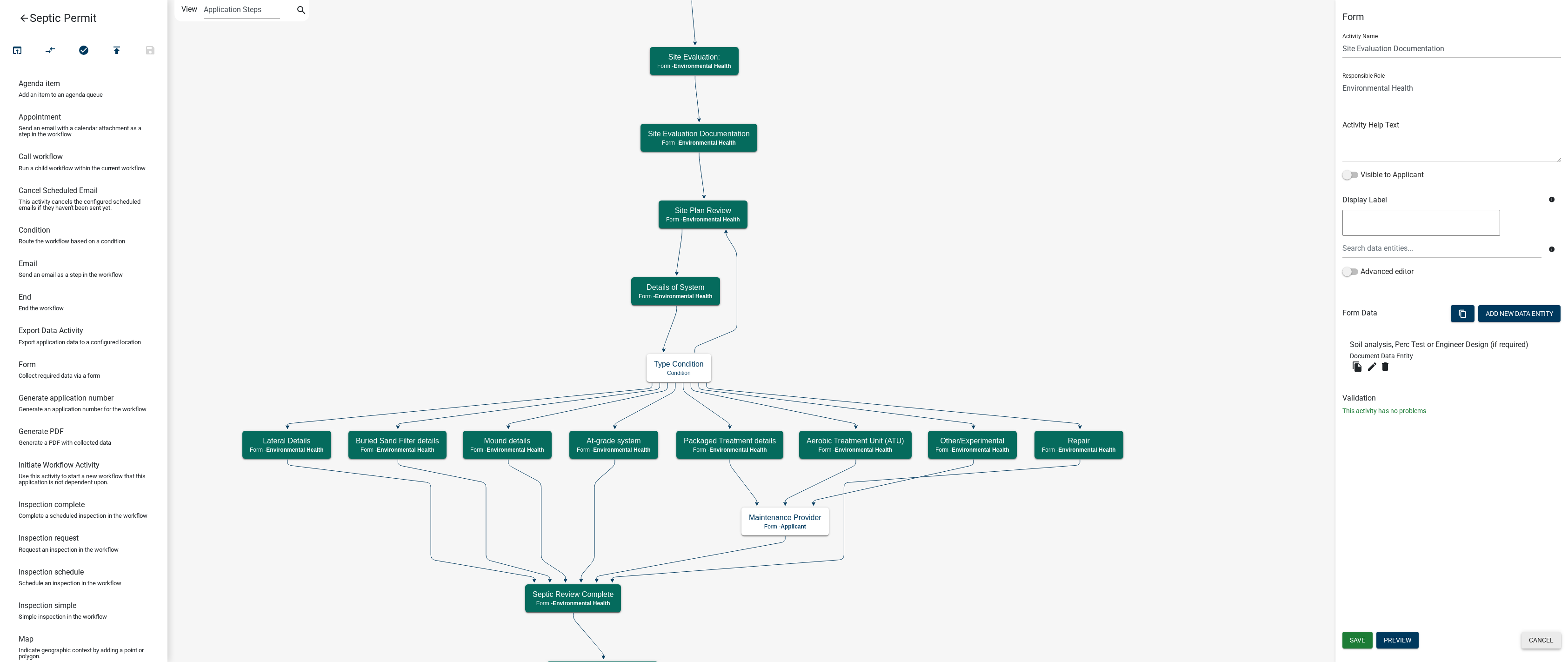
click at [799, 646] on button "Cancel" at bounding box center [1541, 641] width 40 height 17
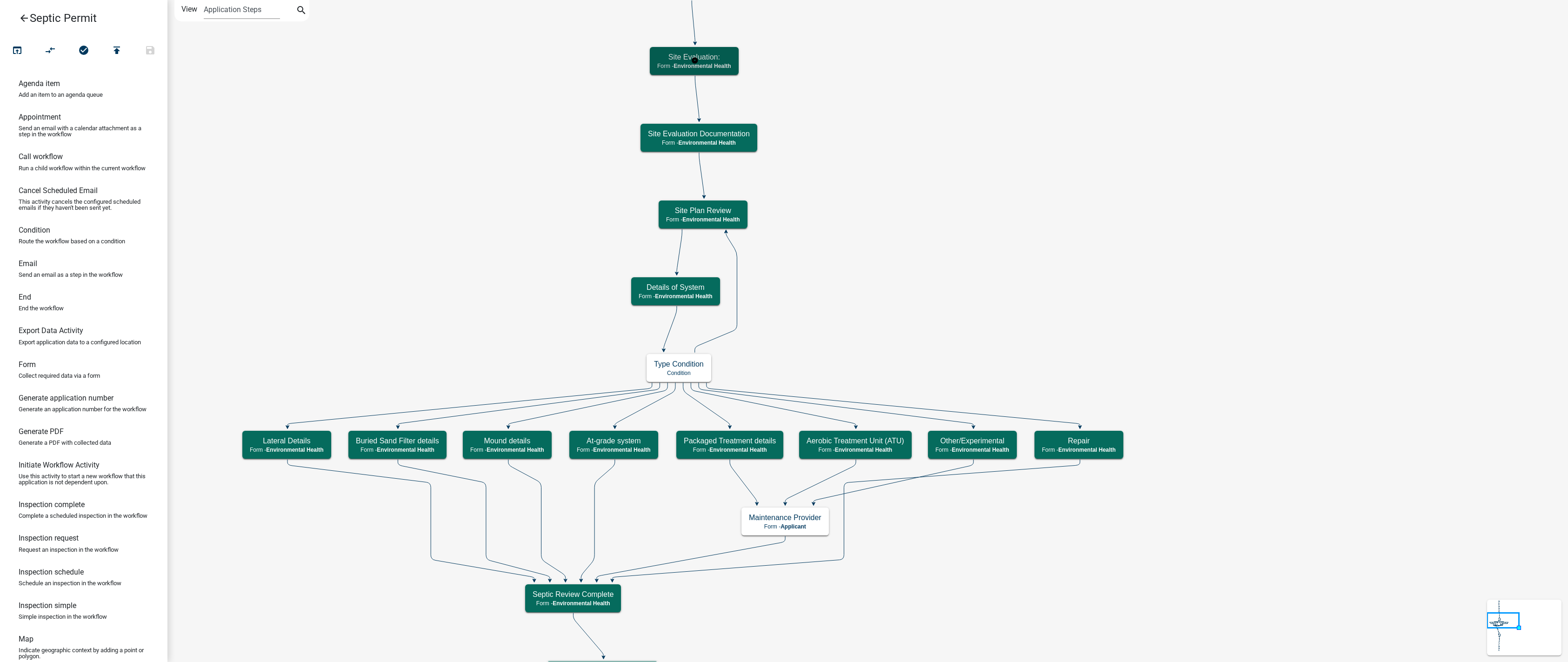
click at [665, 57] on h5 "Site Evaluation:" at bounding box center [695, 57] width 74 height 9
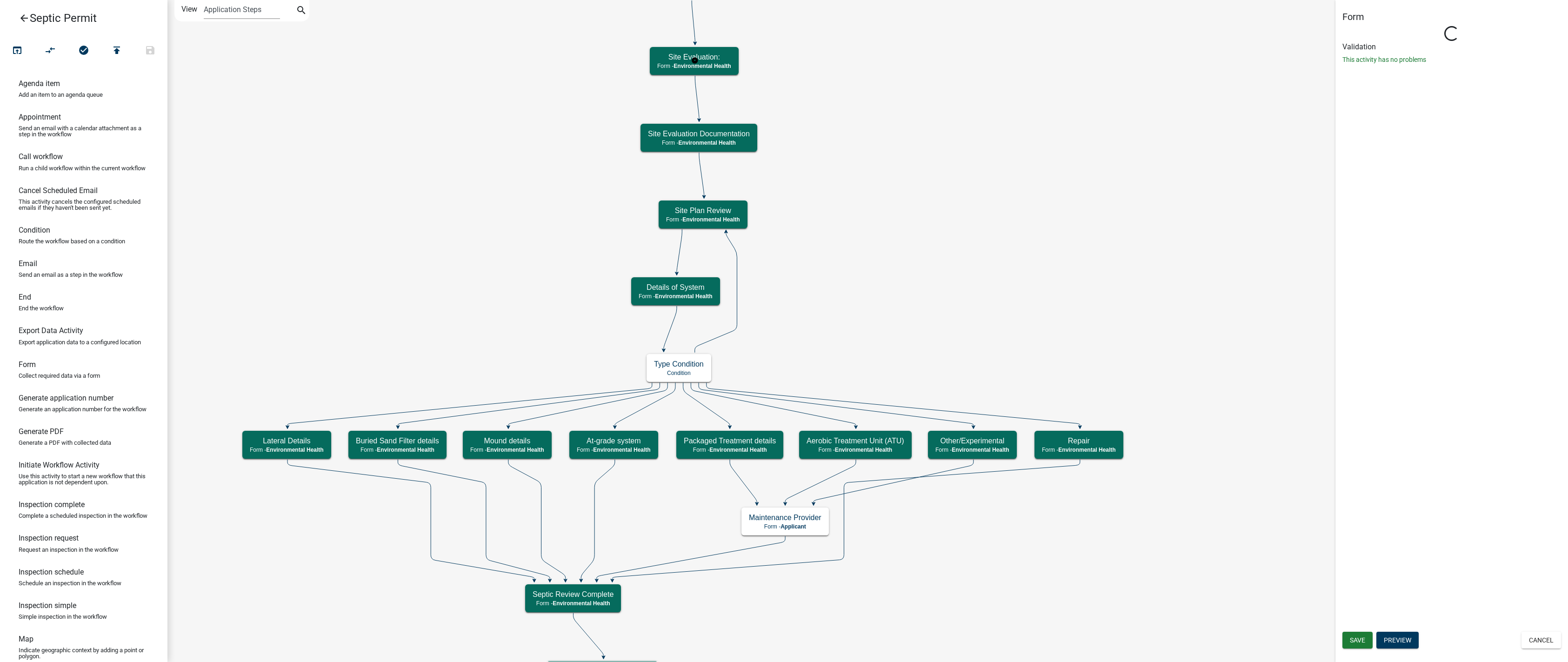
select select "7A8CA4BE-B085-46E1-96E3-B5A0F3483004"
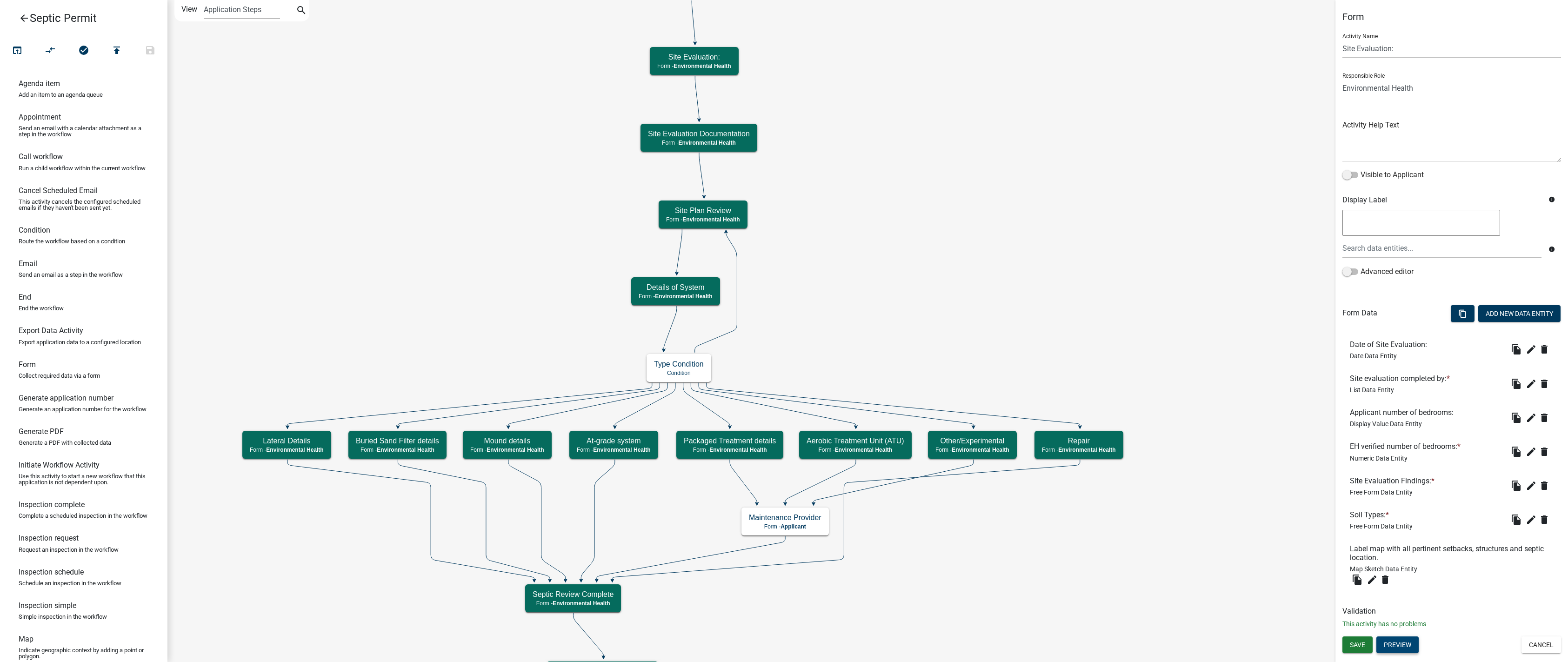
click at [799, 644] on button "Preview" at bounding box center [1398, 645] width 43 height 17
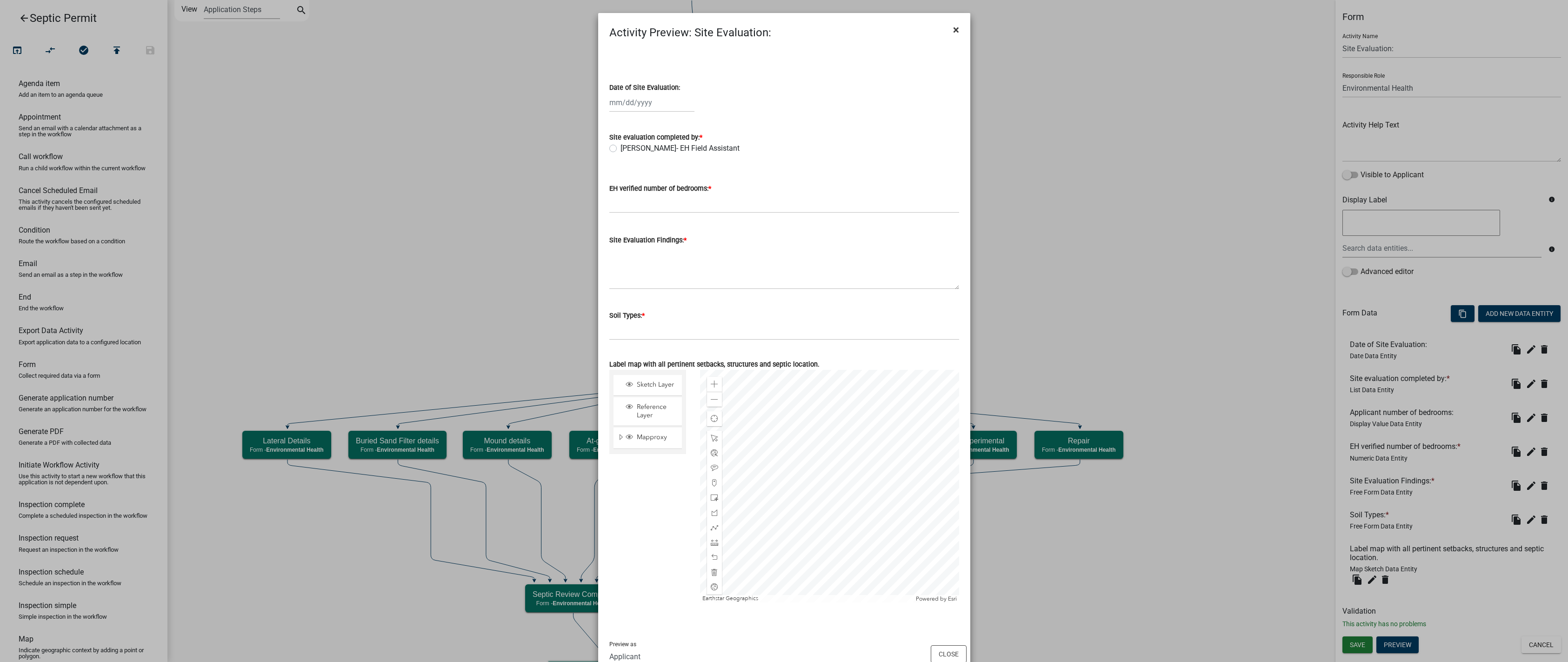
click at [799, 27] on button "×" at bounding box center [956, 30] width 21 height 26
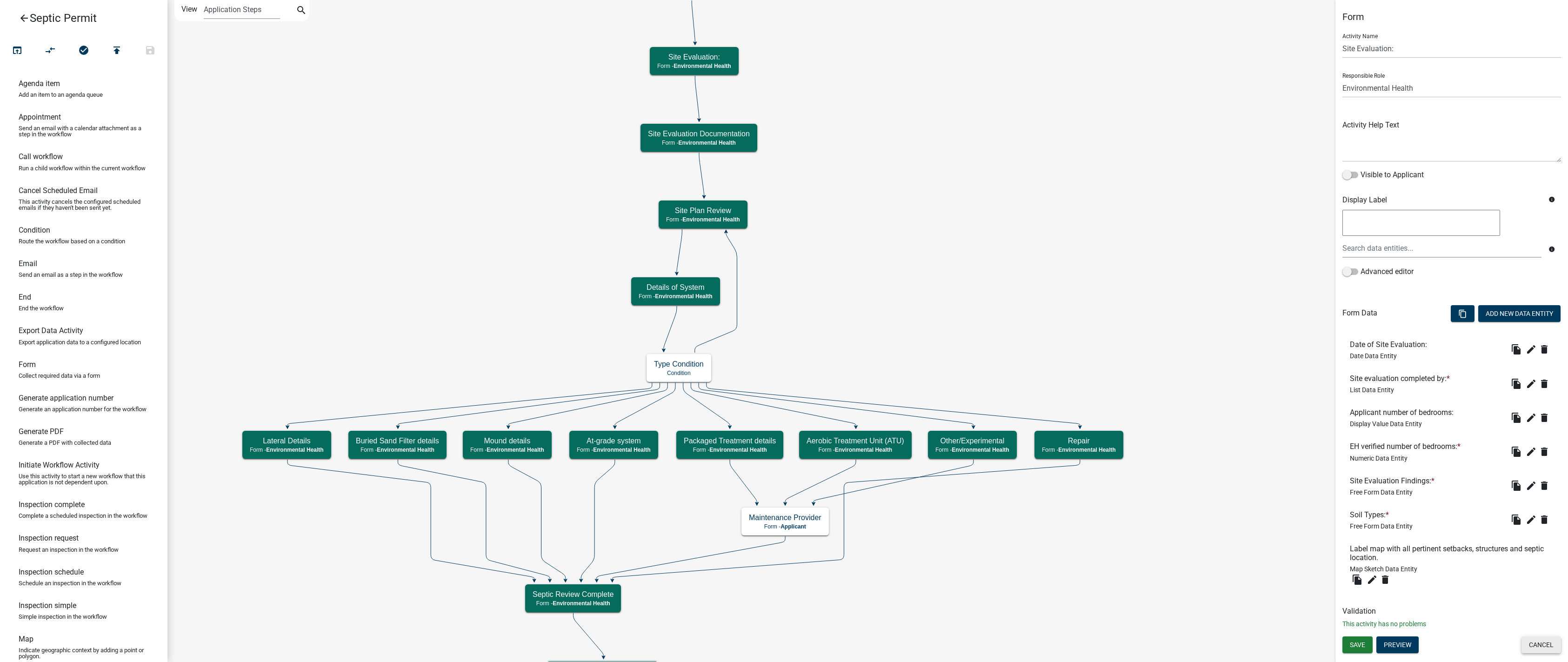
click at [799, 641] on button "Cancel" at bounding box center [1541, 645] width 40 height 17
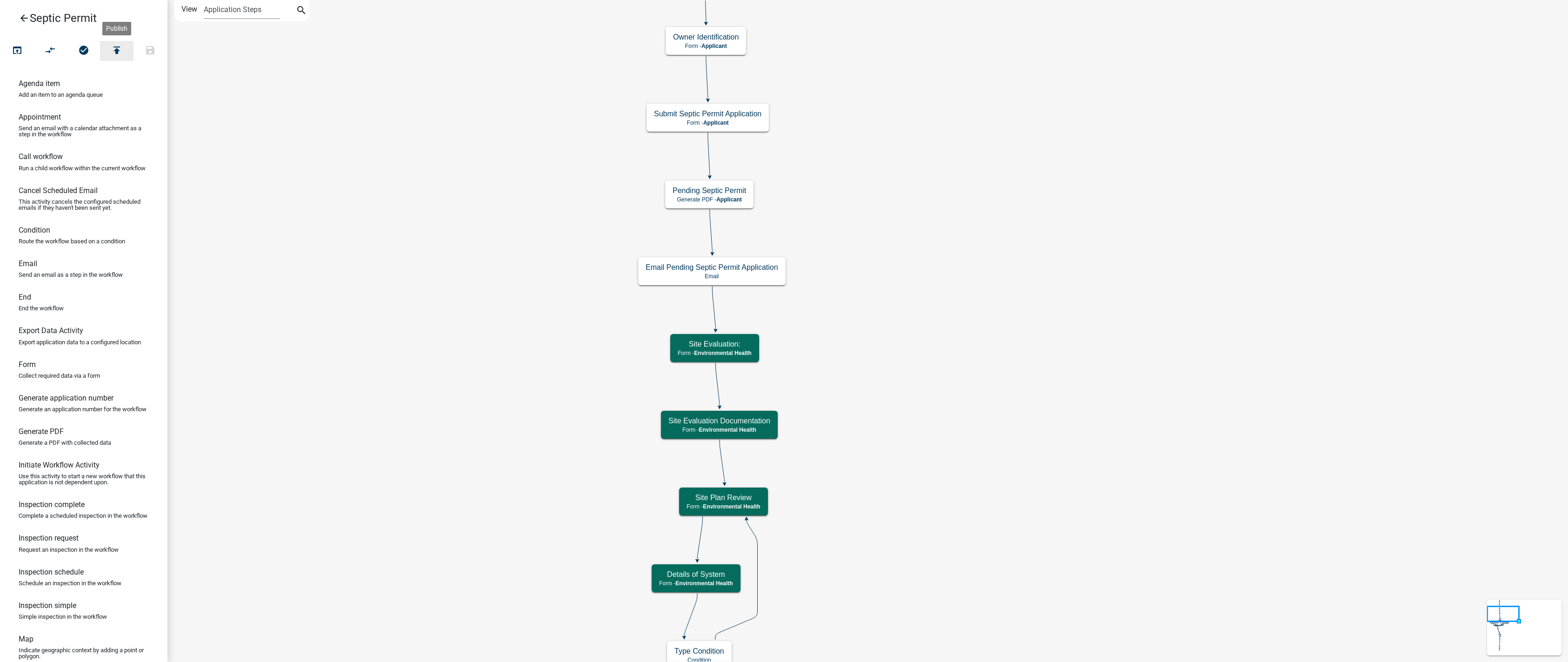
click at [114, 50] on icon "publish" at bounding box center [117, 51] width 11 height 13
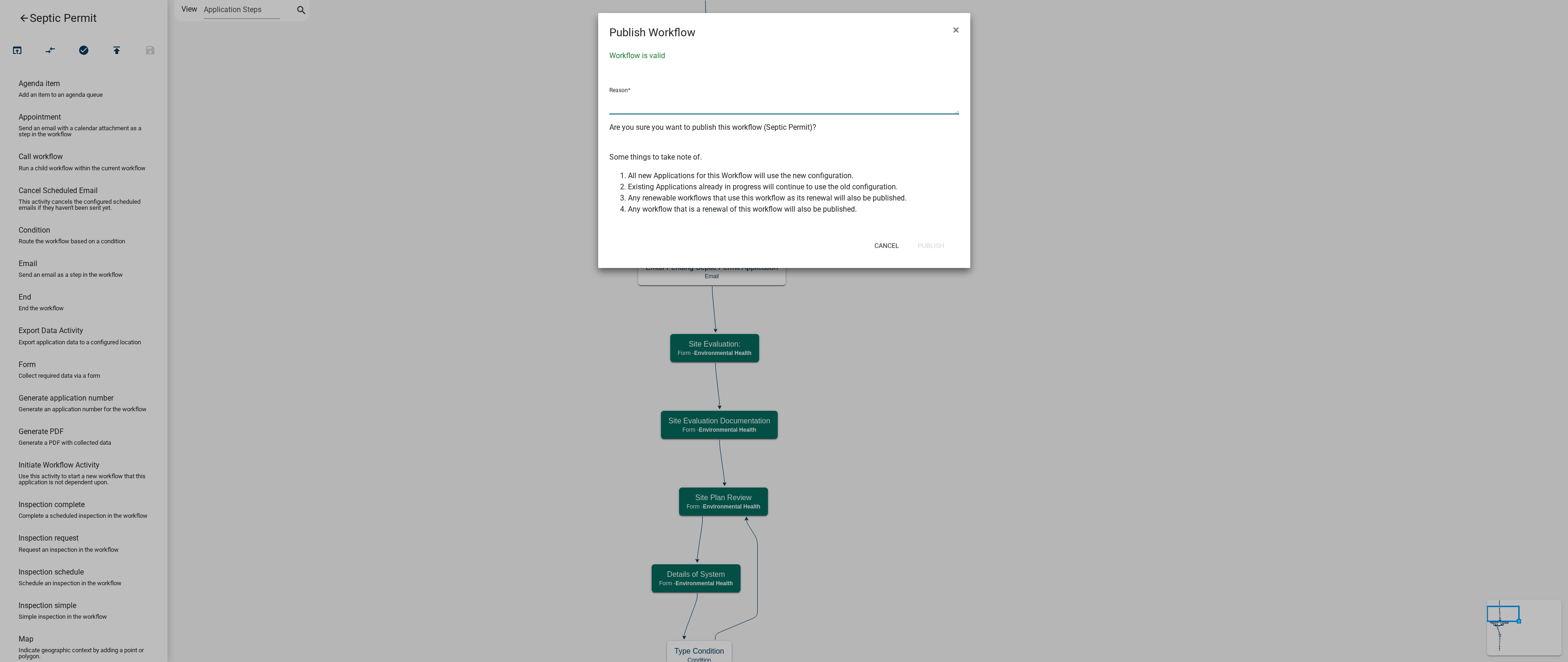
click at [628, 104] on textarea at bounding box center [784, 104] width 350 height 21
type textarea "name updates"
click at [799, 244] on button "Publish" at bounding box center [931, 246] width 41 height 17
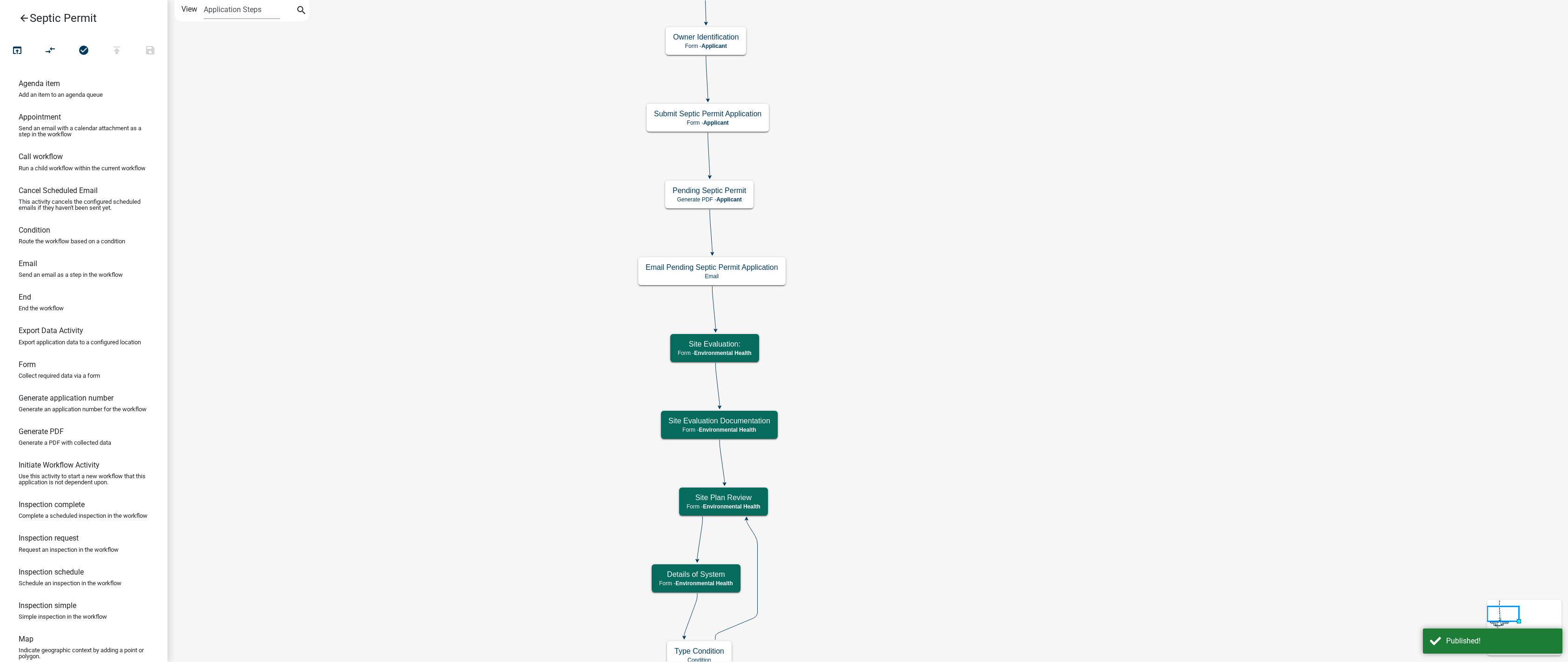
click at [25, 16] on icon "arrow_back" at bounding box center [24, 19] width 11 height 13
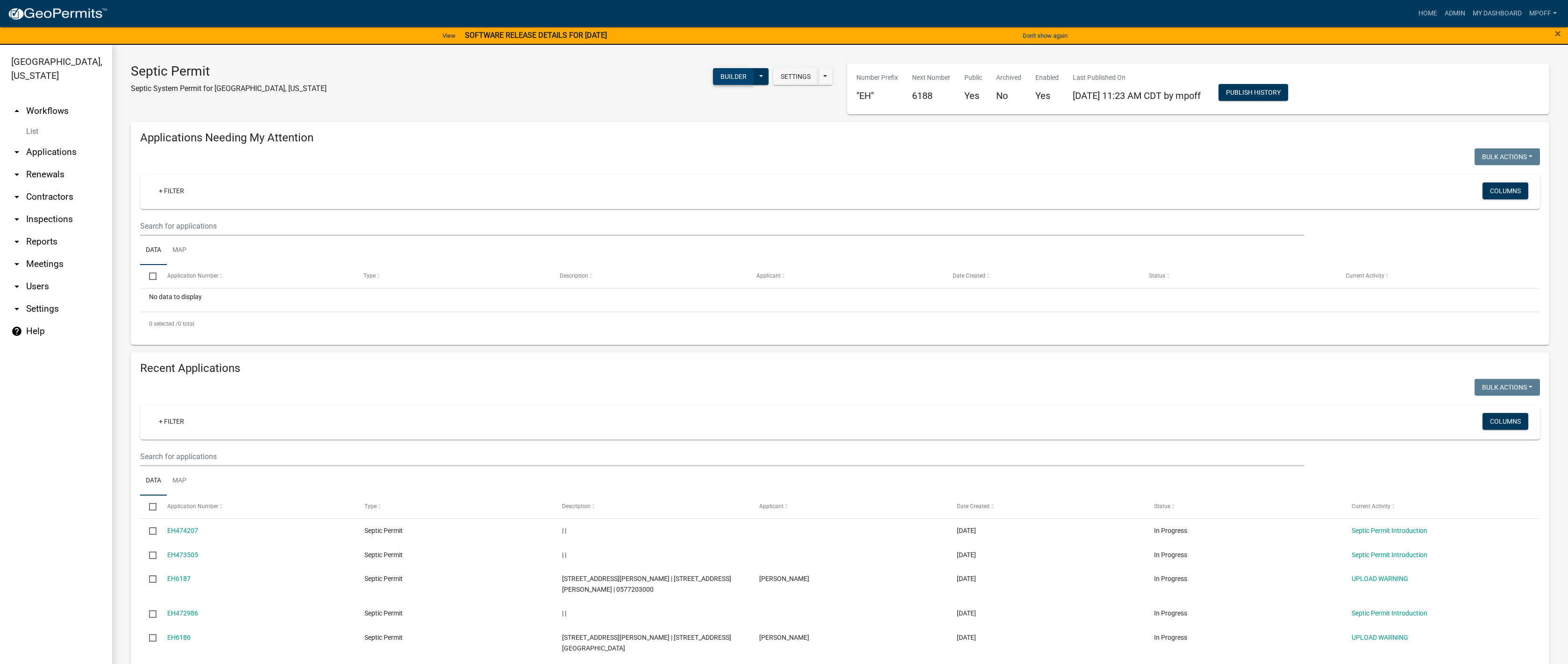
click at [727, 78] on button "Builder" at bounding box center [733, 77] width 41 height 17
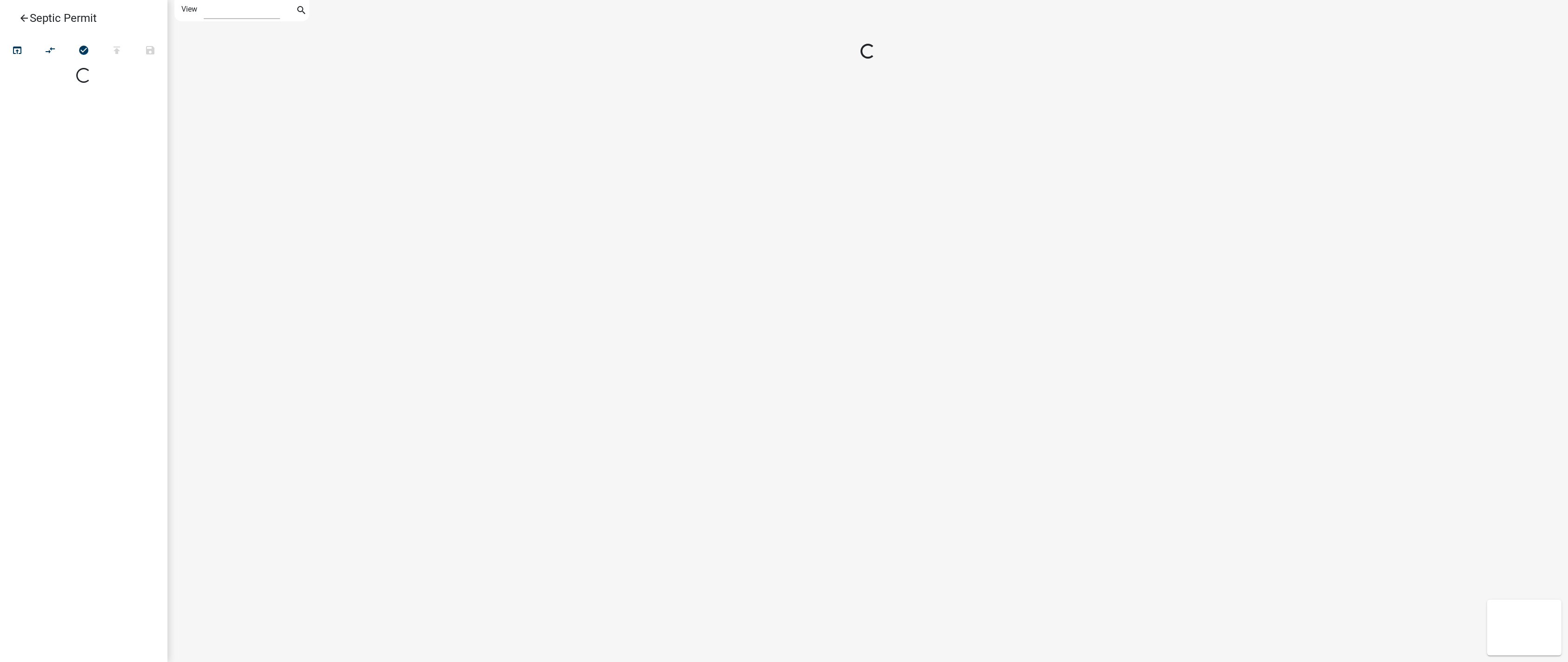
select select "1"
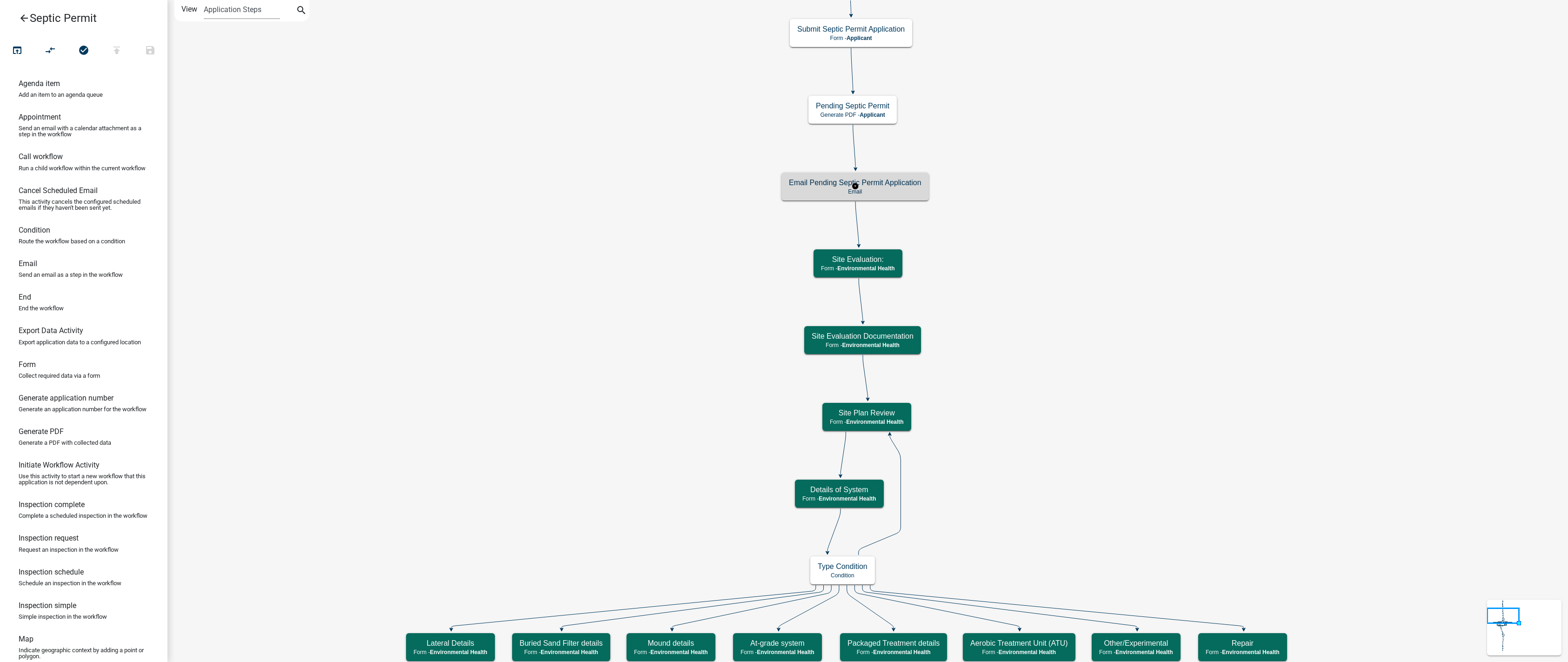
click at [799, 187] on h5 "Email Pending Septic Permit Application" at bounding box center [855, 183] width 133 height 9
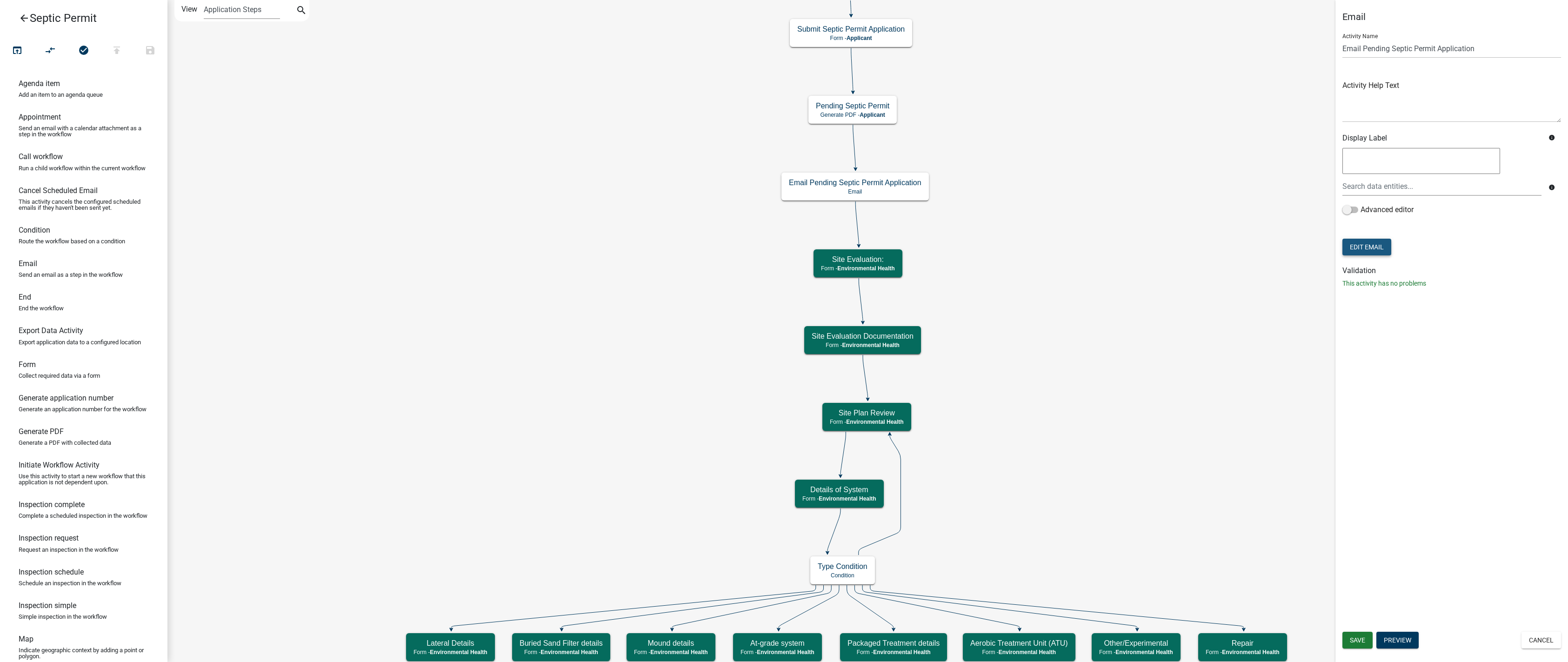
click at [799, 245] on button "Edit Email" at bounding box center [1367, 247] width 49 height 17
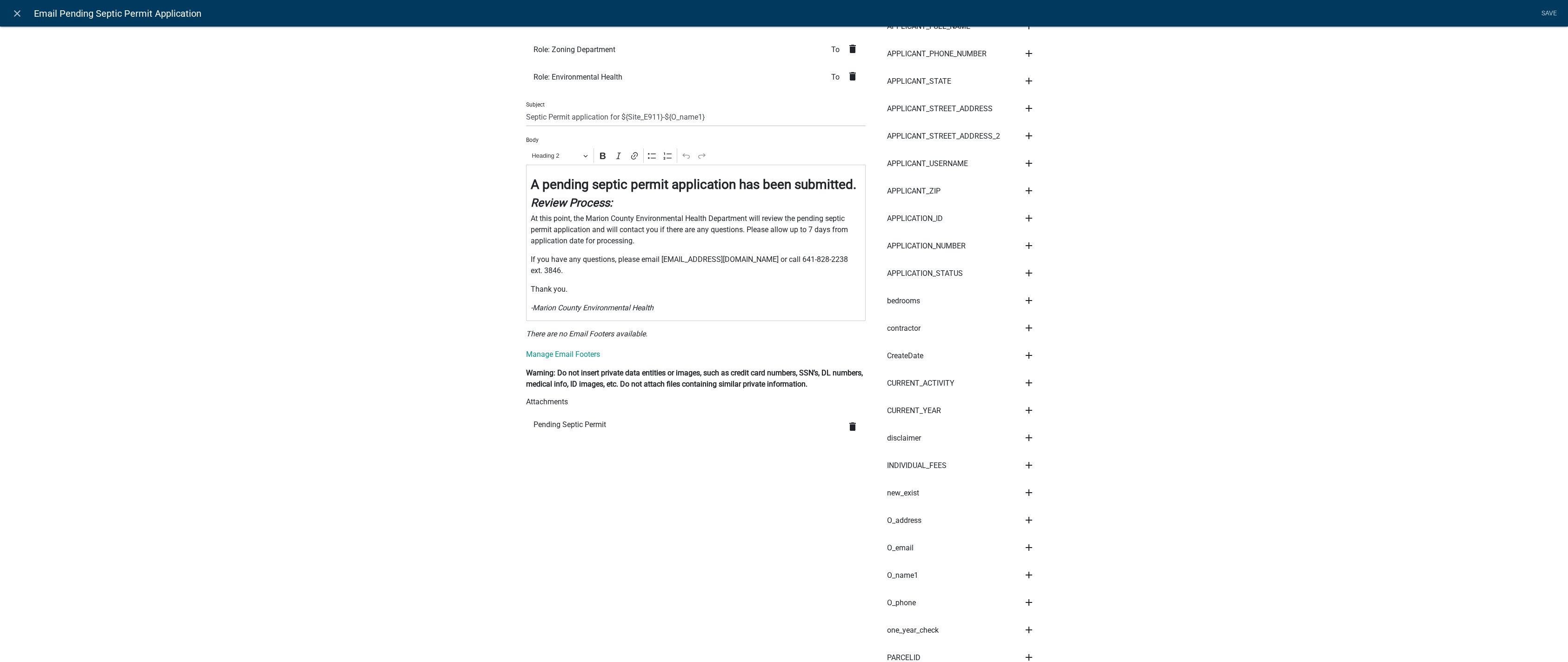
scroll to position [186, 0]
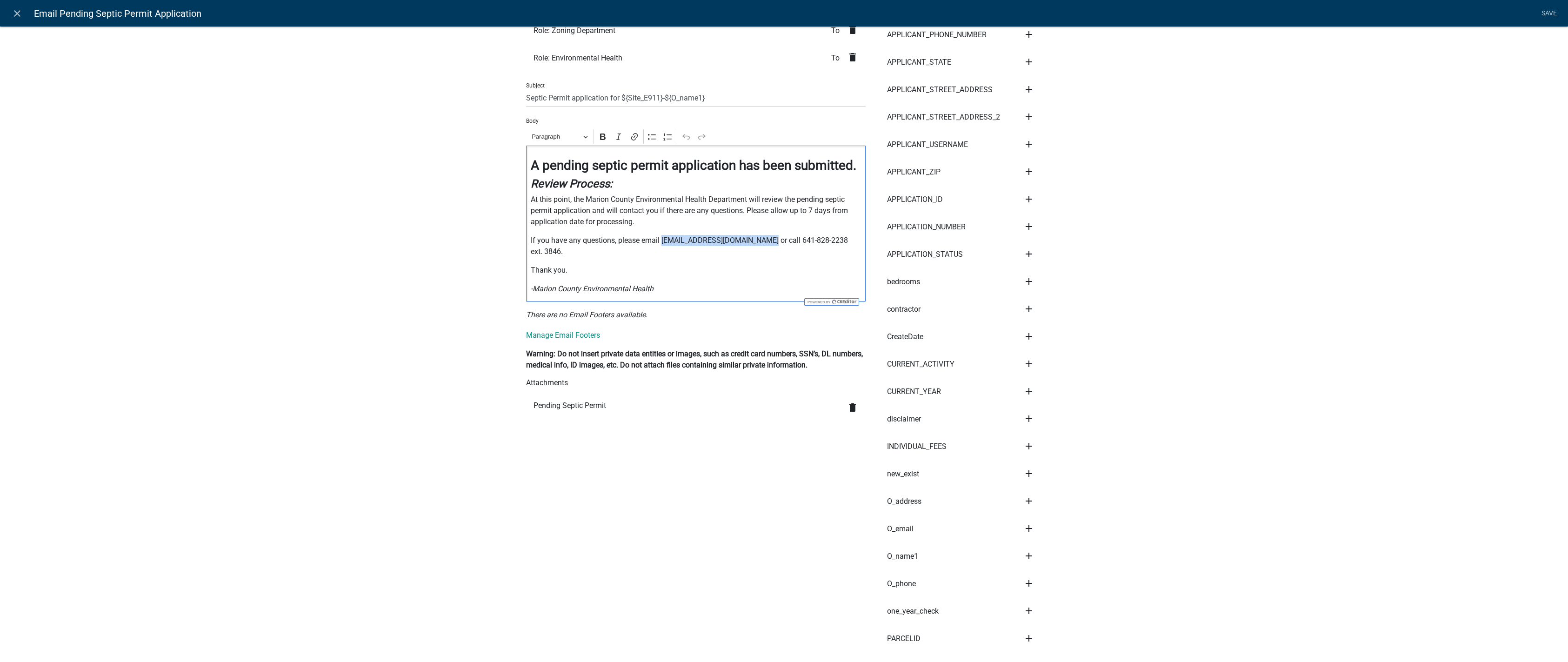
drag, startPoint x: 659, startPoint y: 242, endPoint x: 766, endPoint y: 244, distance: 107.0
click at [766, 244] on p "If you have any questions, please email [EMAIL_ADDRESS][DOMAIN_NAME] or call 64…" at bounding box center [696, 246] width 330 height 23
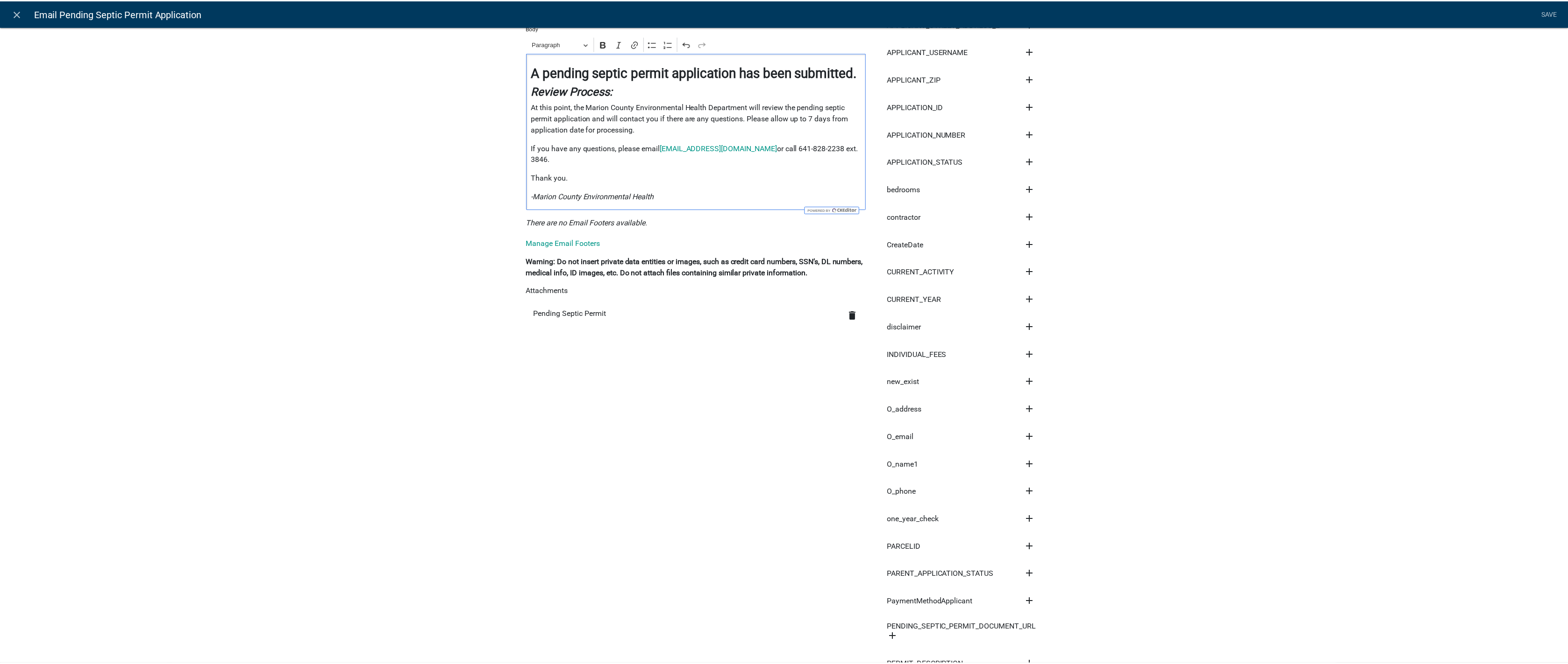
scroll to position [0, 0]
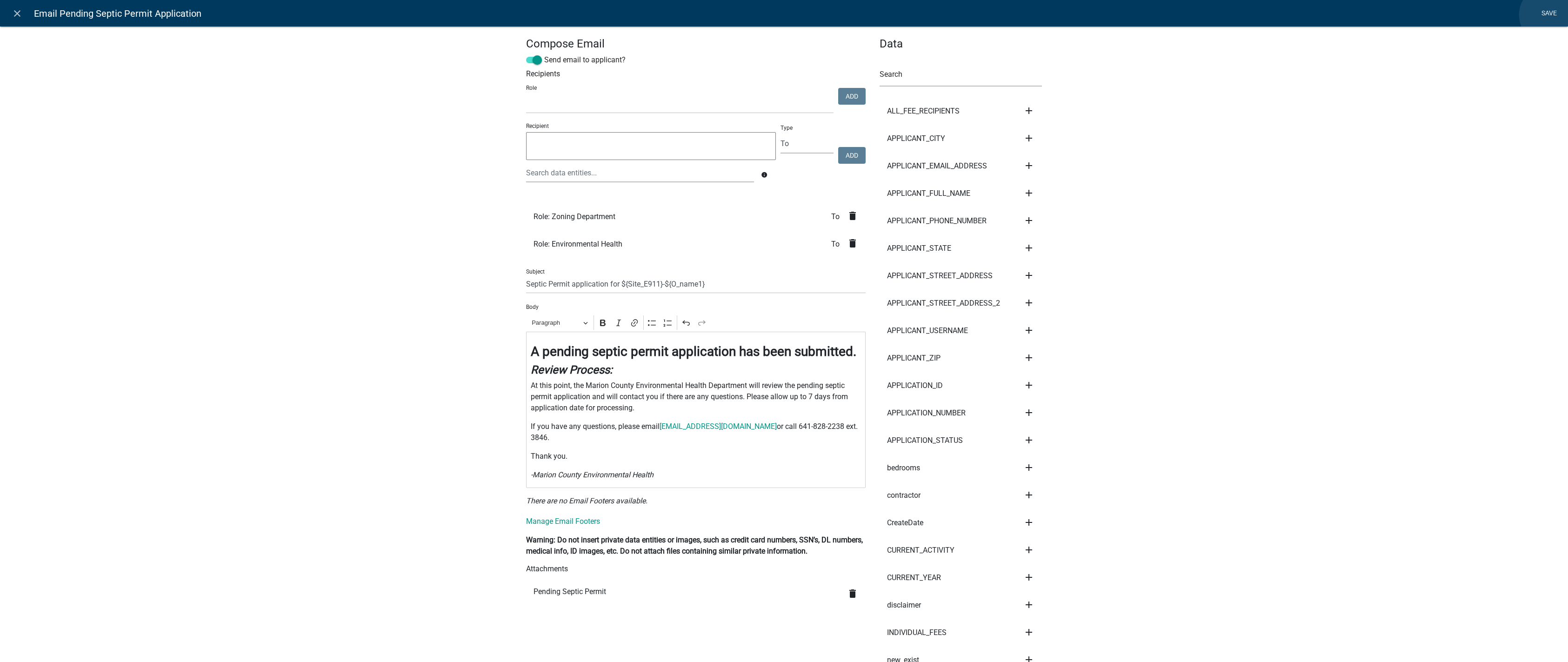
click at [799, 15] on link "Save" at bounding box center [1549, 13] width 23 height 18
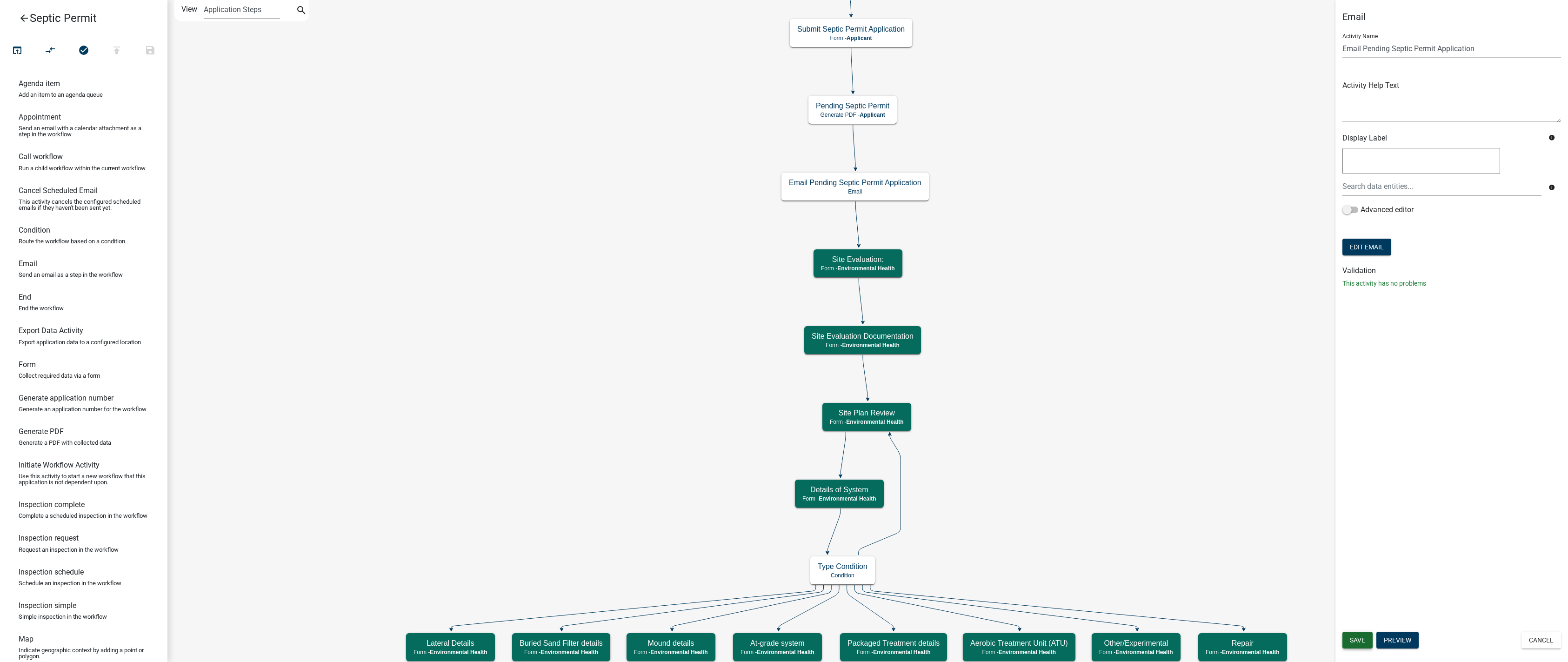
click at [799, 641] on span "Save" at bounding box center [1357, 640] width 15 height 7
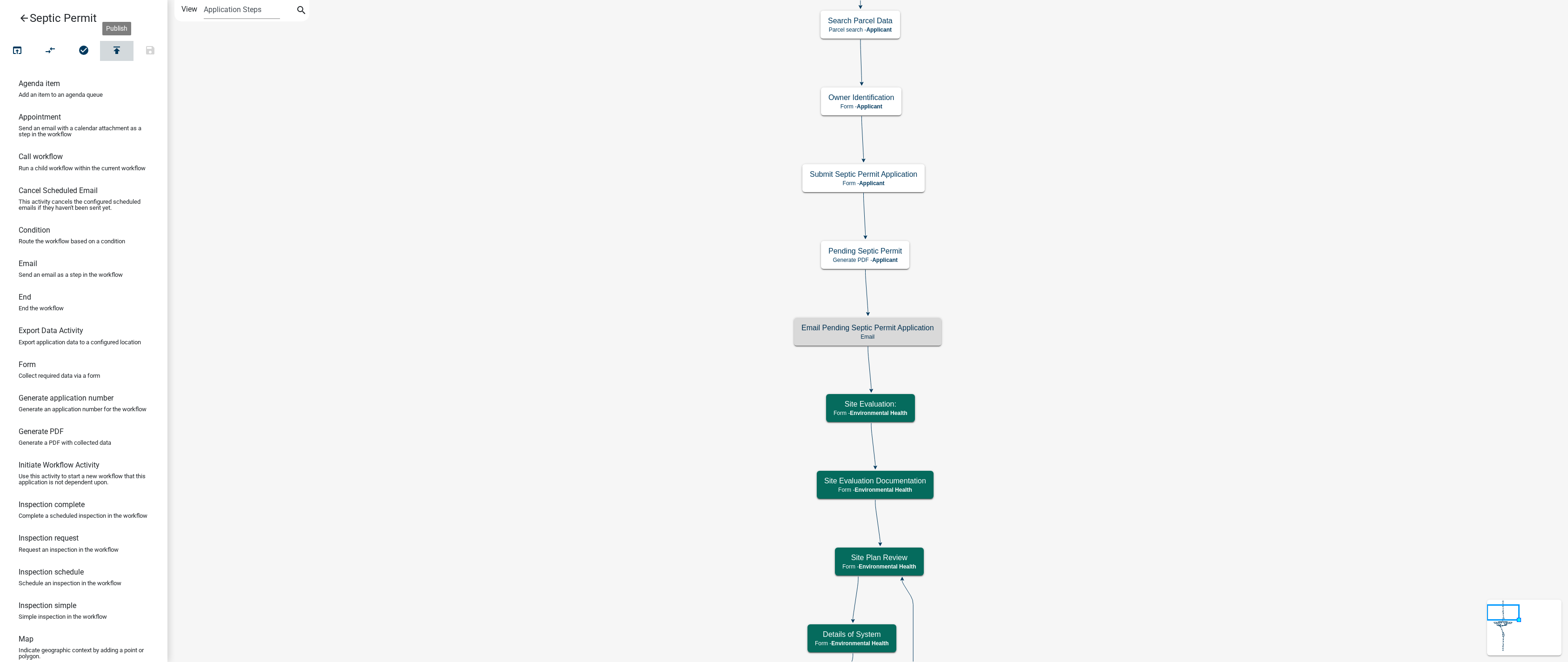
click at [116, 51] on icon "publish" at bounding box center [117, 51] width 11 height 13
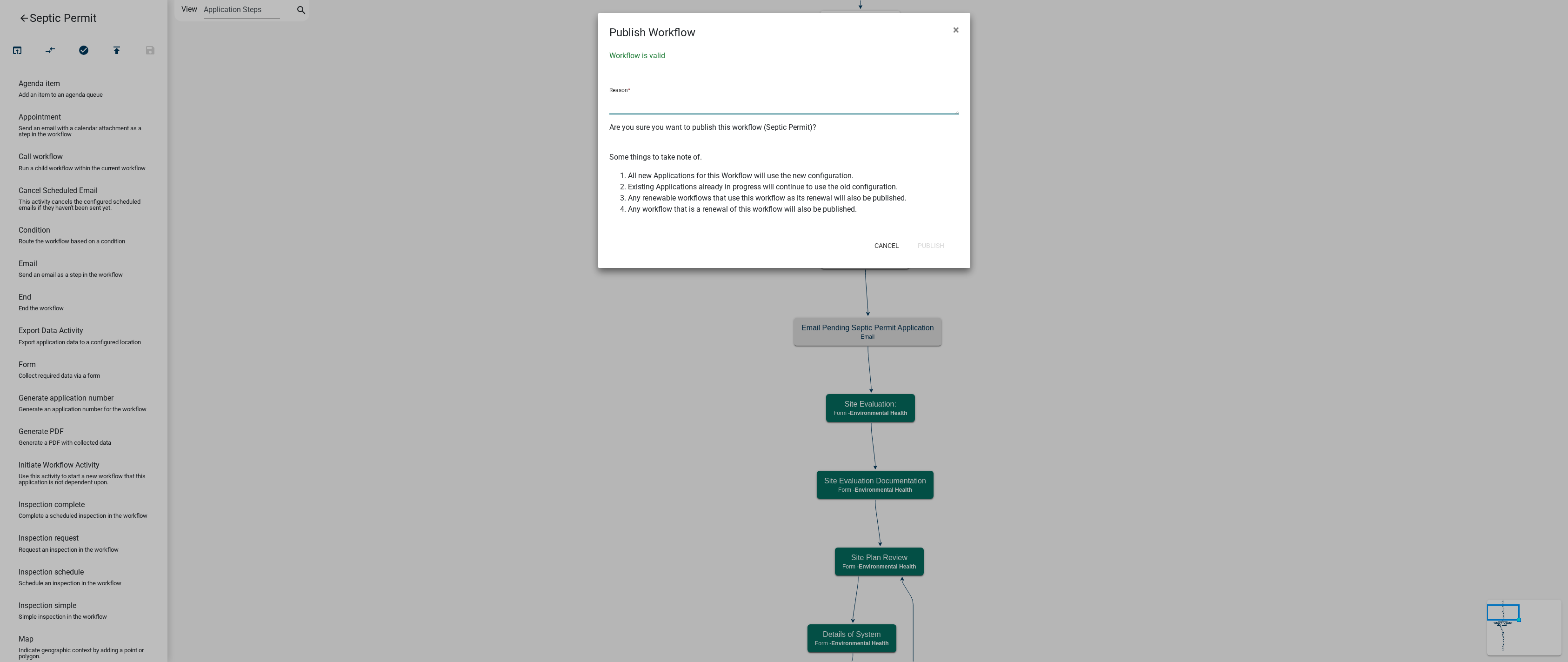
click at [634, 110] on textarea at bounding box center [784, 104] width 350 height 21
type textarea "name update"
click at [799, 241] on button "Publish" at bounding box center [931, 246] width 41 height 17
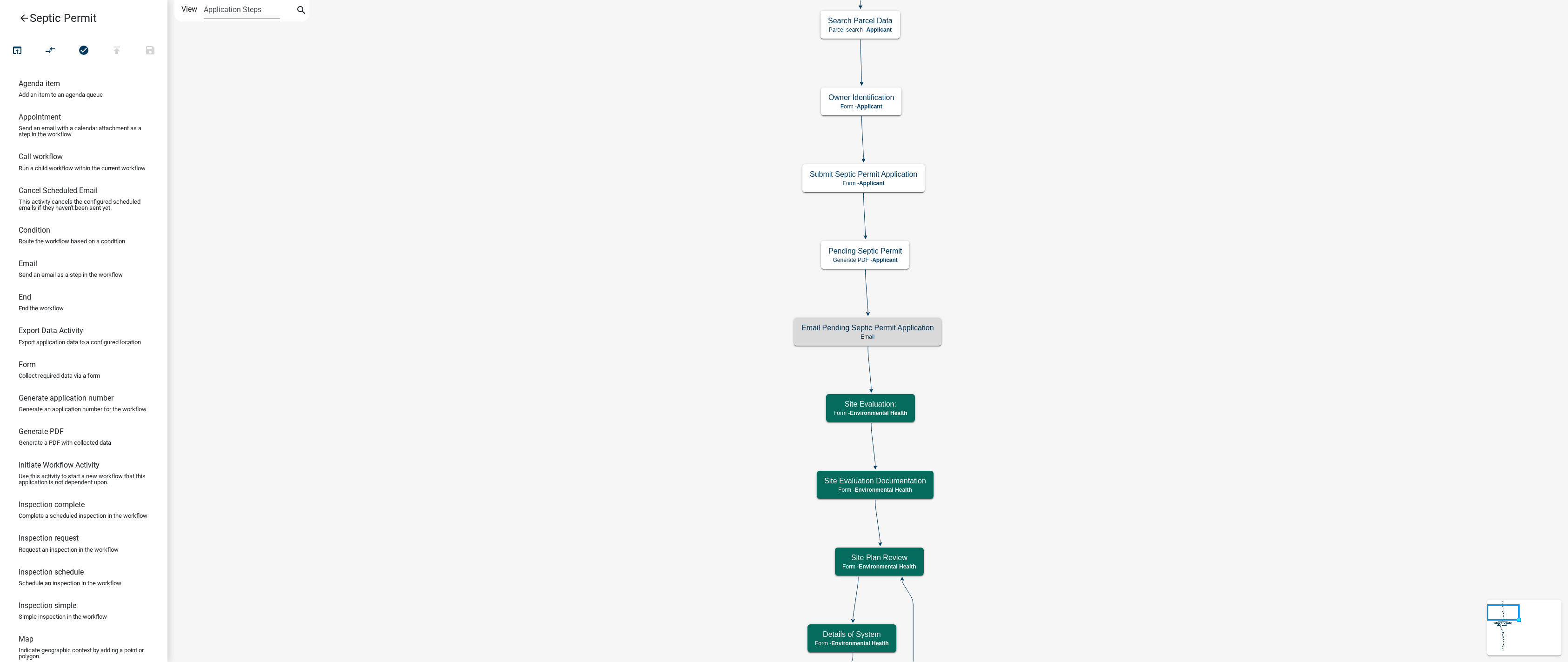
click at [29, 17] on icon "arrow_back" at bounding box center [24, 19] width 11 height 13
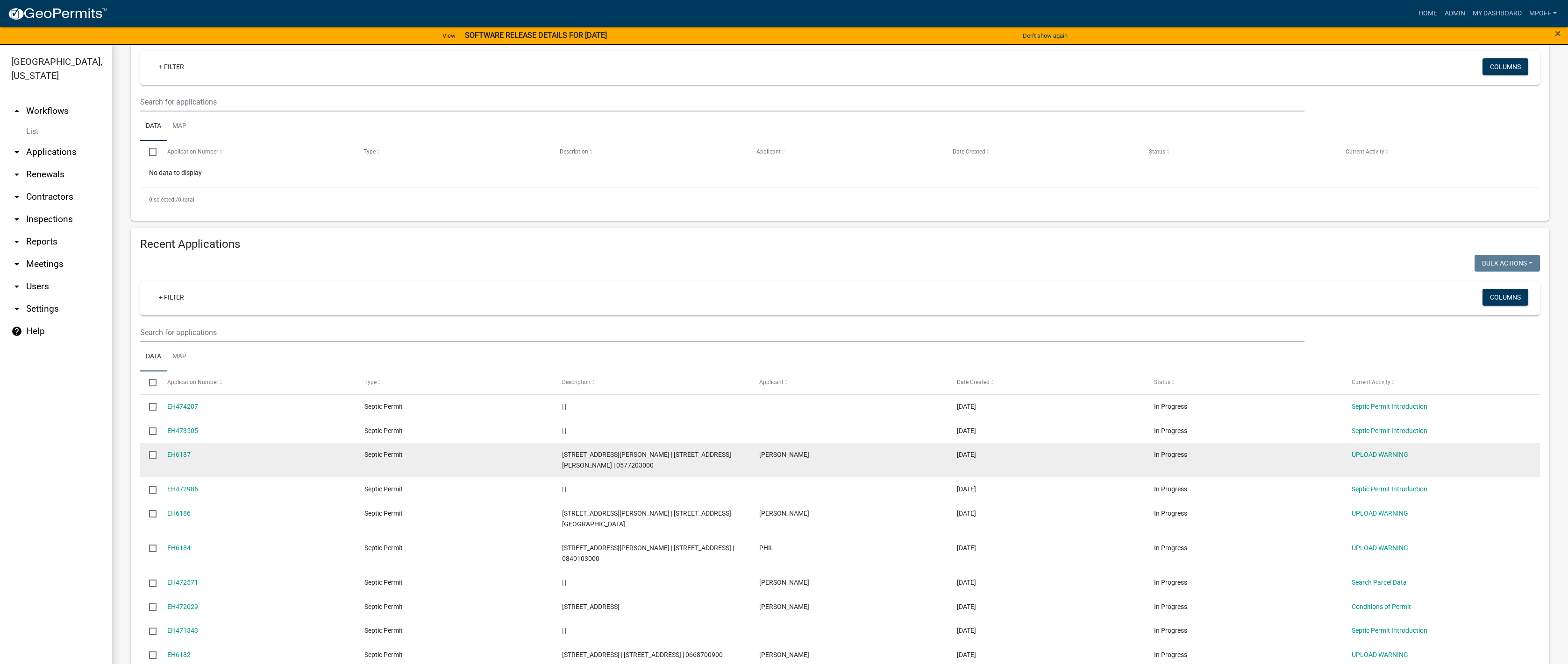
scroll to position [221, 0]
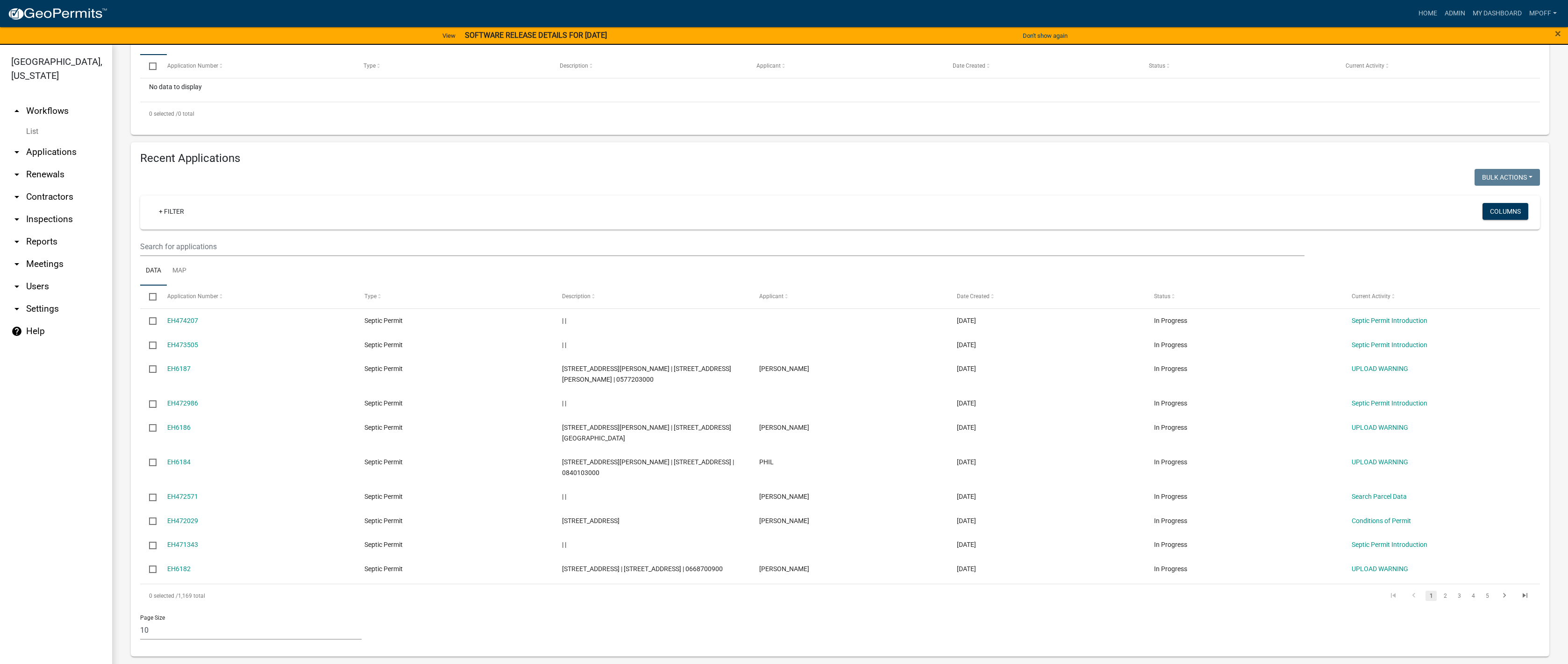
click at [30, 122] on link "List" at bounding box center [56, 131] width 112 height 19
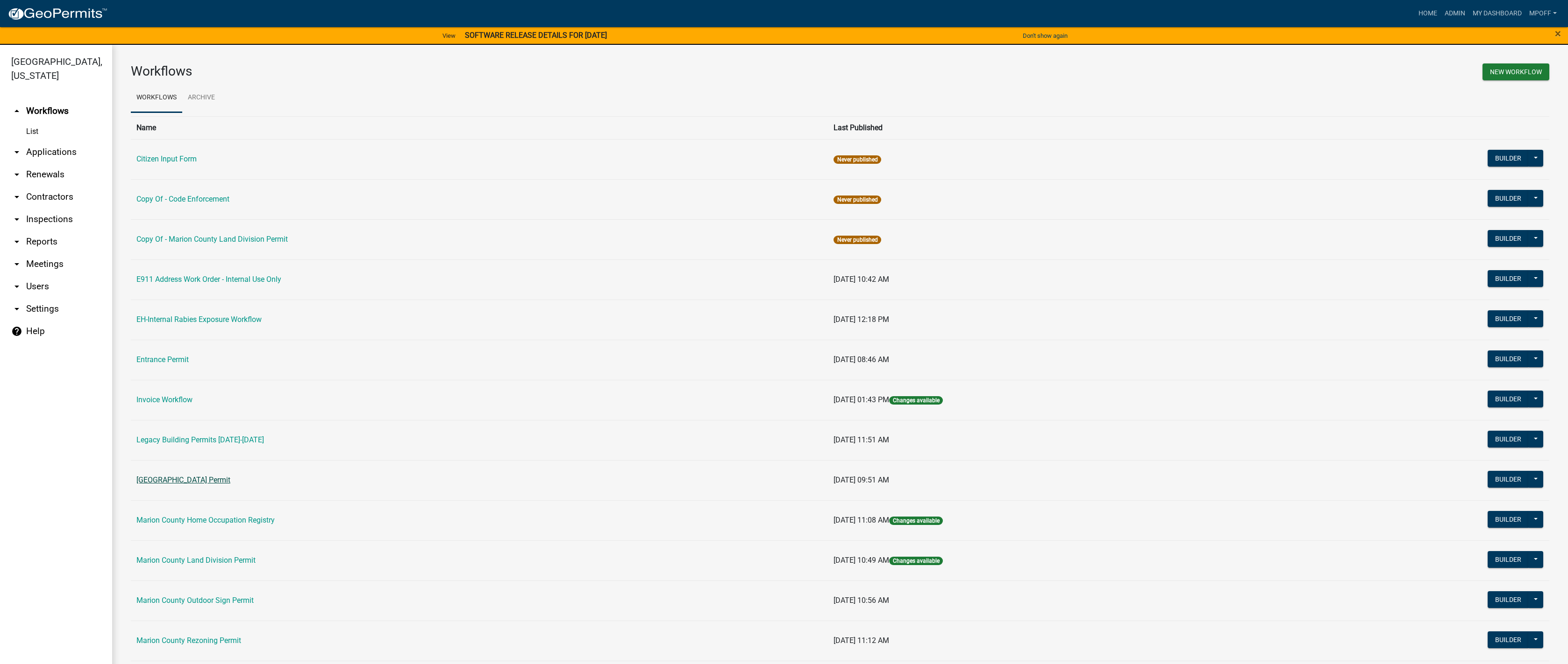
click at [202, 478] on link "[GEOGRAPHIC_DATA] Permit" at bounding box center [183, 480] width 94 height 9
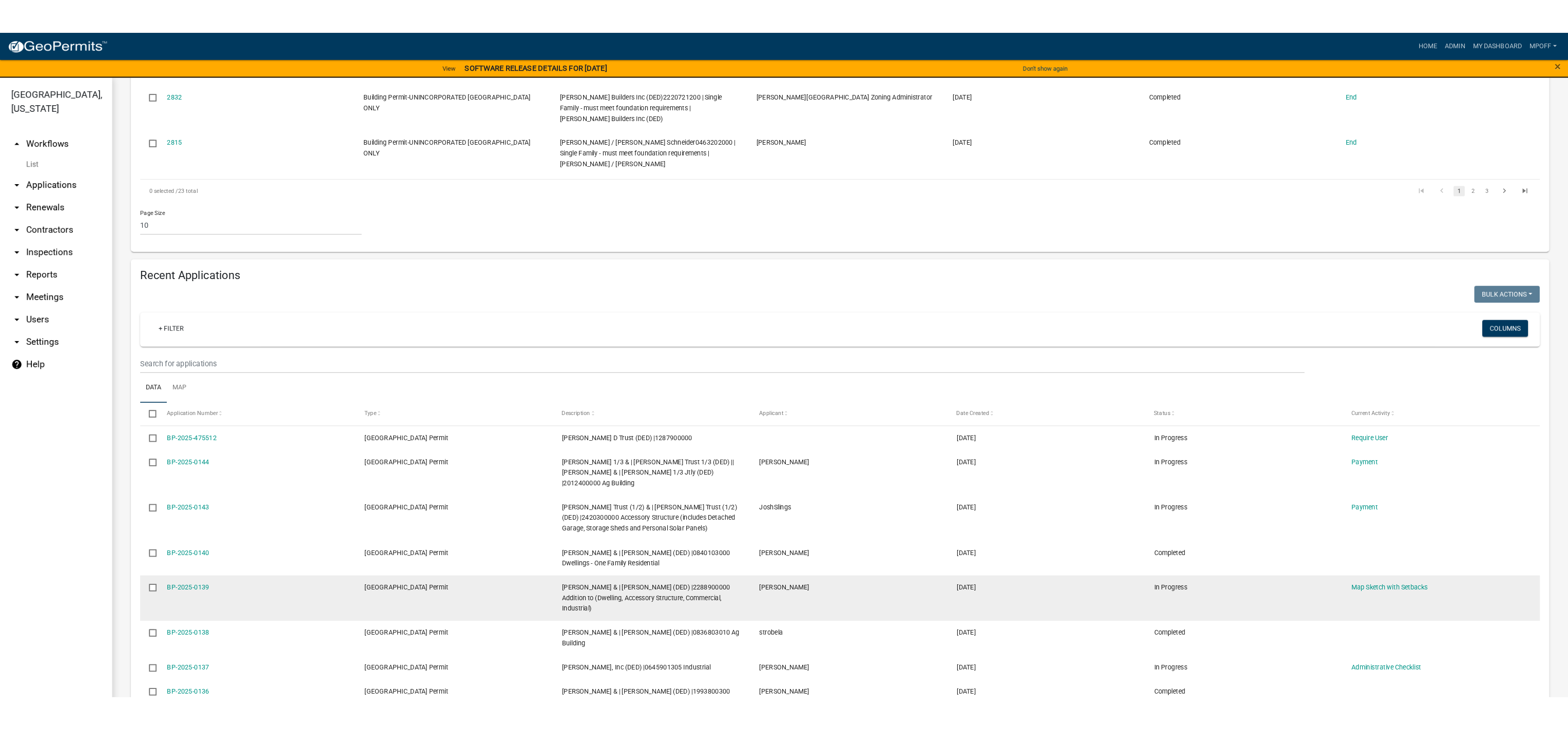
scroll to position [820, 0]
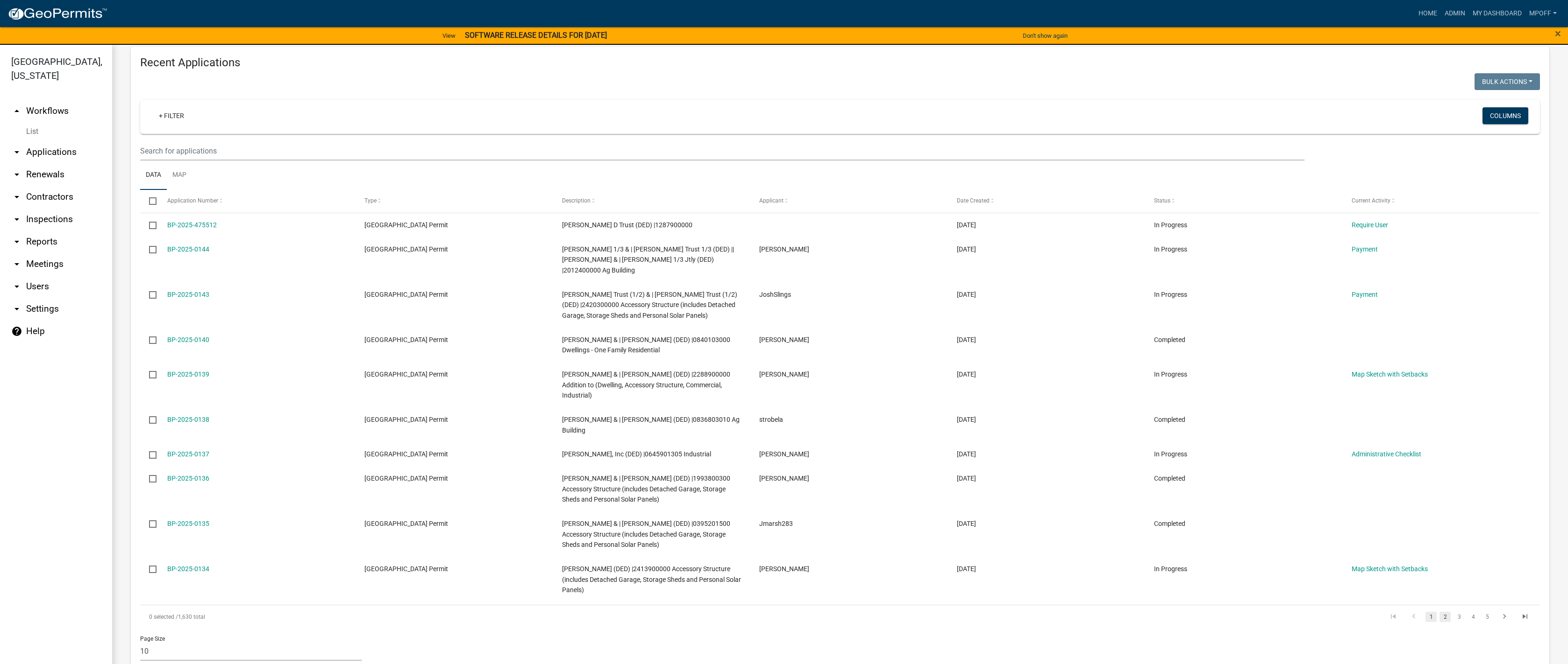
click at [803, 612] on link "2" at bounding box center [1445, 617] width 11 height 10
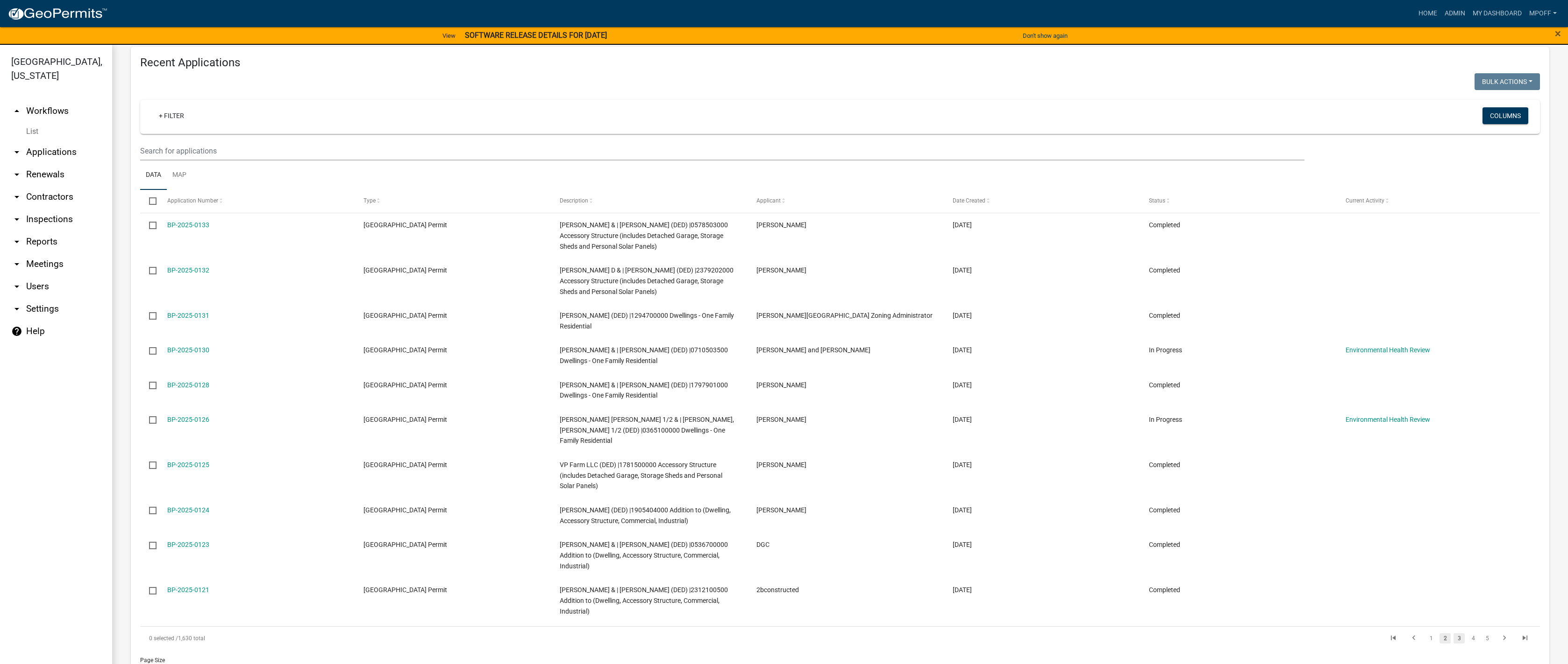
click at [803, 633] on link "3" at bounding box center [1459, 638] width 11 height 10
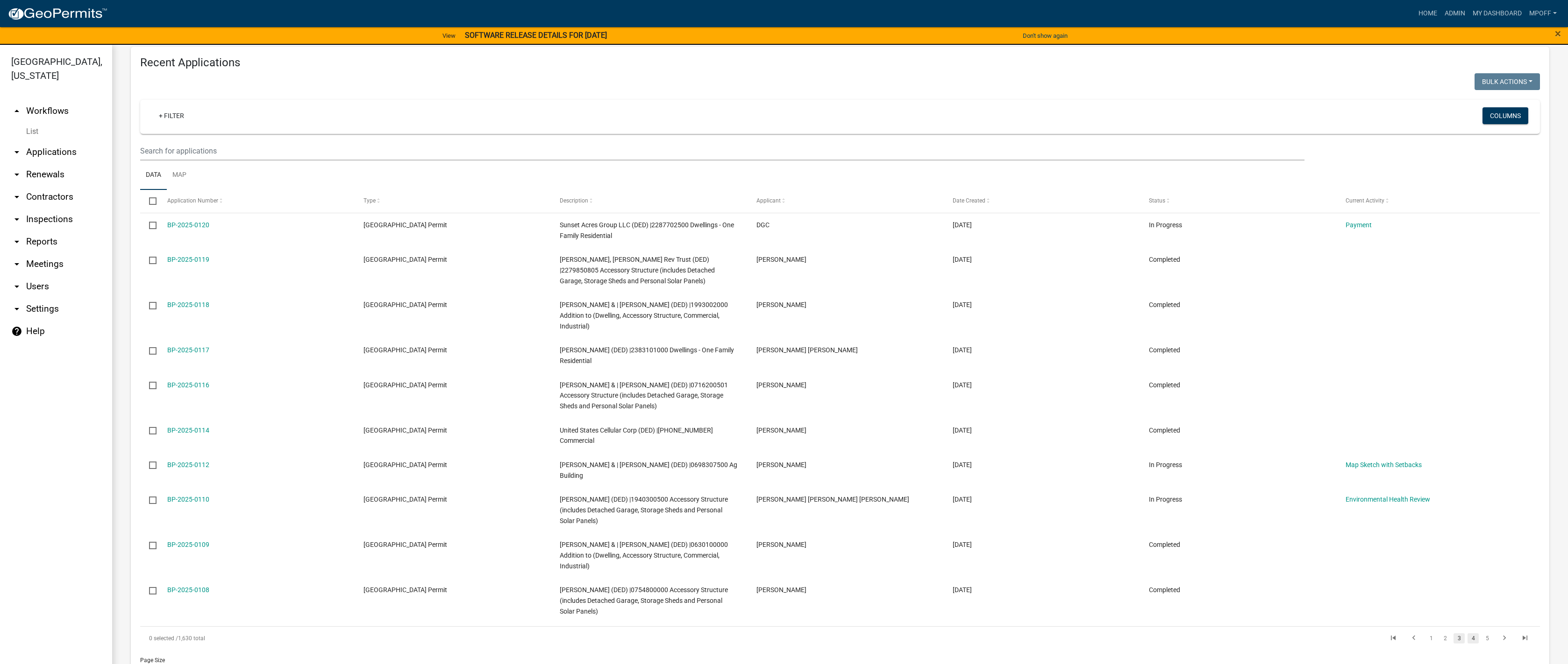
click at [803, 633] on link "4" at bounding box center [1473, 638] width 11 height 10
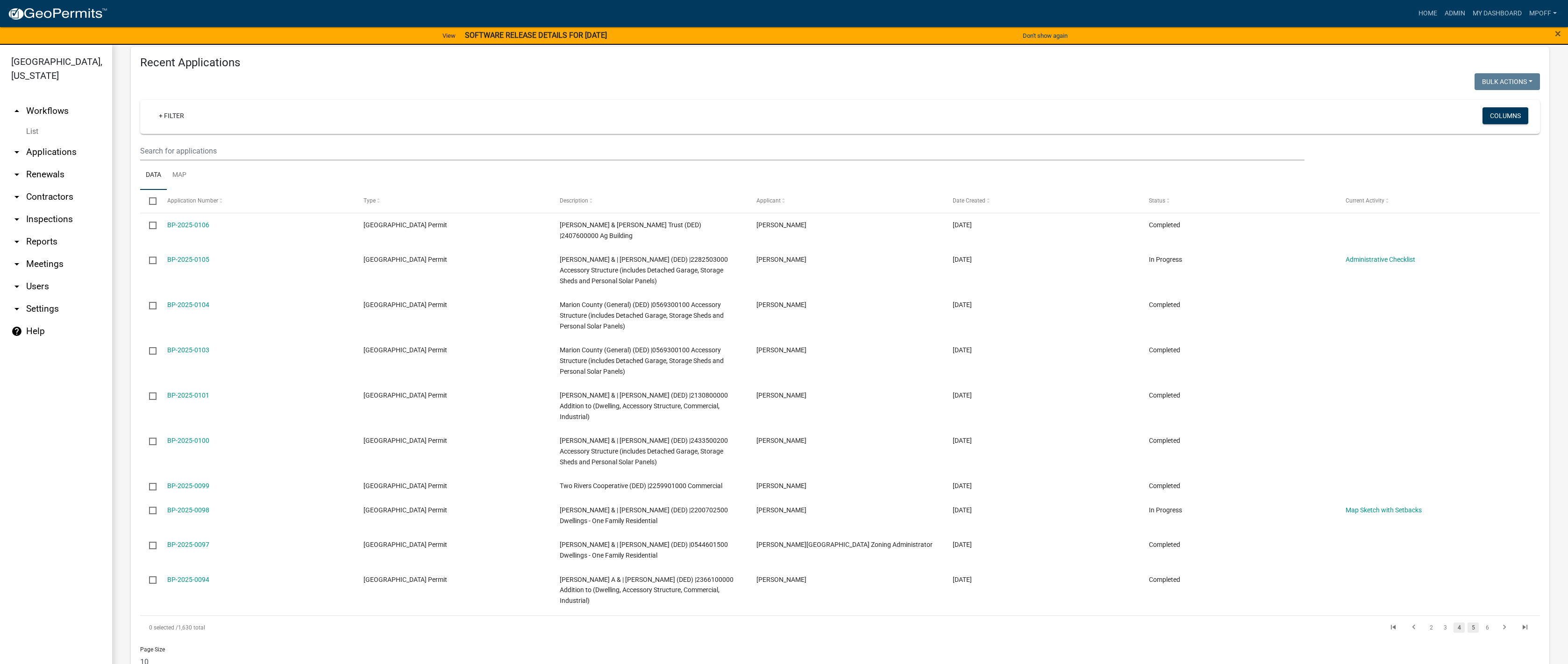
click at [803, 622] on link "5" at bounding box center [1473, 627] width 11 height 10
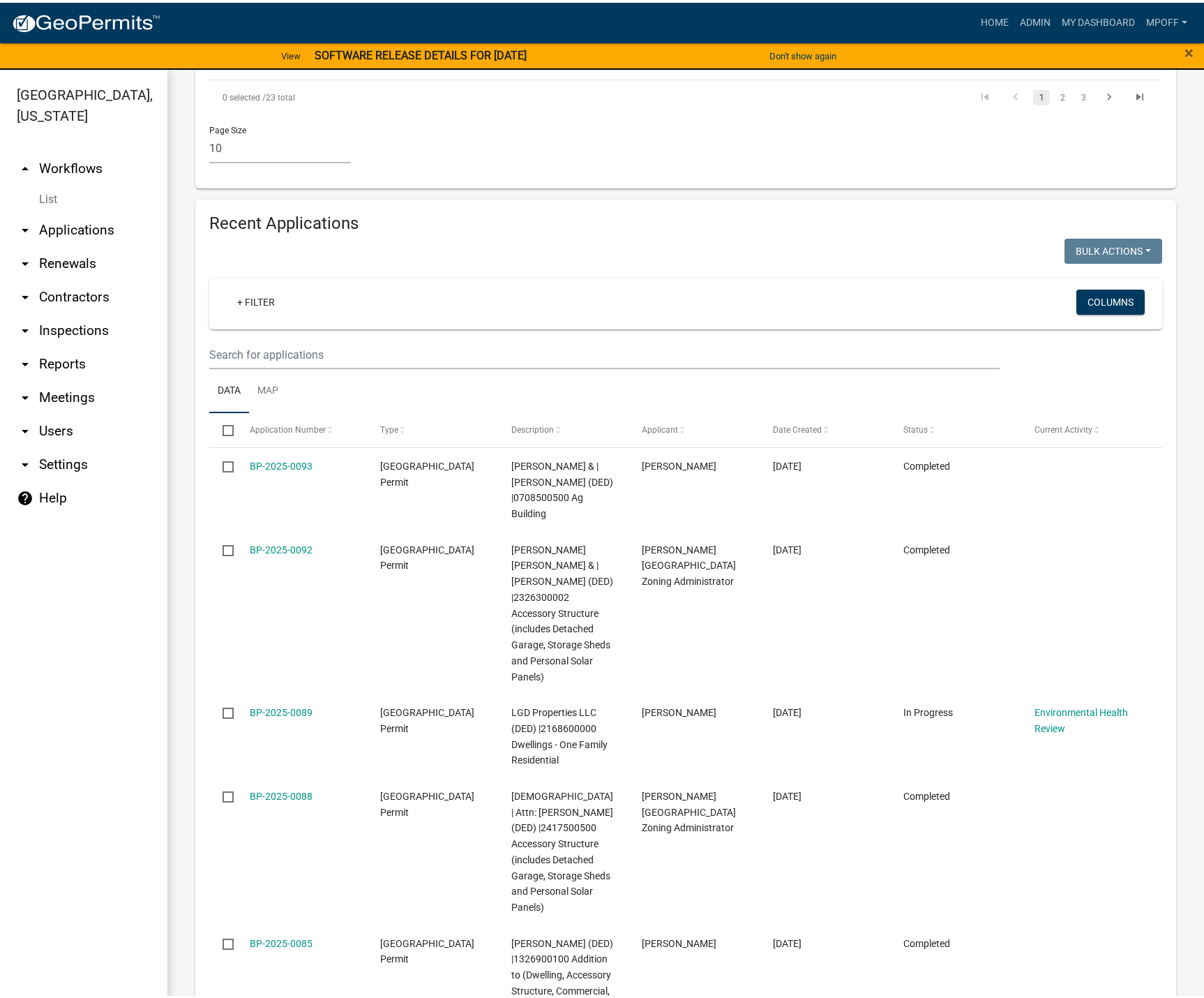
scroll to position [1735, 0]
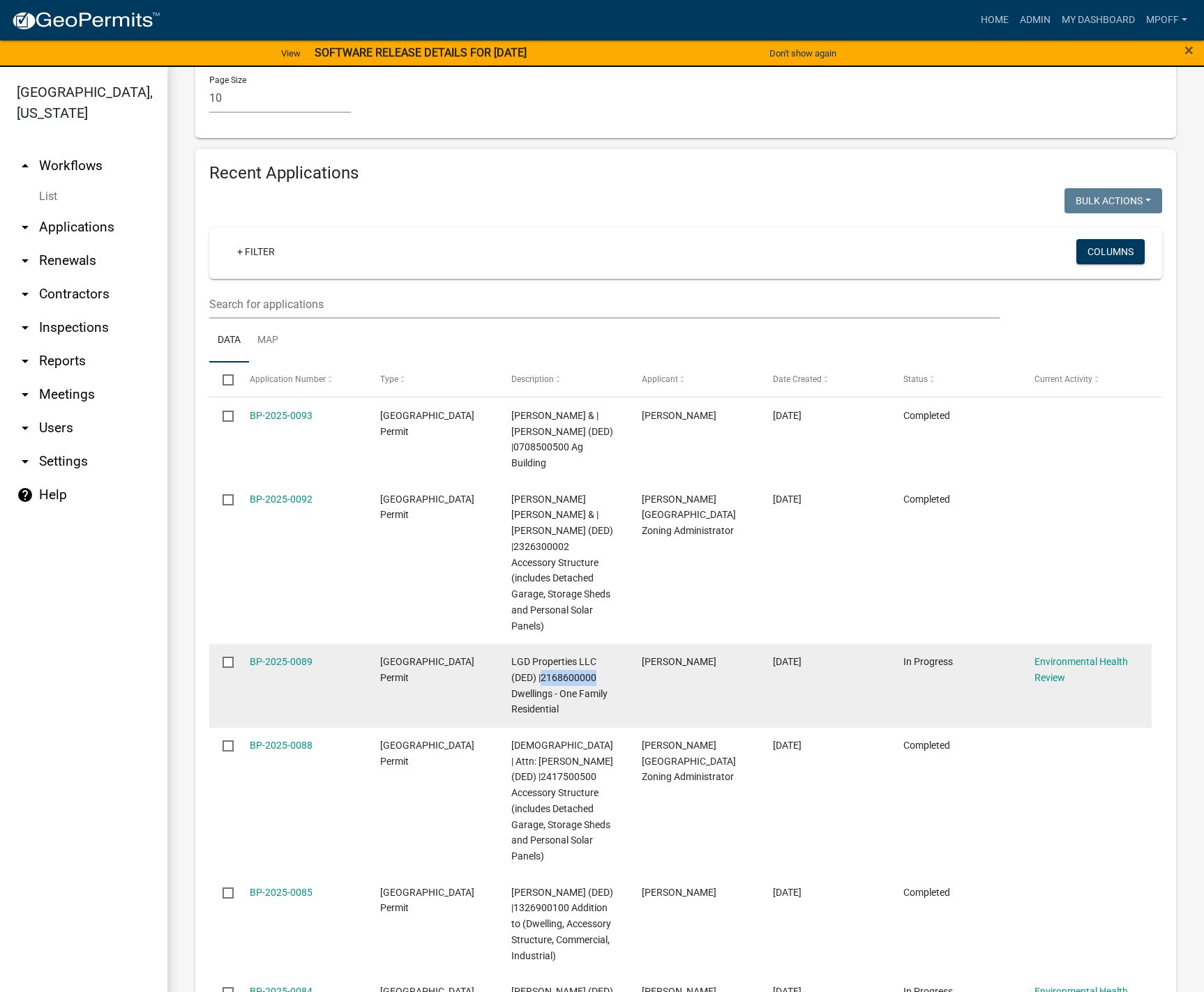
drag, startPoint x: 540, startPoint y: 567, endPoint x: 596, endPoint y: 571, distance: 56.1
click at [596, 654] on div "LGD Properties LLC (DED) |2168600000 Dwellings - One Family Residential" at bounding box center [563, 686] width 104 height 64
copy span "2168600000"
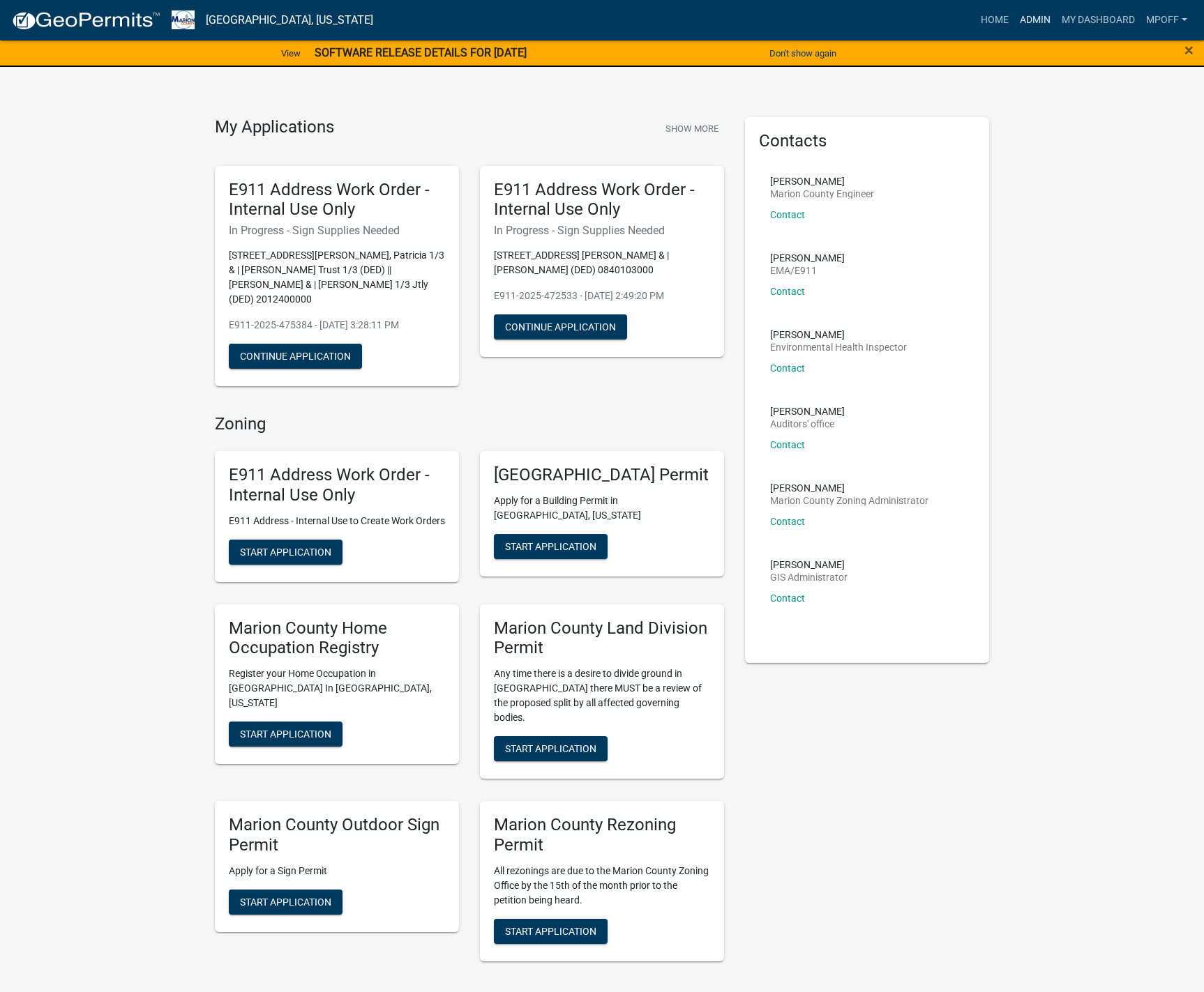
click at [1042, 22] on link "Admin" at bounding box center [1035, 20] width 42 height 26
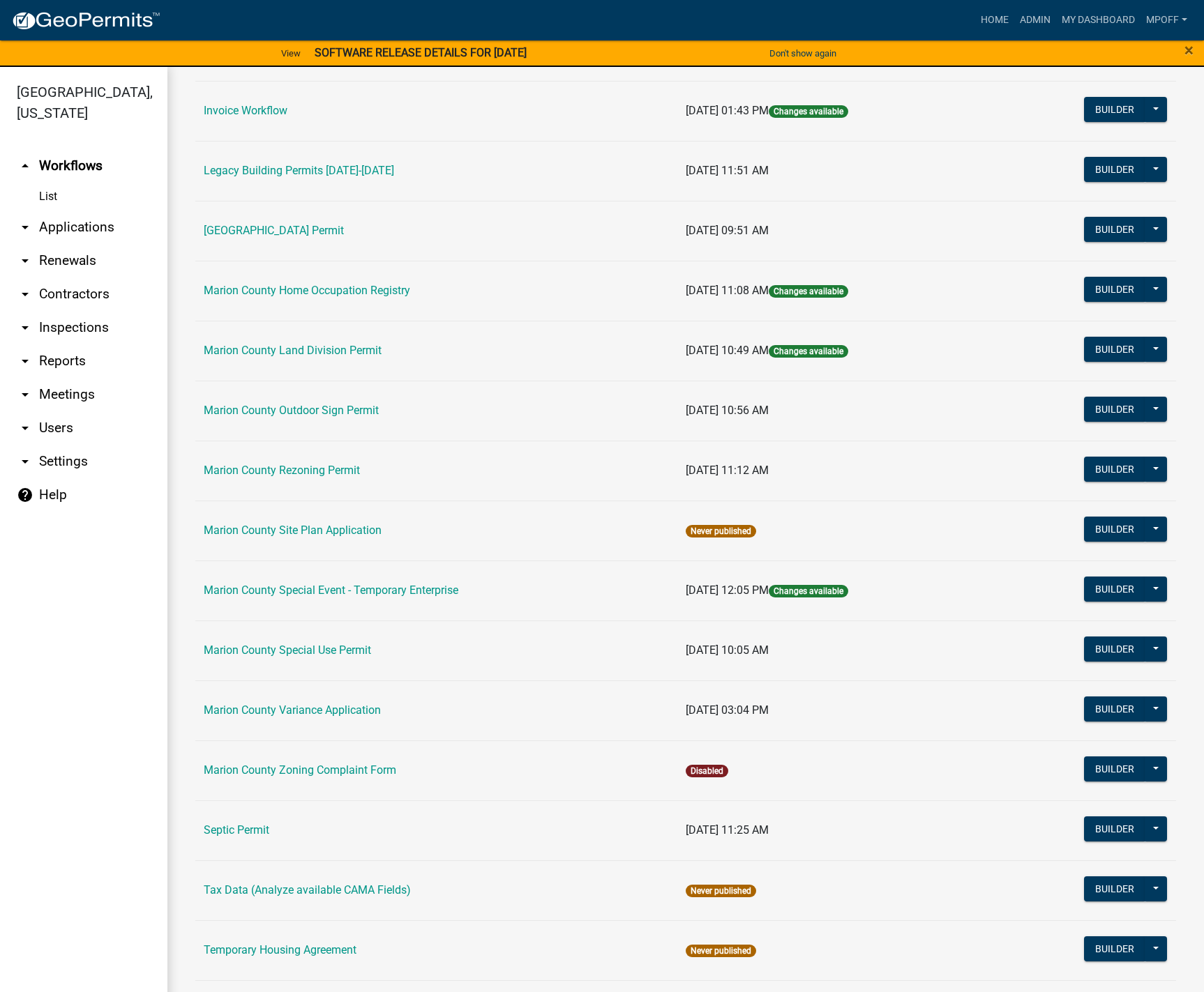
scroll to position [488, 0]
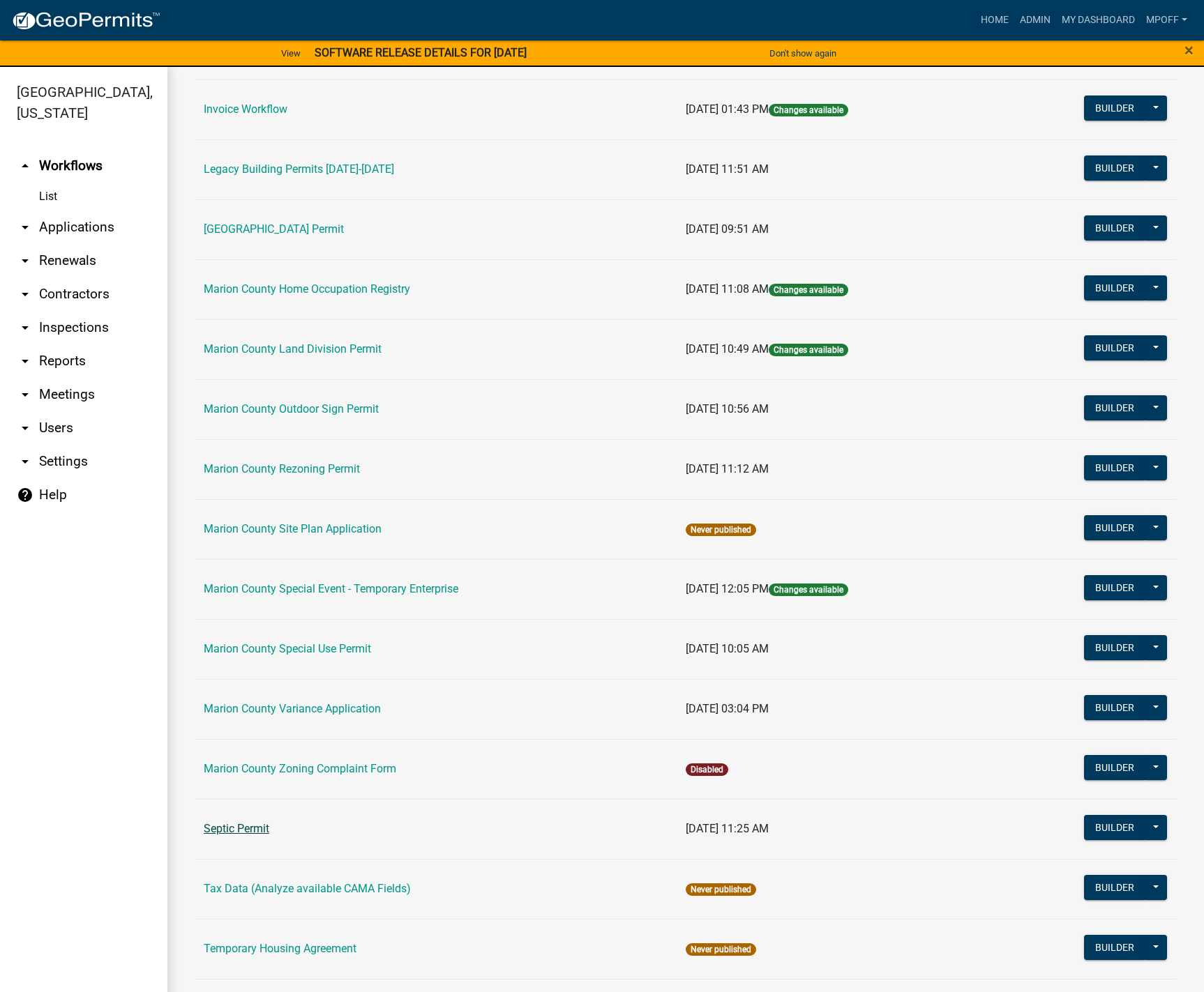
click at [239, 828] on link "Septic Permit" at bounding box center [236, 829] width 66 height 14
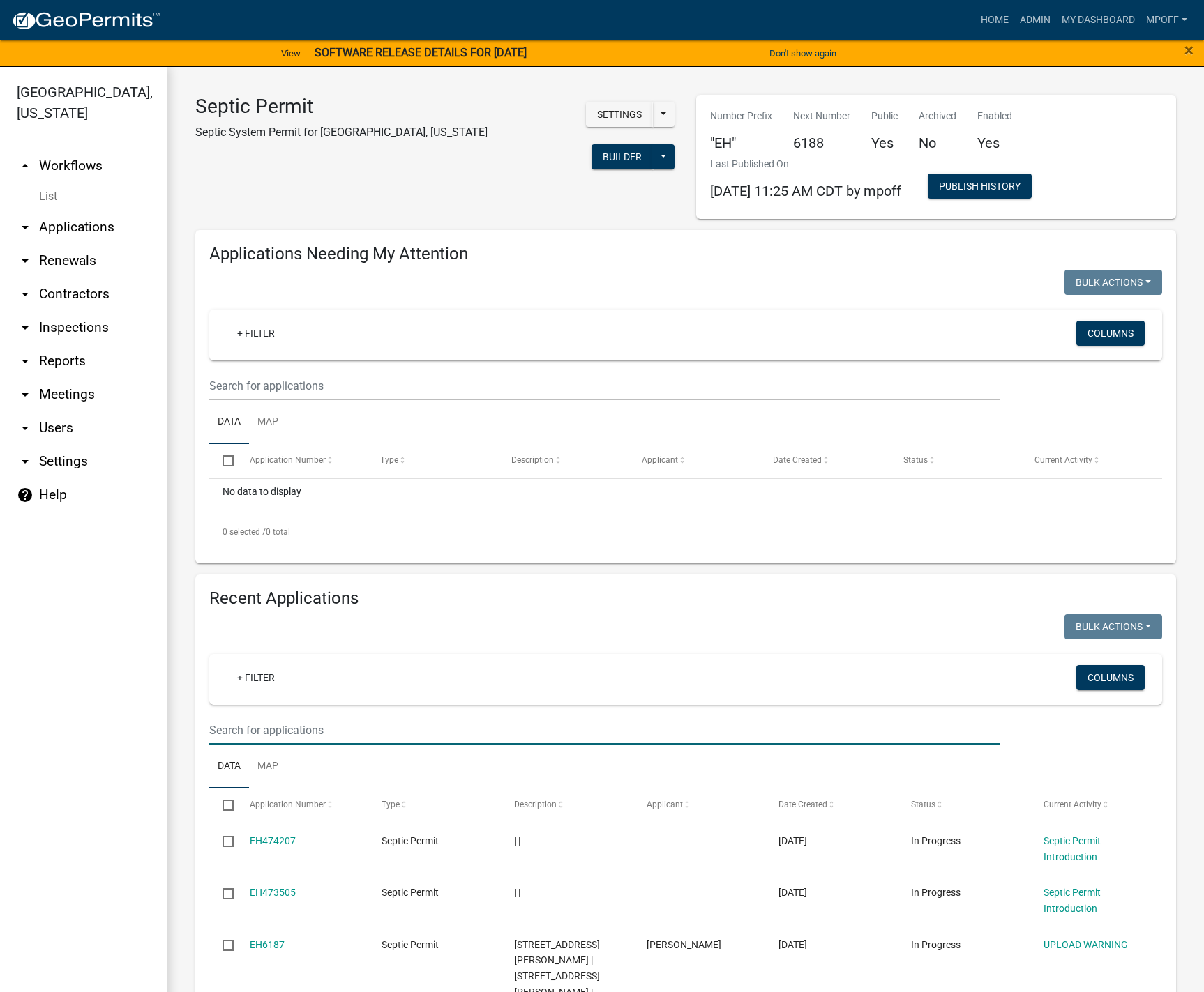
click at [269, 728] on input "text" at bounding box center [604, 730] width 790 height 28
paste input "[ { "value": { "activity": { "routing": [ { "$id": "1", "targetId": "b79c26b1-8…"
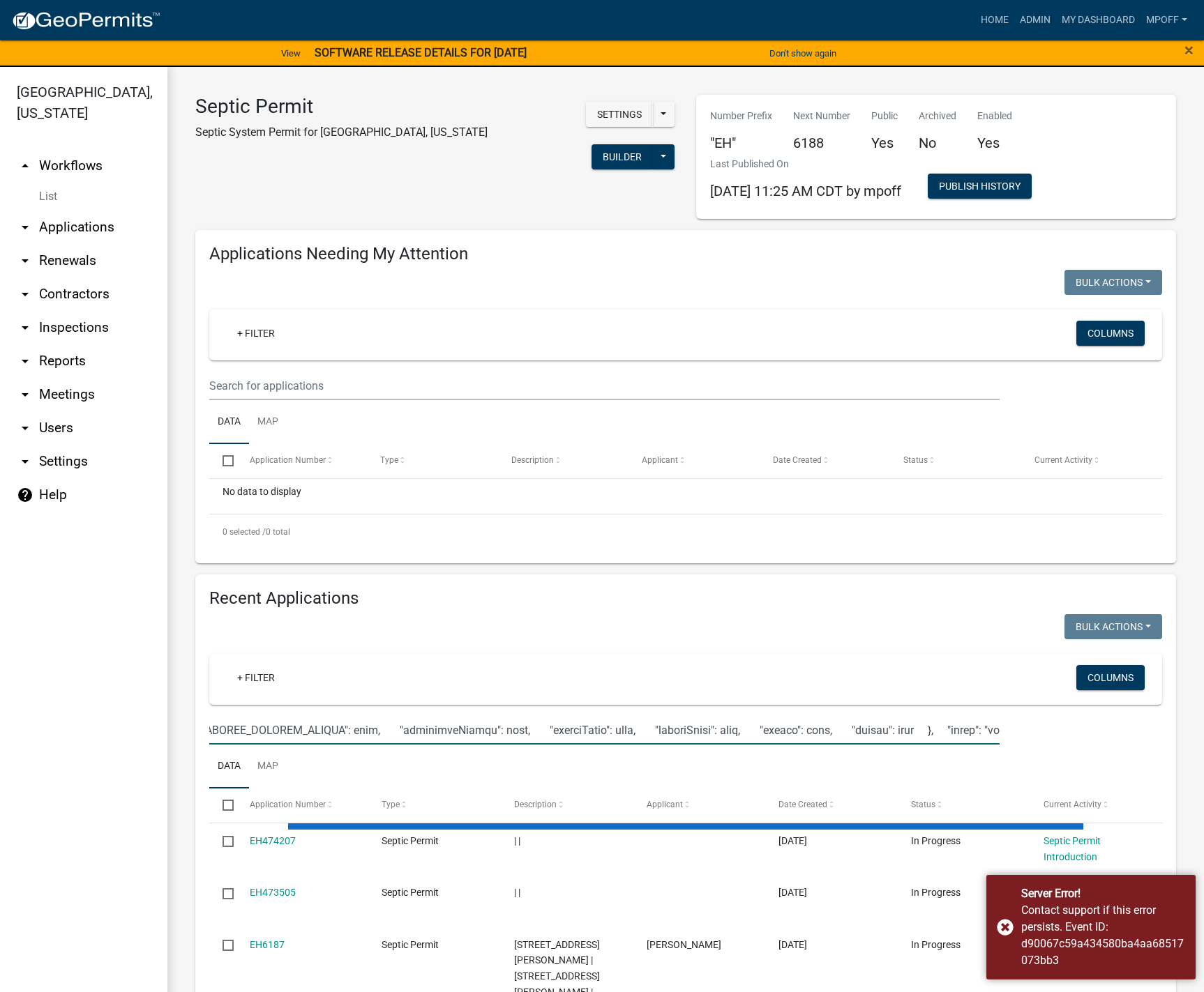
drag, startPoint x: 211, startPoint y: 729, endPoint x: 1125, endPoint y: 725, distance: 914.0
click at [1125, 725] on div at bounding box center [686, 730] width 974 height 28
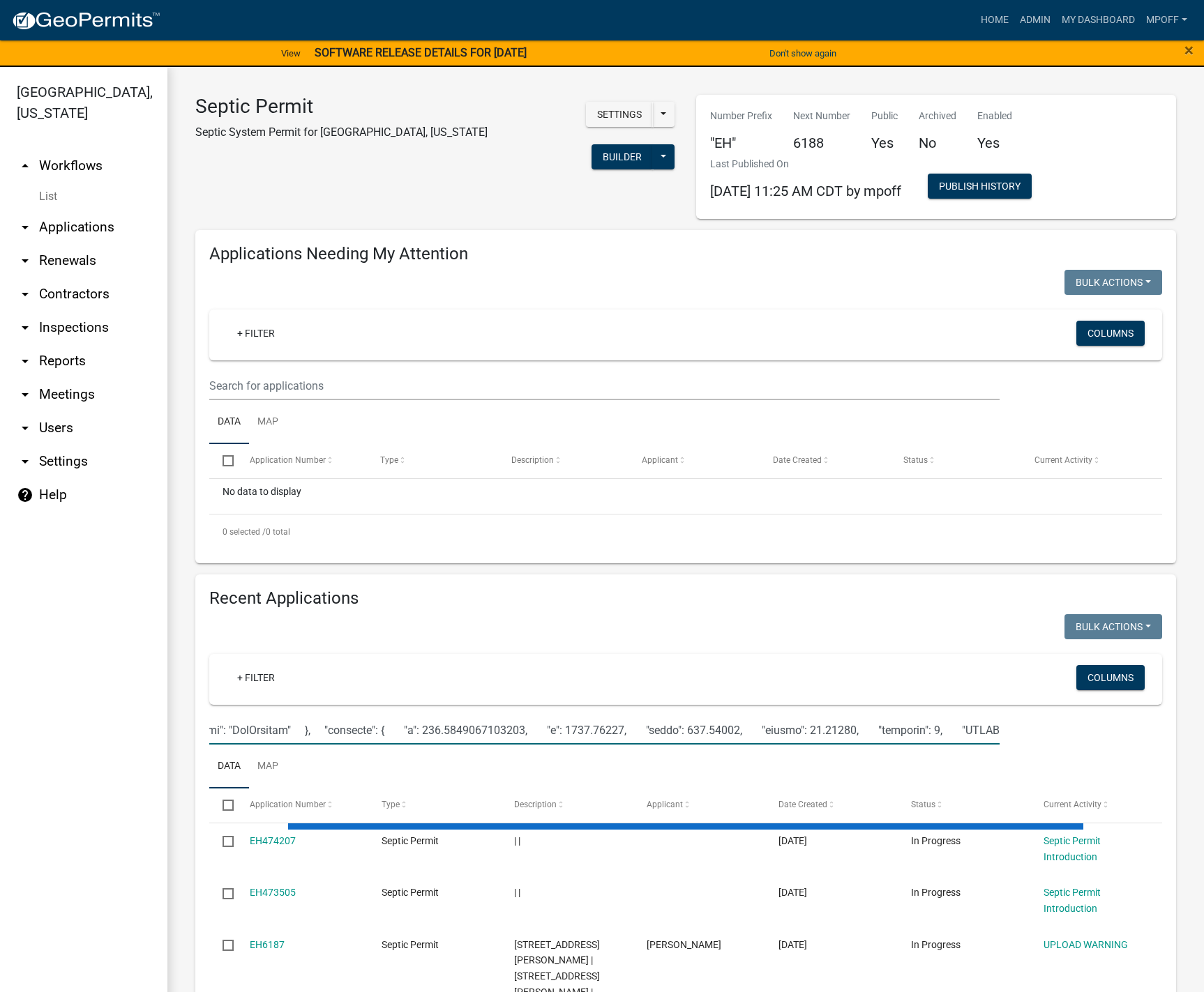
drag, startPoint x: 222, startPoint y: 731, endPoint x: 1148, endPoint y: 734, distance: 926.0
click at [1148, 734] on div at bounding box center [686, 730] width 974 height 28
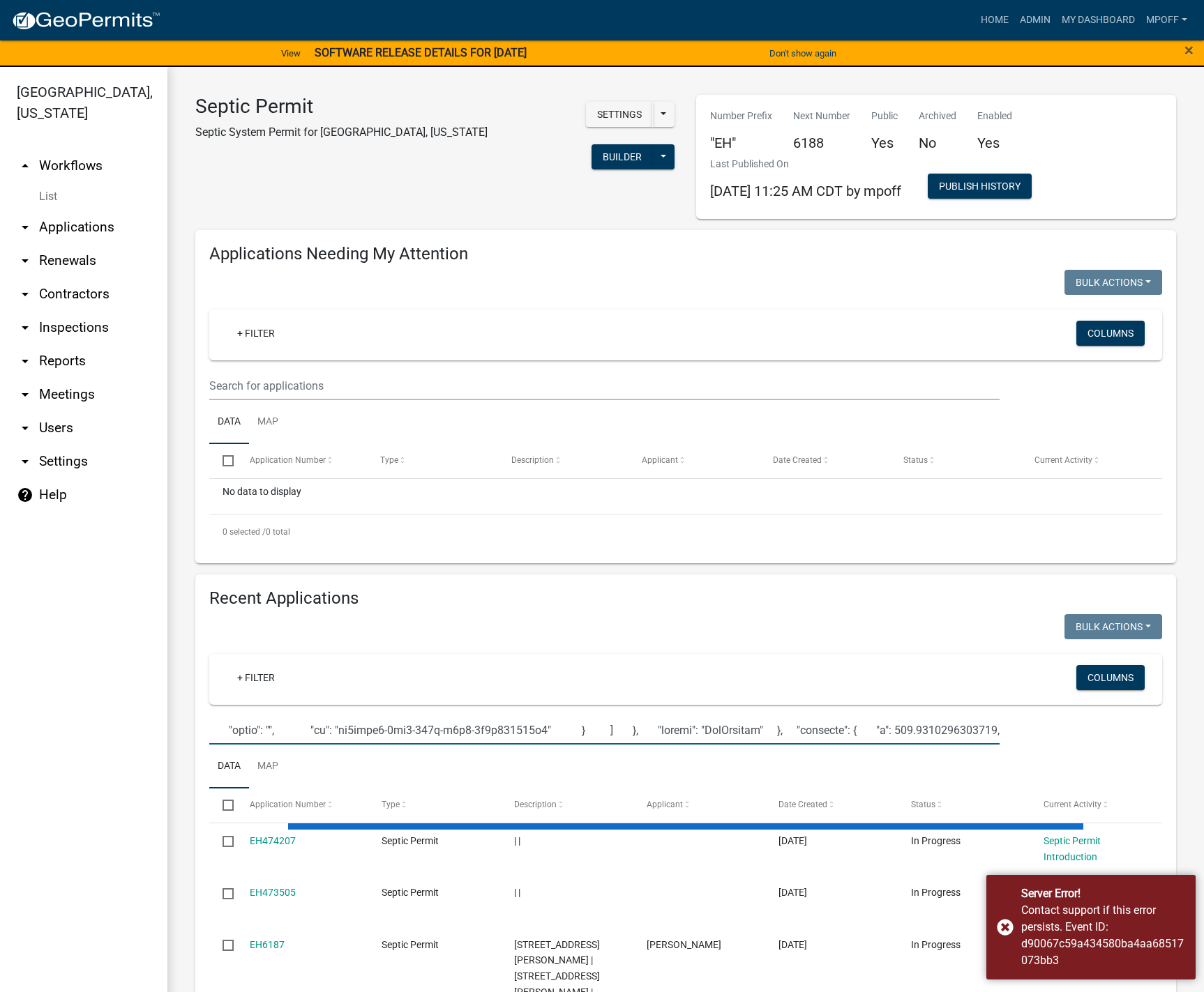
scroll to position [0, 39577]
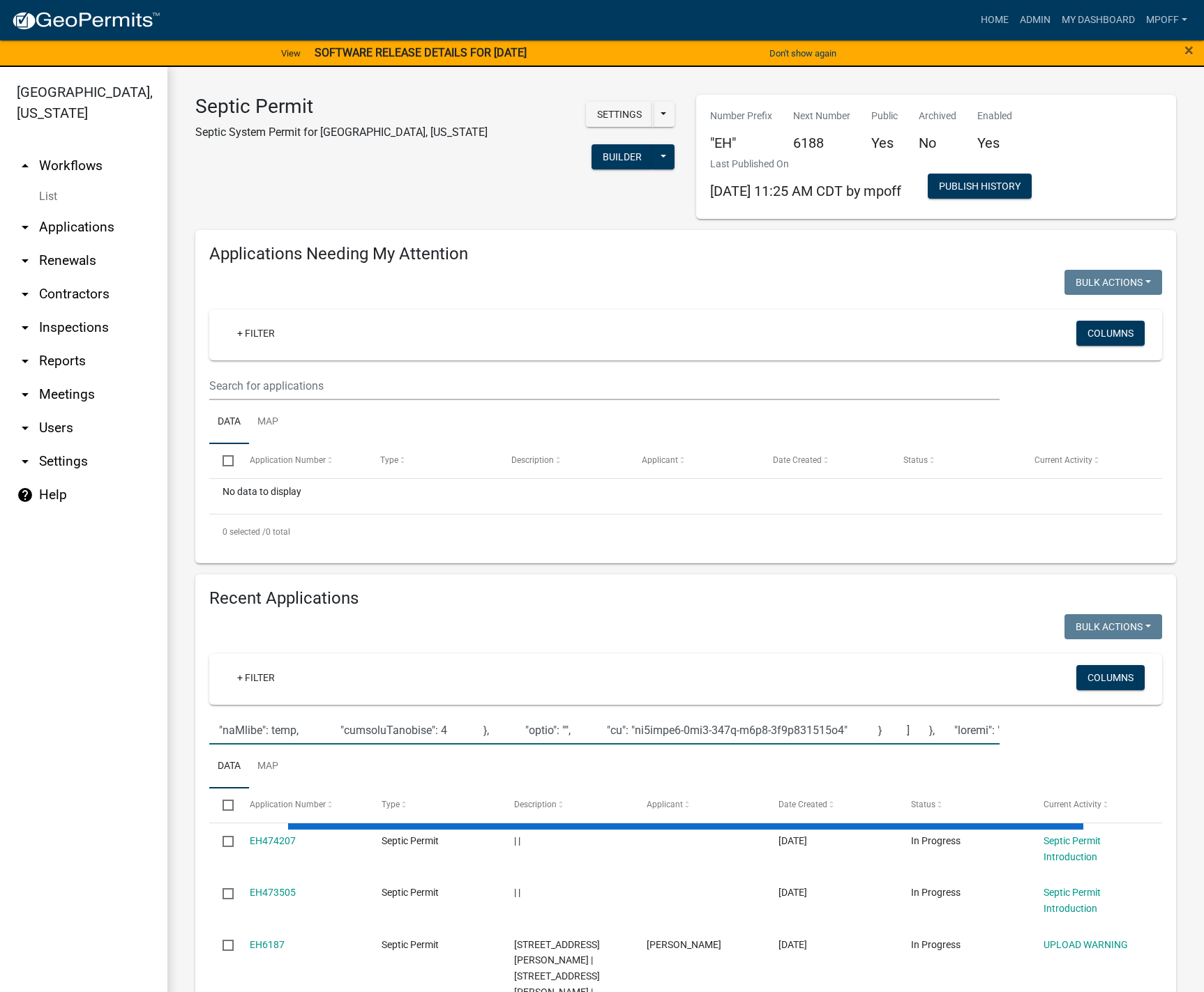
drag, startPoint x: 211, startPoint y: 730, endPoint x: 1160, endPoint y: 735, distance: 949.0
click at [1160, 735] on div at bounding box center [686, 730] width 974 height 28
drag, startPoint x: 212, startPoint y: 730, endPoint x: 1346, endPoint y: 736, distance: 1134.0
click at [1204, 736] on html "Internet Explorer does NOT work with GeoPermits. Get a new browser for more sec…" at bounding box center [602, 496] width 1204 height 992
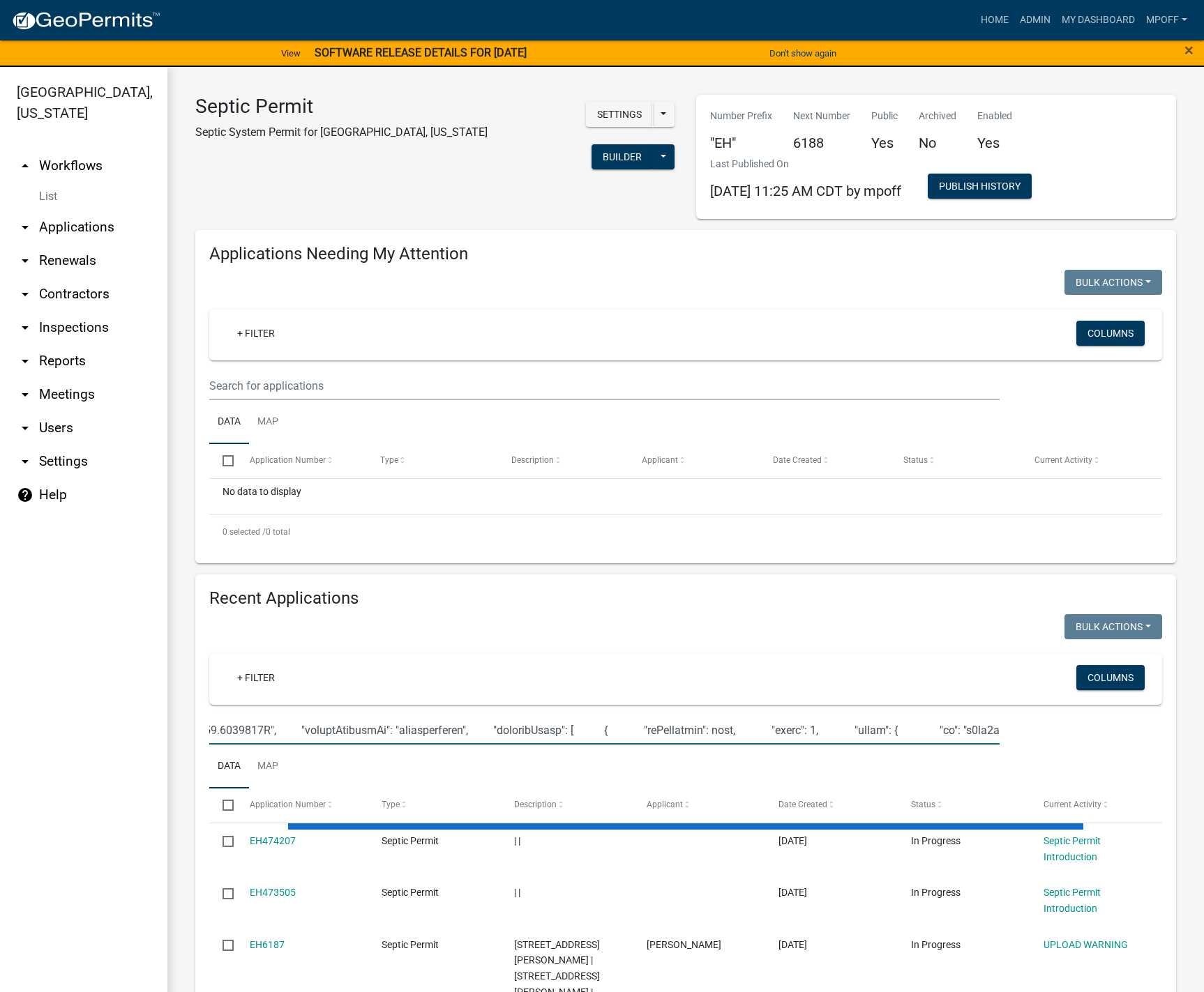
scroll to position [0, 38019]
type input "[ { "value": { "activity": { "routing": [ { "$id": "1", "targetId": "b79c26b1-8…"
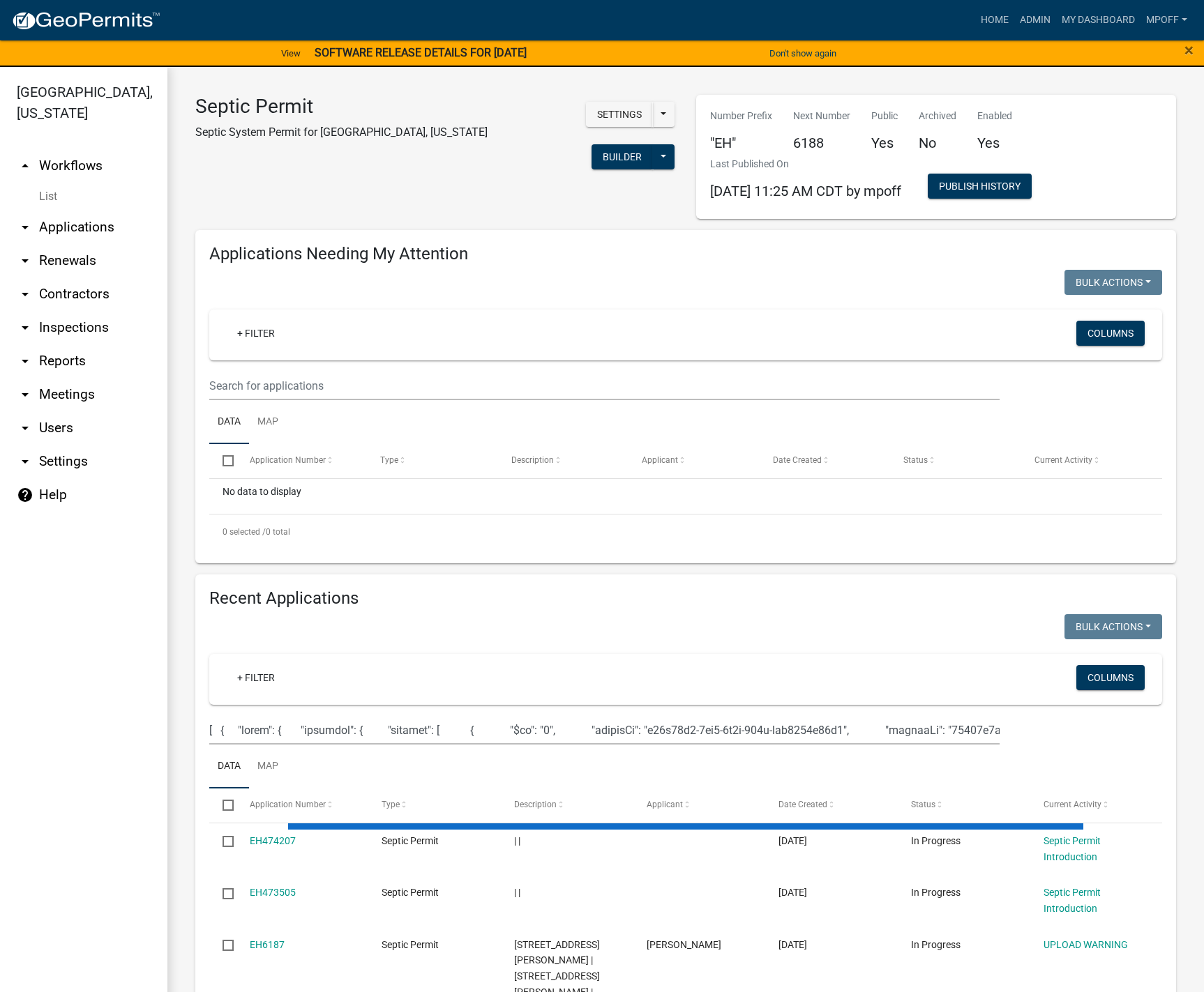
click at [205, 728] on div at bounding box center [604, 730] width 811 height 28
drag, startPoint x: 211, startPoint y: 728, endPoint x: 1314, endPoint y: 726, distance: 1103.0
click at [1204, 726] on html "Internet Explorer does NOT work with GeoPermits. Get a new browser for more sec…" at bounding box center [602, 496] width 1204 height 992
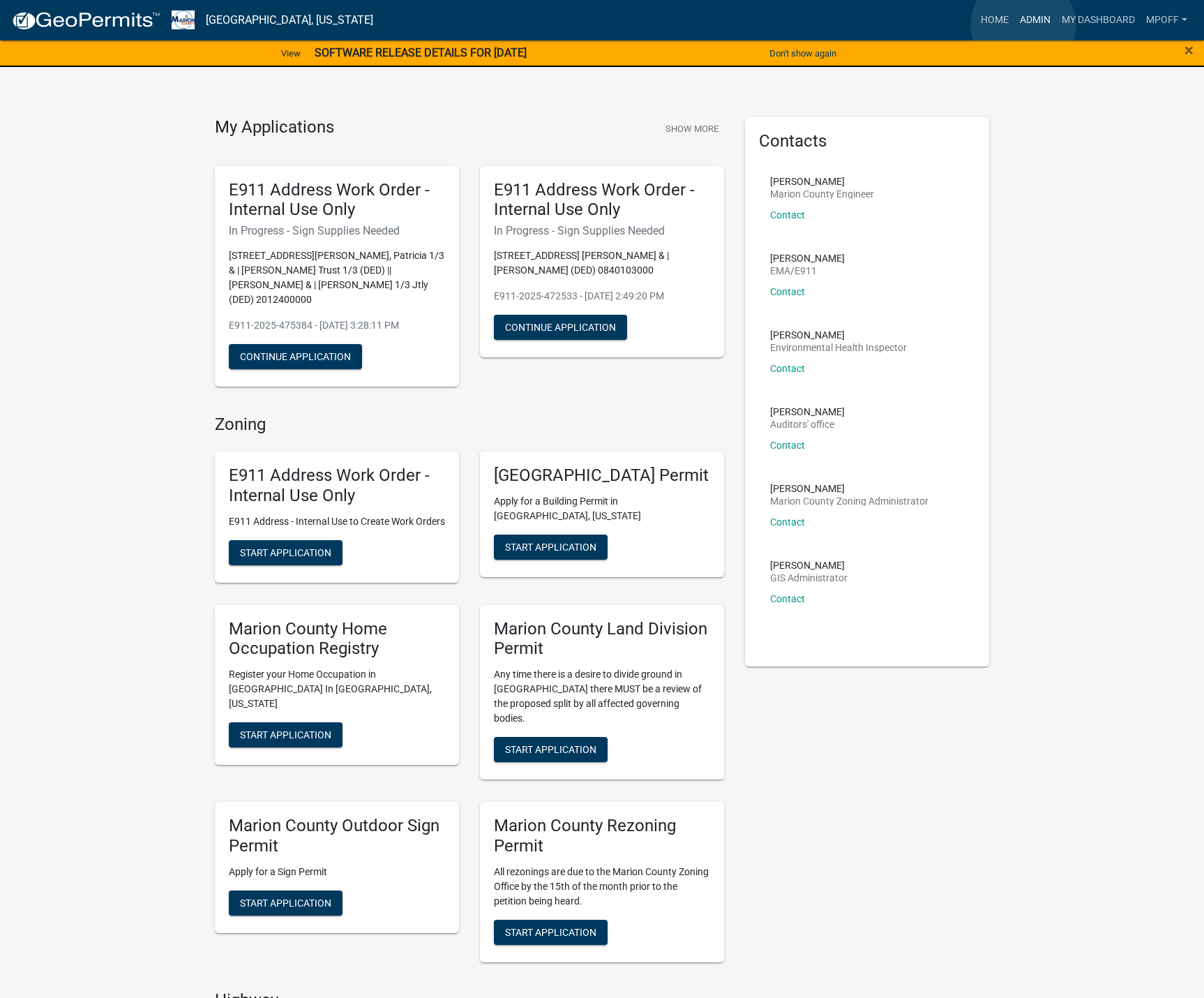
click at [1023, 26] on link "Admin" at bounding box center [1035, 20] width 42 height 26
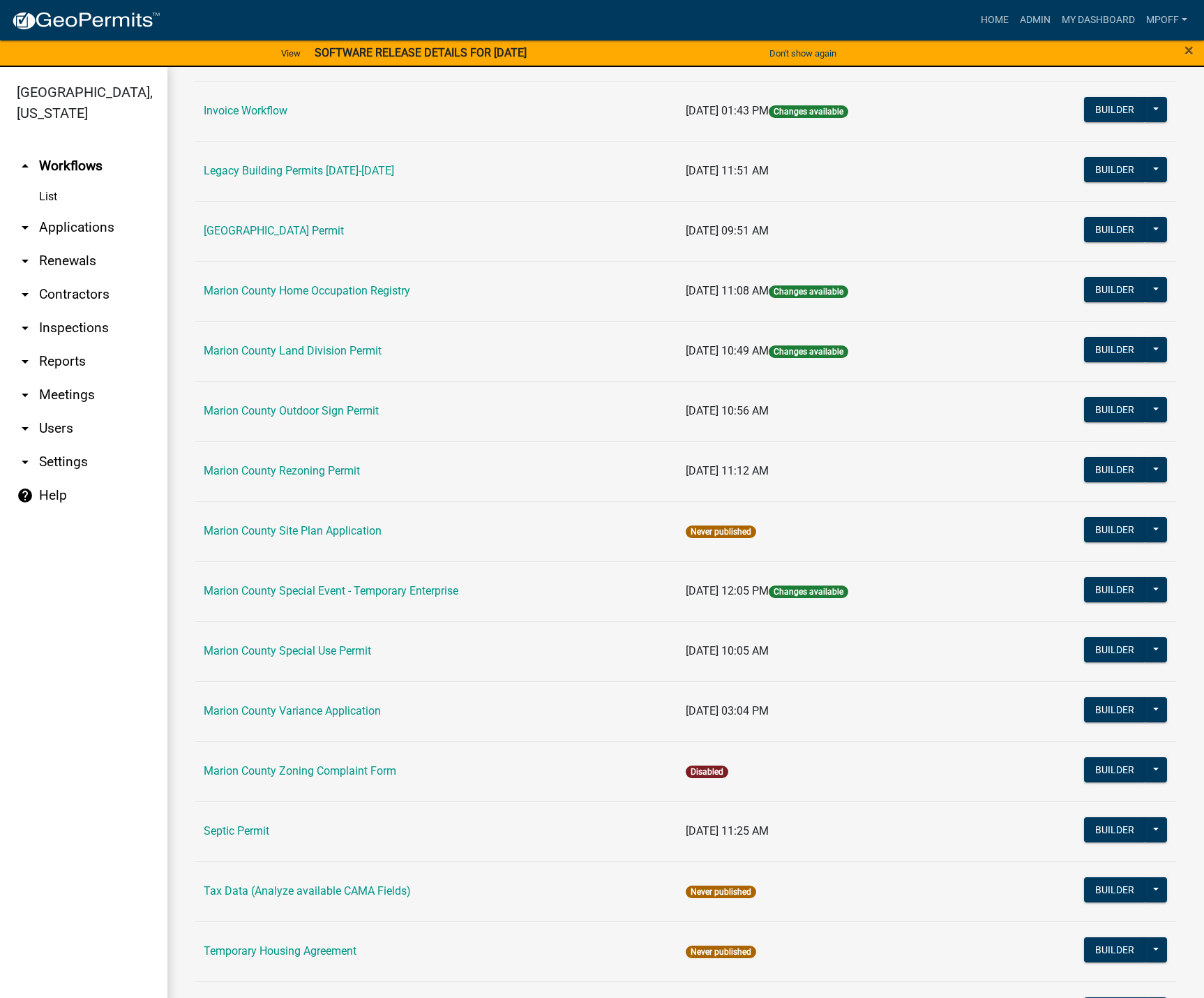
scroll to position [488, 0]
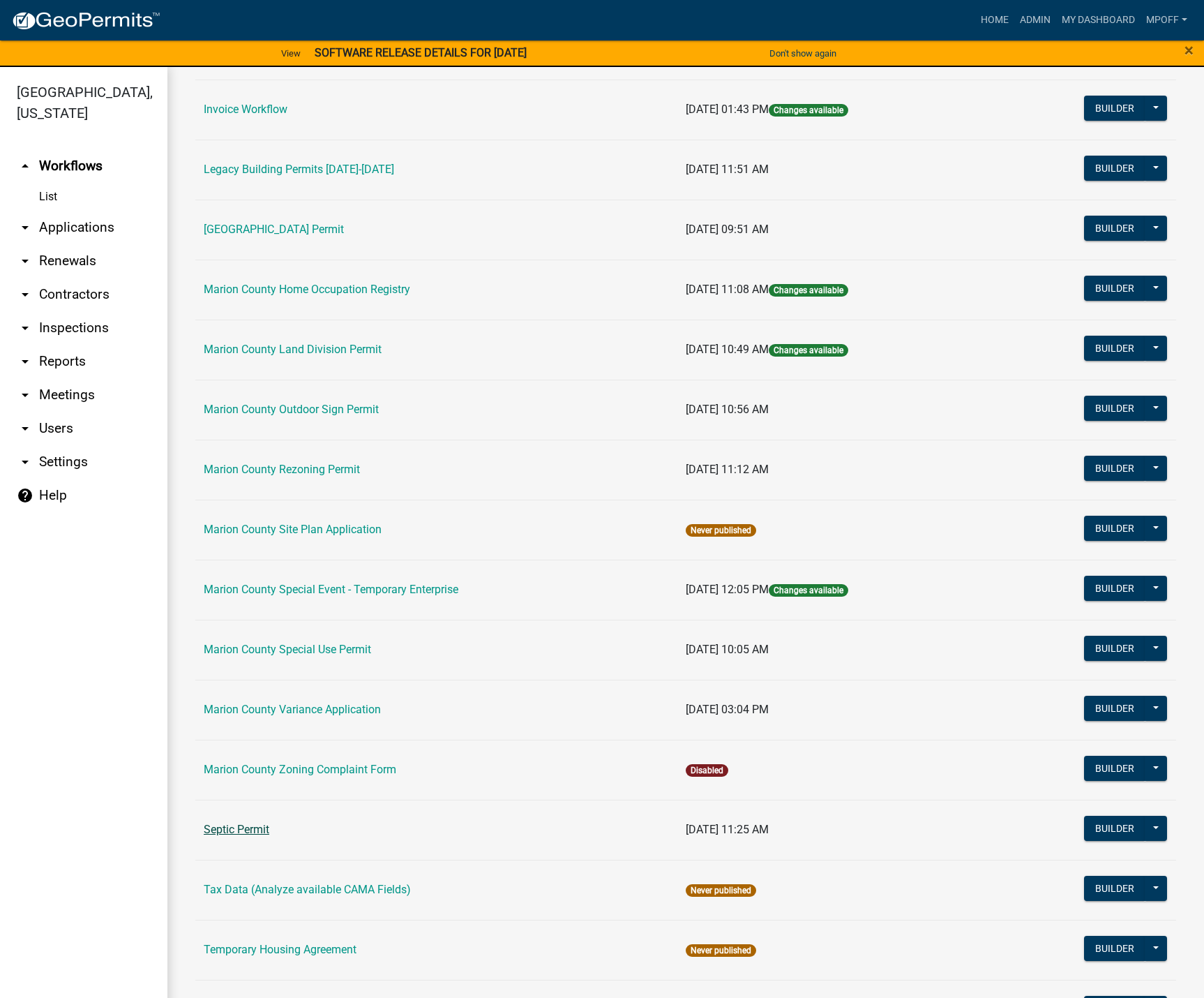
click at [247, 825] on link "Septic Permit" at bounding box center [236, 829] width 66 height 14
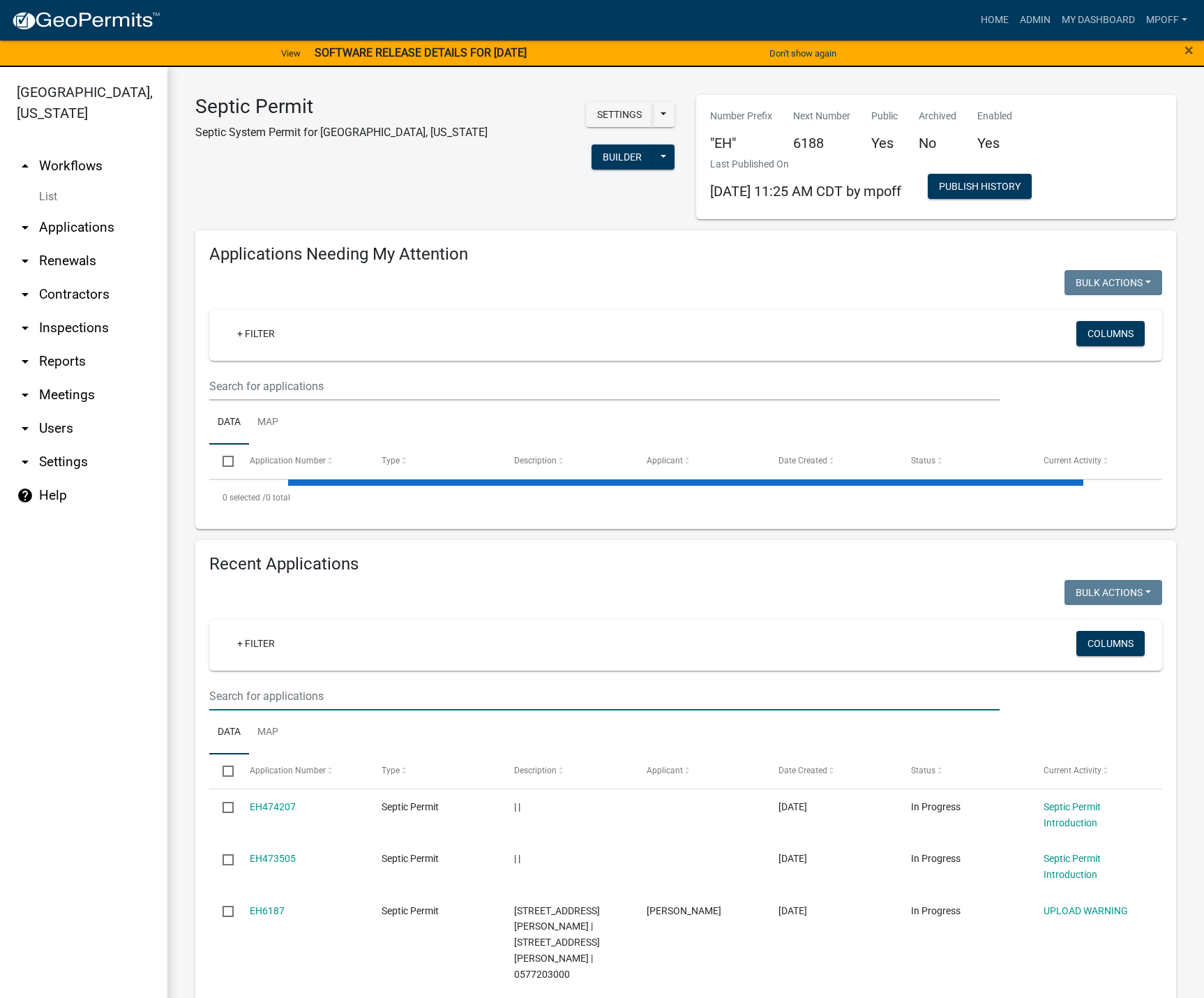
drag, startPoint x: 282, startPoint y: 692, endPoint x: 279, endPoint y: 701, distance: 9.5
click at [282, 692] on input "text" at bounding box center [604, 696] width 790 height 28
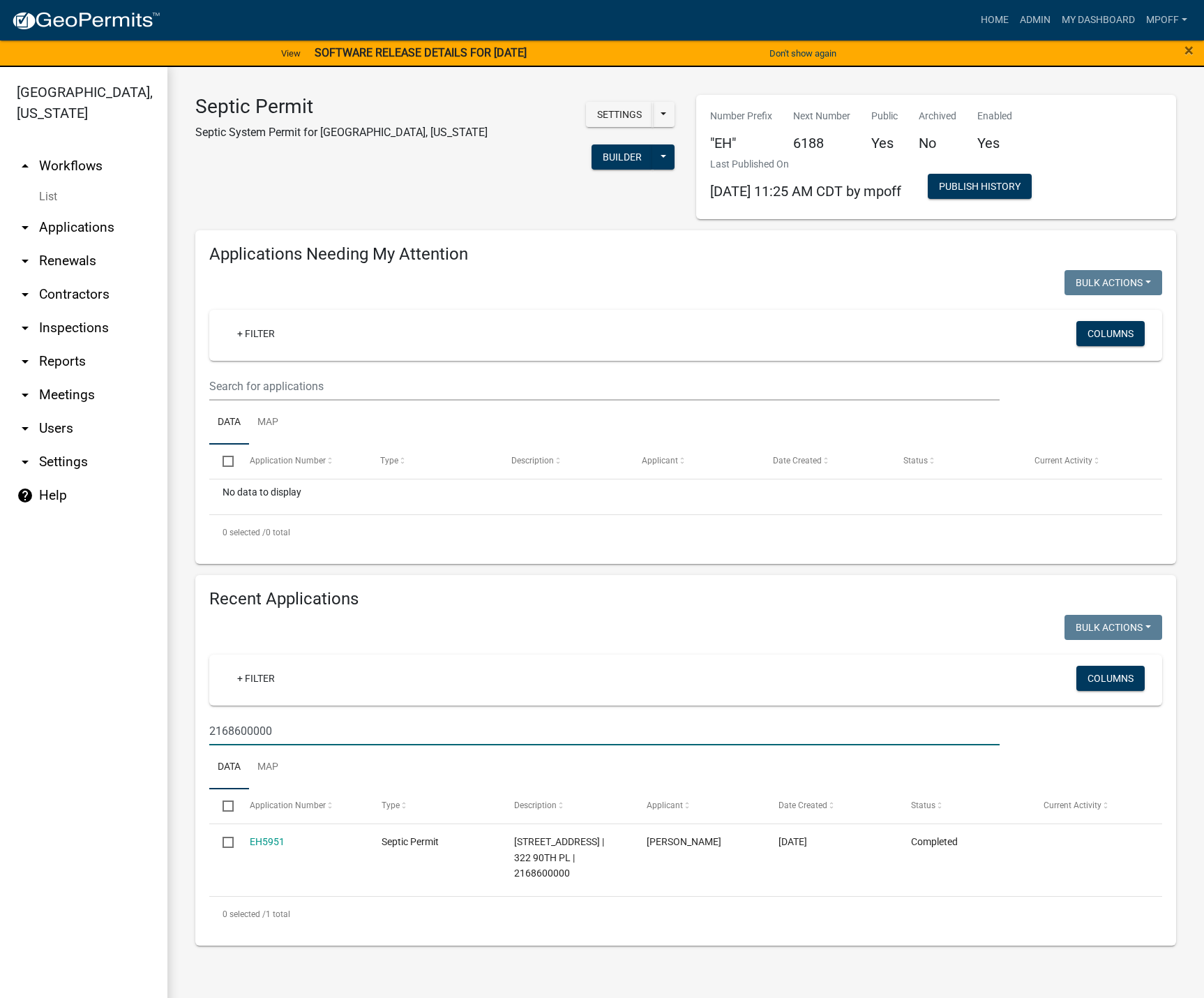
type input "2168600000"
